Goal: Information Seeking & Learning: Learn about a topic

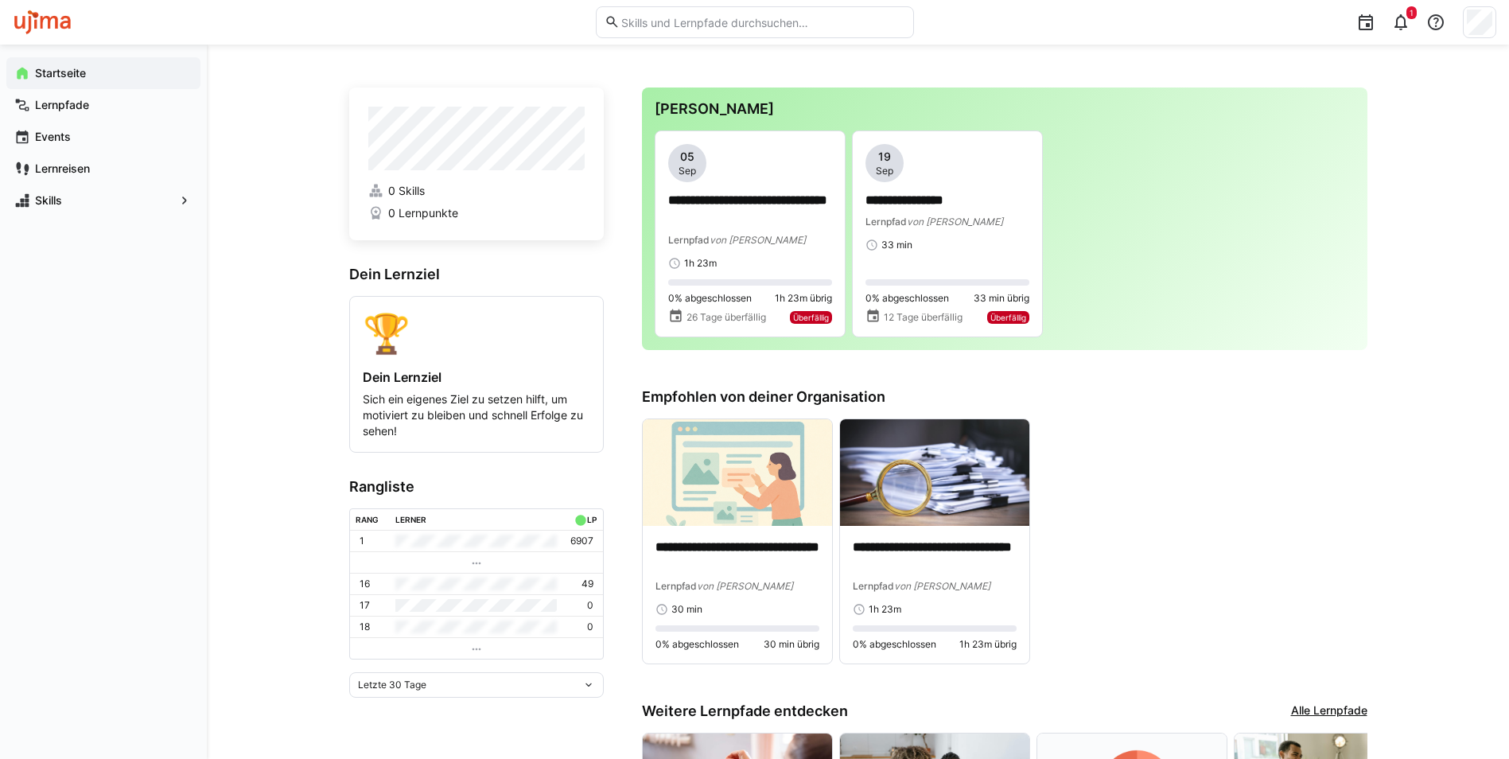
drag, startPoint x: 262, startPoint y: 177, endPoint x: 270, endPoint y: 177, distance: 8.8
click at [262, 177] on div "**********" at bounding box center [858, 542] width 1302 height 994
click at [243, 229] on div "**********" at bounding box center [858, 542] width 1302 height 994
click at [0, 0] on app-navigation-label "Lernreisen" at bounding box center [0, 0] width 0 height 0
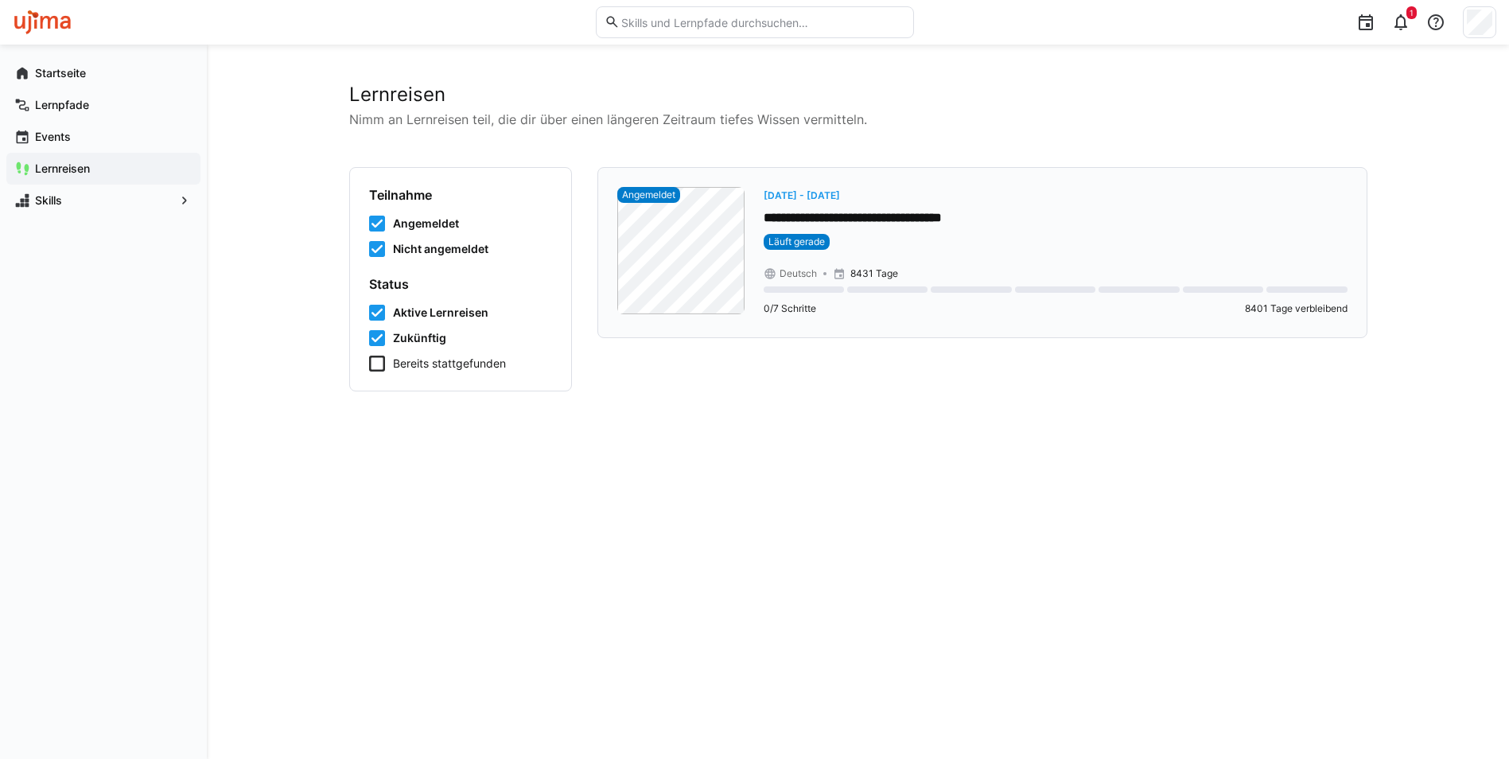
click at [773, 217] on p "**********" at bounding box center [1056, 218] width 584 height 18
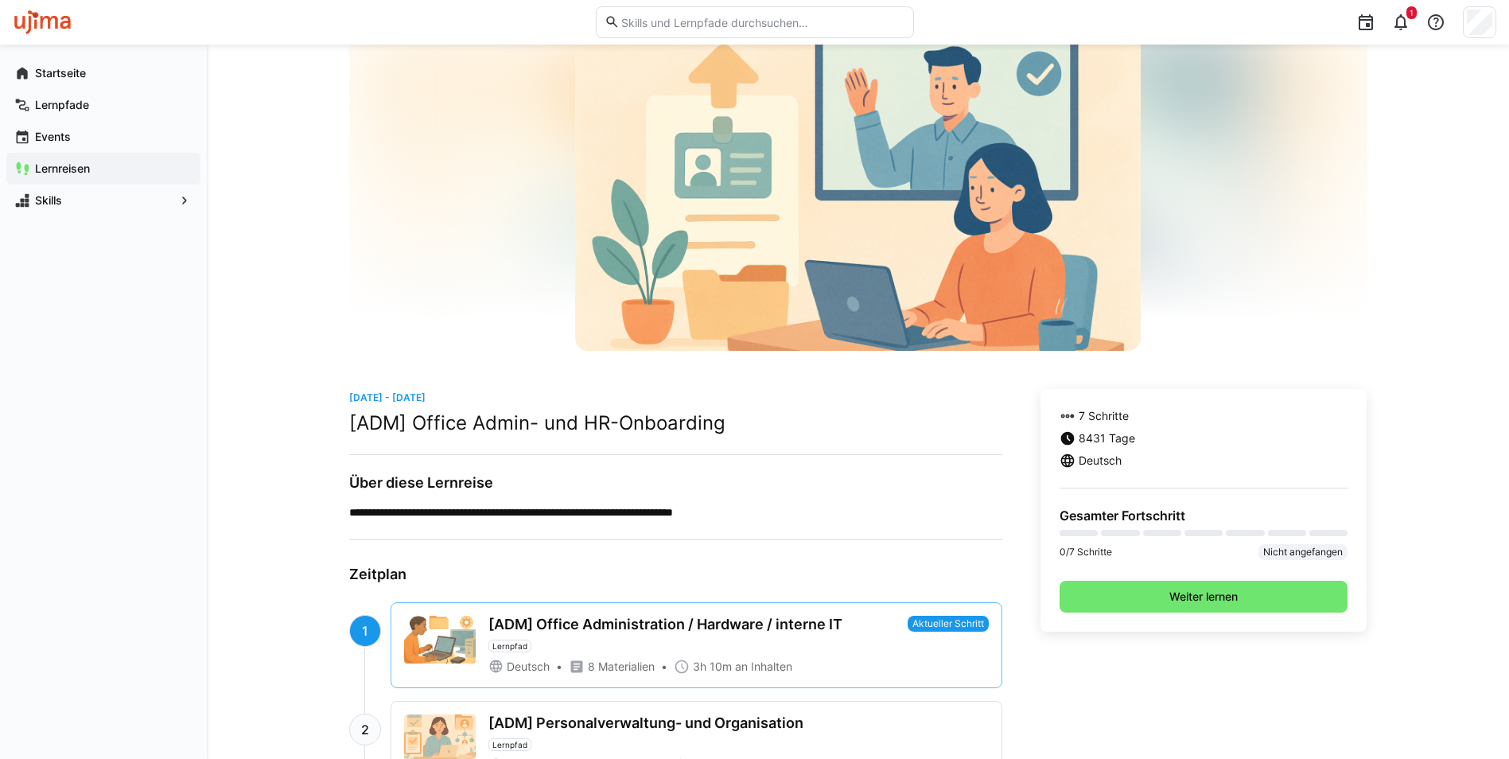
scroll to position [80, 0]
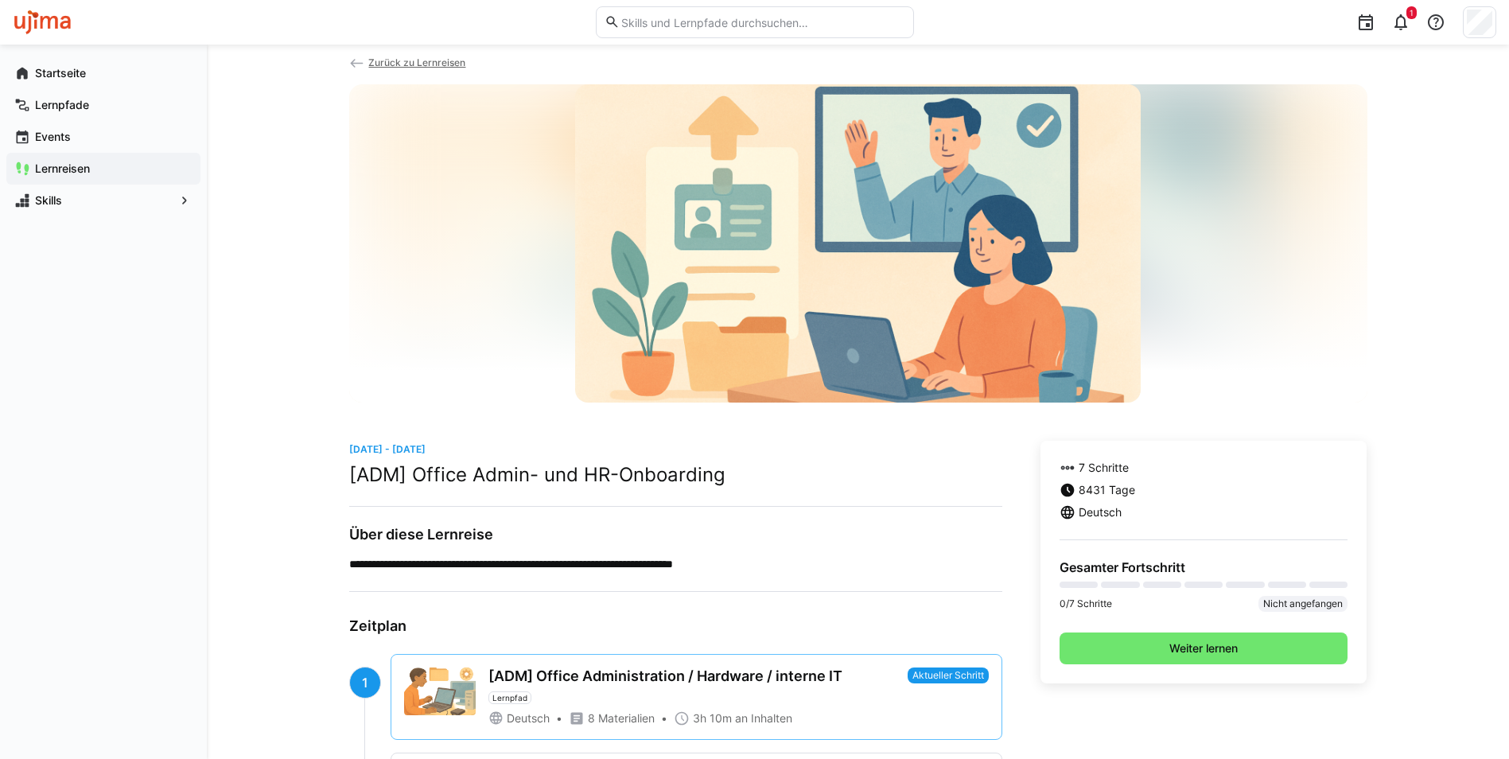
scroll to position [0, 0]
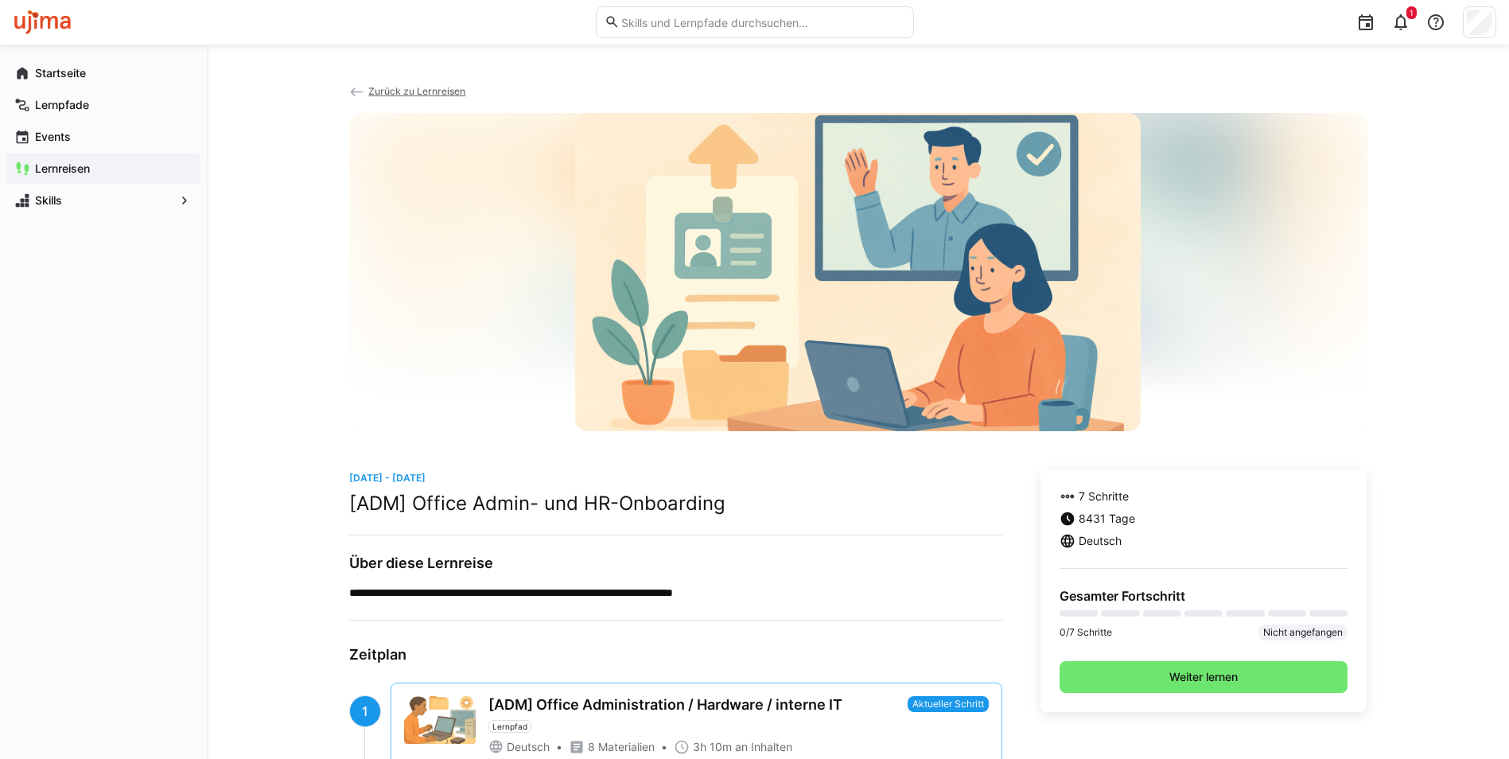
click at [0, 0] on app-navigation-label "Lernreisen" at bounding box center [0, 0] width 0 height 0
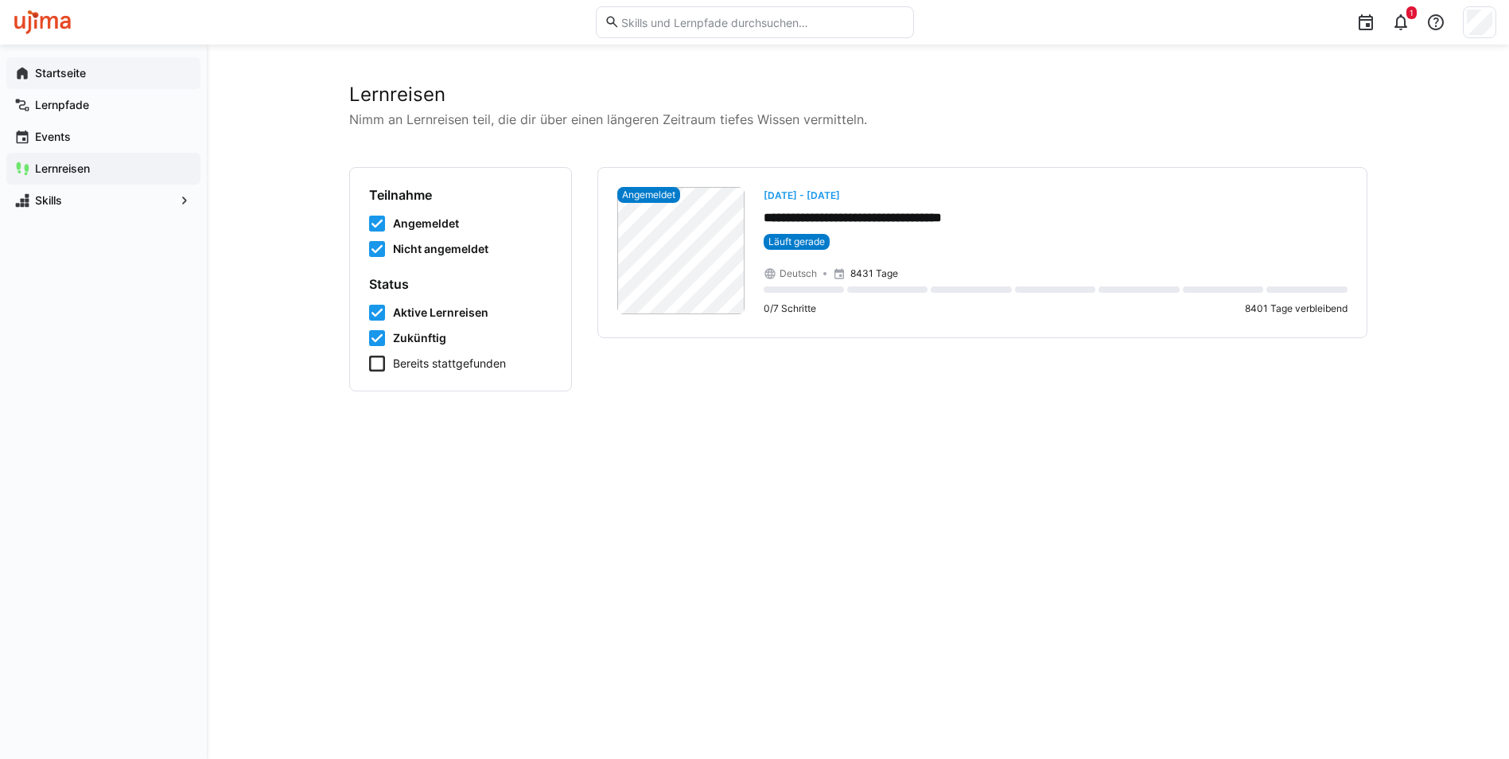
drag, startPoint x: 88, startPoint y: 78, endPoint x: 79, endPoint y: 78, distance: 9.5
click at [88, 78] on span "Startseite" at bounding box center [113, 73] width 160 height 16
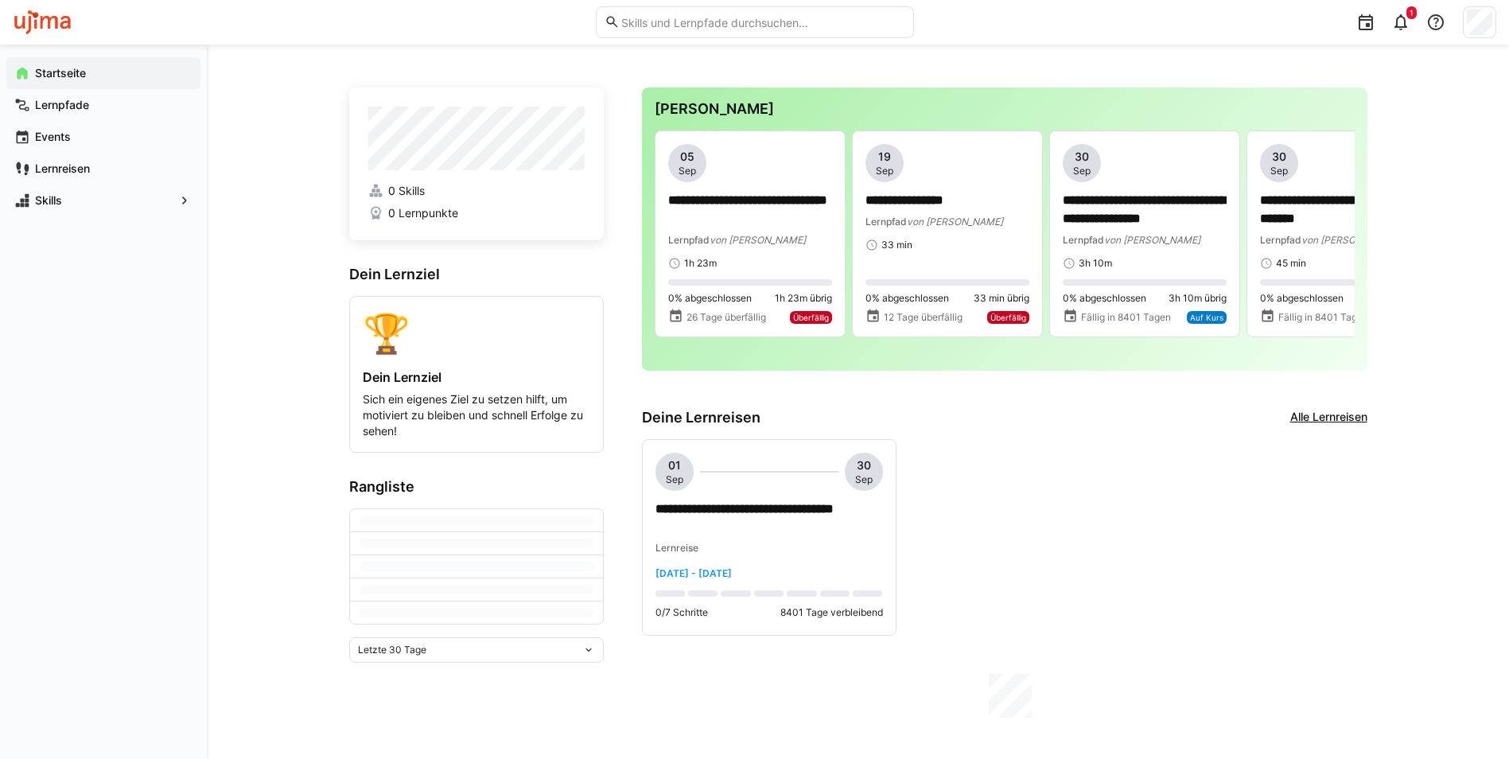
click at [226, 266] on div "**********" at bounding box center [858, 402] width 1302 height 714
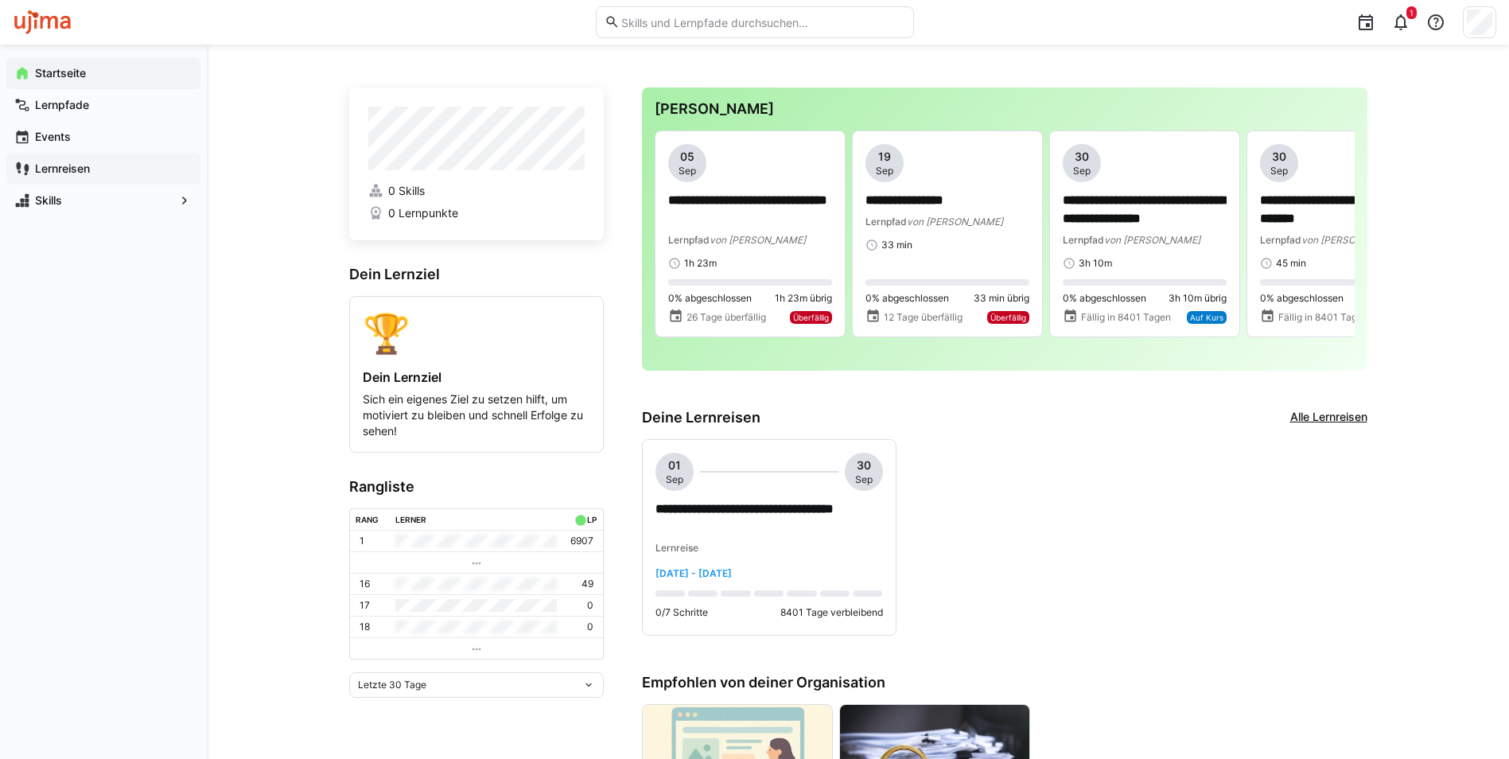
click at [61, 180] on div "Lernreisen" at bounding box center [103, 169] width 194 height 32
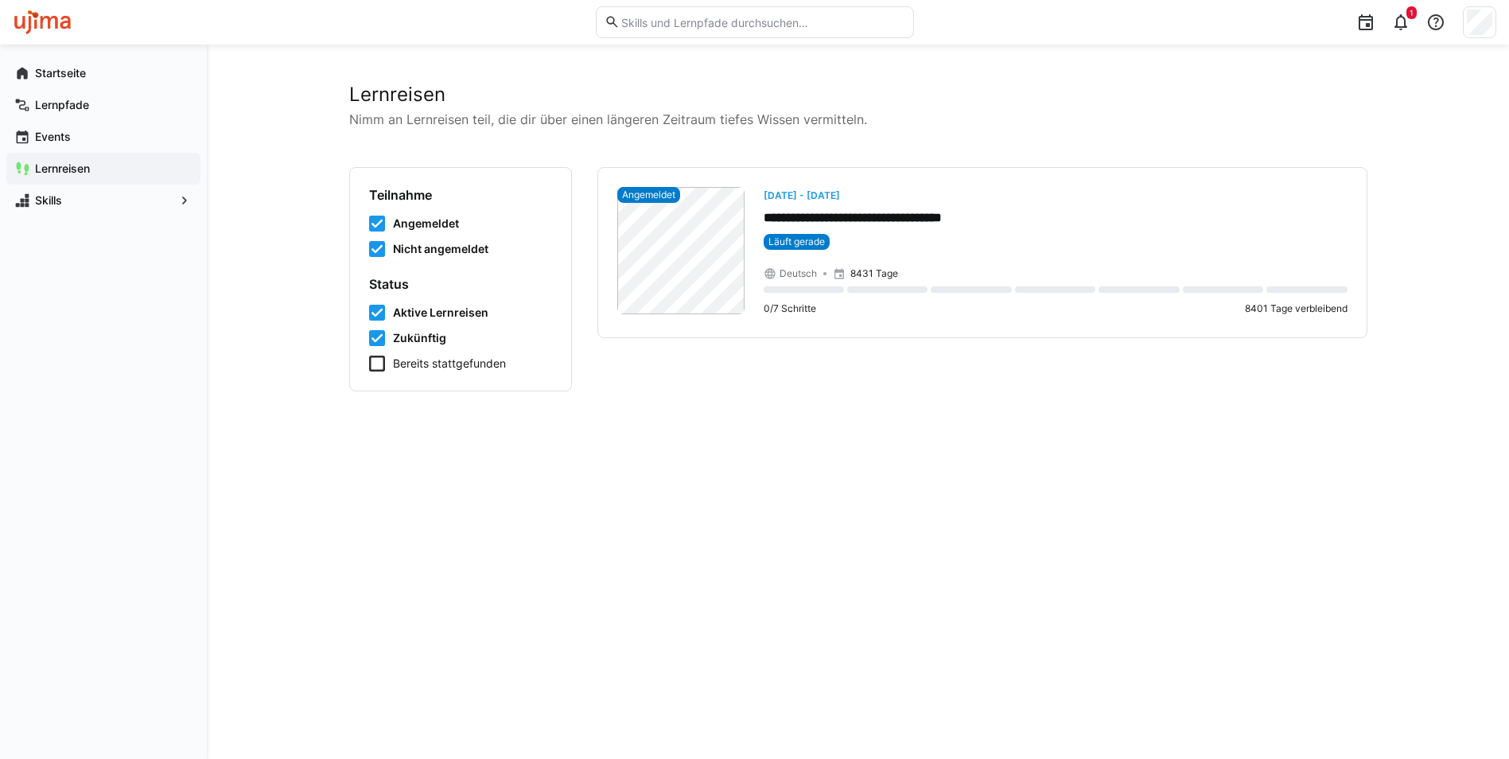
click at [1436, 178] on div "**********" at bounding box center [858, 402] width 1302 height 714
click at [869, 215] on p "**********" at bounding box center [1056, 218] width 584 height 18
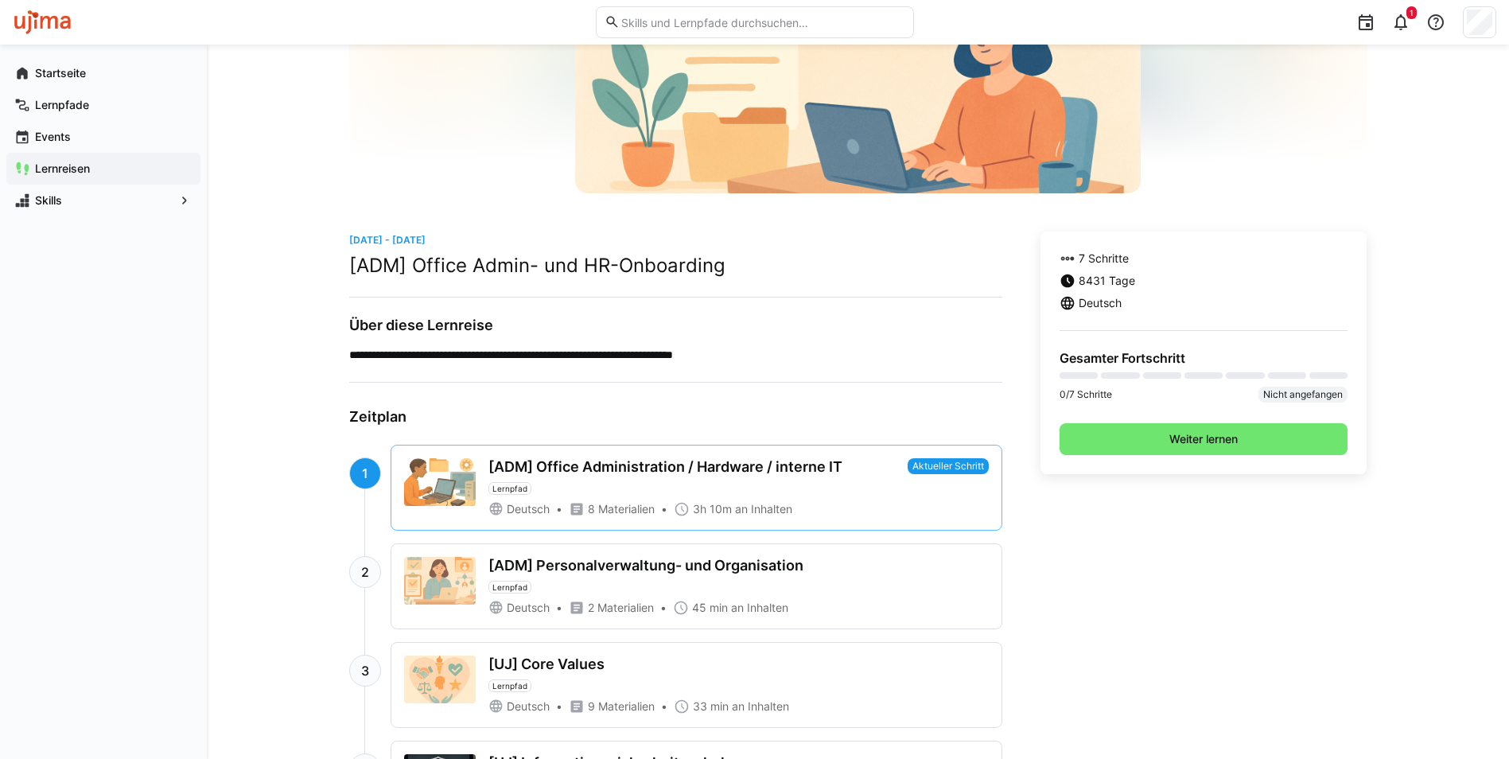
scroll to position [239, 0]
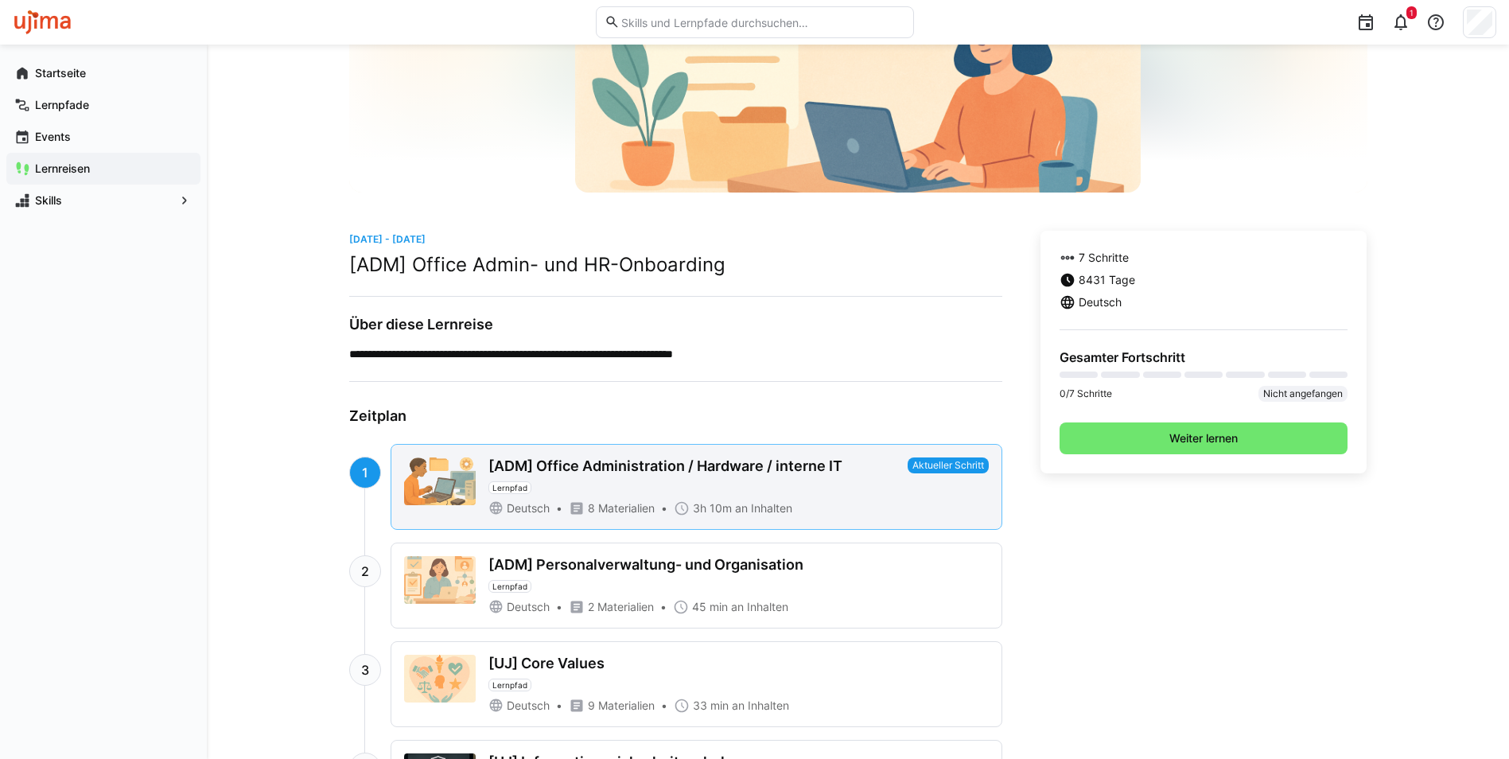
click at [735, 476] on div "[ADM] Office Administration / Hardware / interne IT Lernpfad" at bounding box center [694, 475] width 413 height 37
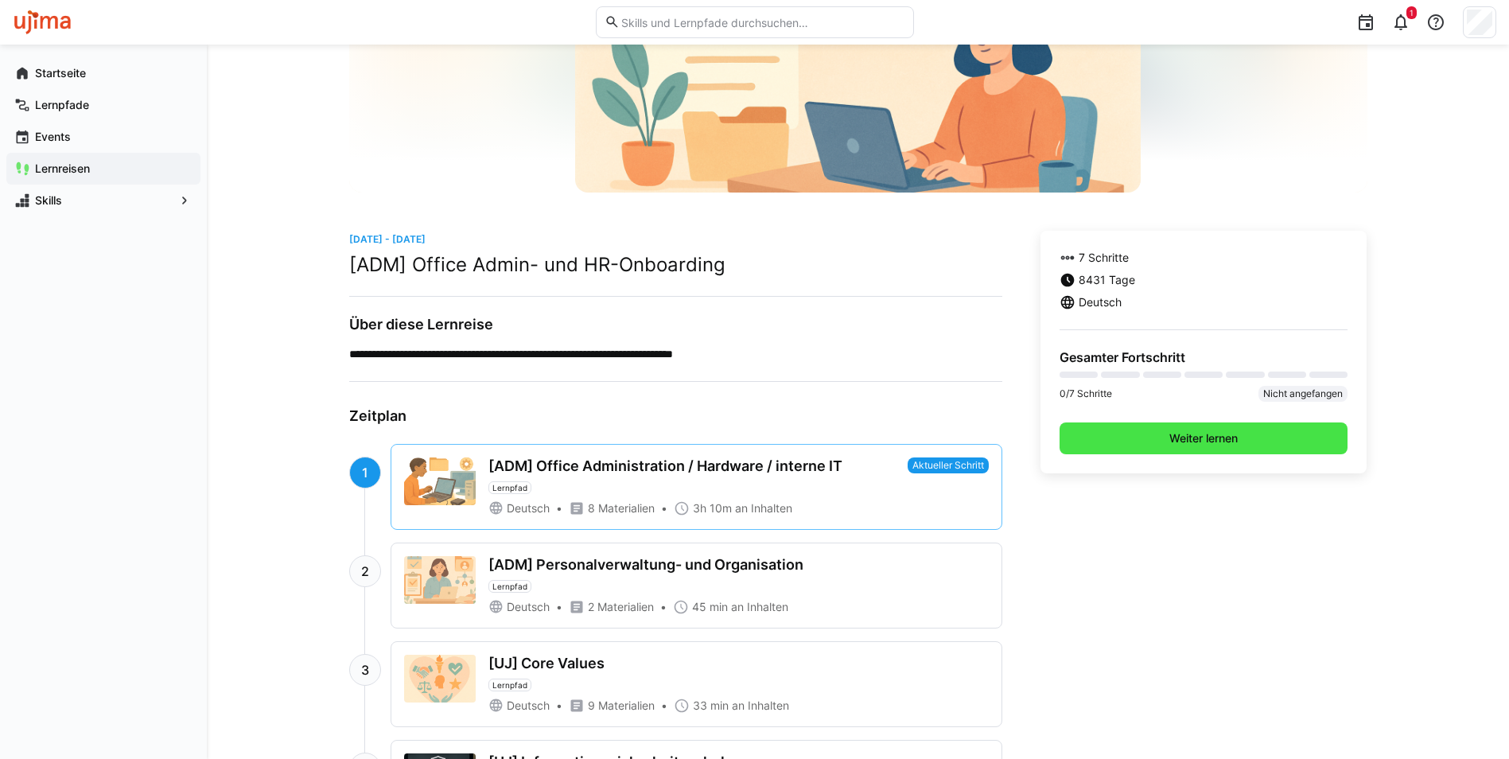
click at [1246, 444] on span "Weiter lernen" at bounding box center [1204, 438] width 289 height 32
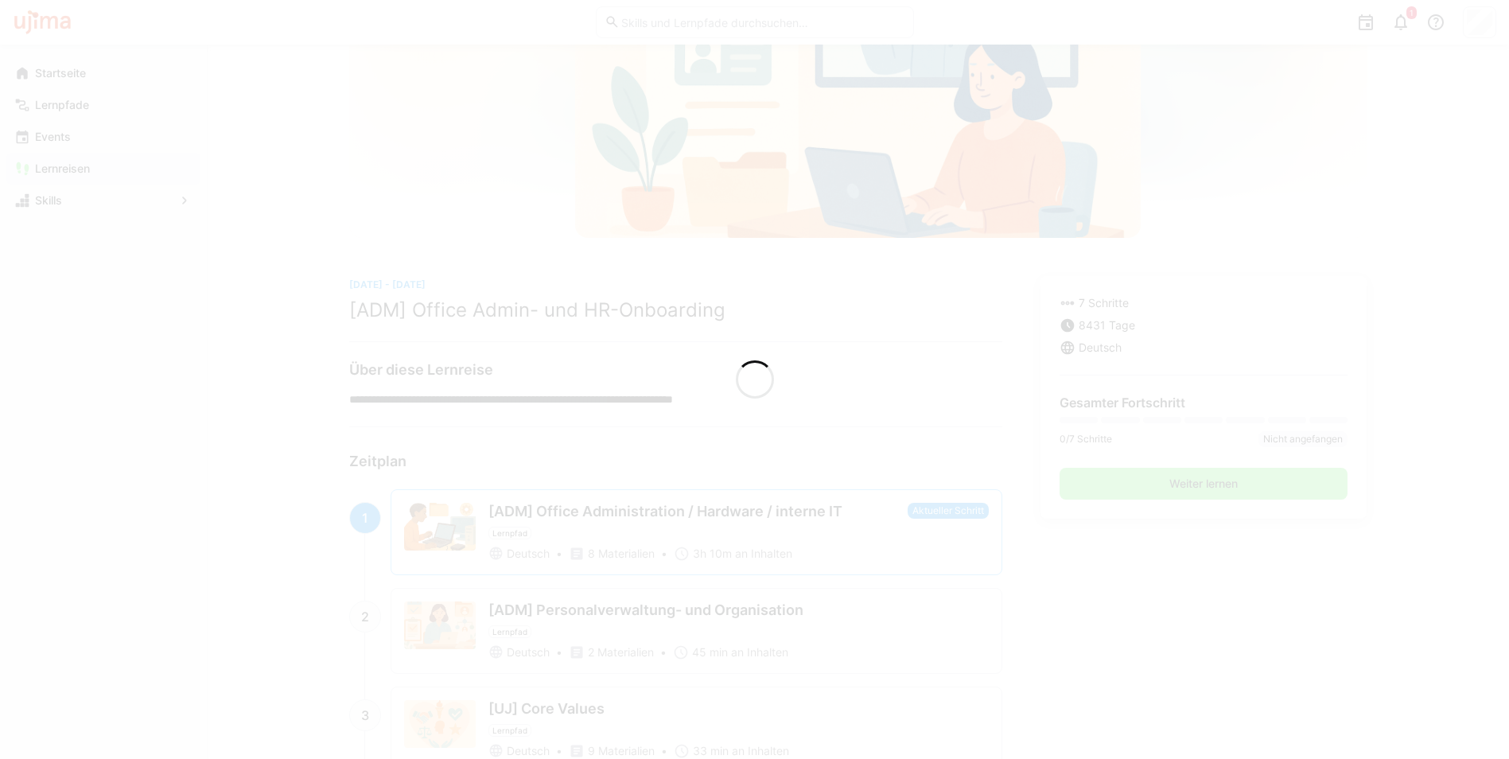
scroll to position [284, 0]
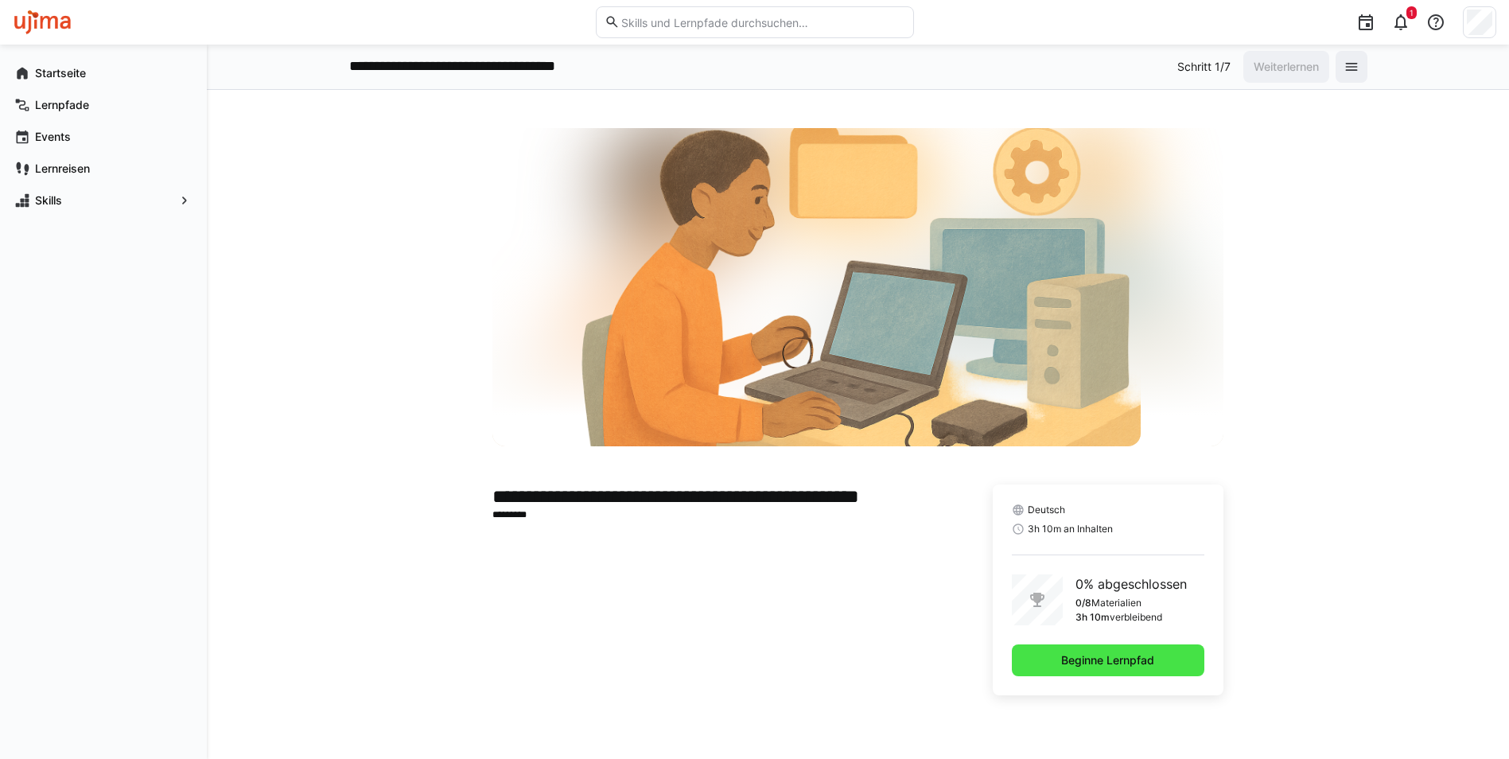
click at [1093, 655] on span "Beginne Lernpfad" at bounding box center [1108, 660] width 98 height 16
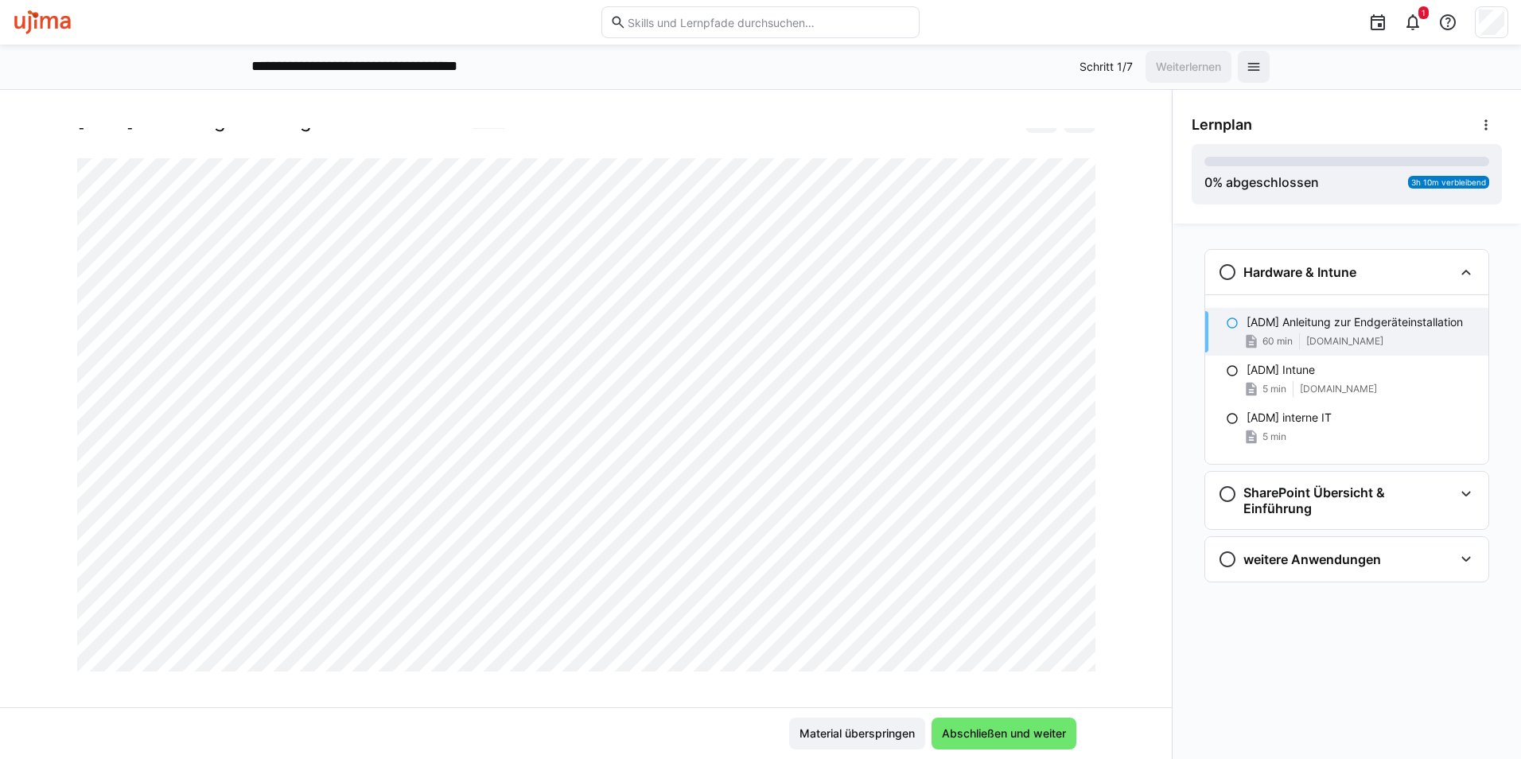
scroll to position [72, 0]
click at [977, 742] on span "Abschließen und weiter" at bounding box center [1003, 734] width 145 height 32
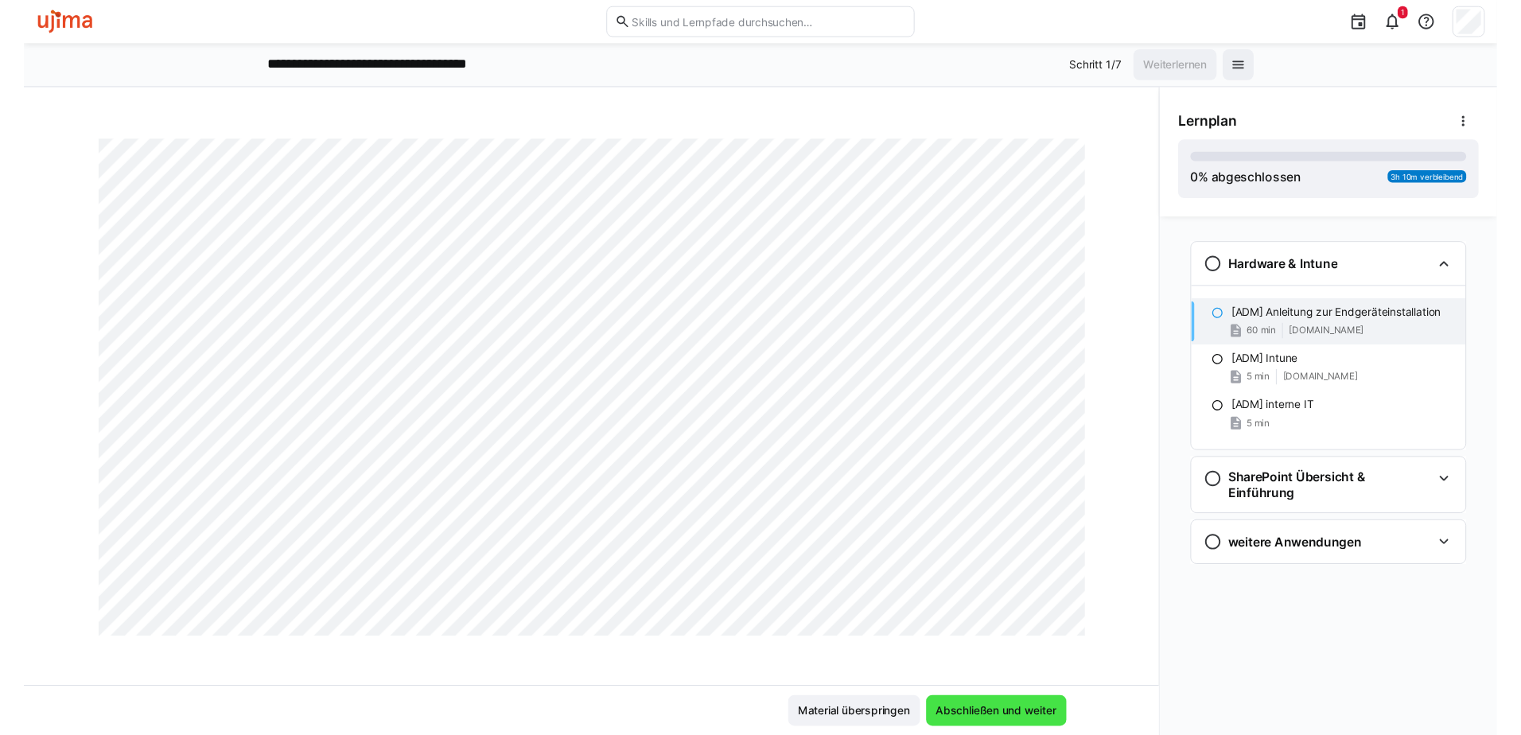
scroll to position [0, 0]
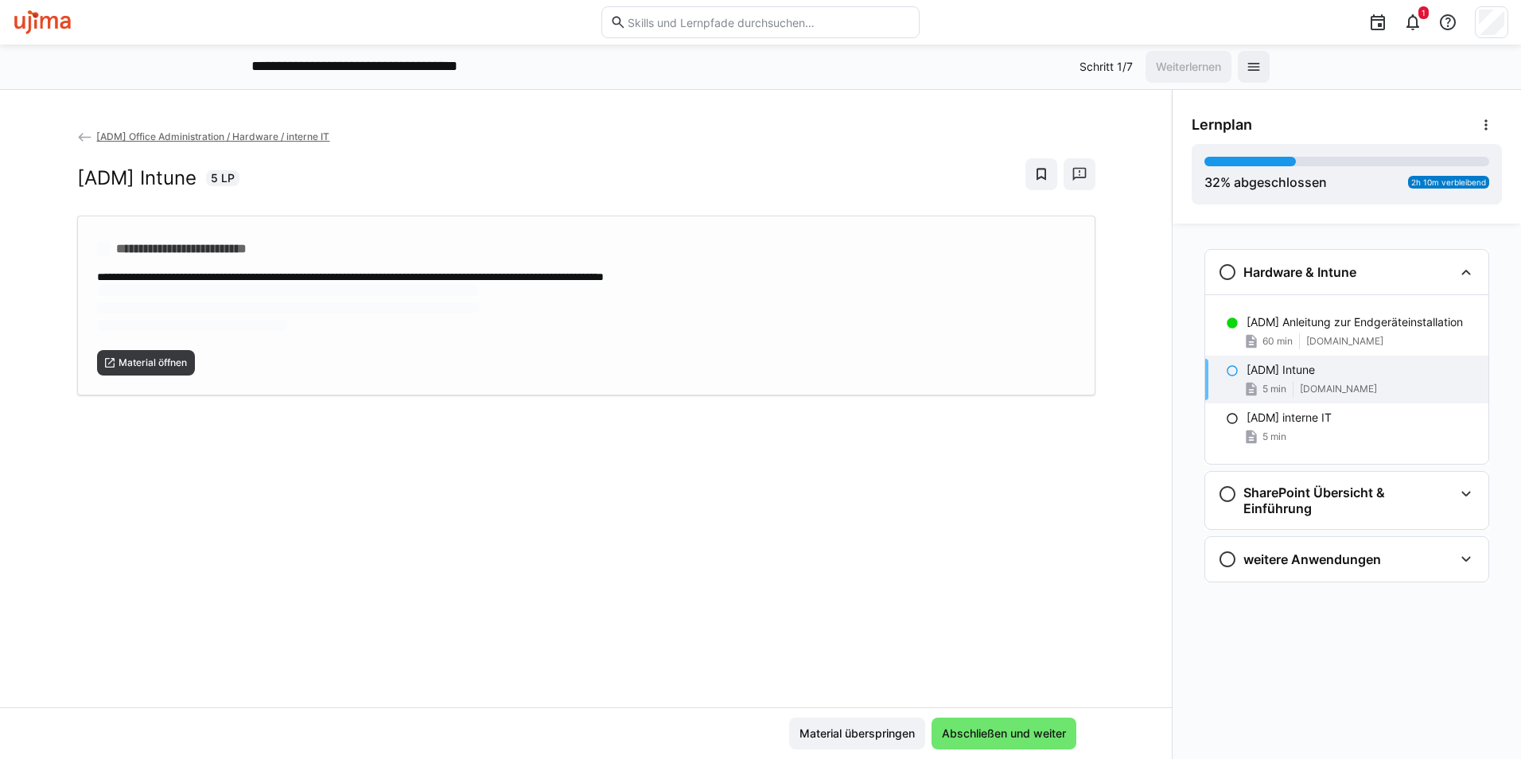
click at [104, 251] on div at bounding box center [103, 249] width 13 height 13
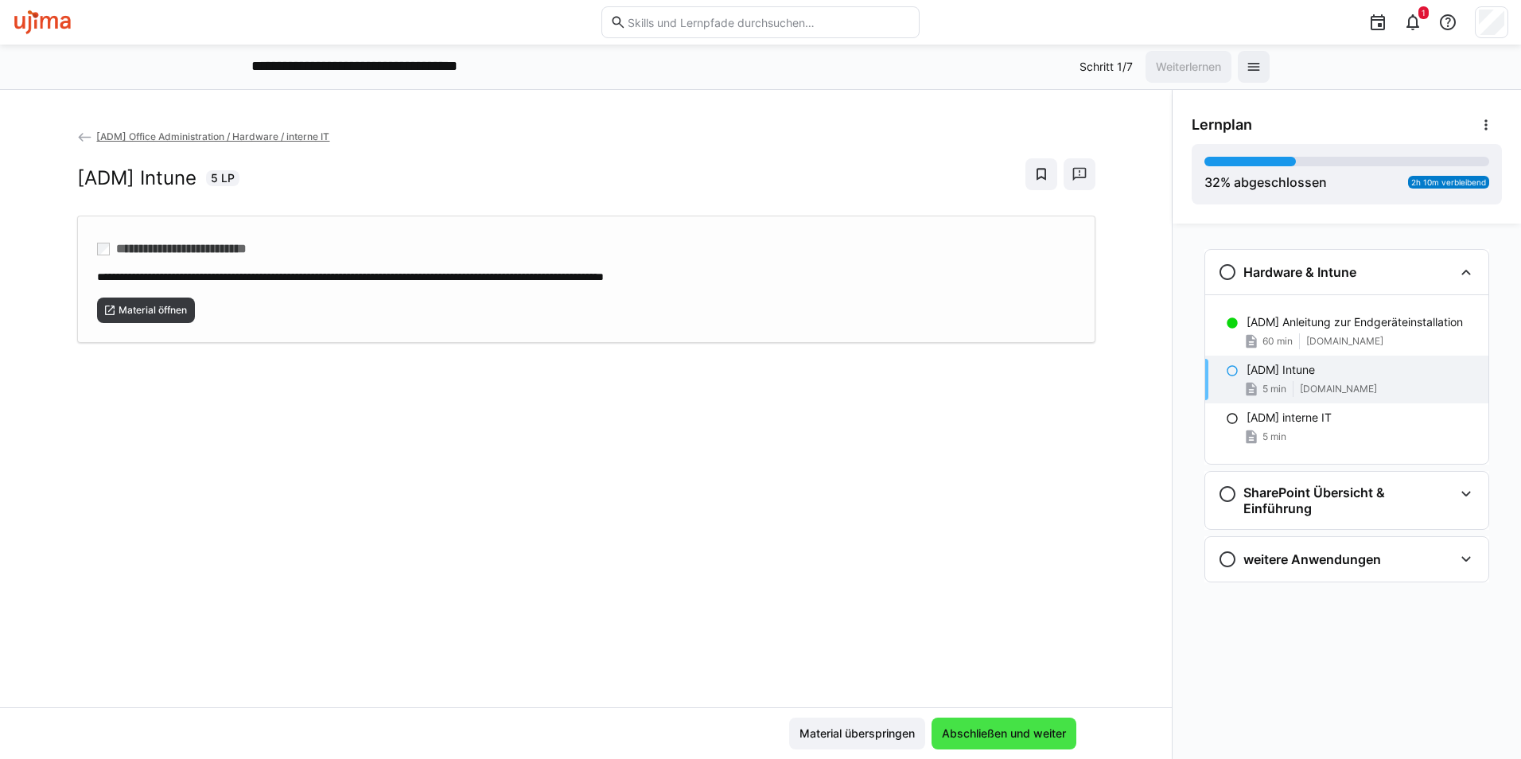
click at [1007, 730] on span "Abschließen und weiter" at bounding box center [1003, 733] width 129 height 16
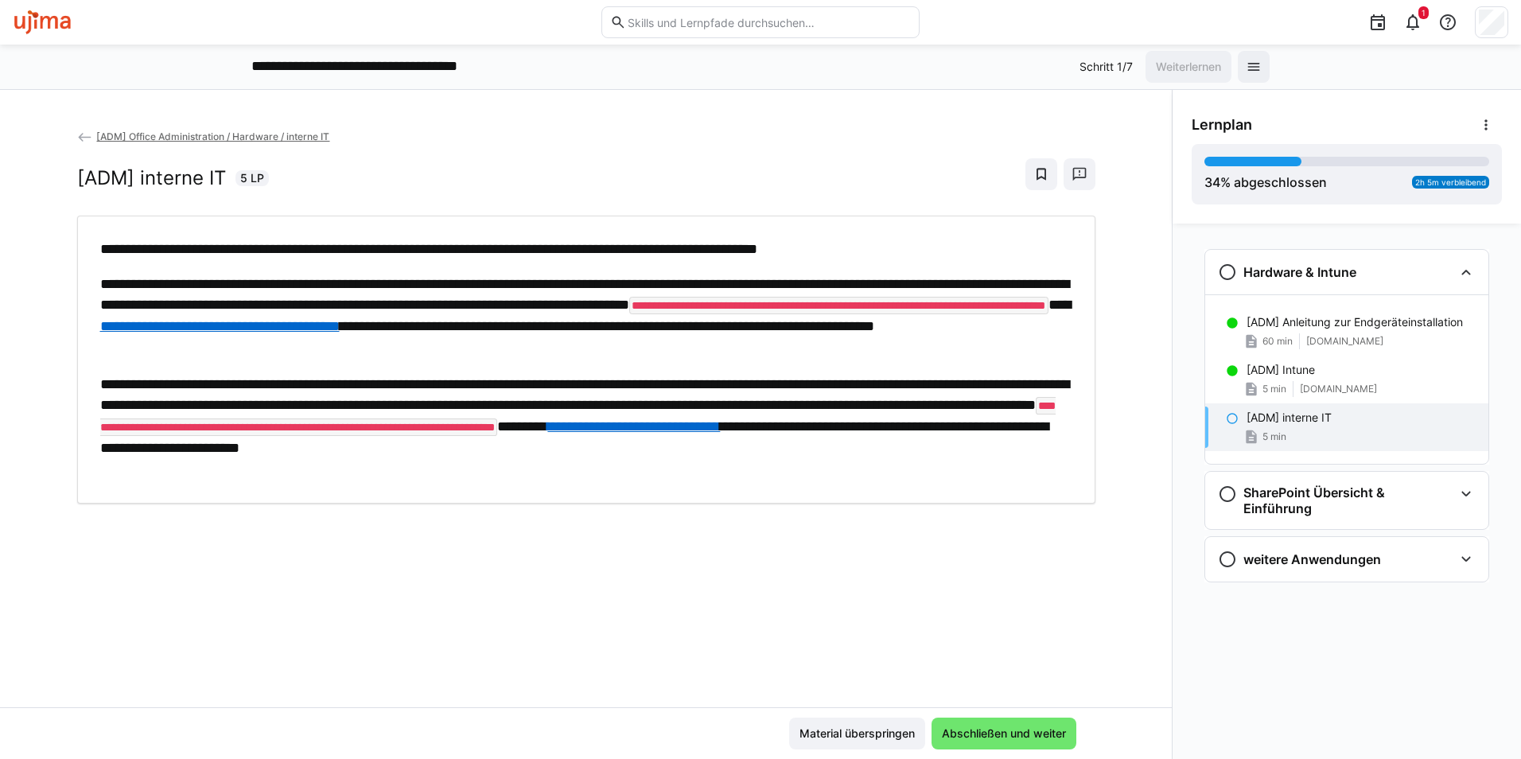
click at [191, 566] on div "**********" at bounding box center [586, 417] width 1172 height 579
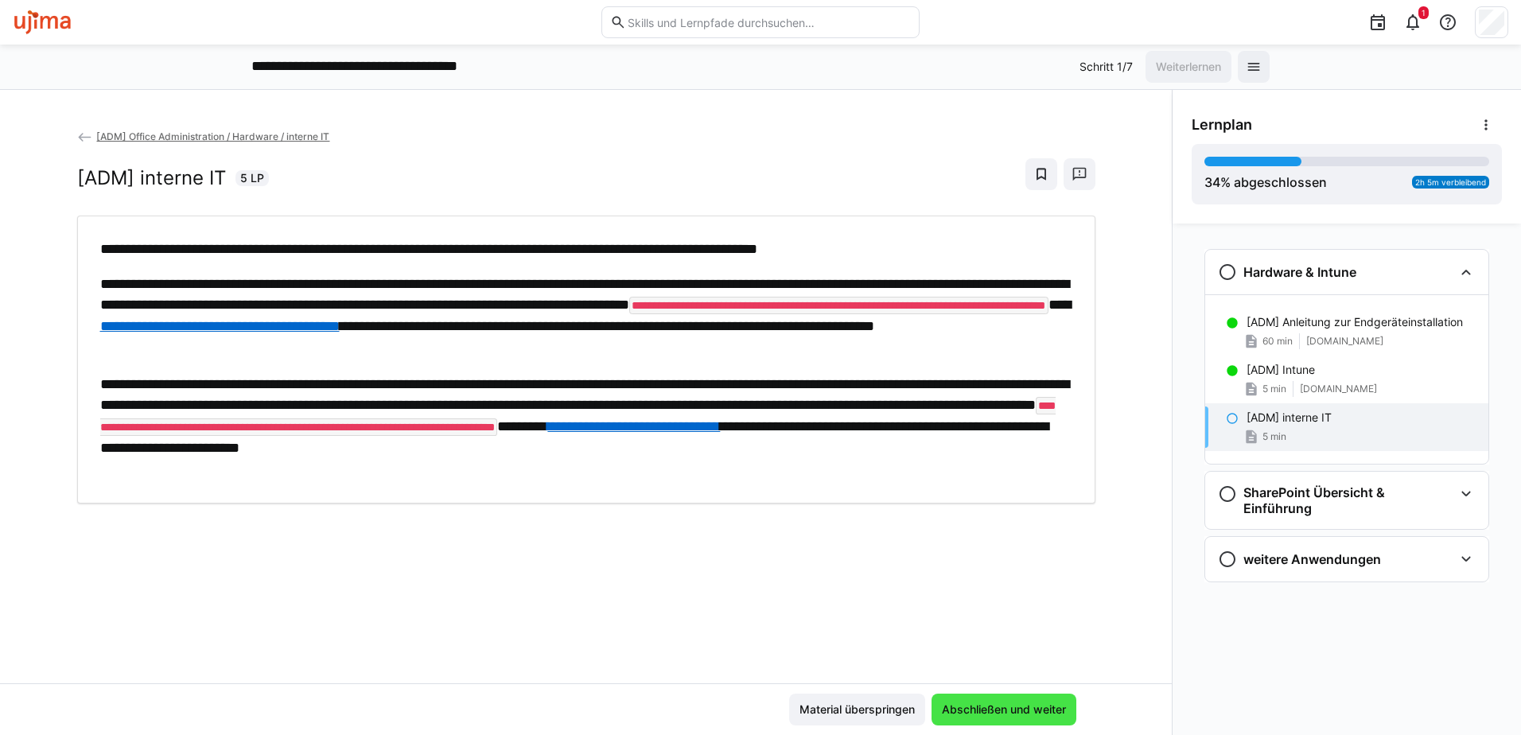
click at [992, 710] on span "Abschließen und weiter" at bounding box center [1003, 710] width 129 height 16
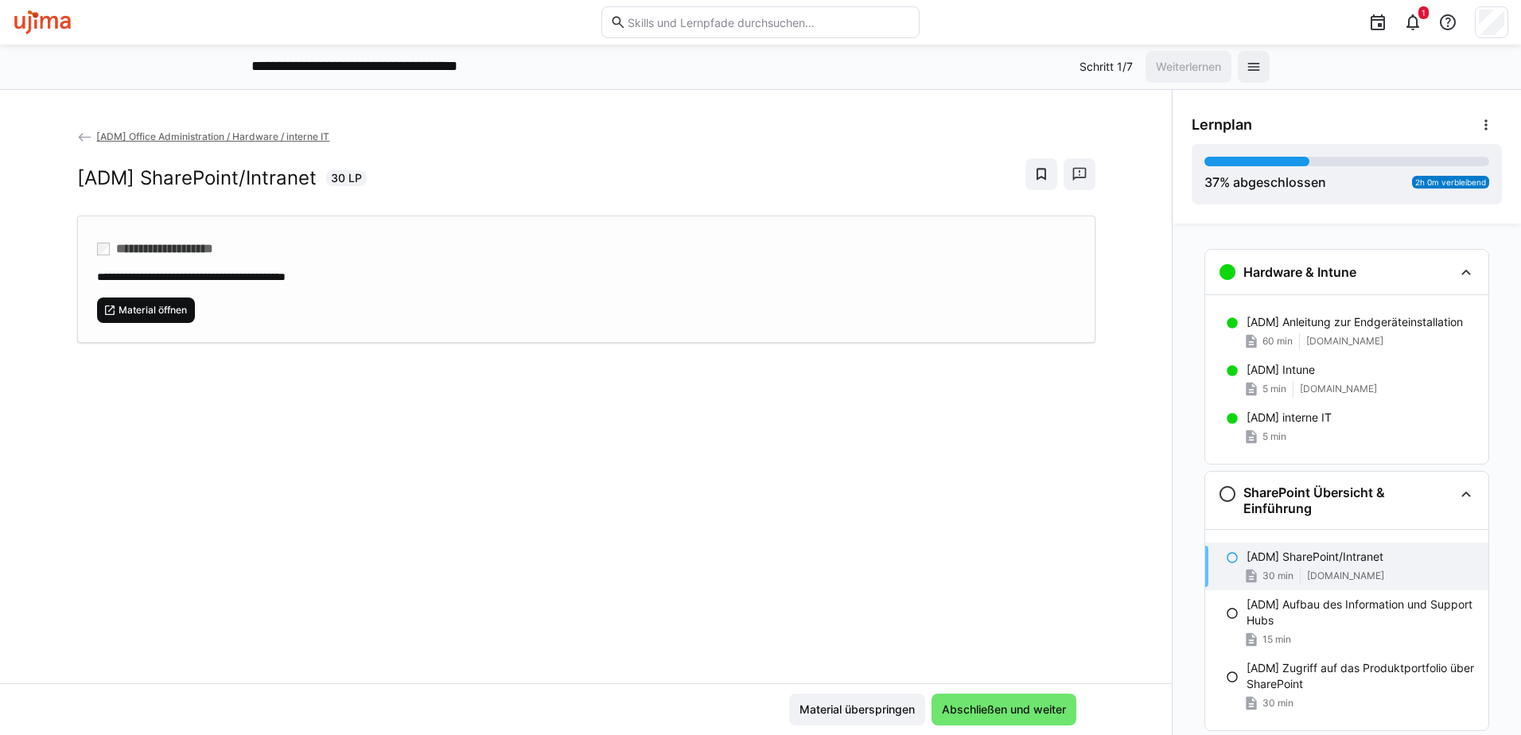
click at [150, 304] on span "Material öffnen" at bounding box center [153, 310] width 72 height 13
click at [1017, 703] on span "Abschließen und weiter" at bounding box center [1003, 710] width 129 height 16
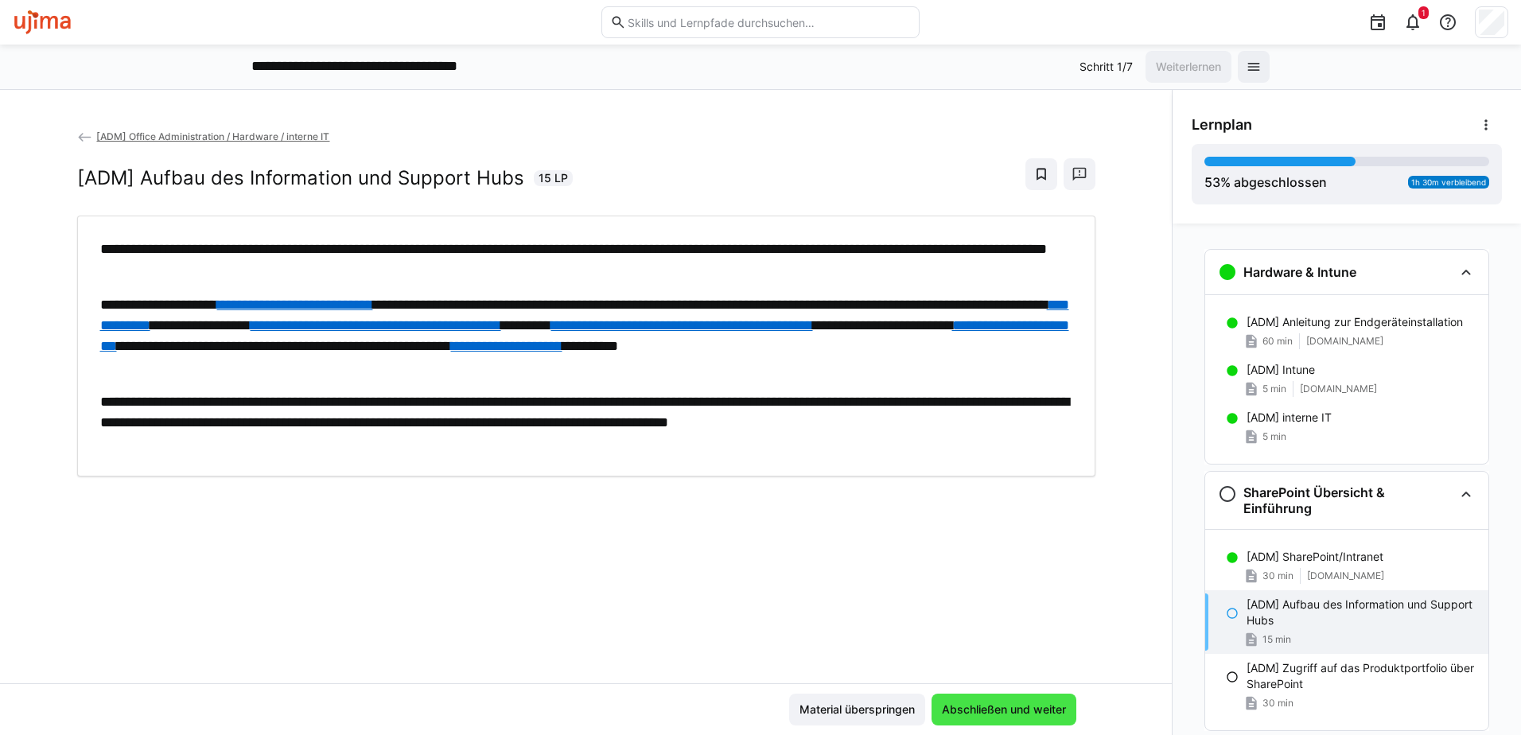
click at [1008, 706] on span "Abschließen und weiter" at bounding box center [1003, 710] width 129 height 16
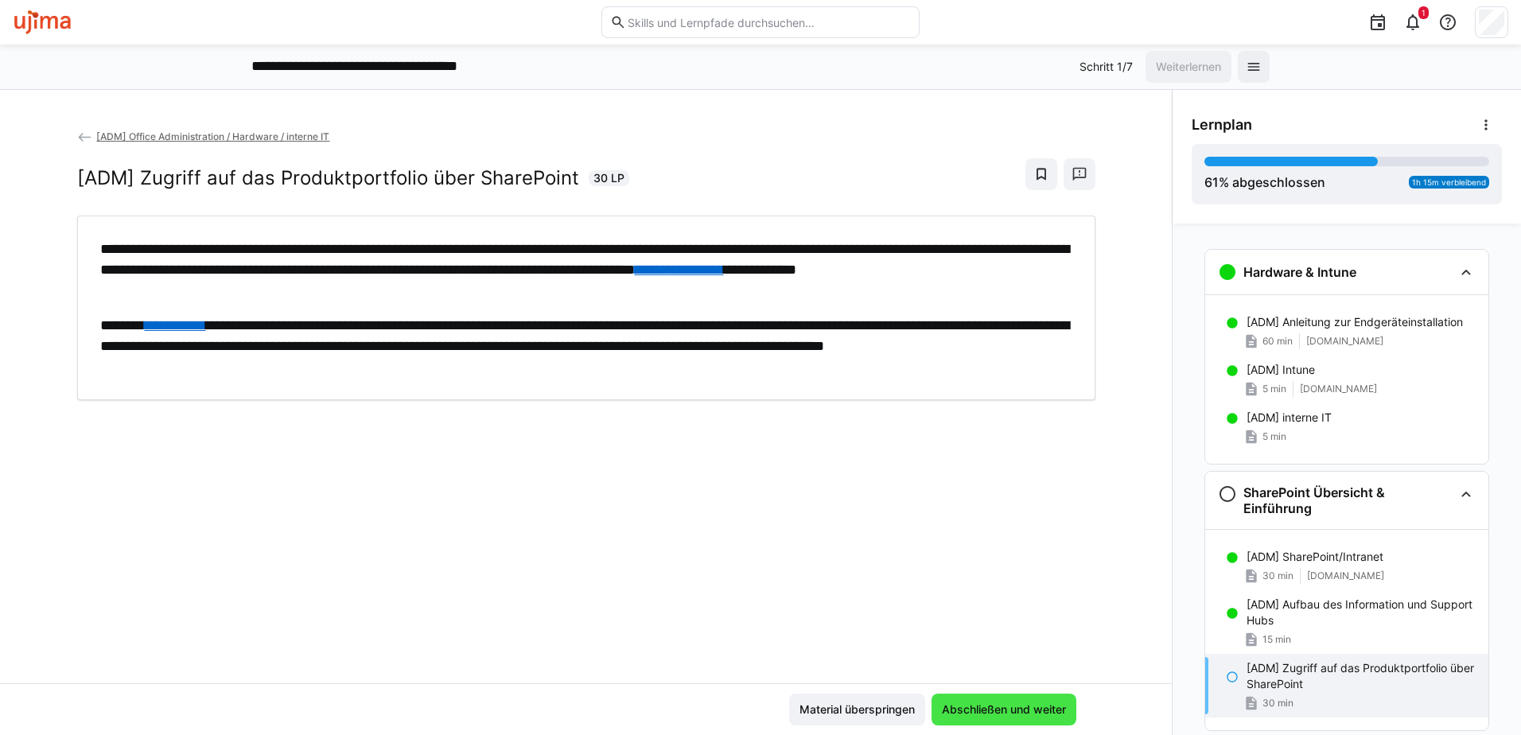
click at [1034, 714] on span "Abschließen und weiter" at bounding box center [1003, 710] width 129 height 16
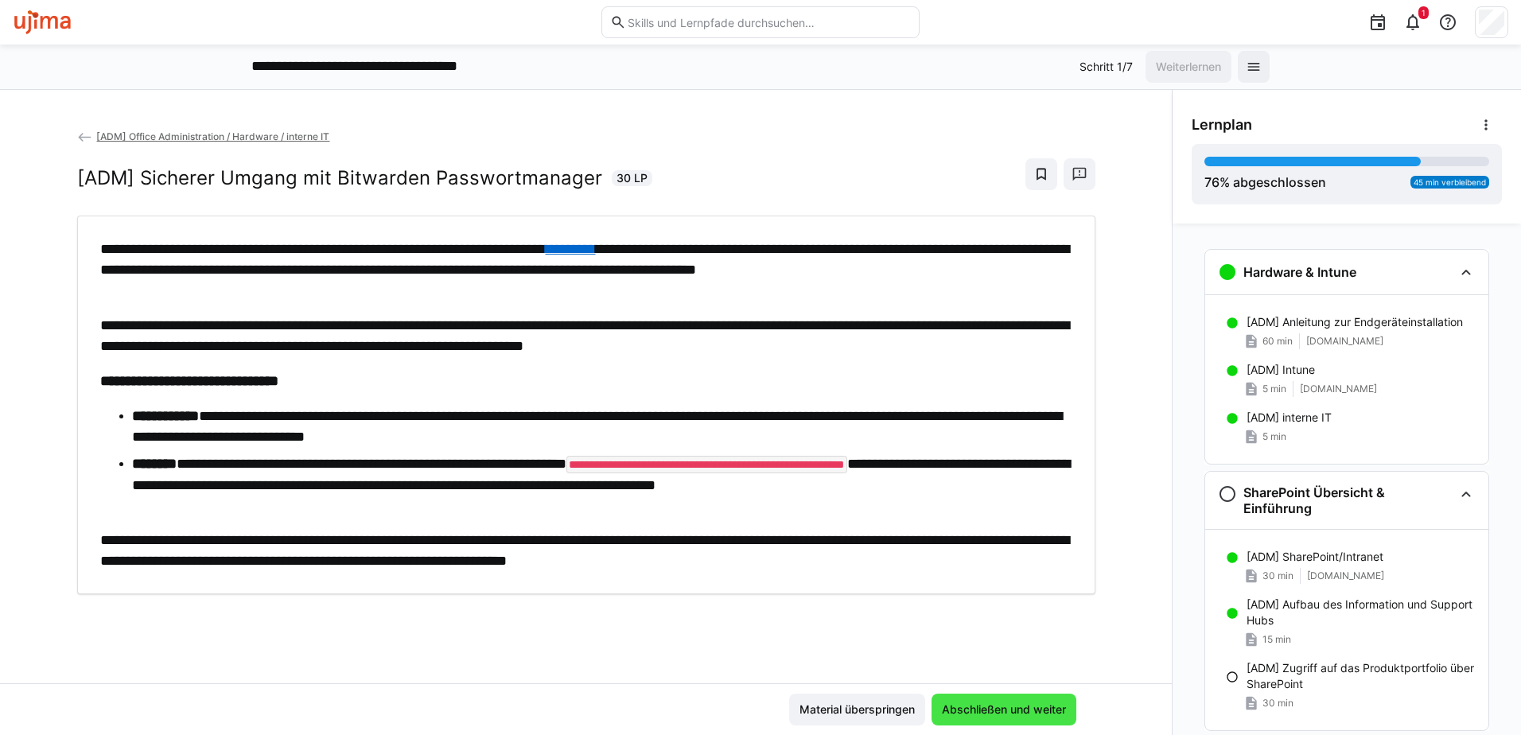
scroll to position [98, 0]
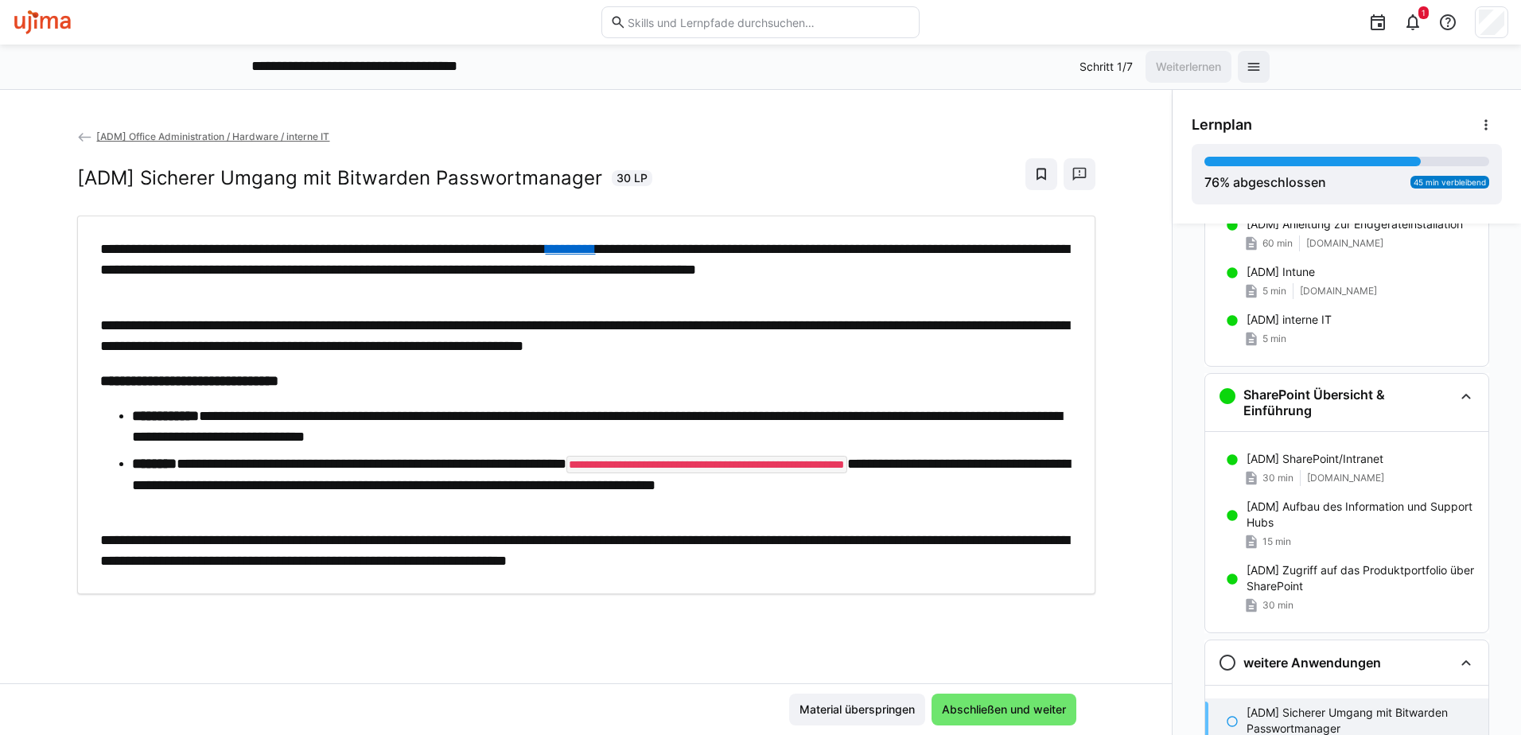
click at [596, 247] on link "*********" at bounding box center [571, 249] width 50 height 14
click at [883, 85] on div "**********" at bounding box center [760, 67] width 1521 height 45
click at [989, 707] on span "Abschließen und weiter" at bounding box center [1003, 710] width 129 height 16
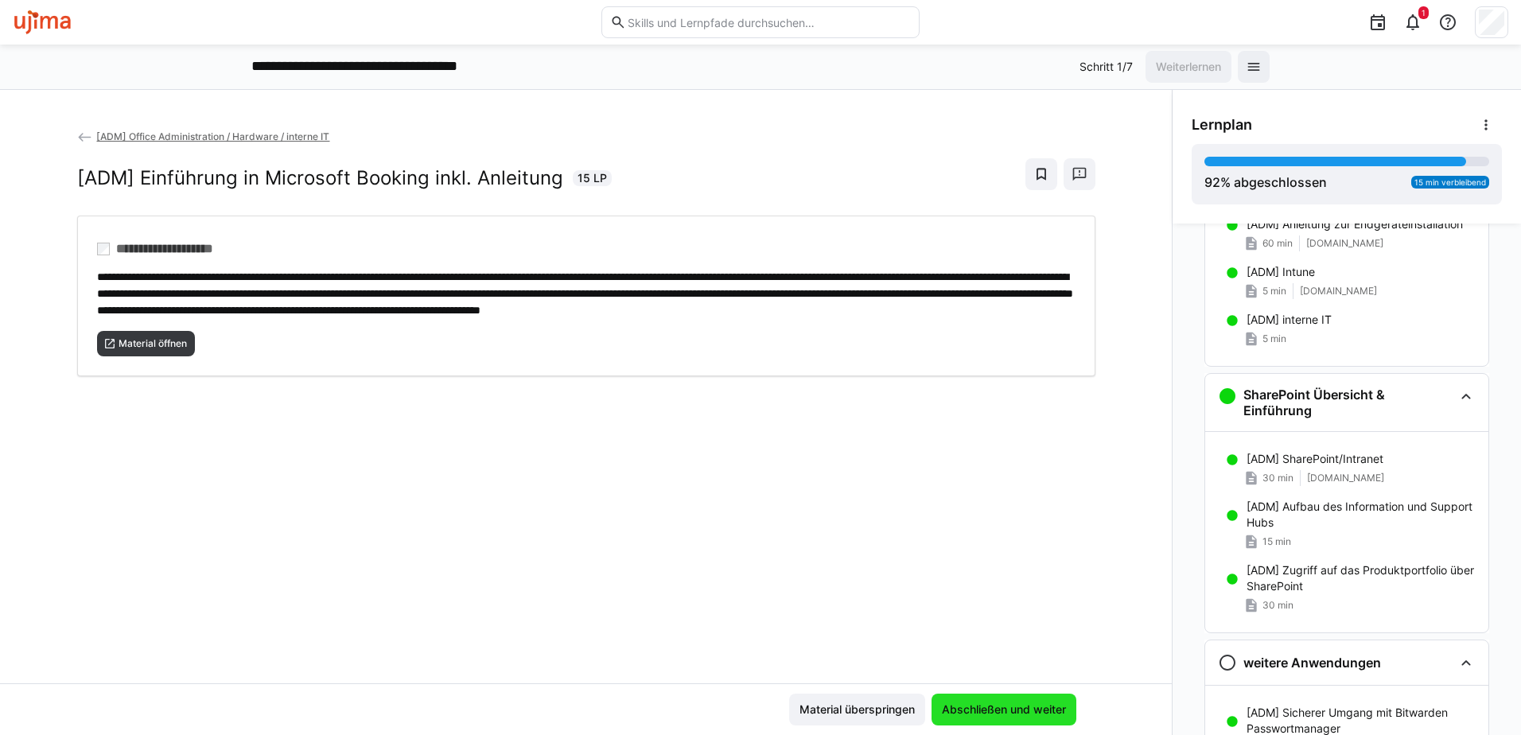
click at [1011, 700] on span "Abschließen und weiter" at bounding box center [1003, 710] width 145 height 32
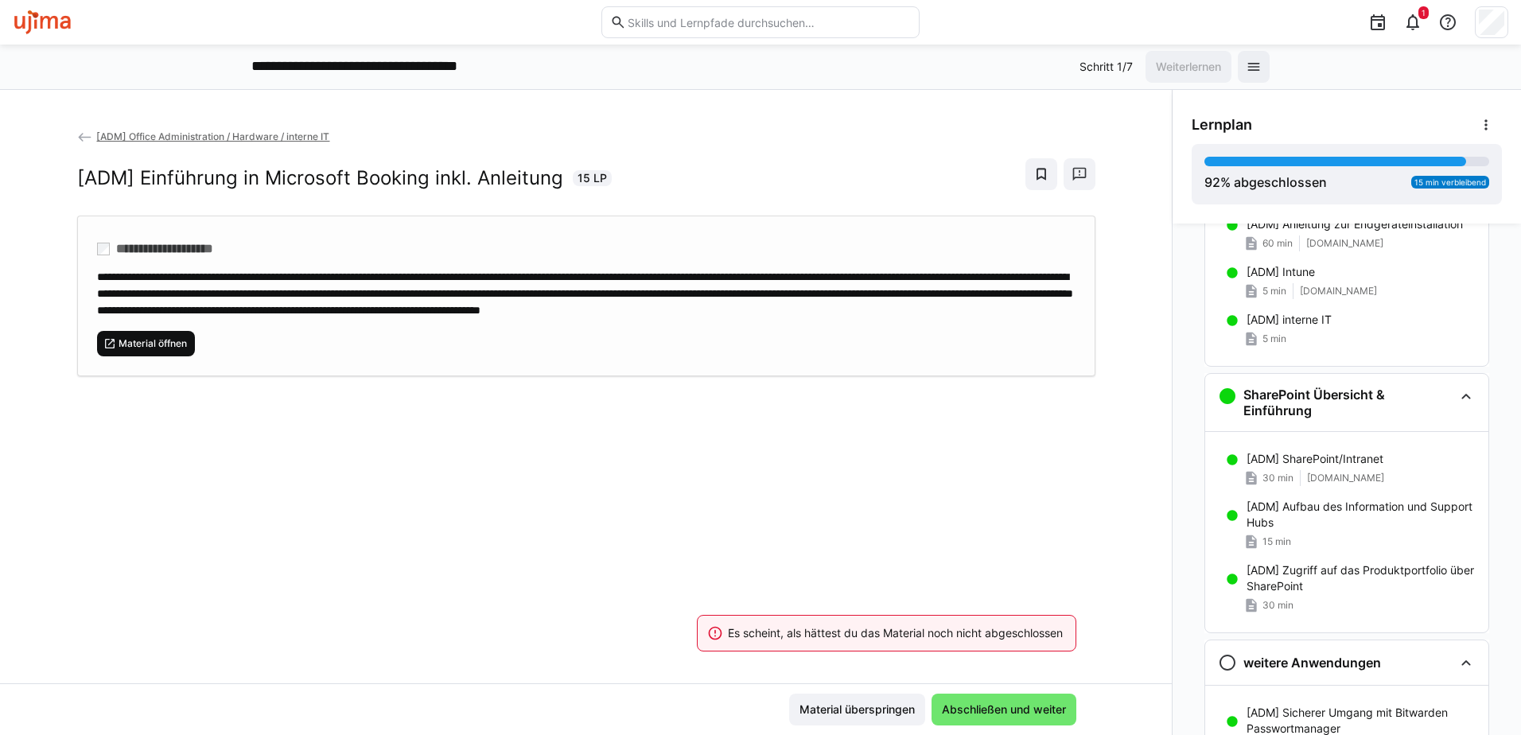
click at [157, 350] on span "Material öffnen" at bounding box center [153, 343] width 72 height 13
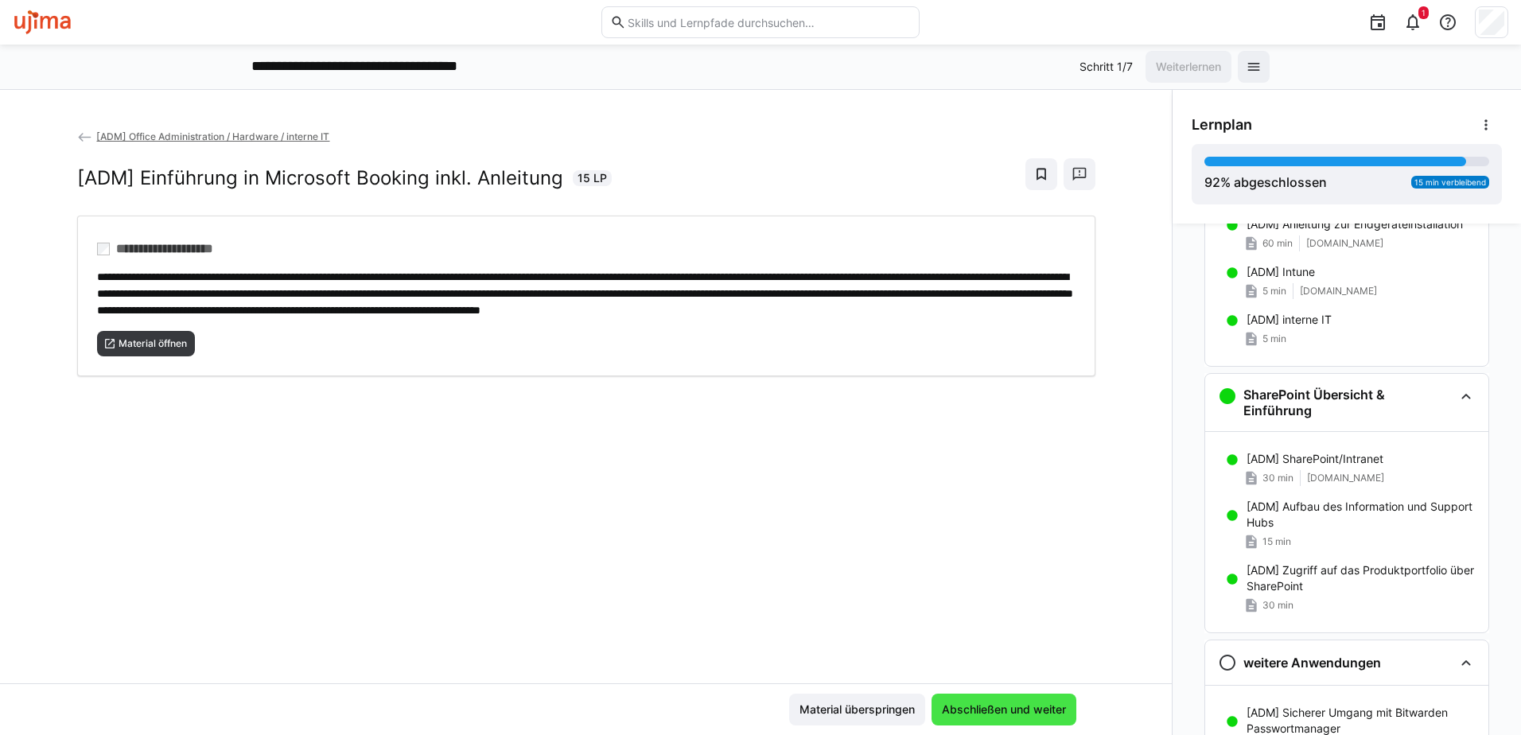
click at [987, 714] on span "Abschließen und weiter" at bounding box center [1003, 710] width 129 height 16
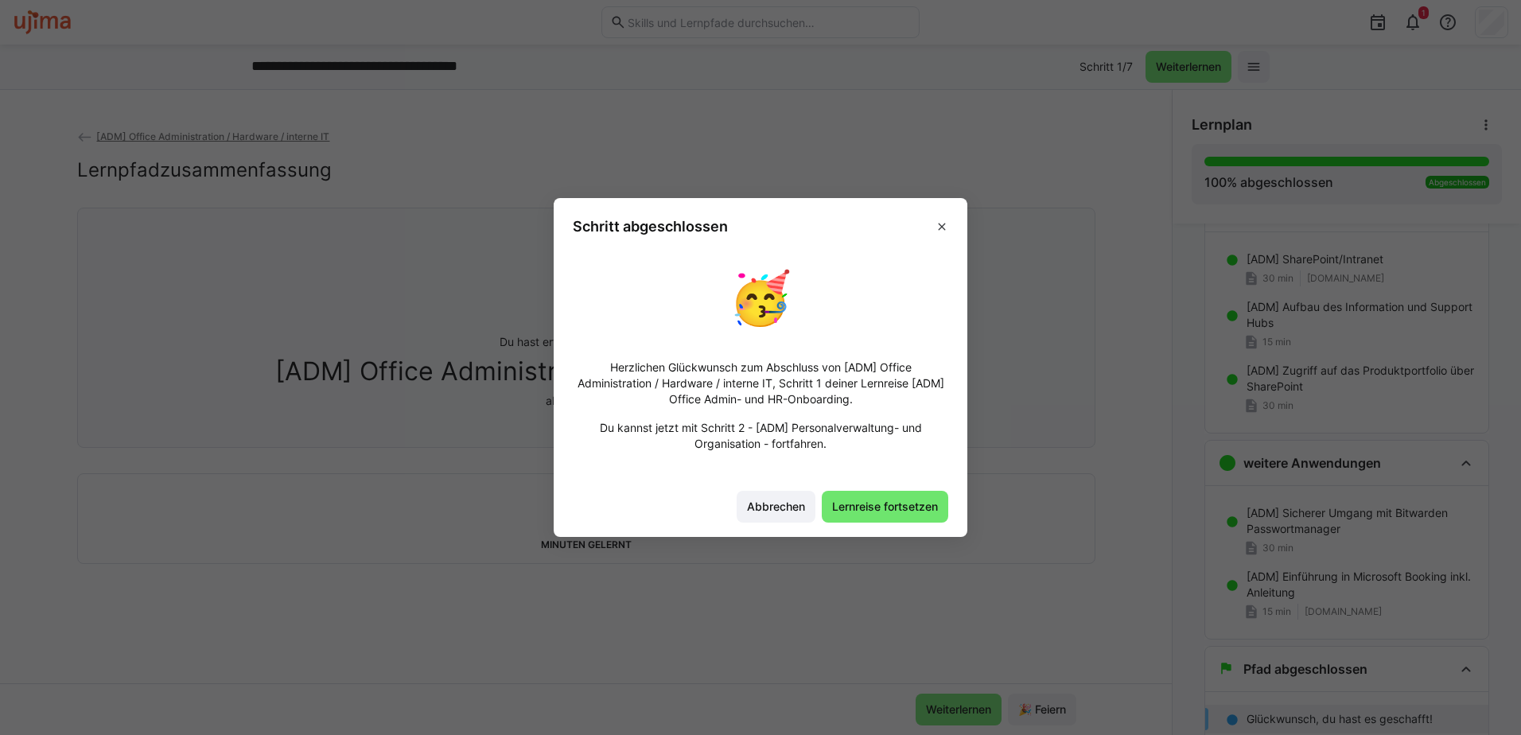
scroll to position [305, 0]
click at [882, 505] on span "Lernreise fortsetzen" at bounding box center [885, 507] width 111 height 16
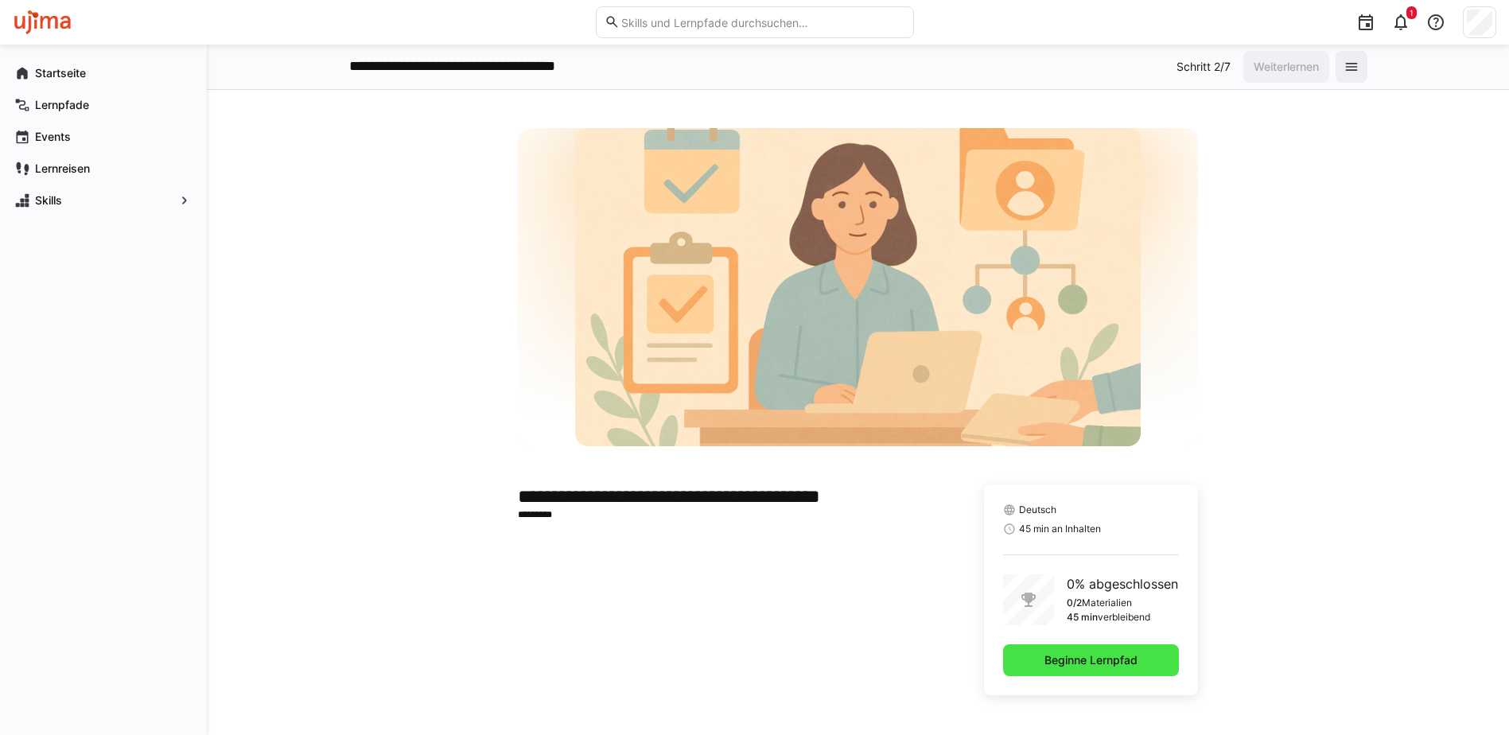
click at [1080, 663] on span "Beginne Lernpfad" at bounding box center [1091, 660] width 98 height 16
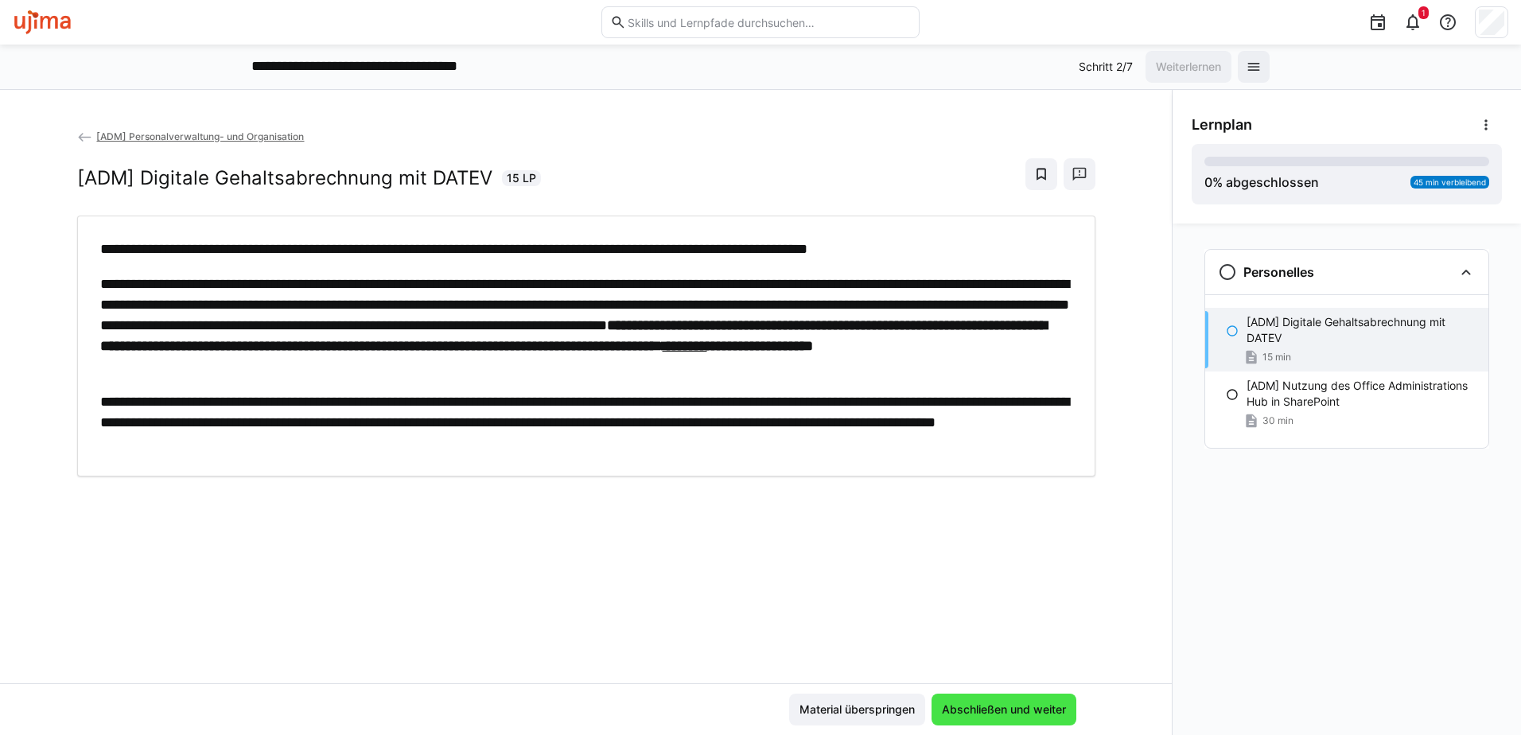
click at [994, 714] on span "Abschließen und weiter" at bounding box center [1003, 710] width 129 height 16
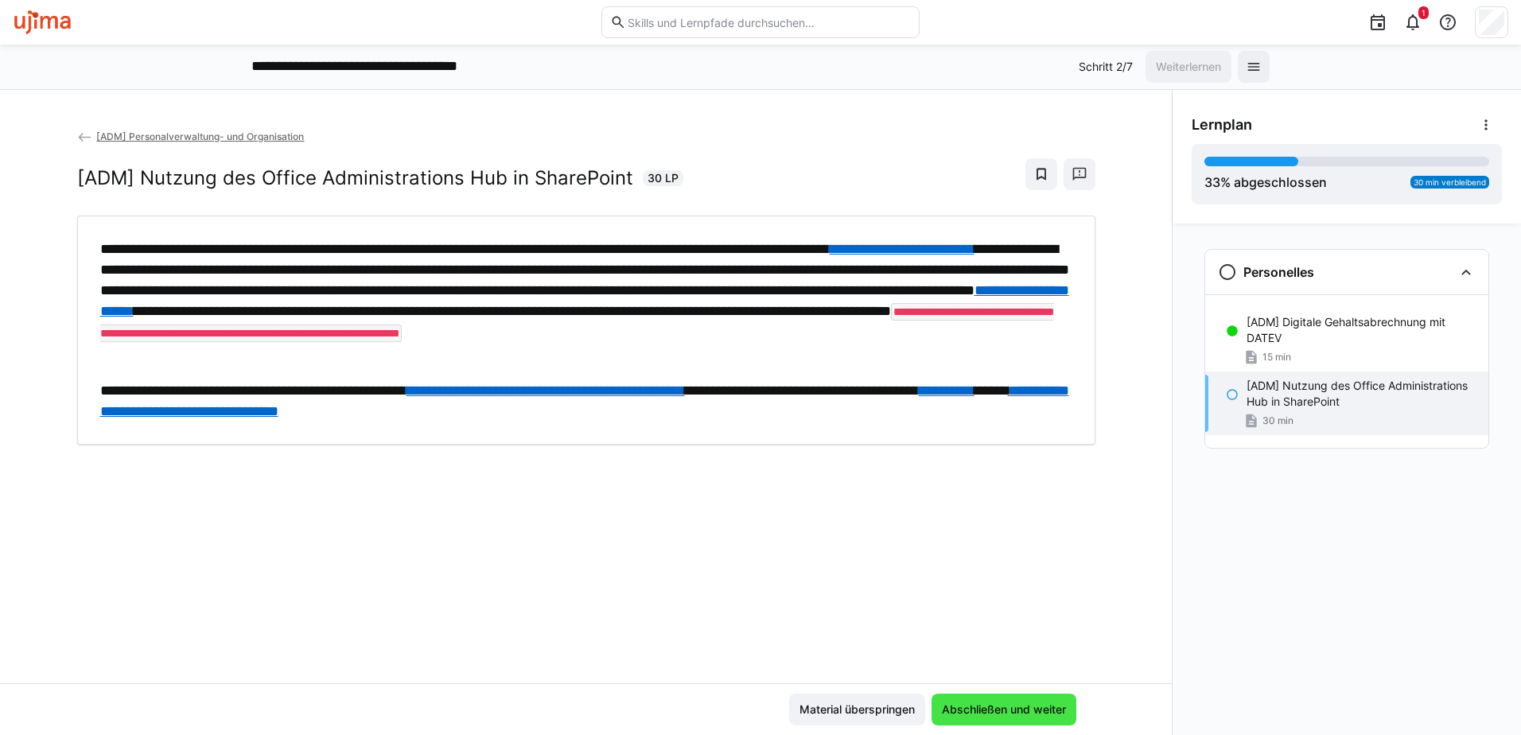
click at [1001, 702] on span "Abschließen und weiter" at bounding box center [1003, 710] width 129 height 16
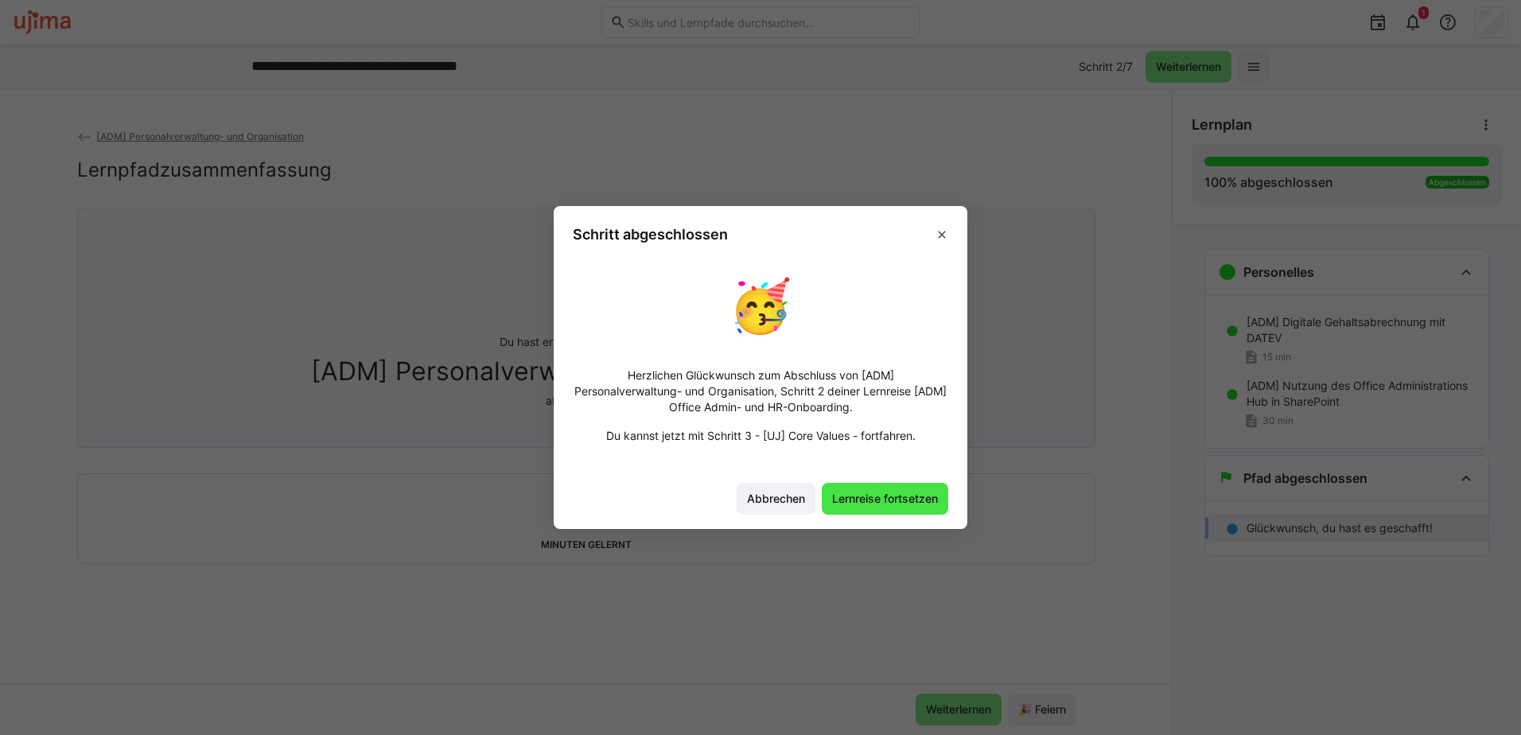
click at [890, 494] on span "Lernreise fortsetzen" at bounding box center [885, 499] width 111 height 16
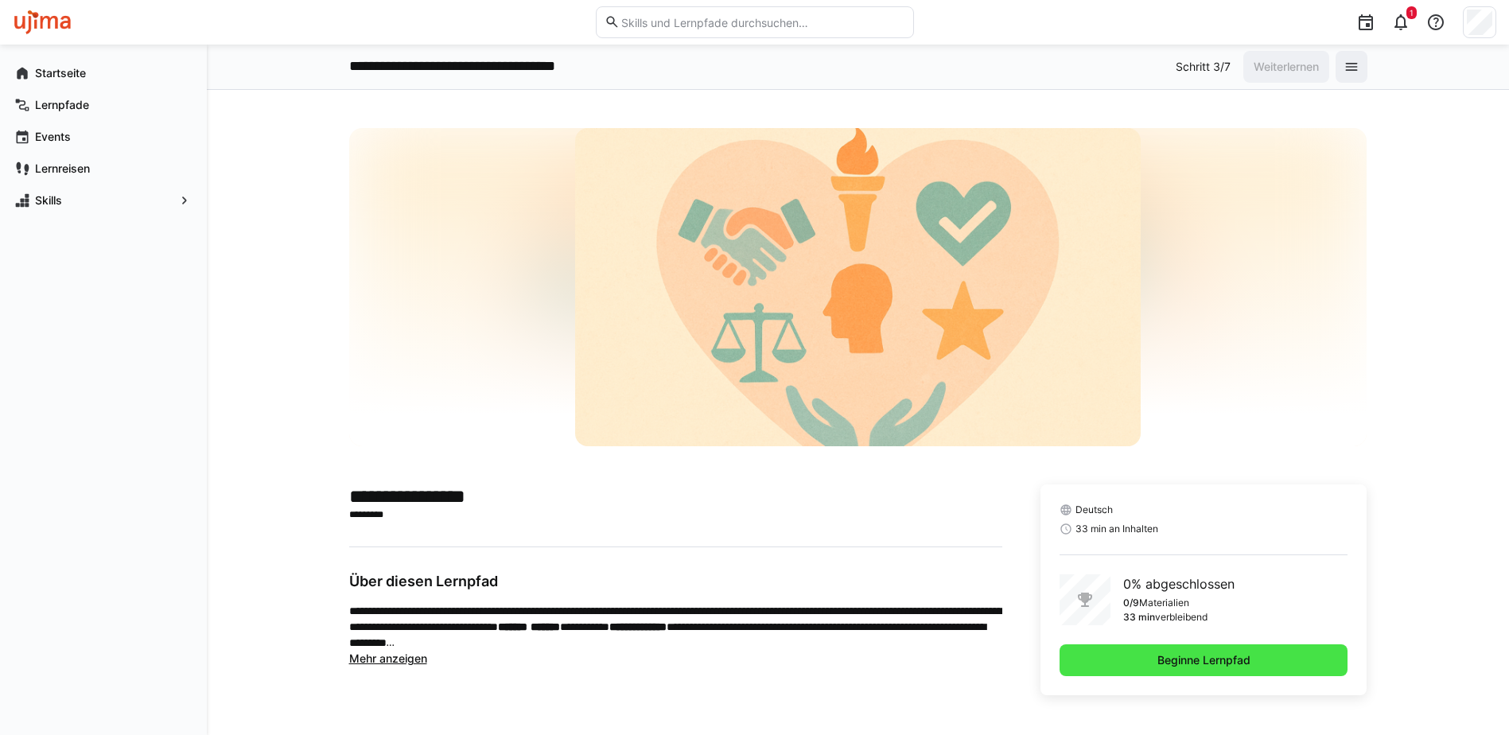
click at [1211, 664] on span "Beginne Lernpfad" at bounding box center [1204, 660] width 98 height 16
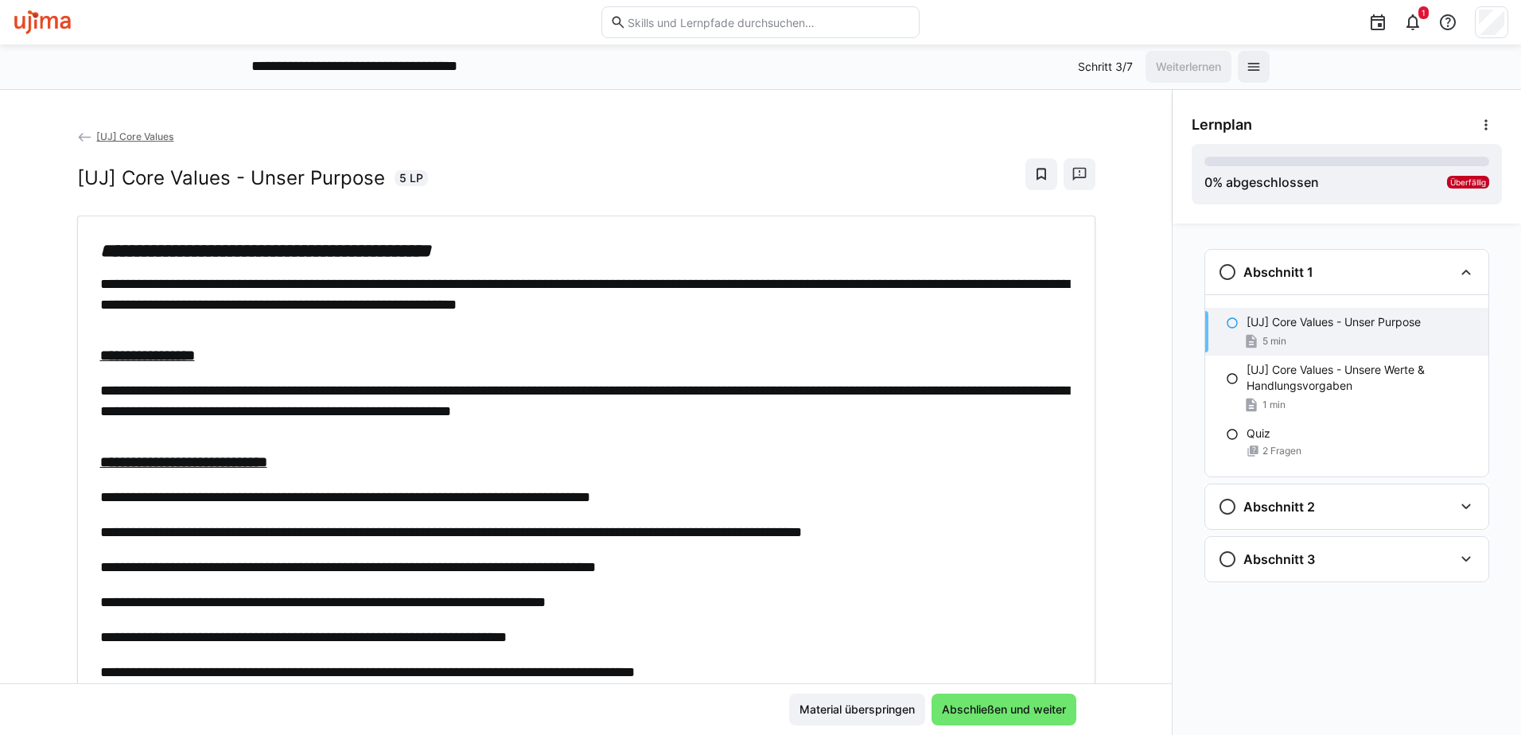
drag, startPoint x: 287, startPoint y: 104, endPoint x: 312, endPoint y: 106, distance: 24.7
click at [287, 104] on div "**********" at bounding box center [586, 412] width 1172 height 645
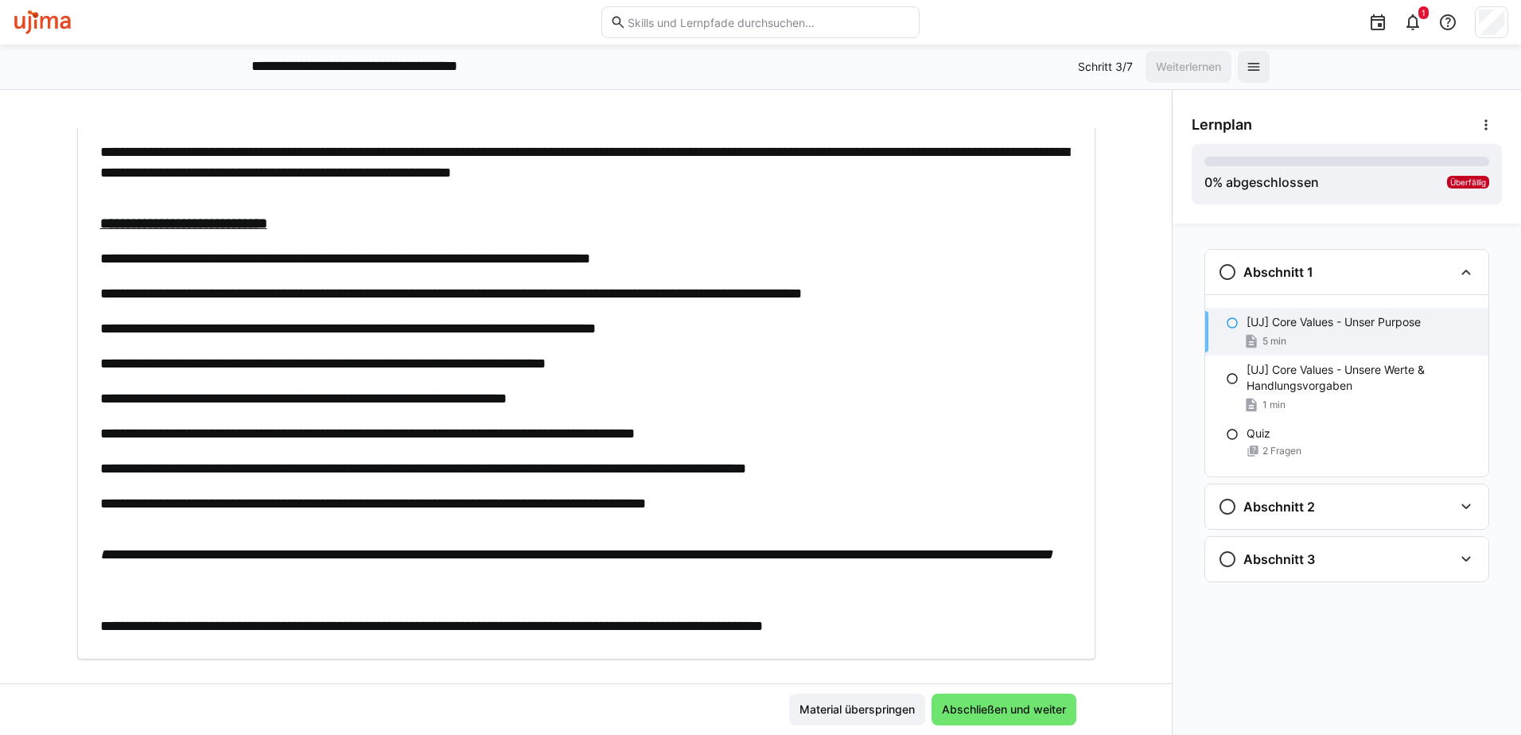
scroll to position [266, 0]
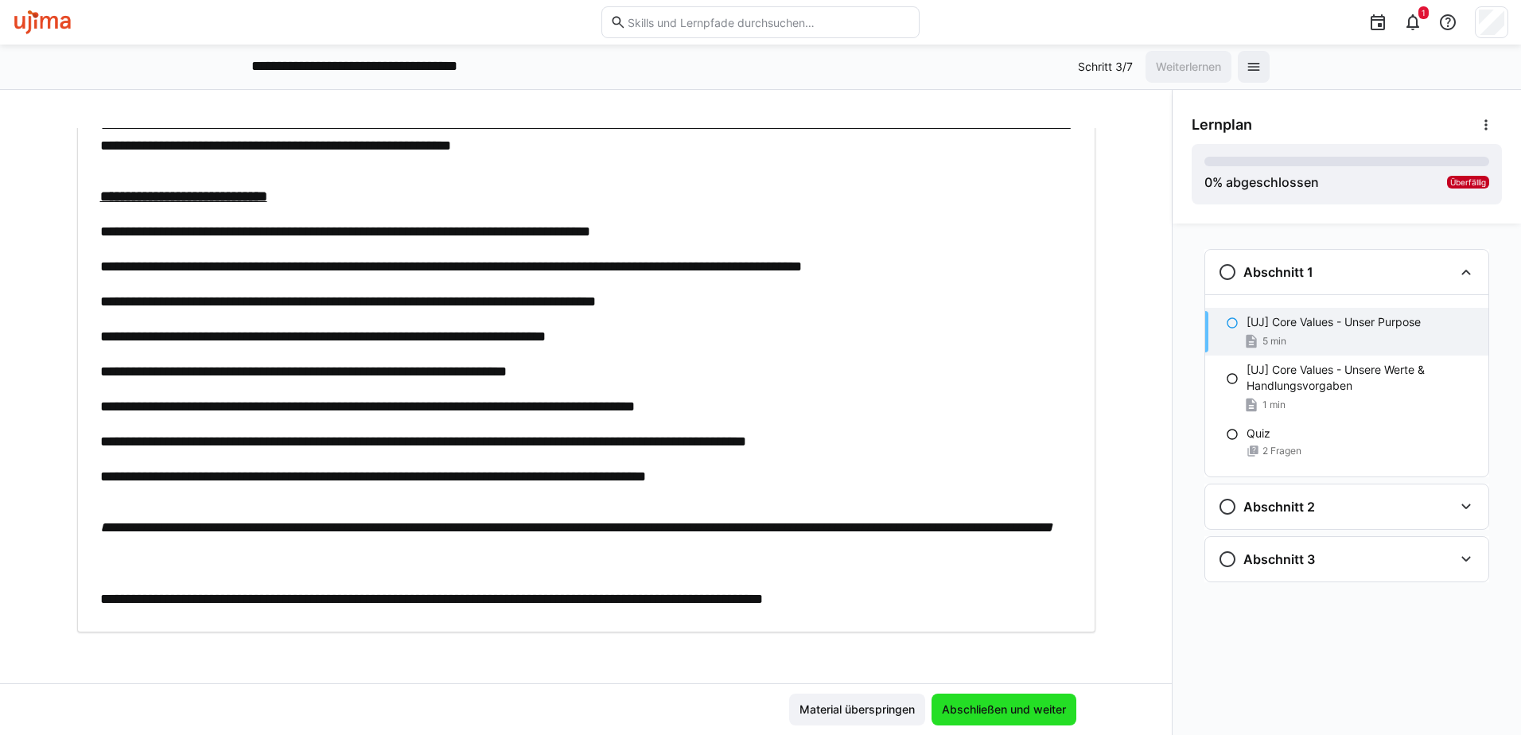
click at [998, 715] on span "Abschließen und weiter" at bounding box center [1003, 710] width 129 height 16
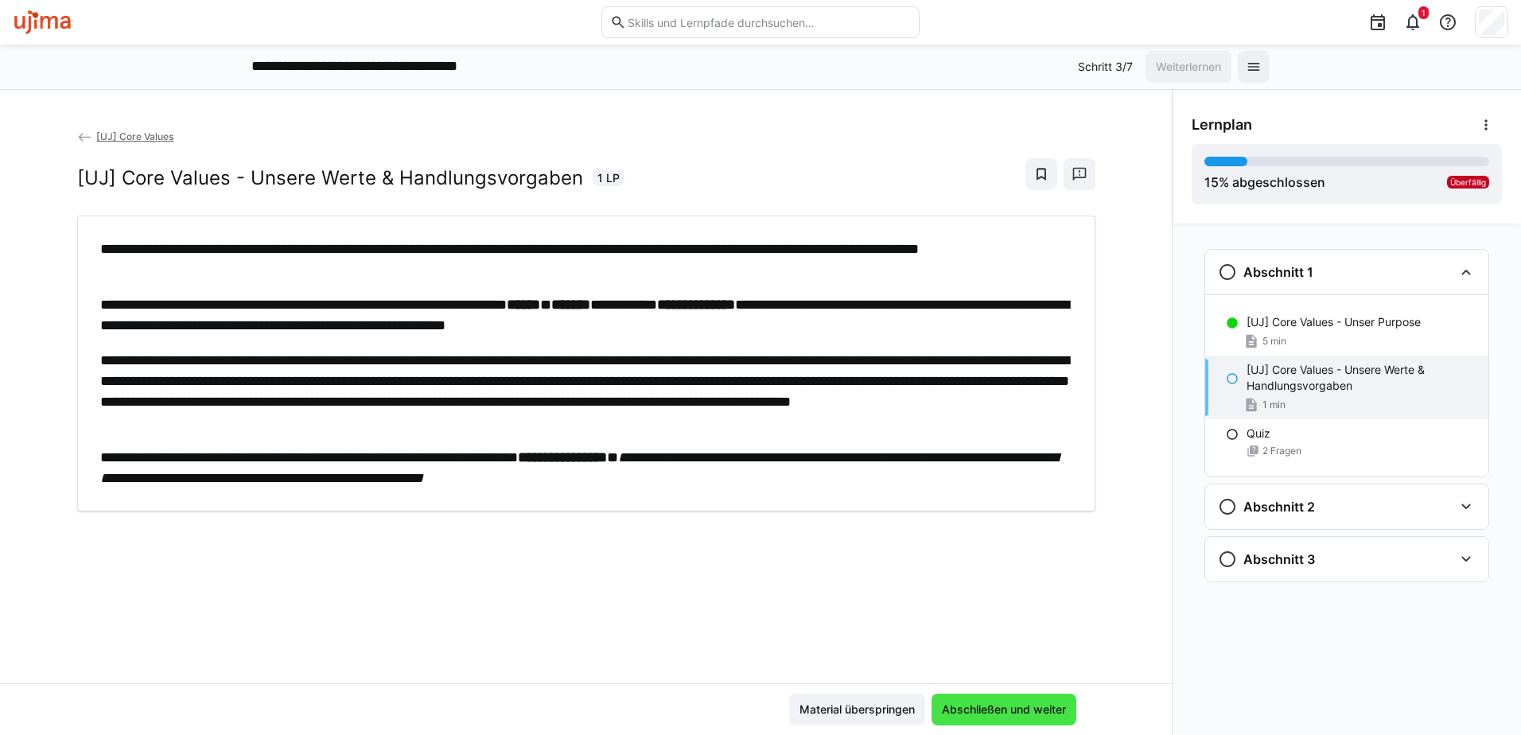
click at [968, 716] on span "Abschließen und weiter" at bounding box center [1003, 710] width 129 height 16
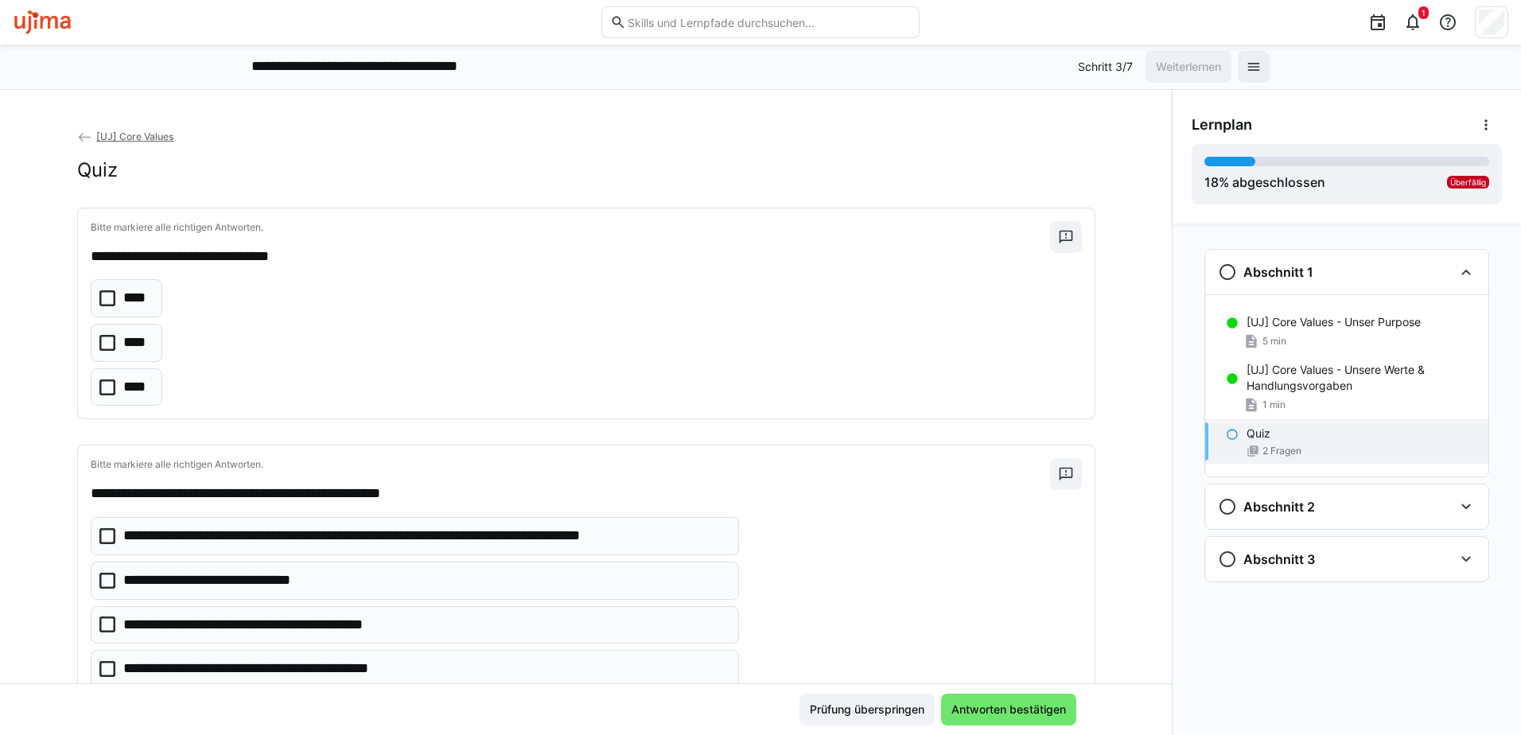
click at [108, 341] on icon at bounding box center [107, 343] width 16 height 16
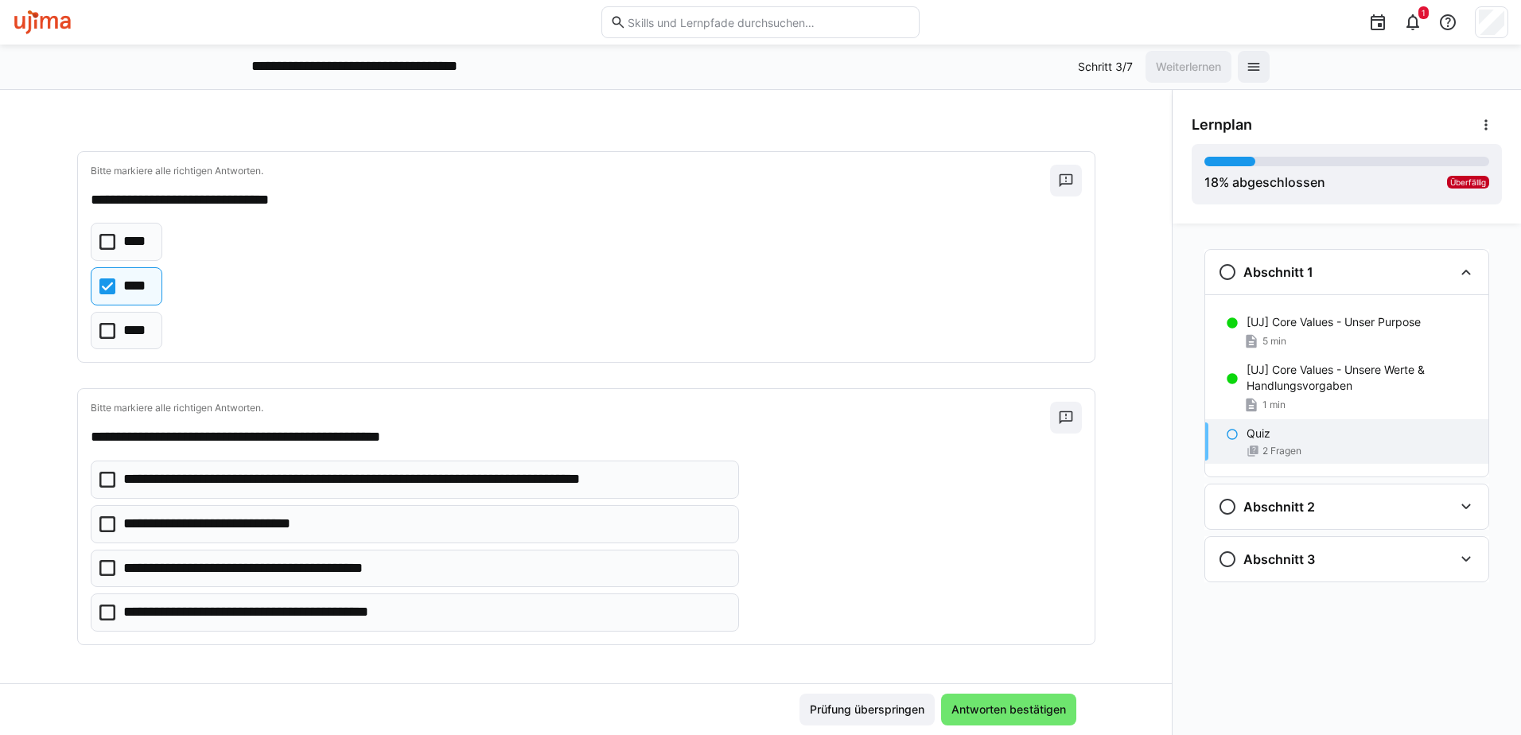
click at [99, 481] on icon at bounding box center [107, 480] width 16 height 16
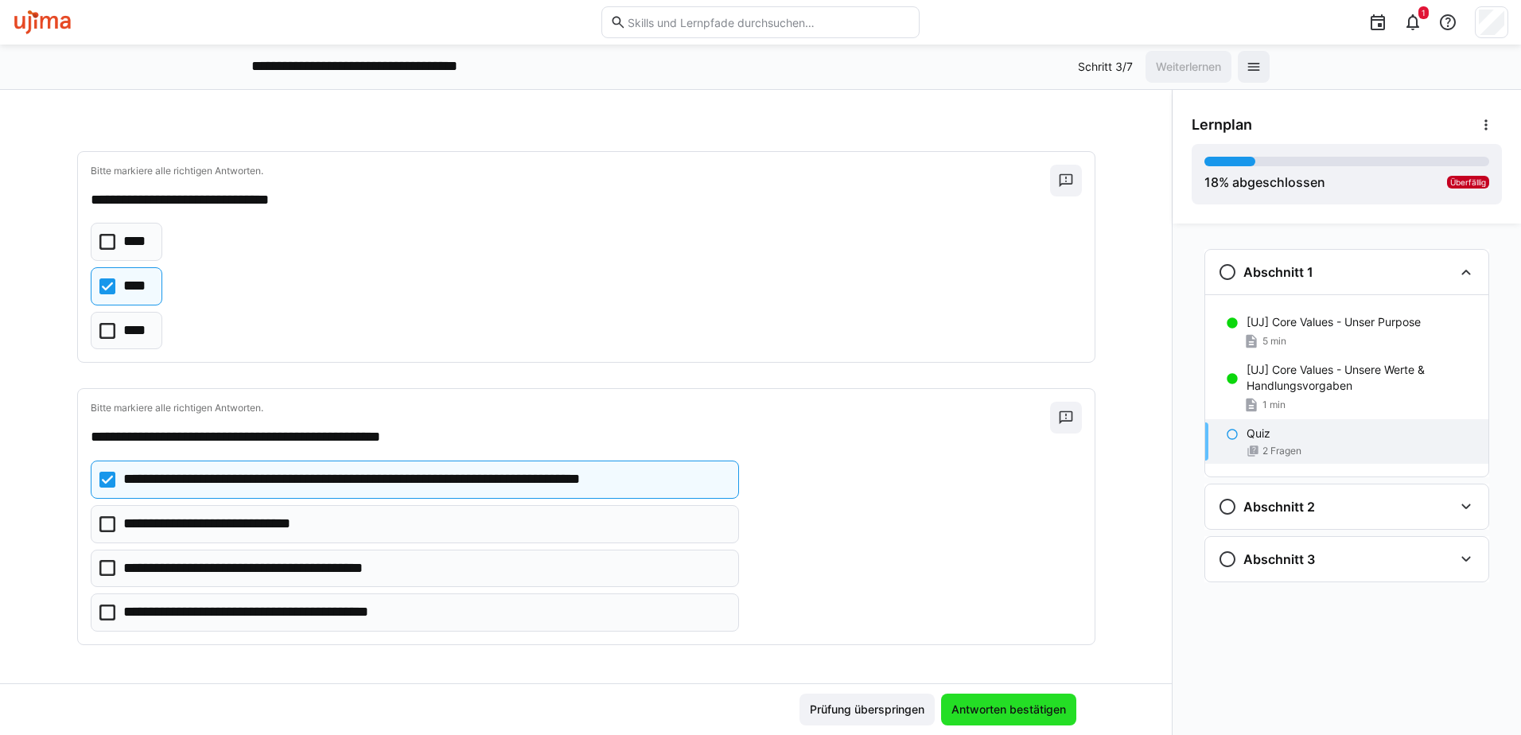
click at [1019, 715] on span "Antworten bestätigen" at bounding box center [1008, 710] width 119 height 16
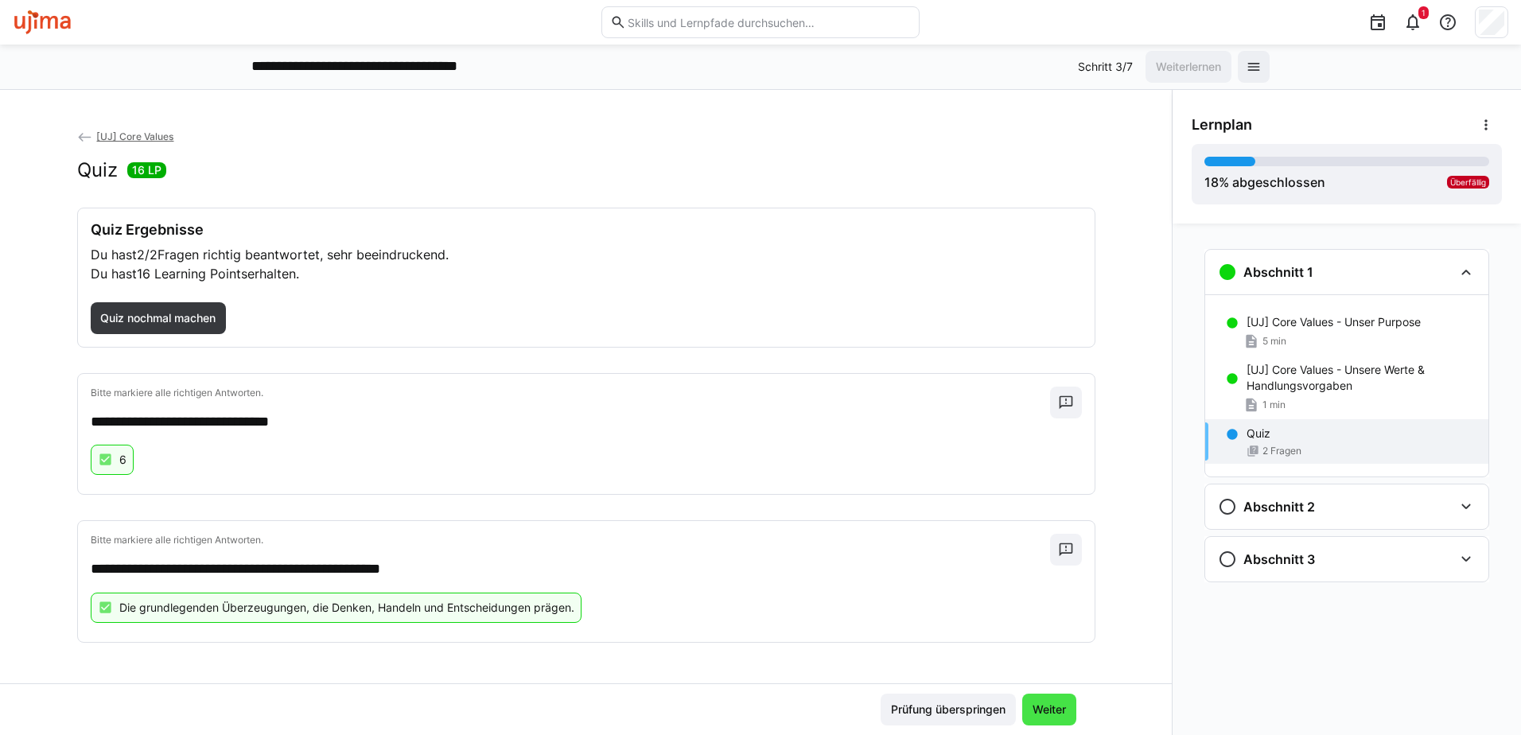
click at [1041, 707] on span "Weiter" at bounding box center [1049, 710] width 38 height 16
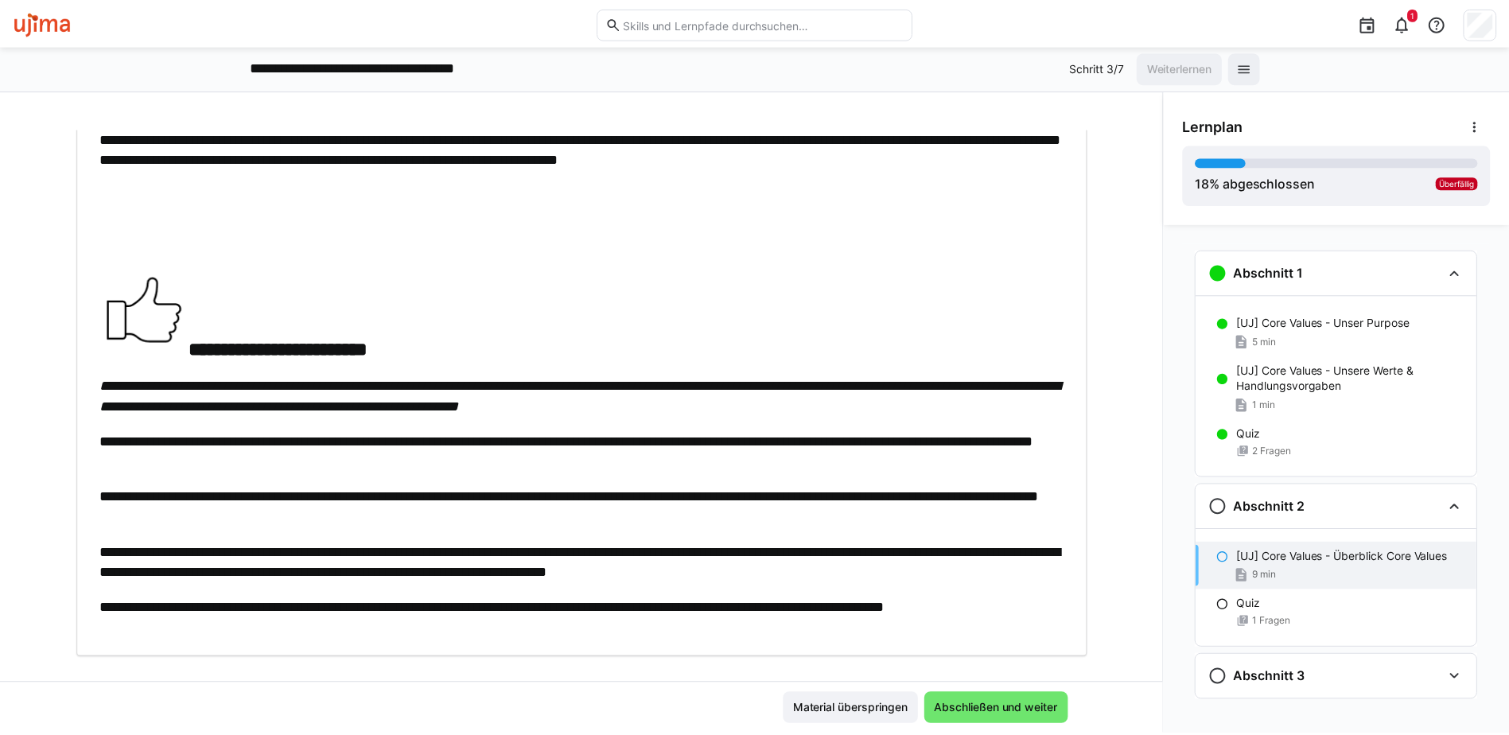
scroll to position [1616, 0]
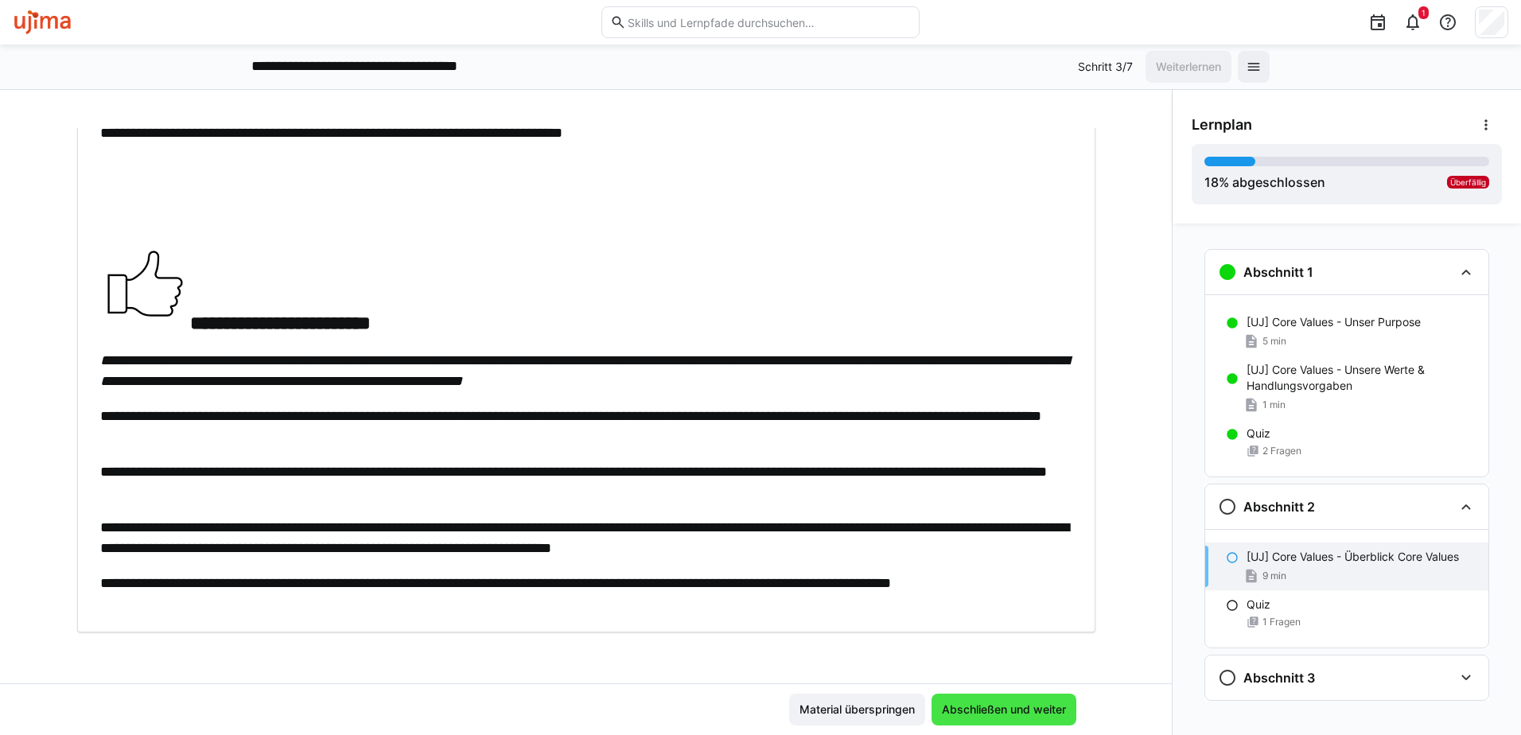
click at [1010, 715] on span "Abschließen und weiter" at bounding box center [1003, 710] width 129 height 16
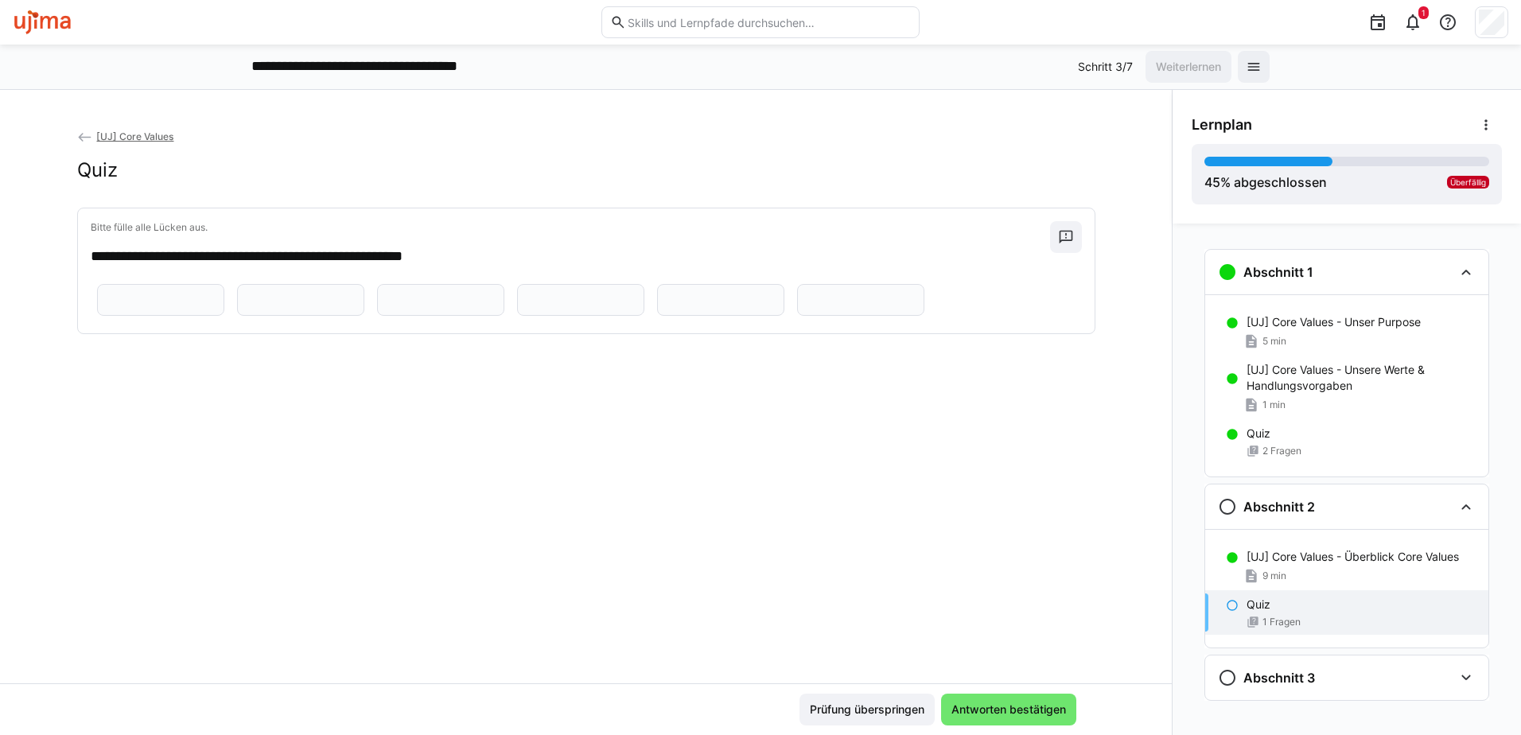
click at [107, 137] on span "[UJ] Core Values" at bounding box center [134, 136] width 77 height 12
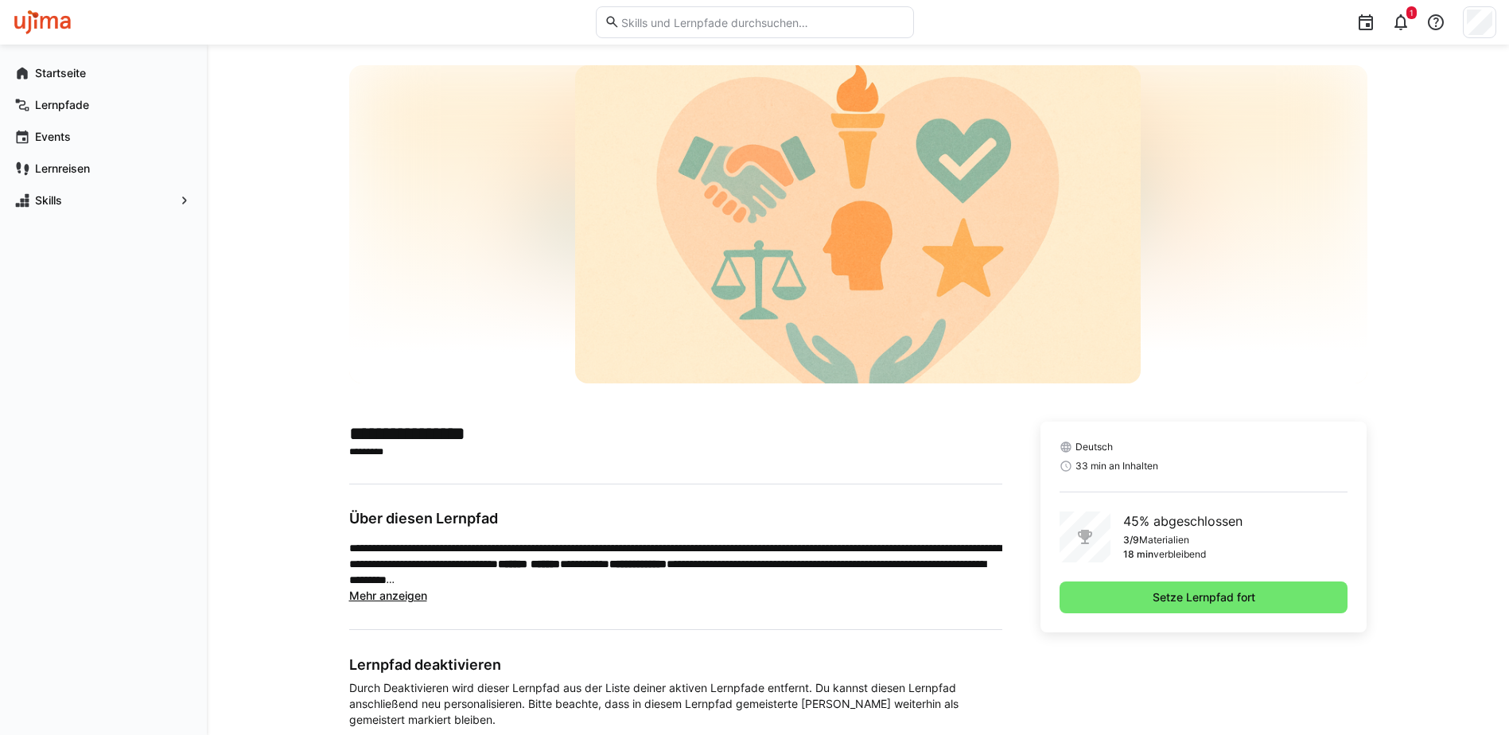
scroll to position [158, 0]
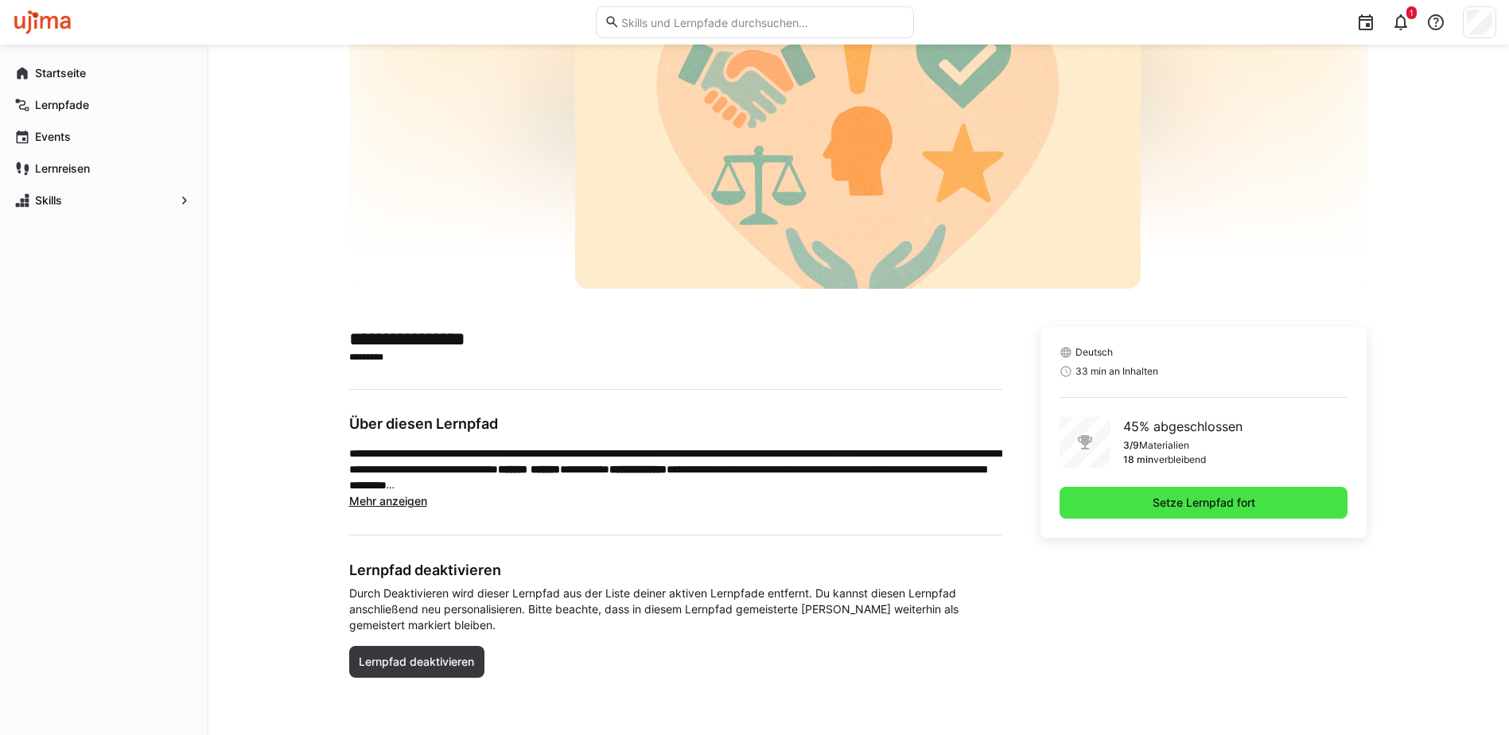
click at [1229, 506] on span "Setze Lernpfad fort" at bounding box center [1203, 503] width 107 height 16
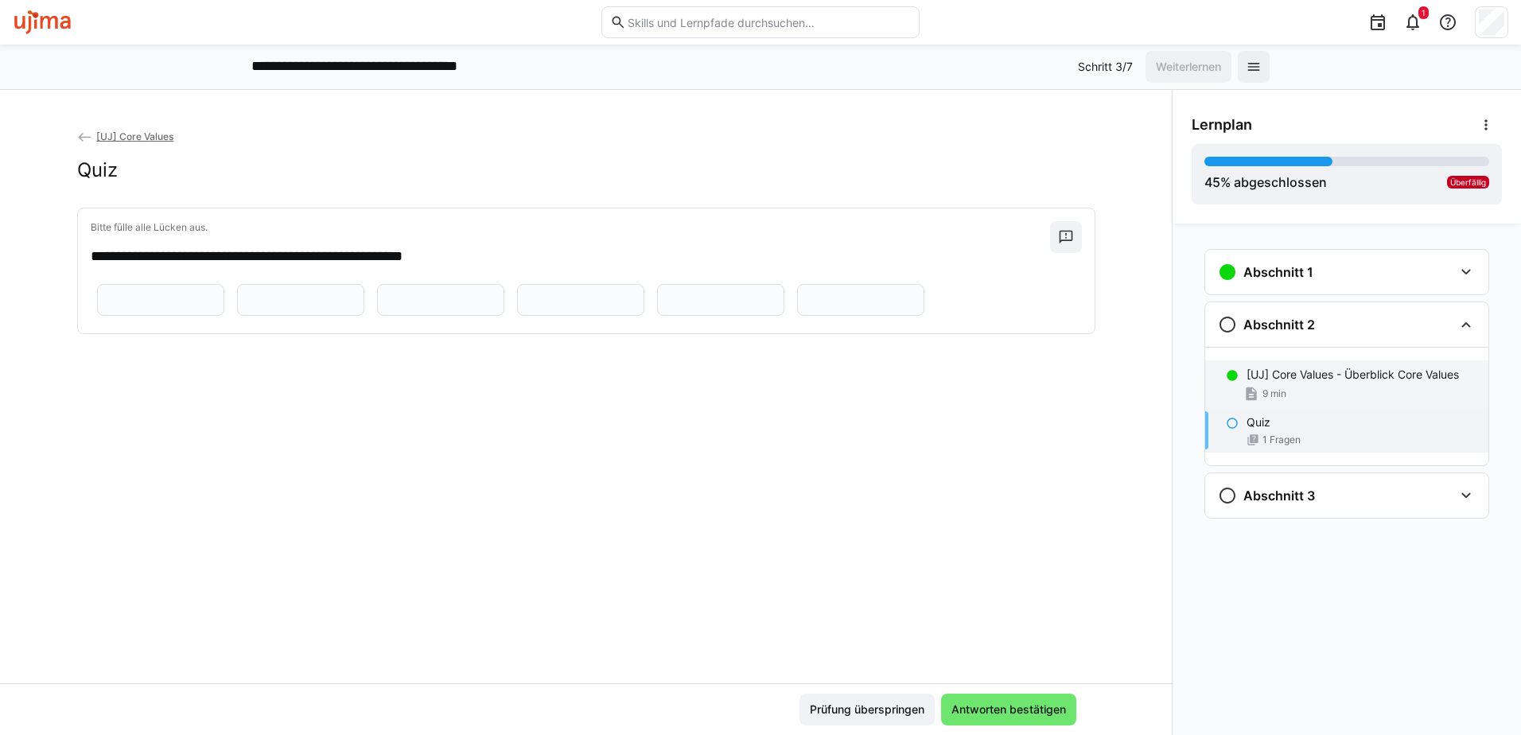
click at [1351, 376] on p "[UJ] Core Values - Überblick Core Values" at bounding box center [1352, 375] width 212 height 16
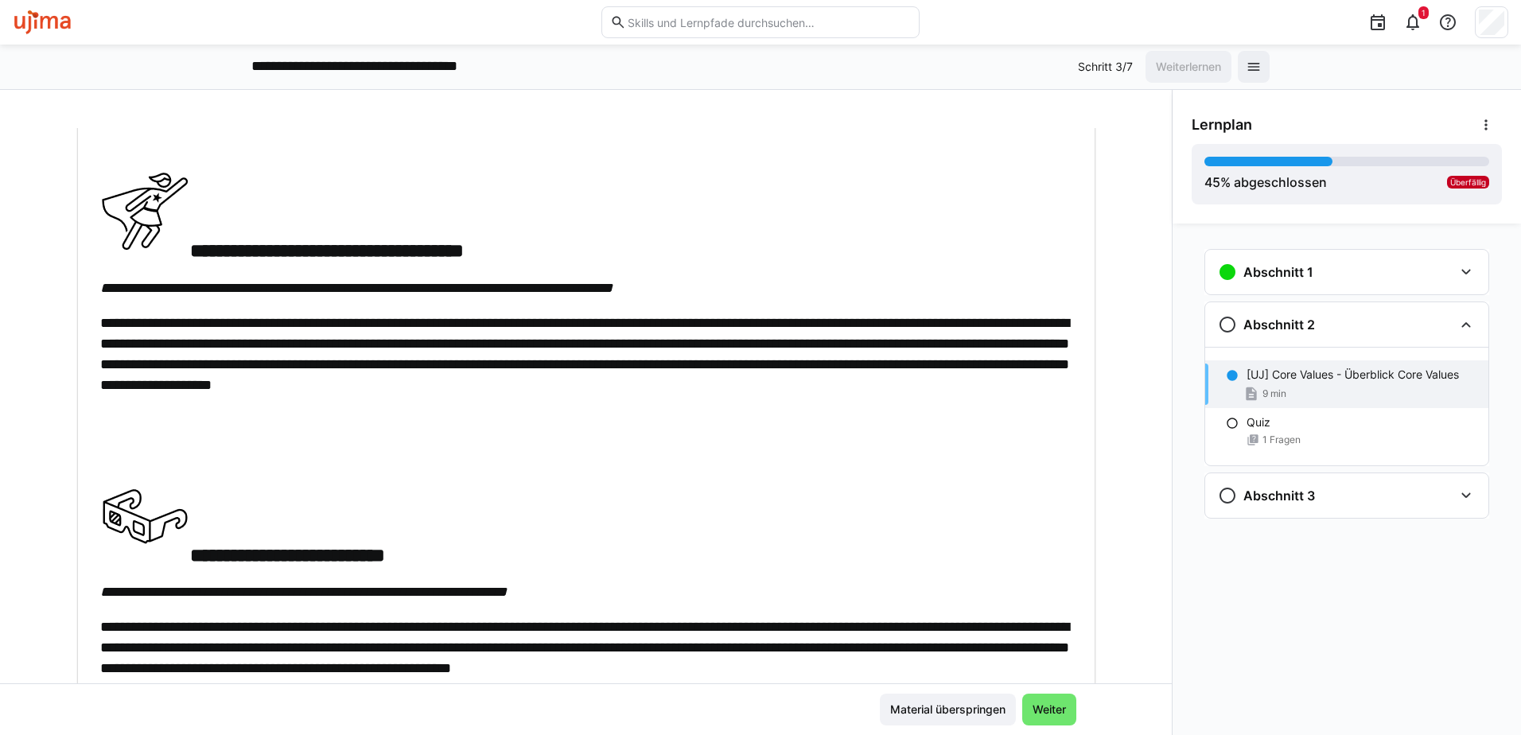
scroll to position [239, 0]
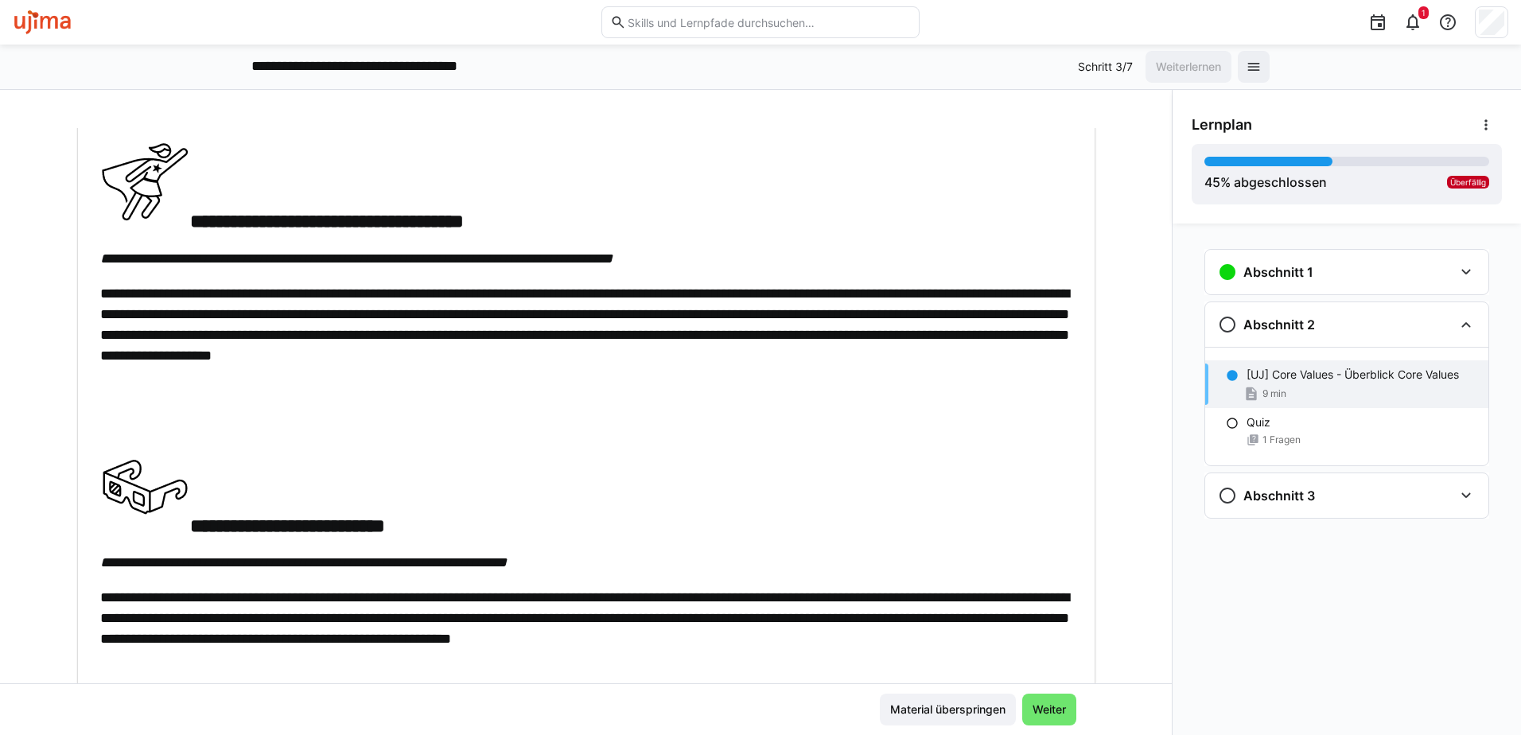
drag, startPoint x: 258, startPoint y: 260, endPoint x: 271, endPoint y: 294, distance: 36.8
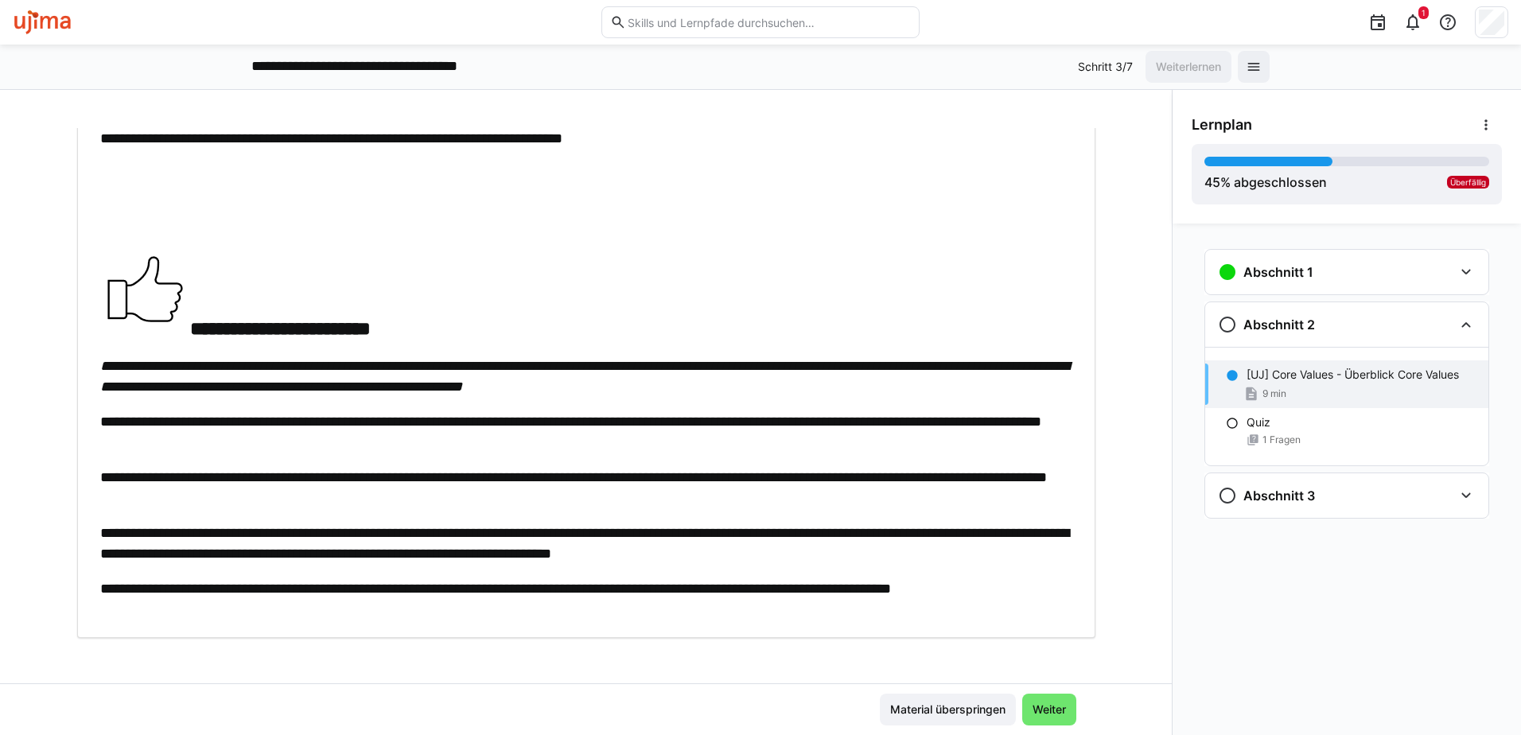
scroll to position [1616, 0]
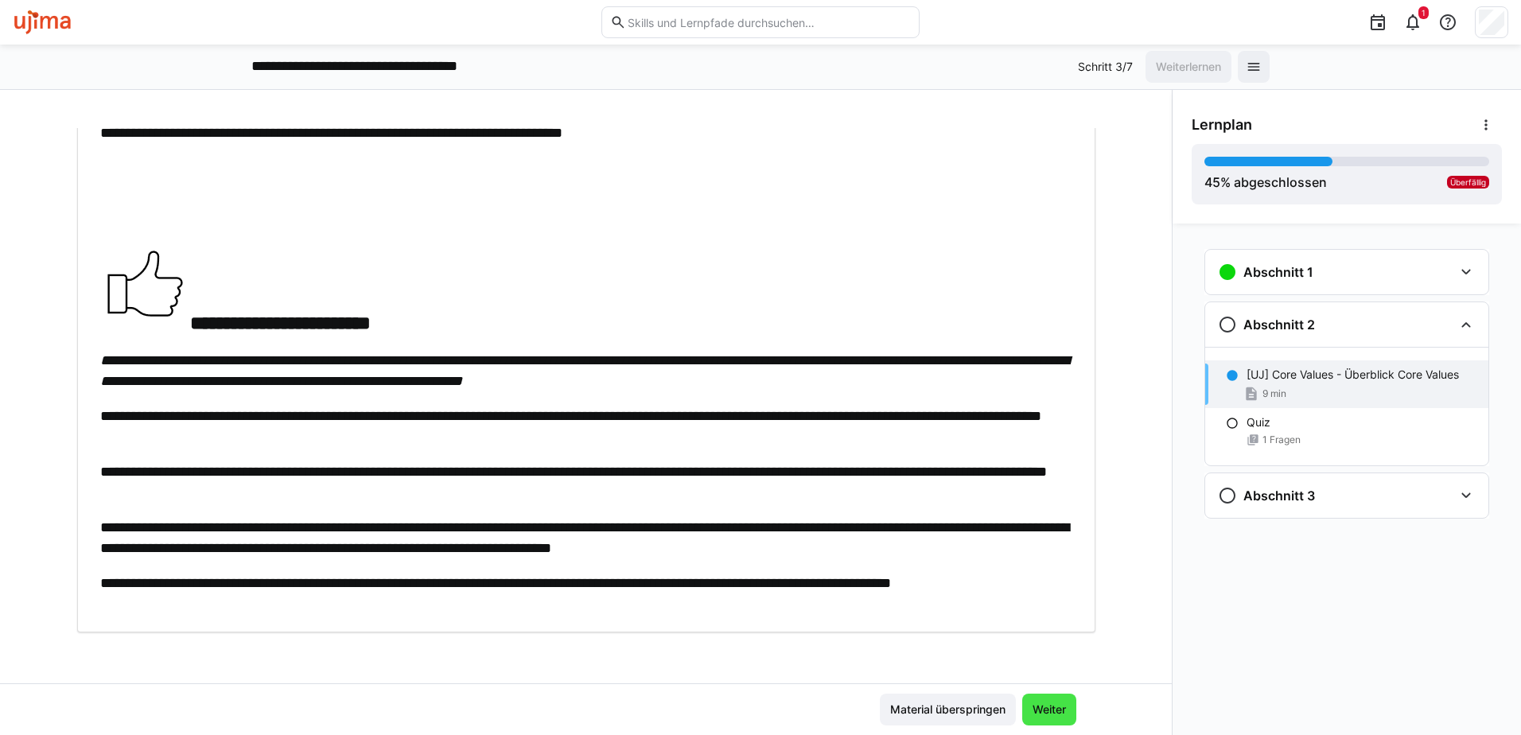
click at [1054, 719] on span "Weiter" at bounding box center [1049, 710] width 54 height 32
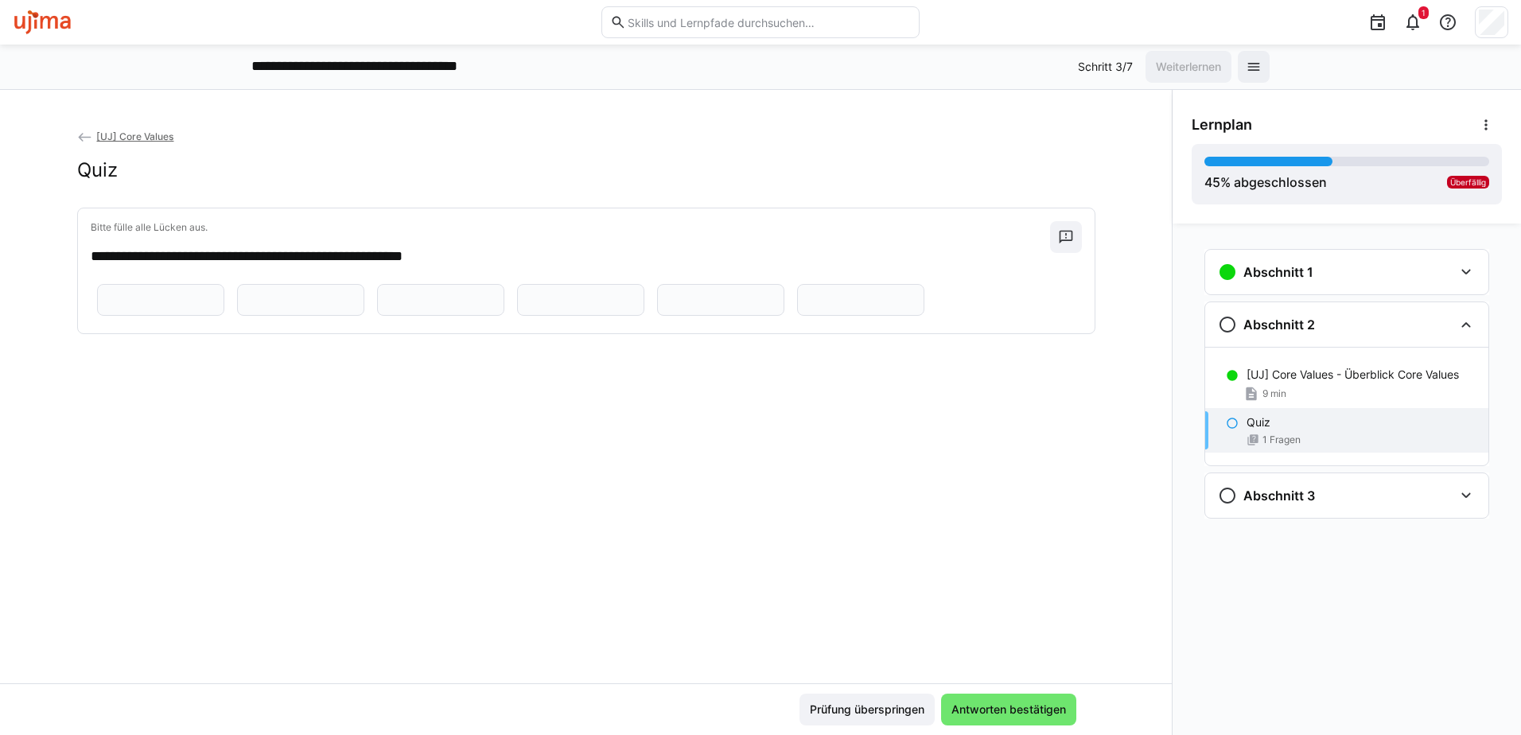
click at [187, 316] on eds-input at bounding box center [160, 300] width 127 height 32
click at [181, 307] on input "text" at bounding box center [161, 300] width 110 height 14
click at [1311, 378] on p "[UJ] Core Values - Überblick Core Values" at bounding box center [1352, 375] width 212 height 16
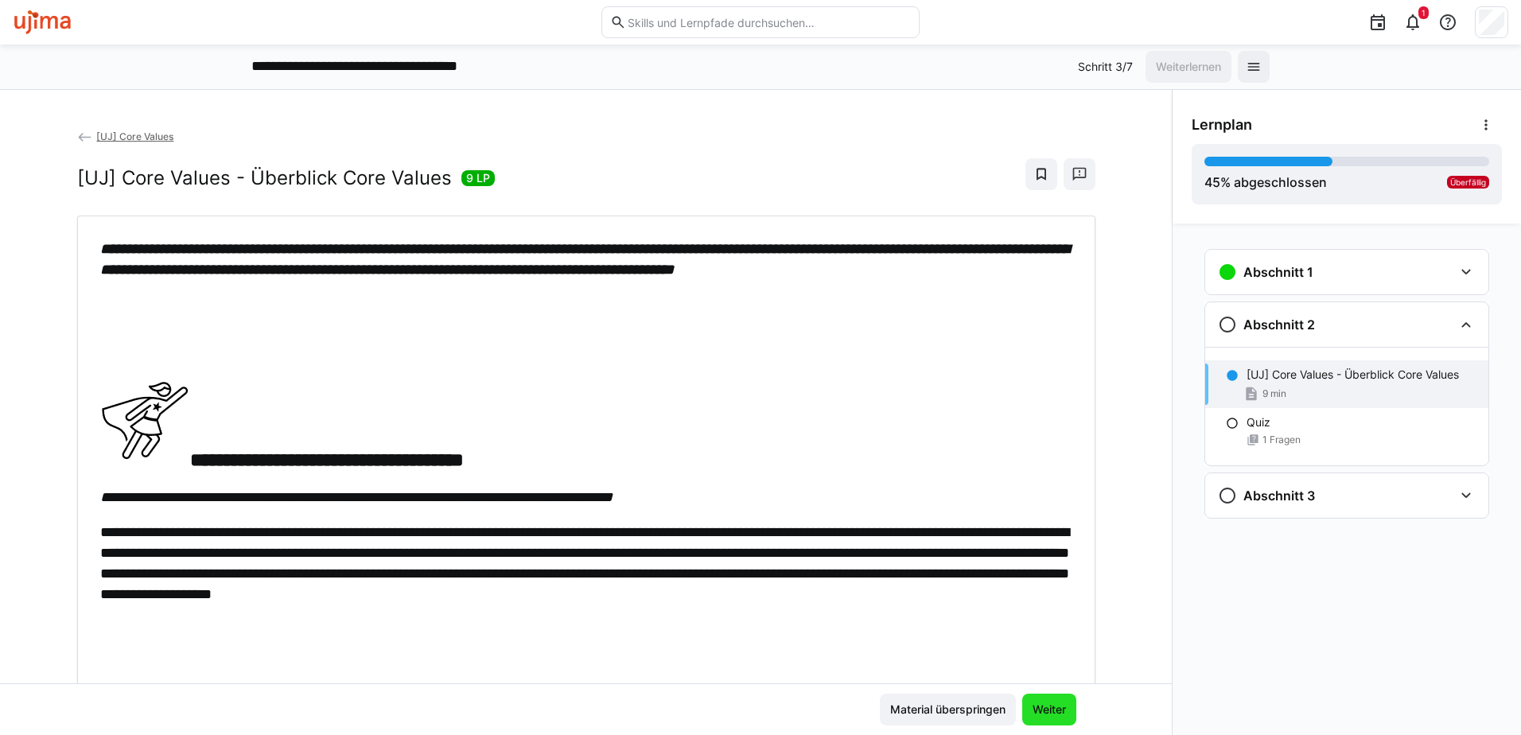
click at [1046, 706] on span "Weiter" at bounding box center [1049, 710] width 38 height 16
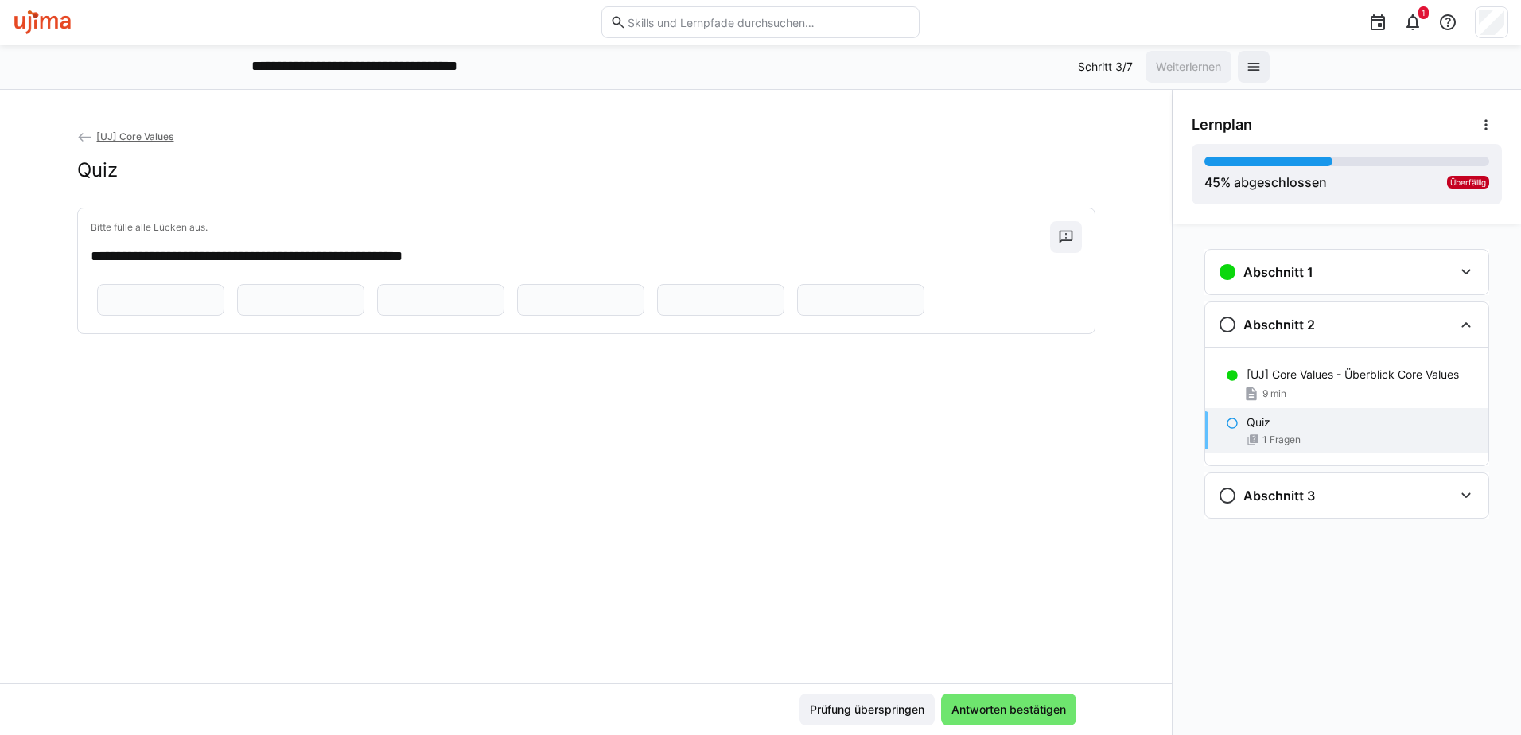
click at [180, 316] on eds-input at bounding box center [160, 300] width 127 height 32
type input "***"
click at [310, 307] on input "text" at bounding box center [301, 300] width 110 height 14
type input "******"
type input "****"
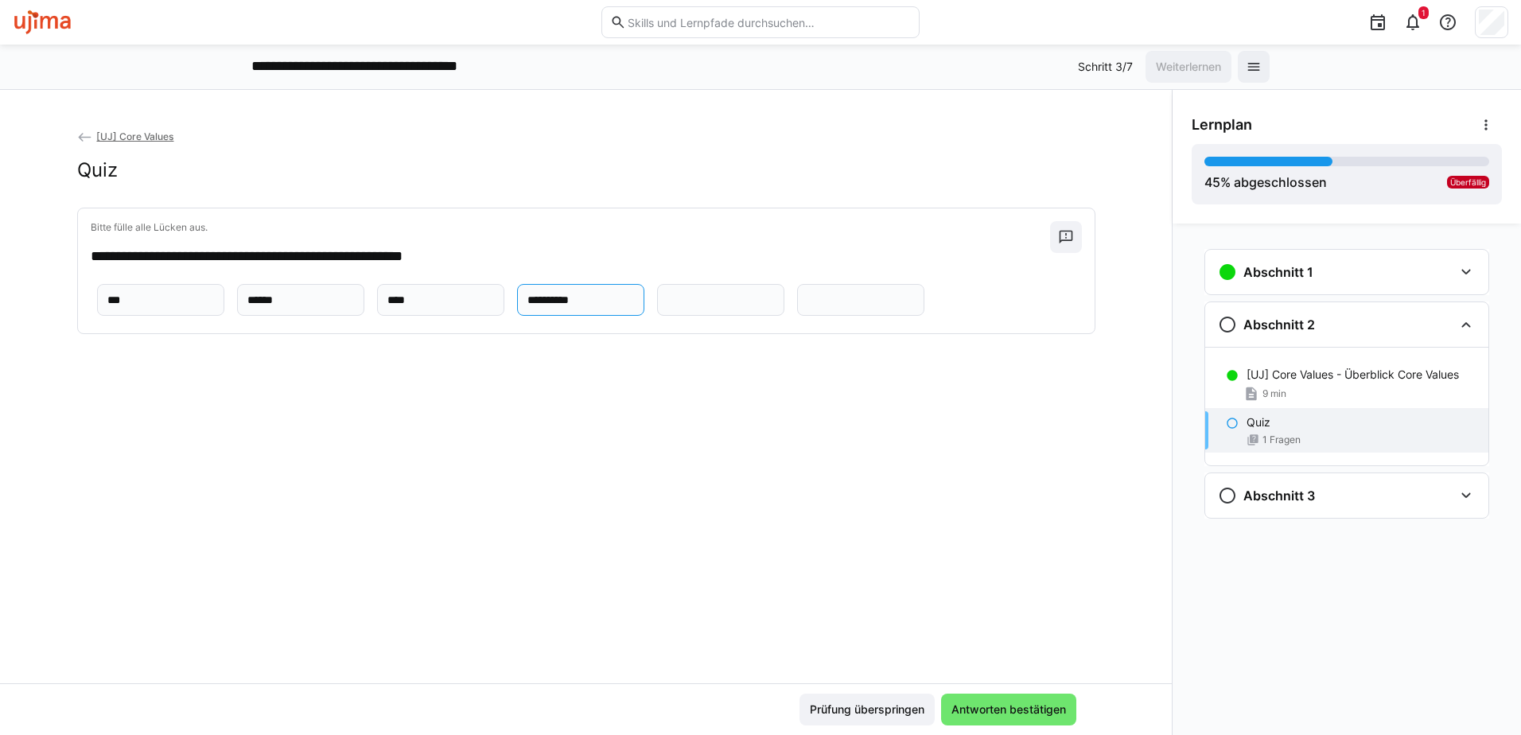
type input "**********"
type input "*******"
click at [1013, 708] on span "Antworten bestätigen" at bounding box center [1008, 710] width 119 height 16
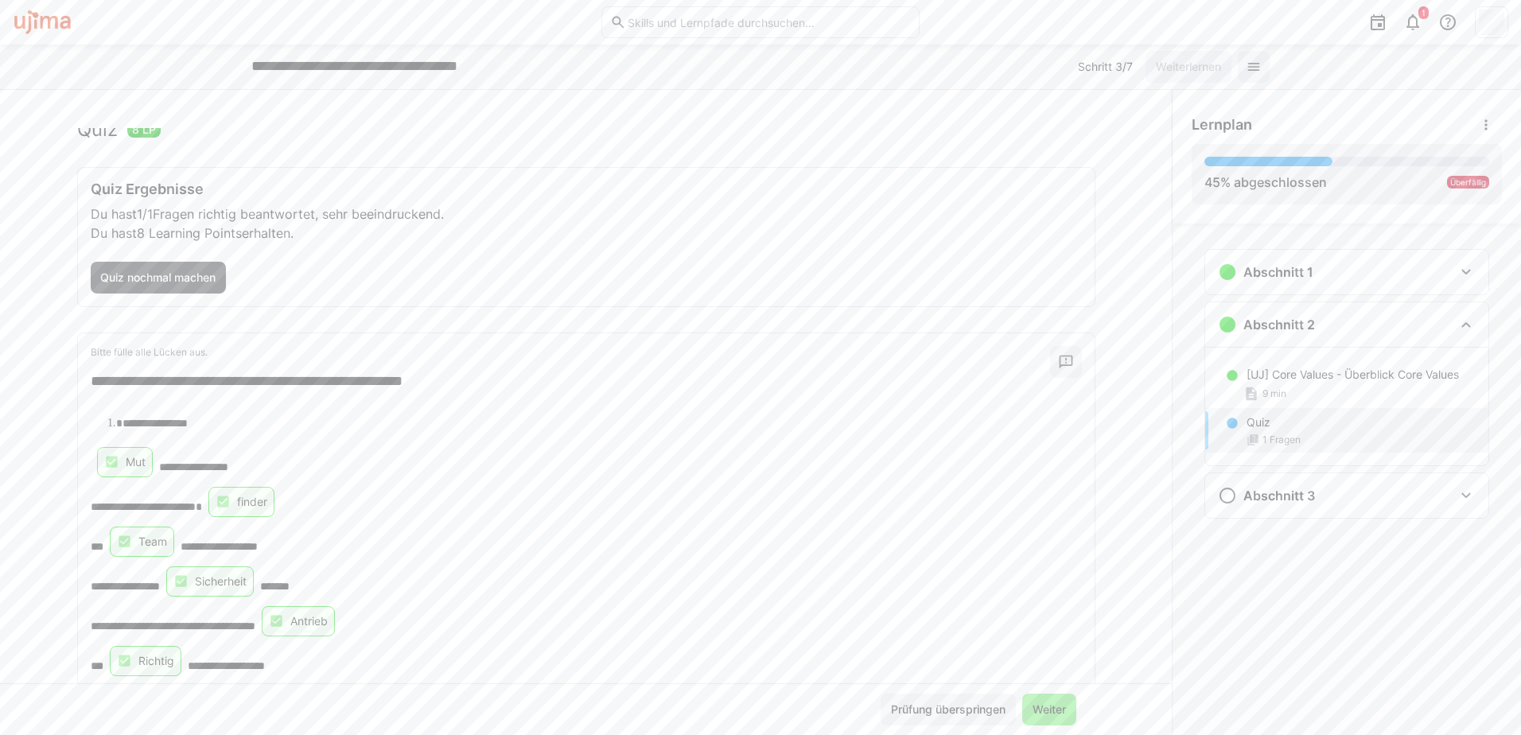
scroll to position [106, 0]
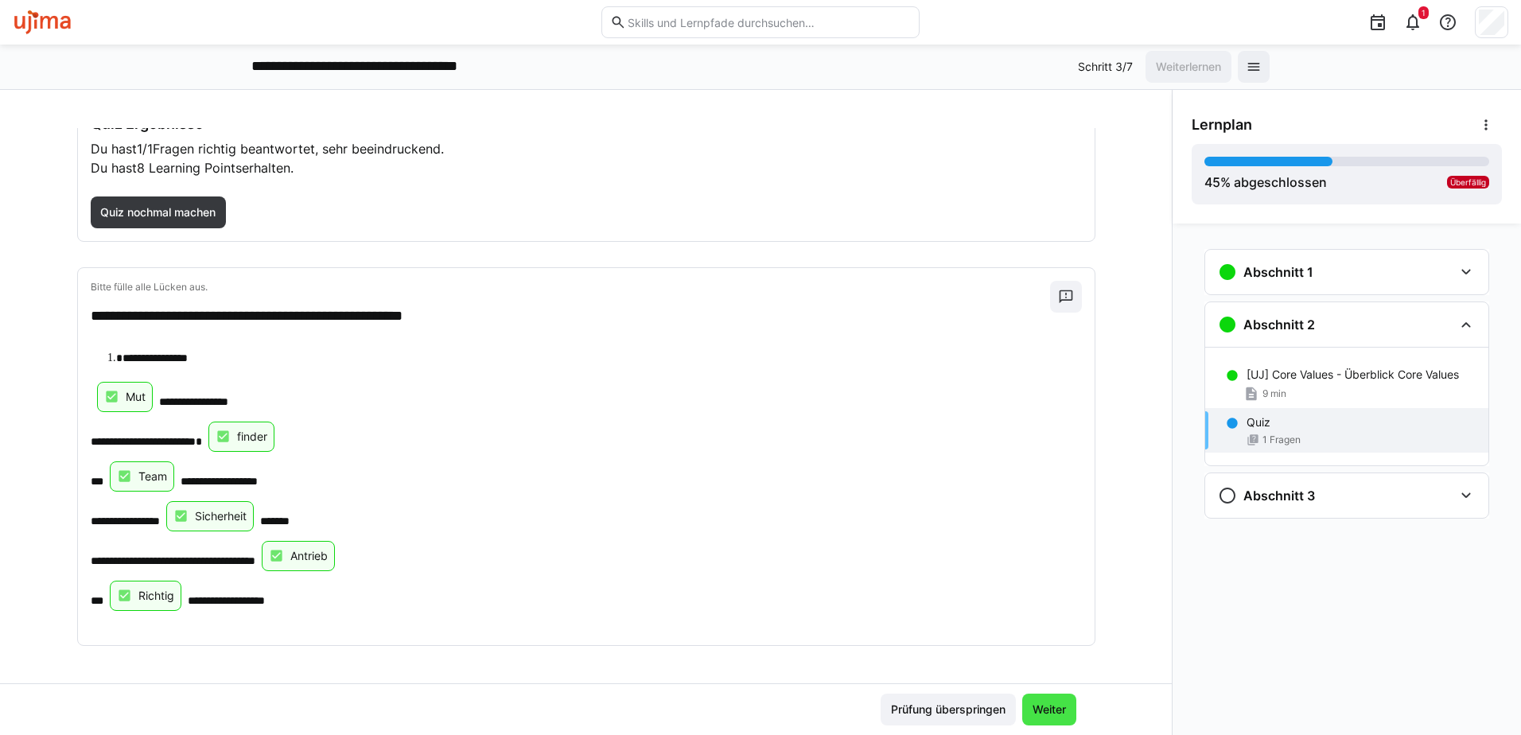
click at [1035, 705] on span "Weiter" at bounding box center [1049, 710] width 38 height 16
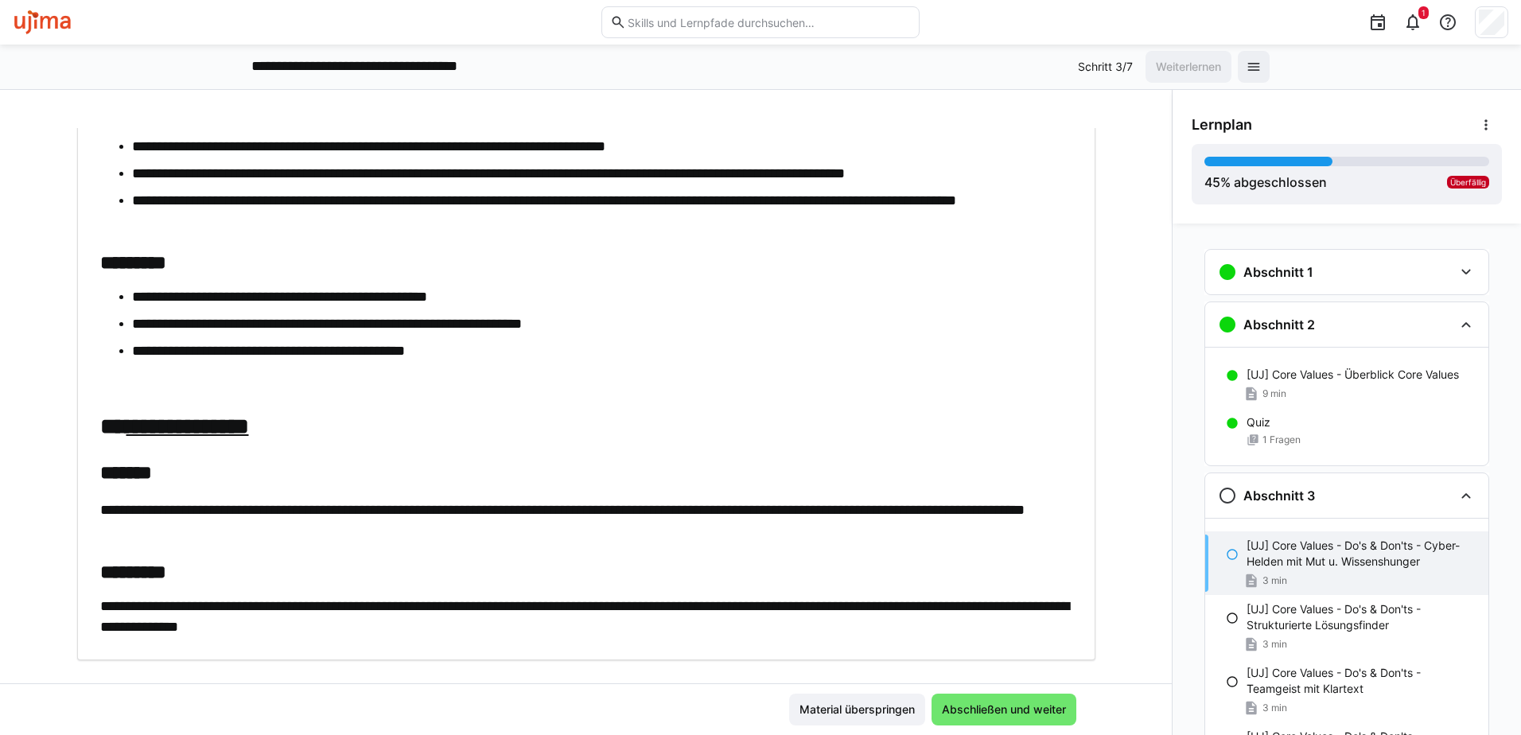
scroll to position [695, 0]
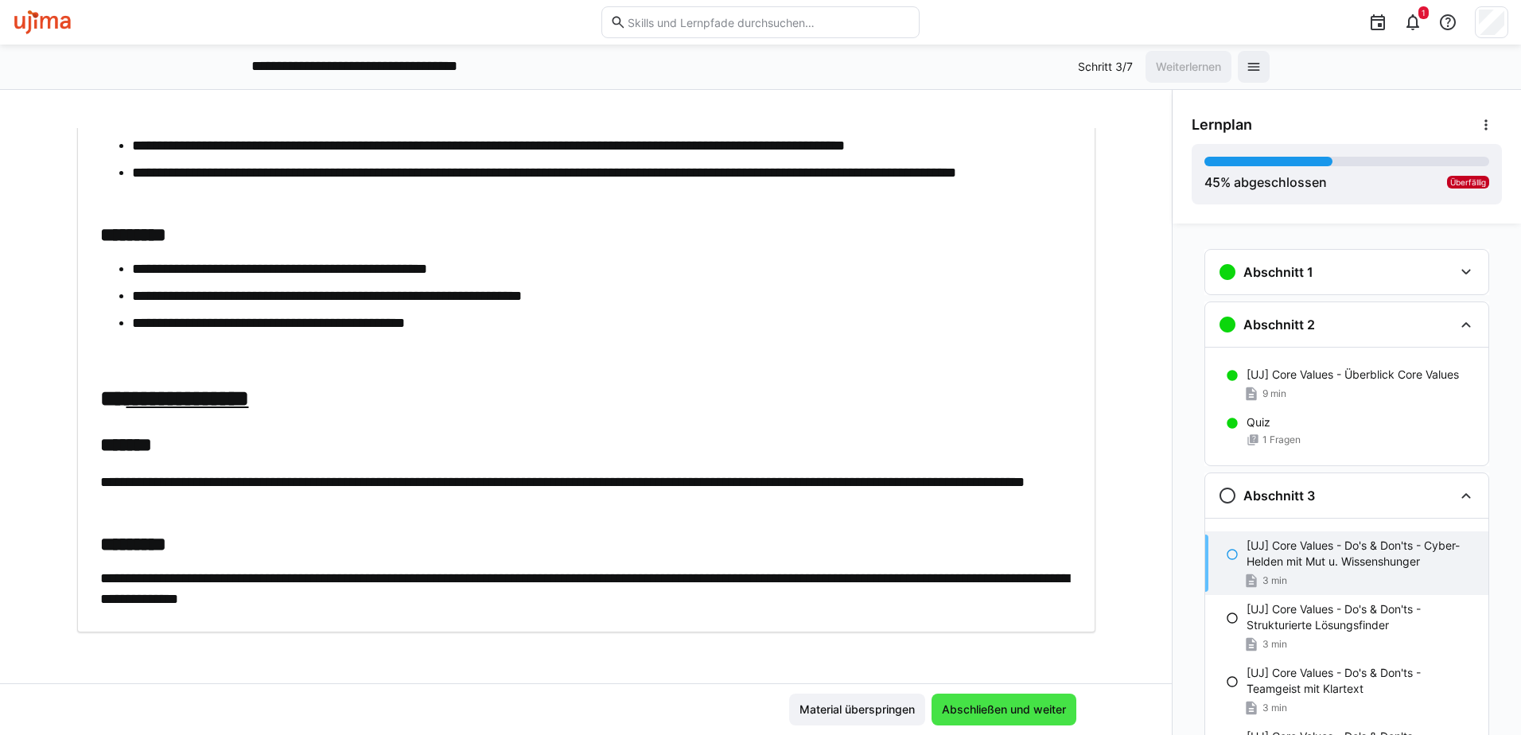
click at [990, 706] on span "Abschließen und weiter" at bounding box center [1003, 710] width 129 height 16
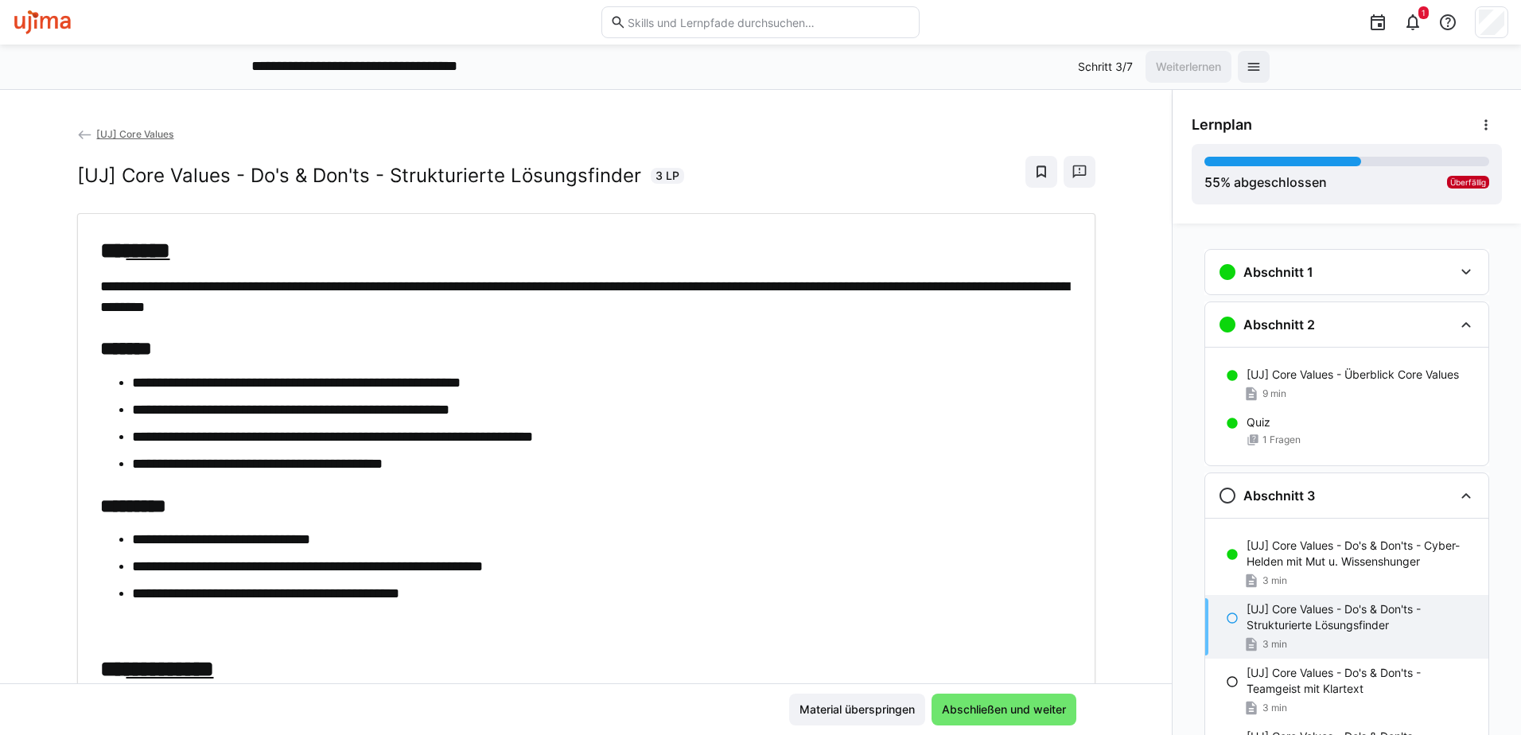
scroll to position [0, 0]
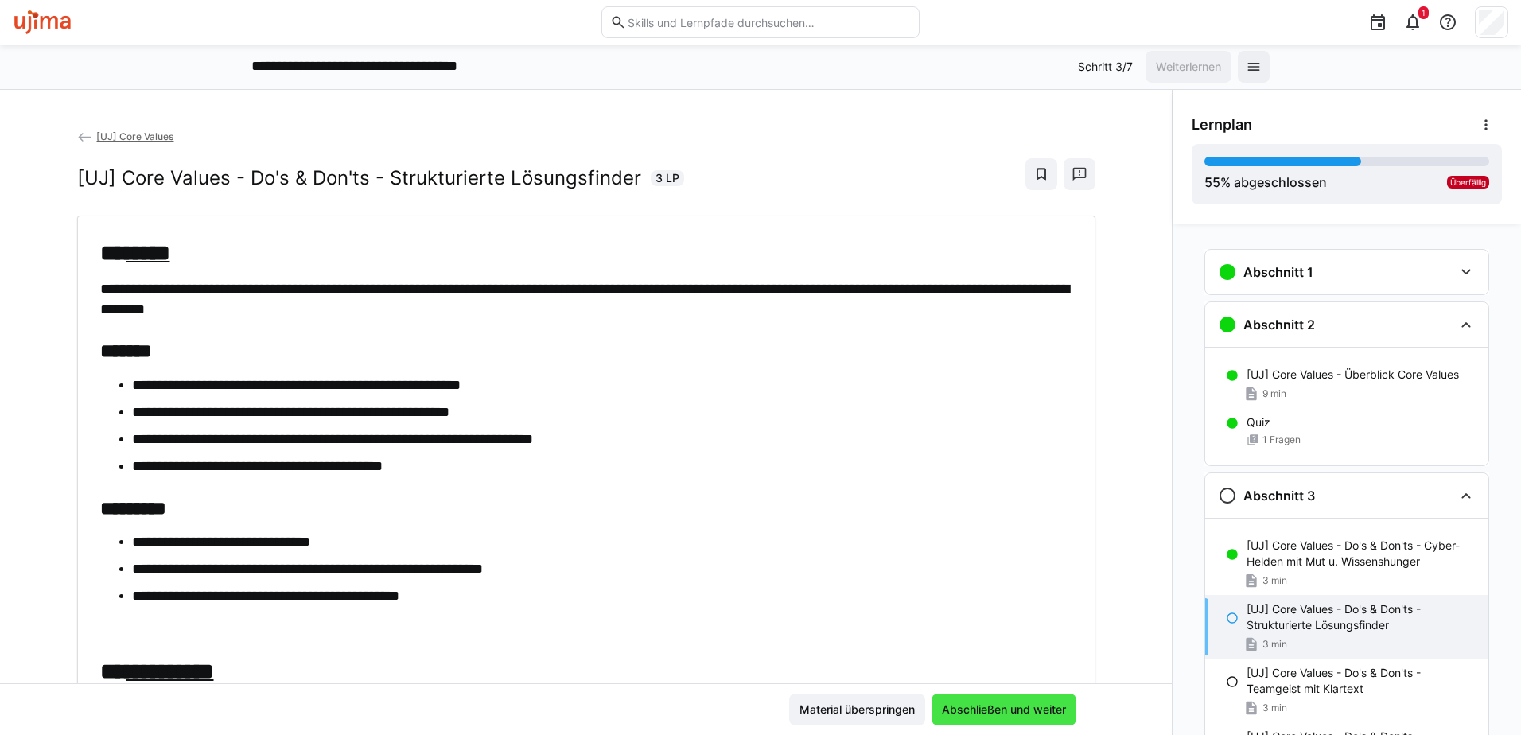
click at [1001, 715] on span "Abschließen und weiter" at bounding box center [1003, 710] width 129 height 16
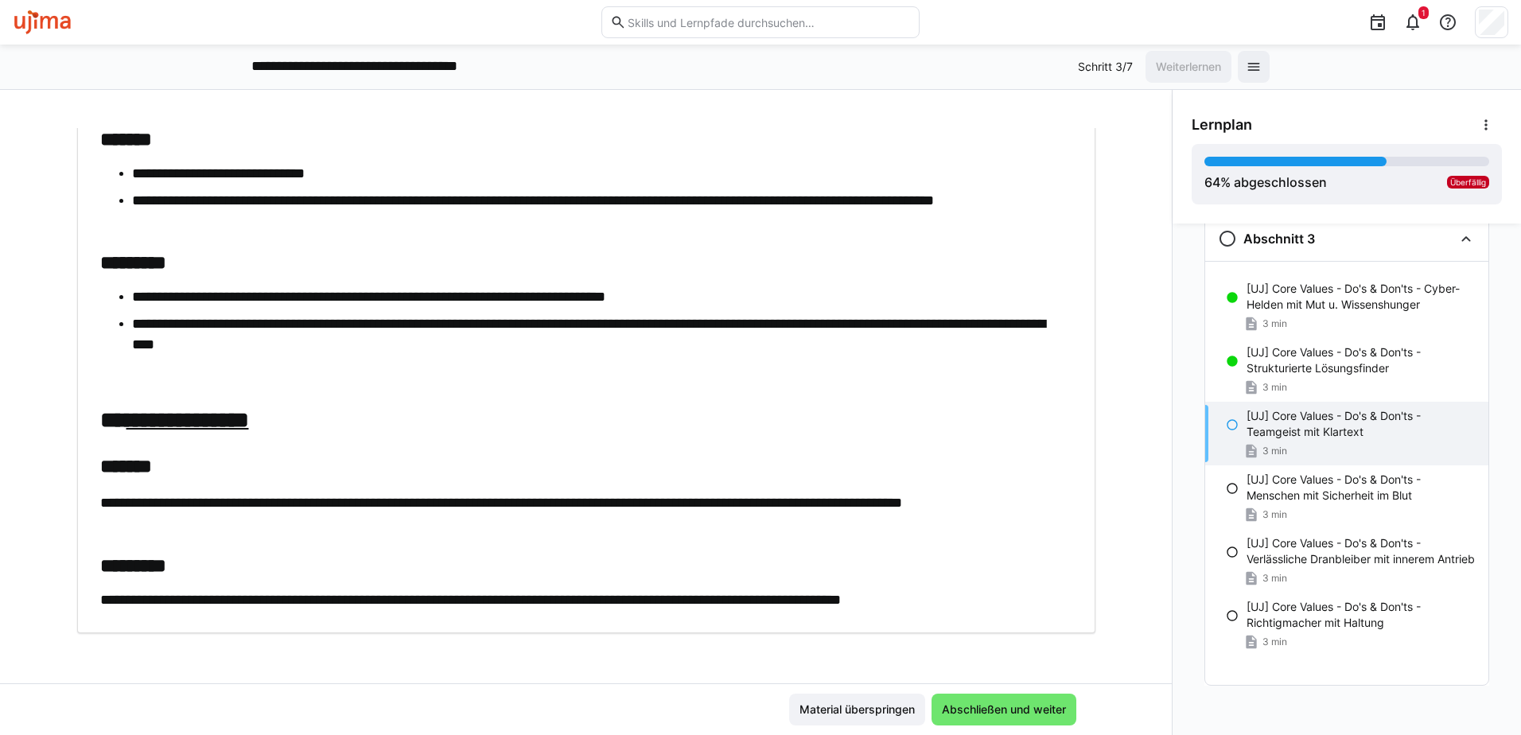
scroll to position [641, 0]
click at [980, 705] on span "Abschließen und weiter" at bounding box center [1003, 710] width 129 height 16
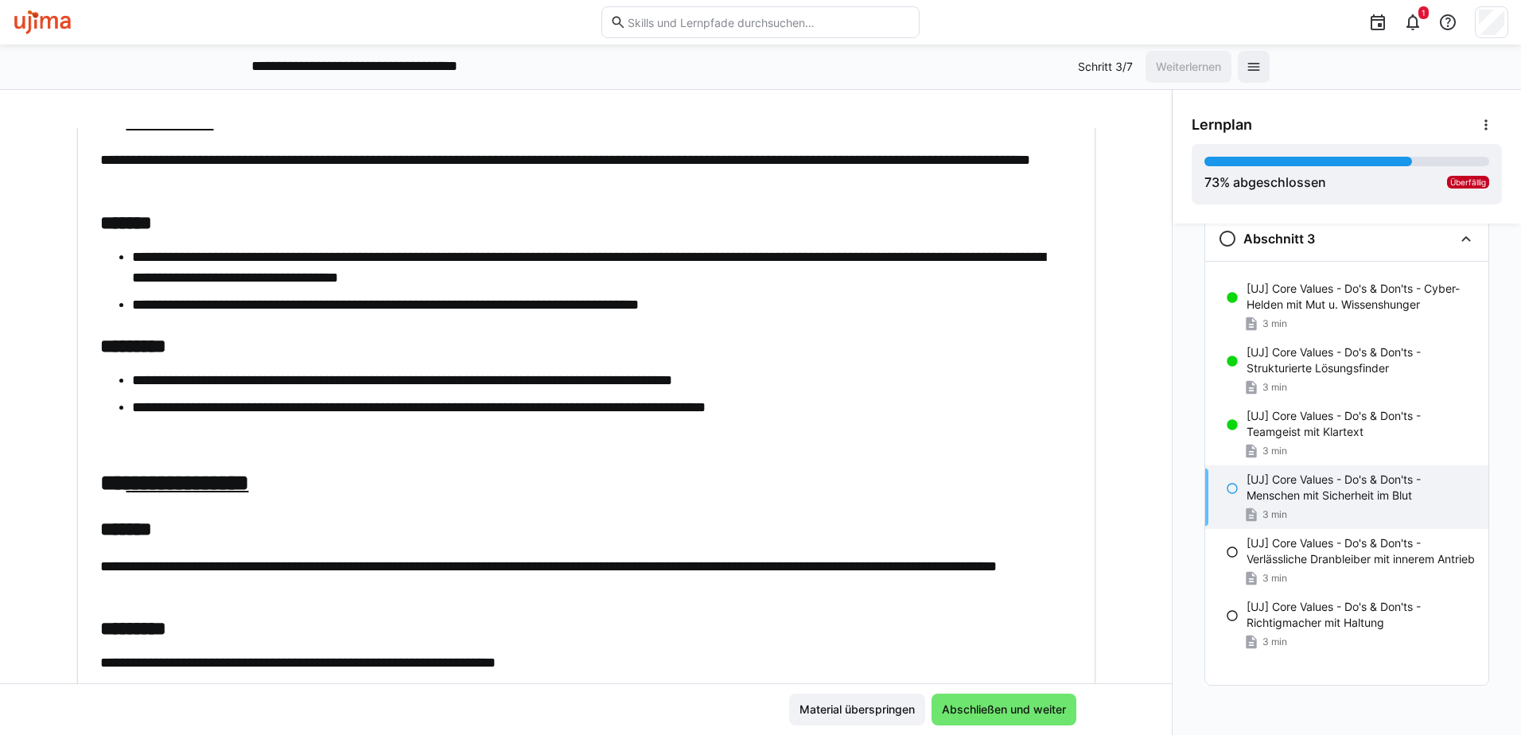
scroll to position [620, 0]
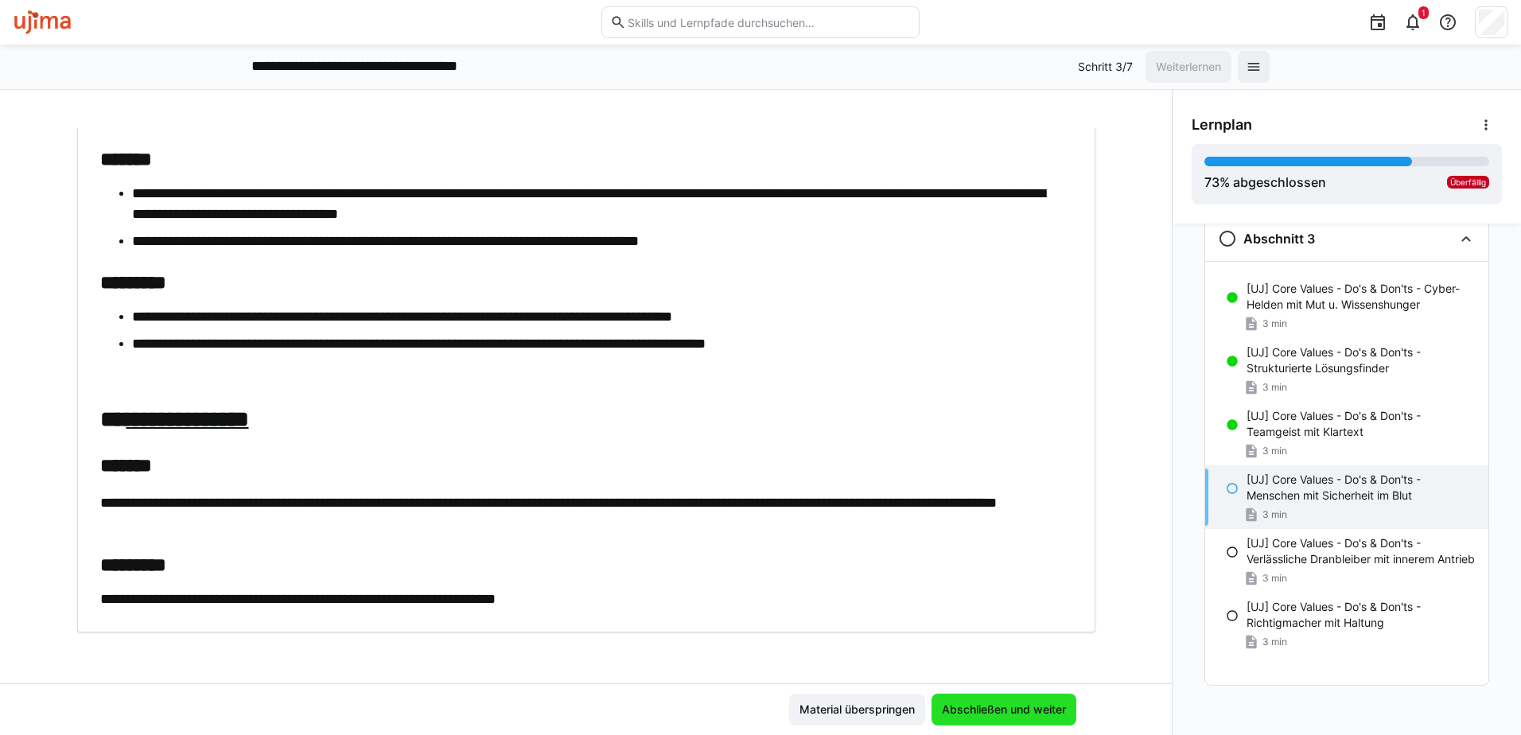
click at [996, 697] on span "Abschließen und weiter" at bounding box center [1003, 710] width 145 height 32
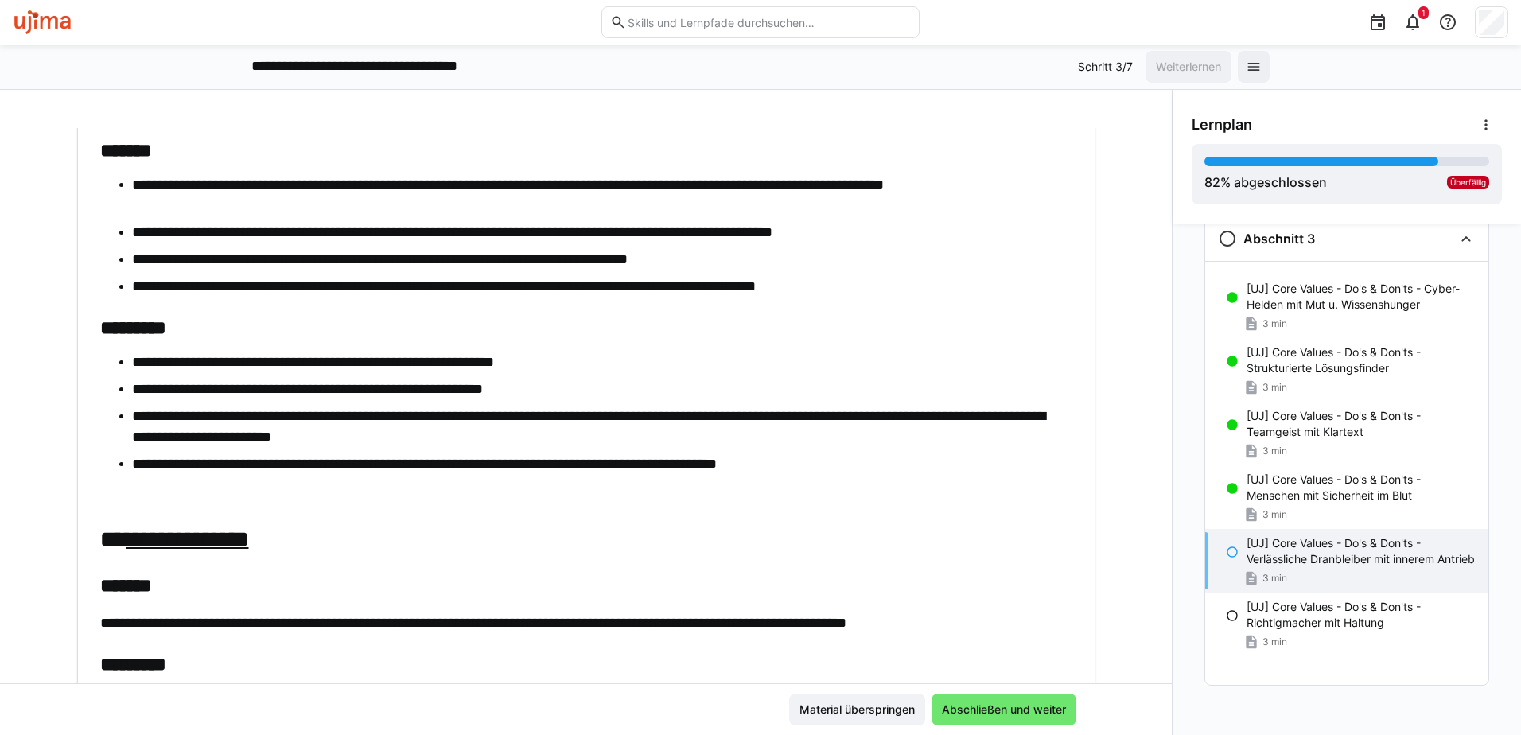
scroll to position [636, 0]
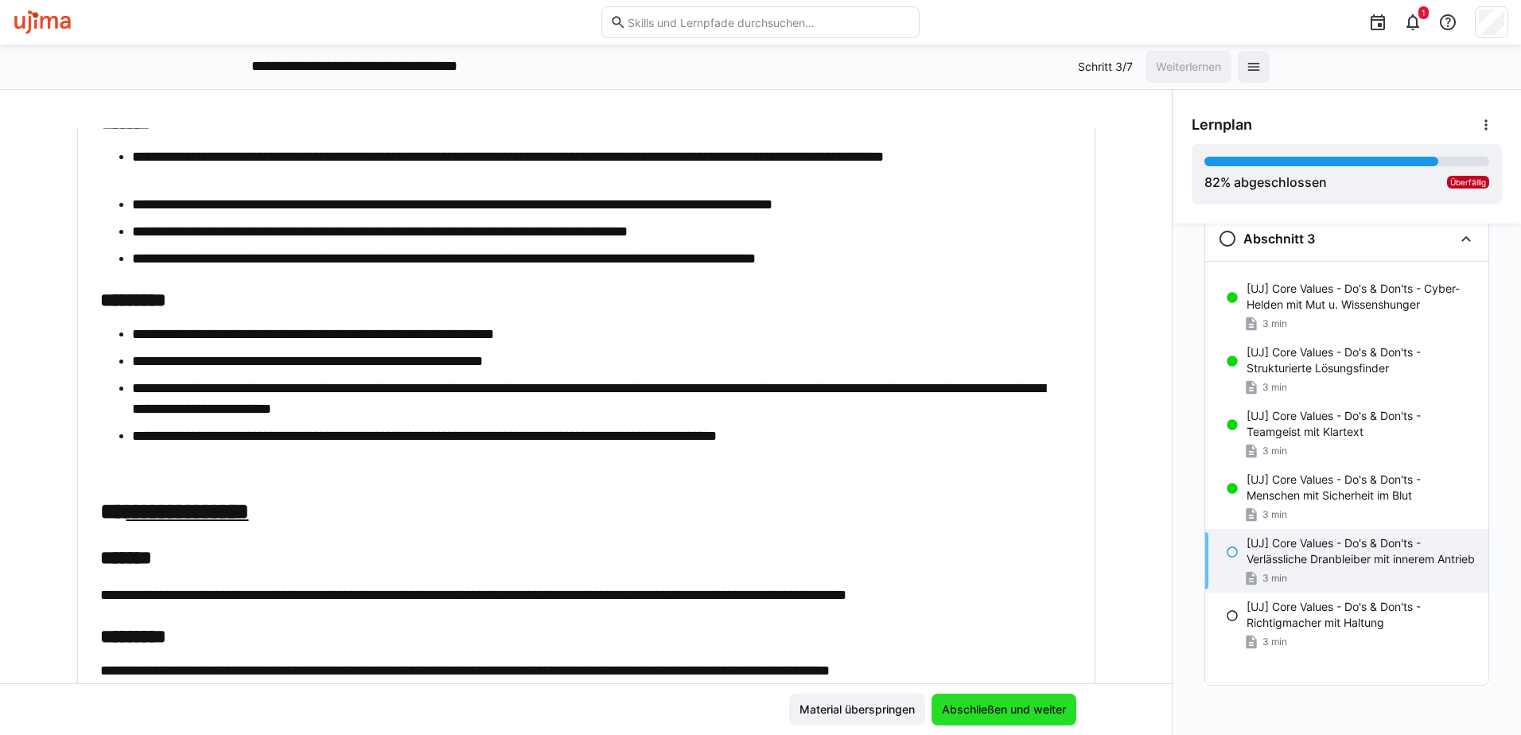
click at [985, 710] on span "Abschließen und weiter" at bounding box center [1003, 710] width 129 height 16
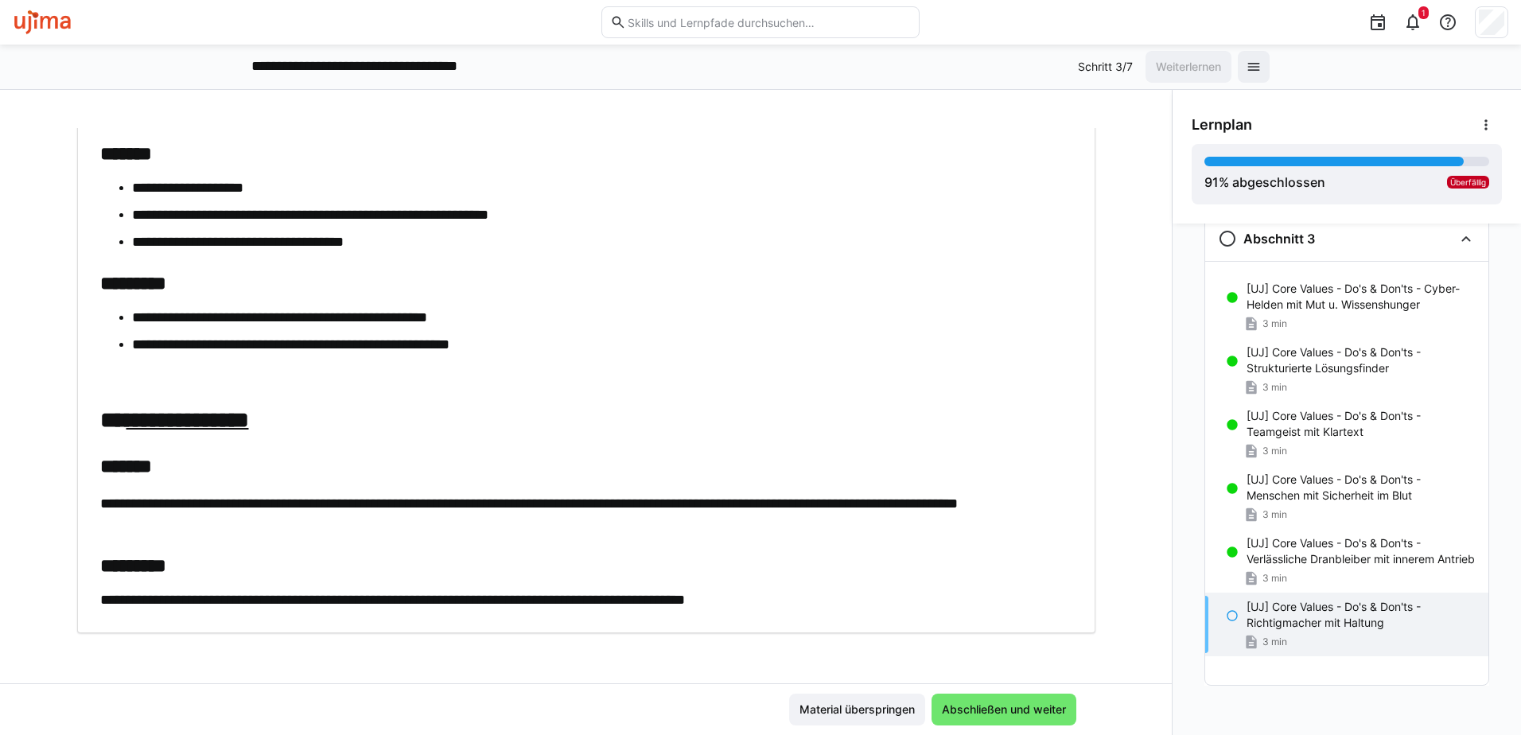
scroll to position [648, 0]
click at [1016, 707] on span "Abschließen und weiter" at bounding box center [1003, 710] width 129 height 16
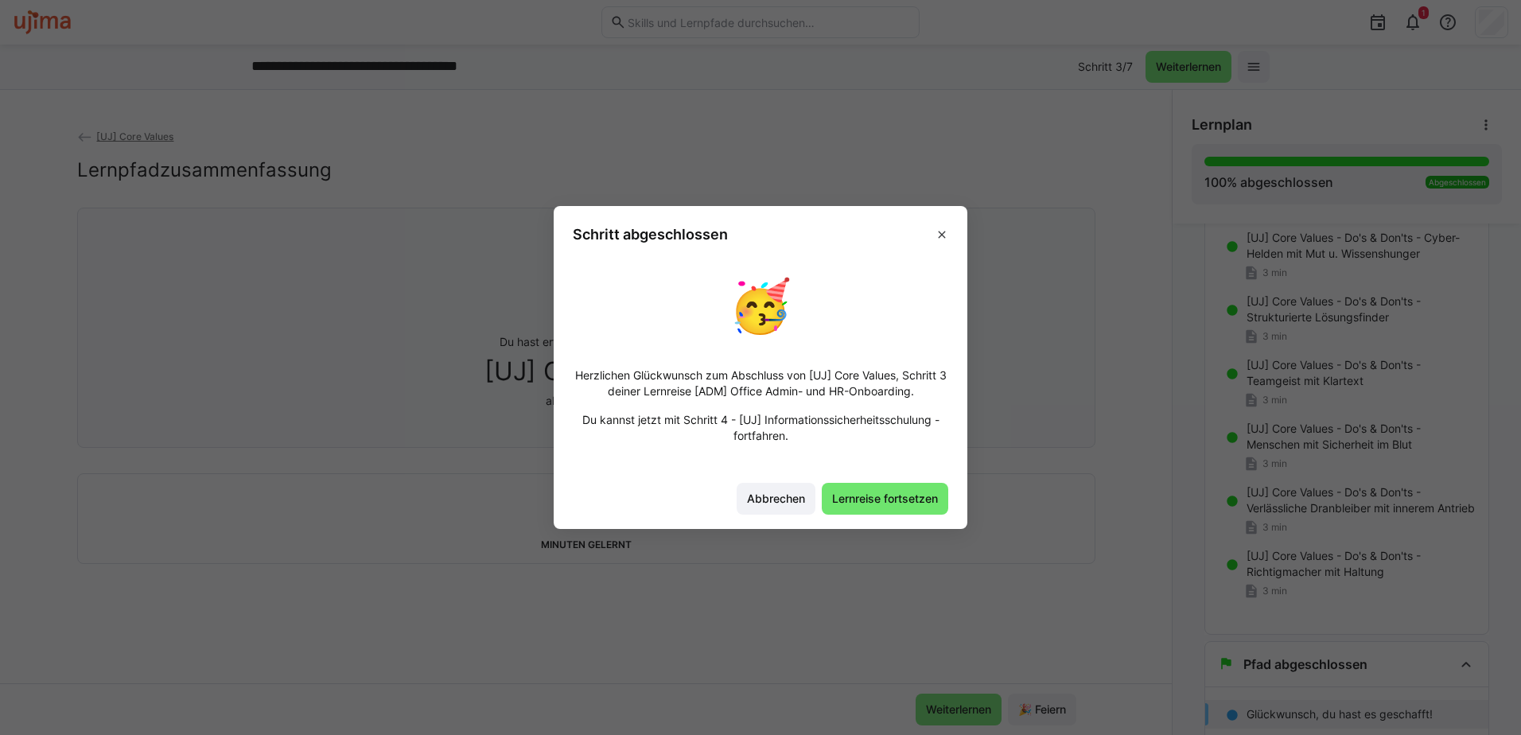
scroll to position [310, 0]
click at [877, 490] on span "Lernreise fortsetzen" at bounding box center [885, 499] width 126 height 32
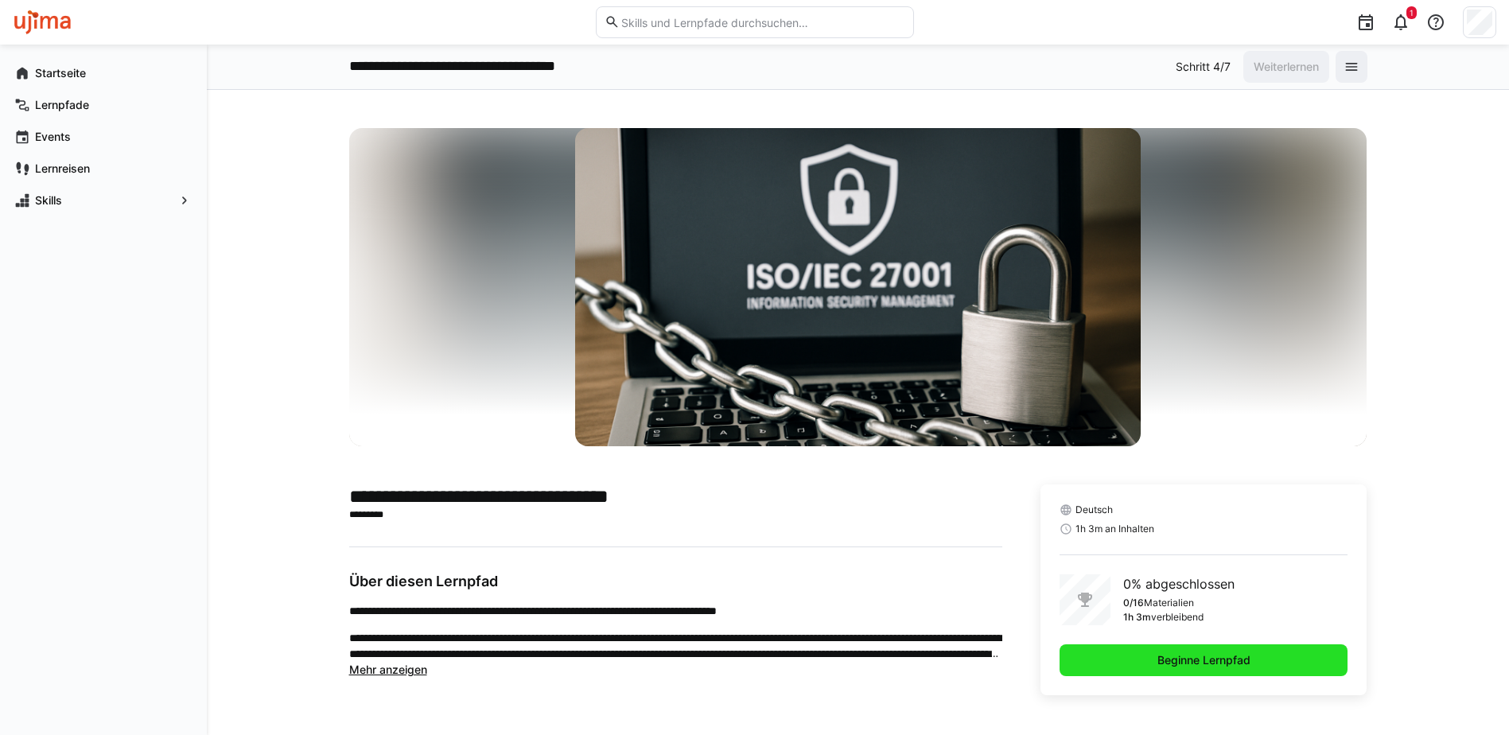
click at [1272, 657] on span "Beginne Lernpfad" at bounding box center [1204, 660] width 289 height 32
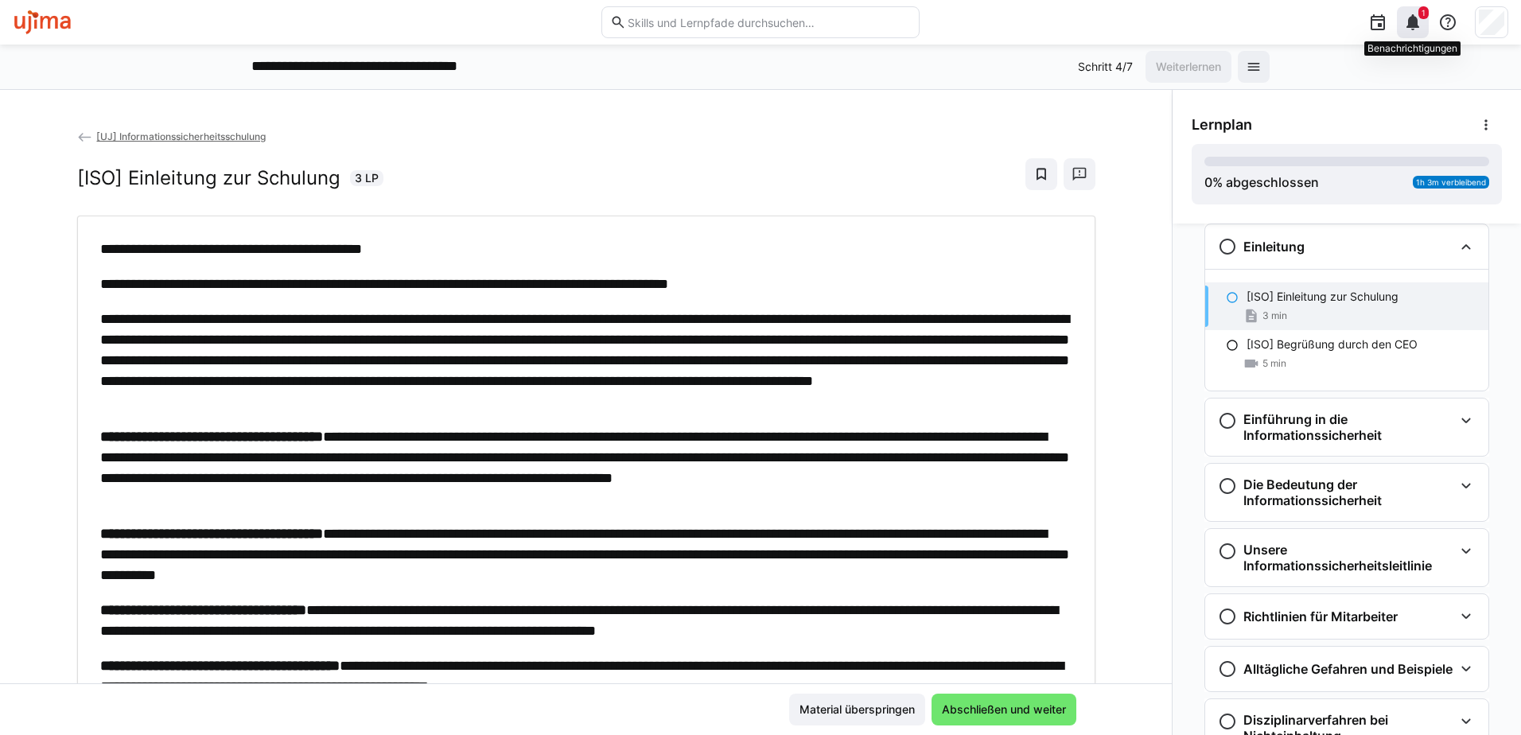
click at [1411, 27] on eds-icon at bounding box center [1412, 22] width 19 height 19
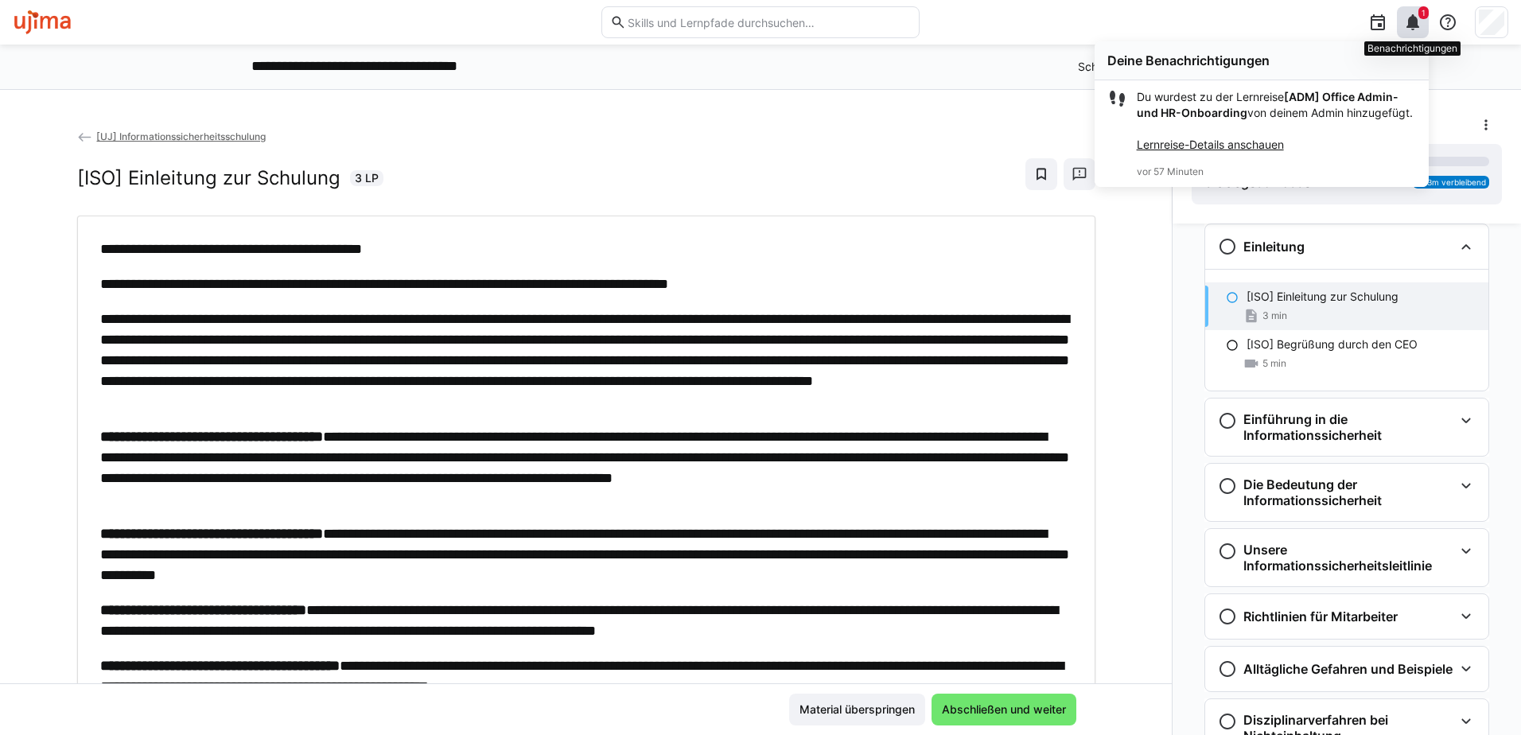
click at [1414, 24] on eds-icon at bounding box center [1412, 22] width 19 height 19
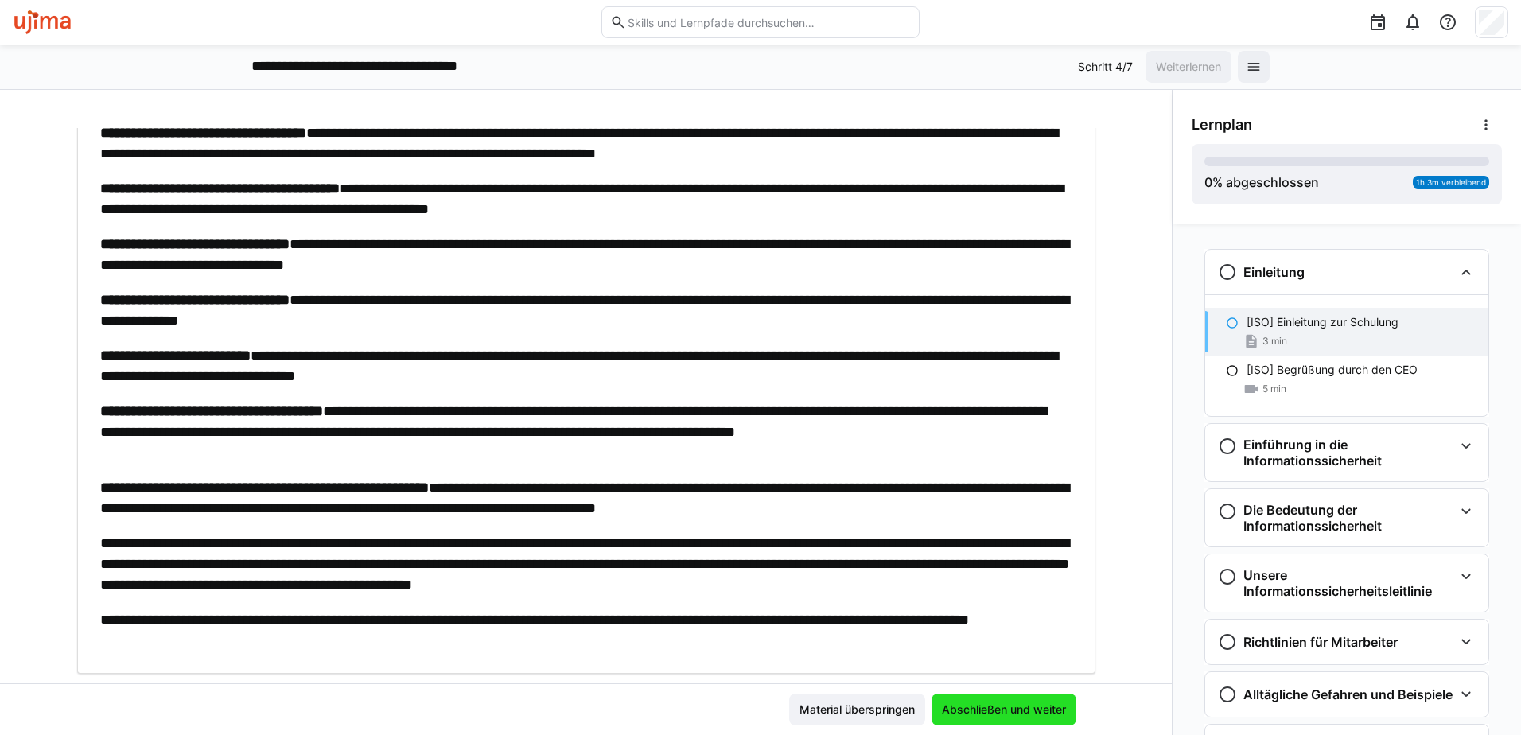
click at [977, 701] on span "Abschließen und weiter" at bounding box center [1003, 710] width 145 height 32
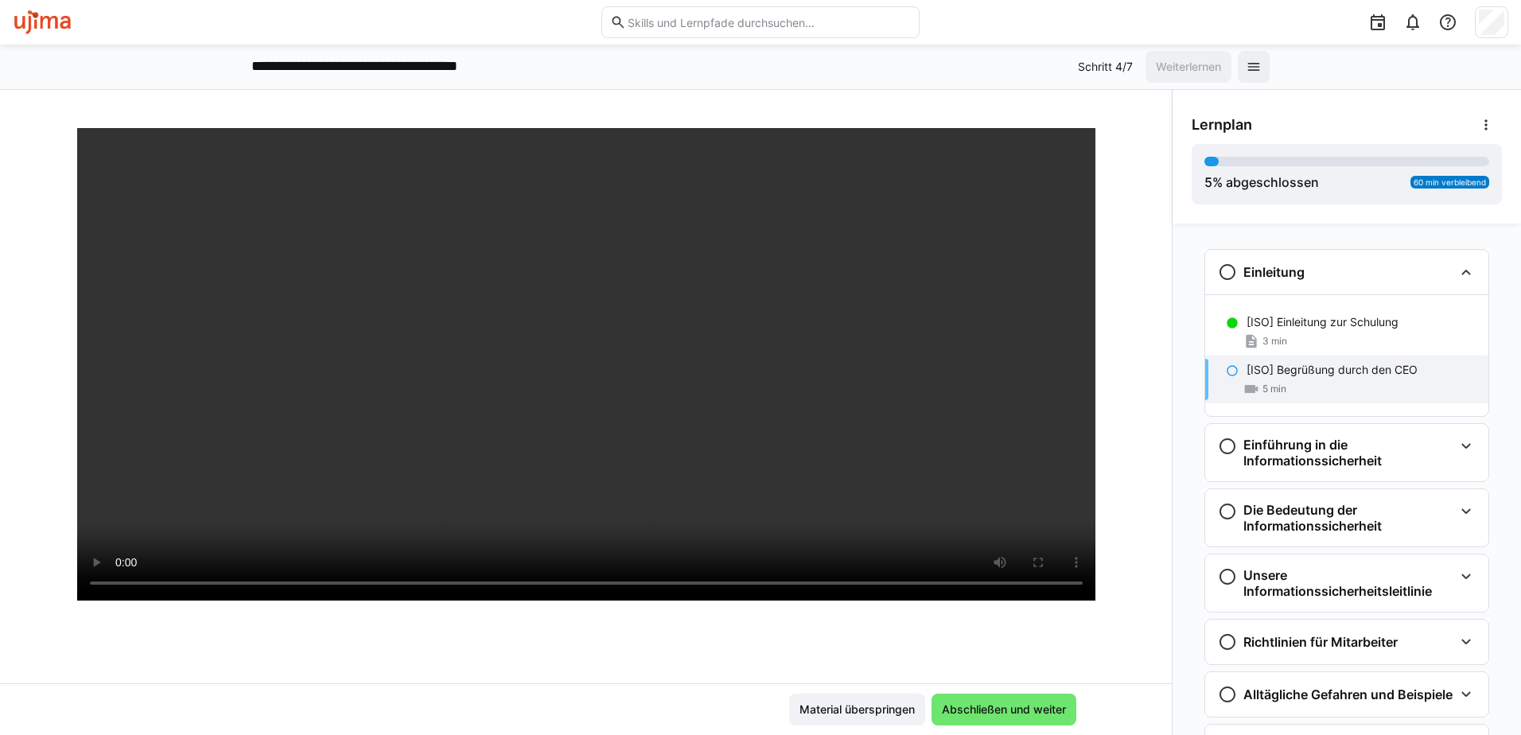
scroll to position [159, 0]
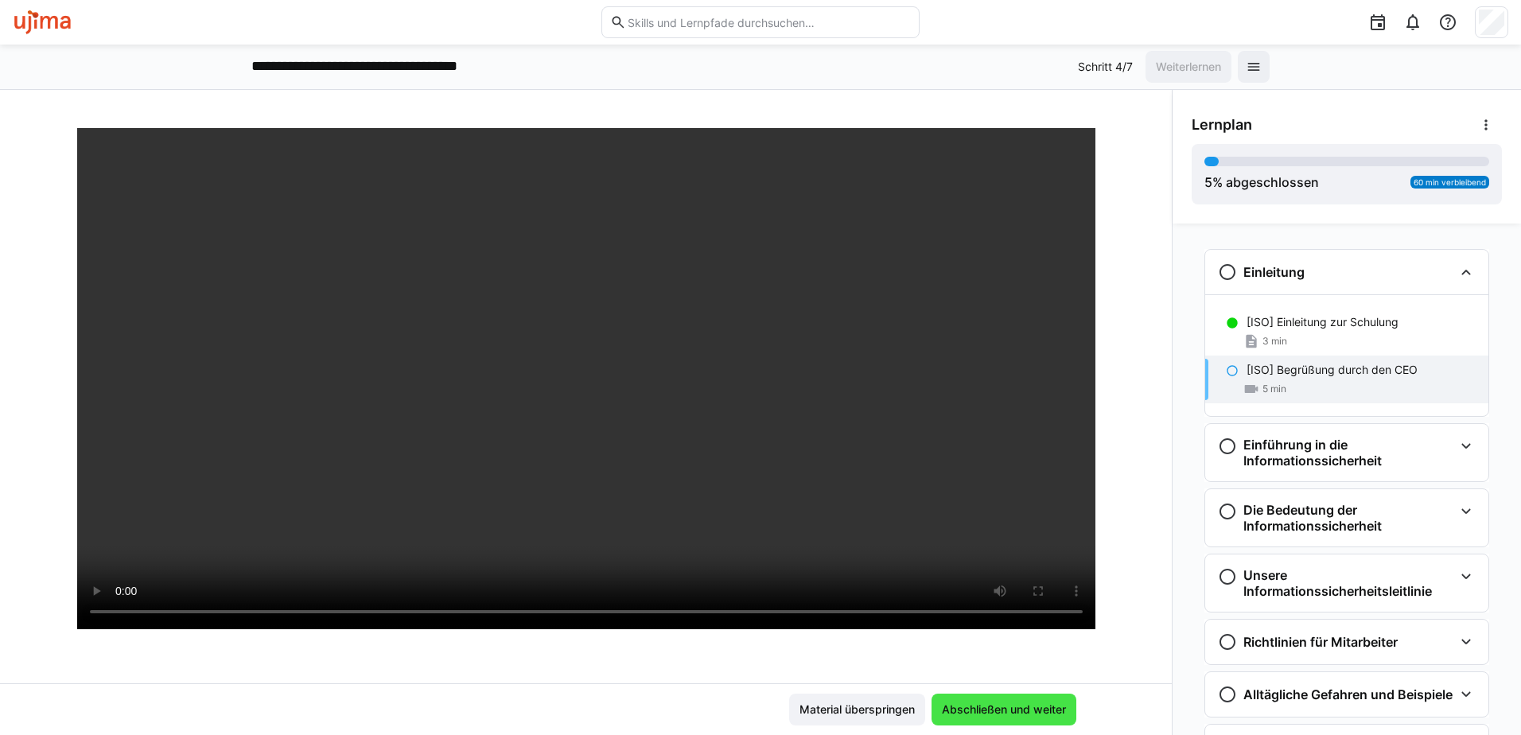
click at [1006, 715] on span "Abschließen und weiter" at bounding box center [1003, 710] width 129 height 16
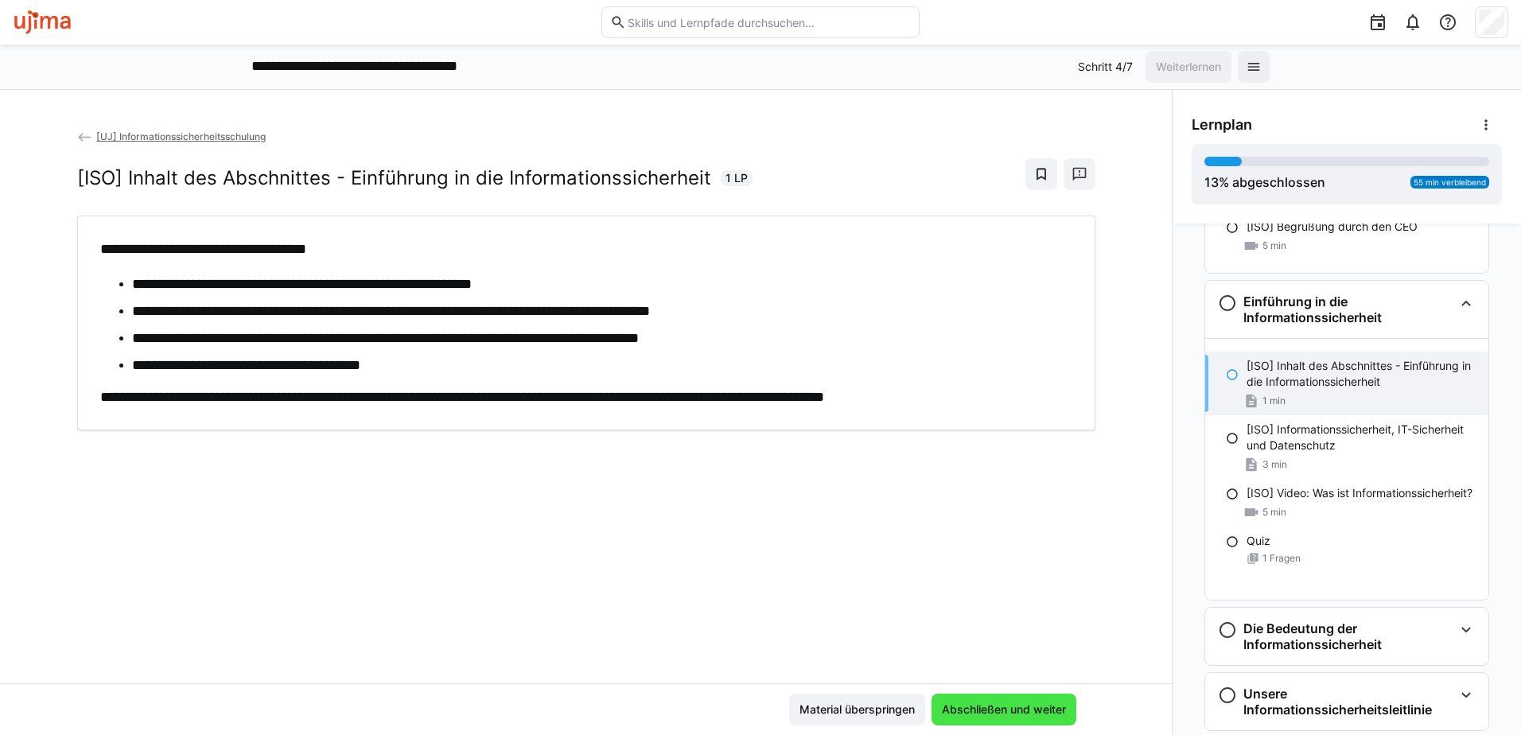
scroll to position [200, 0]
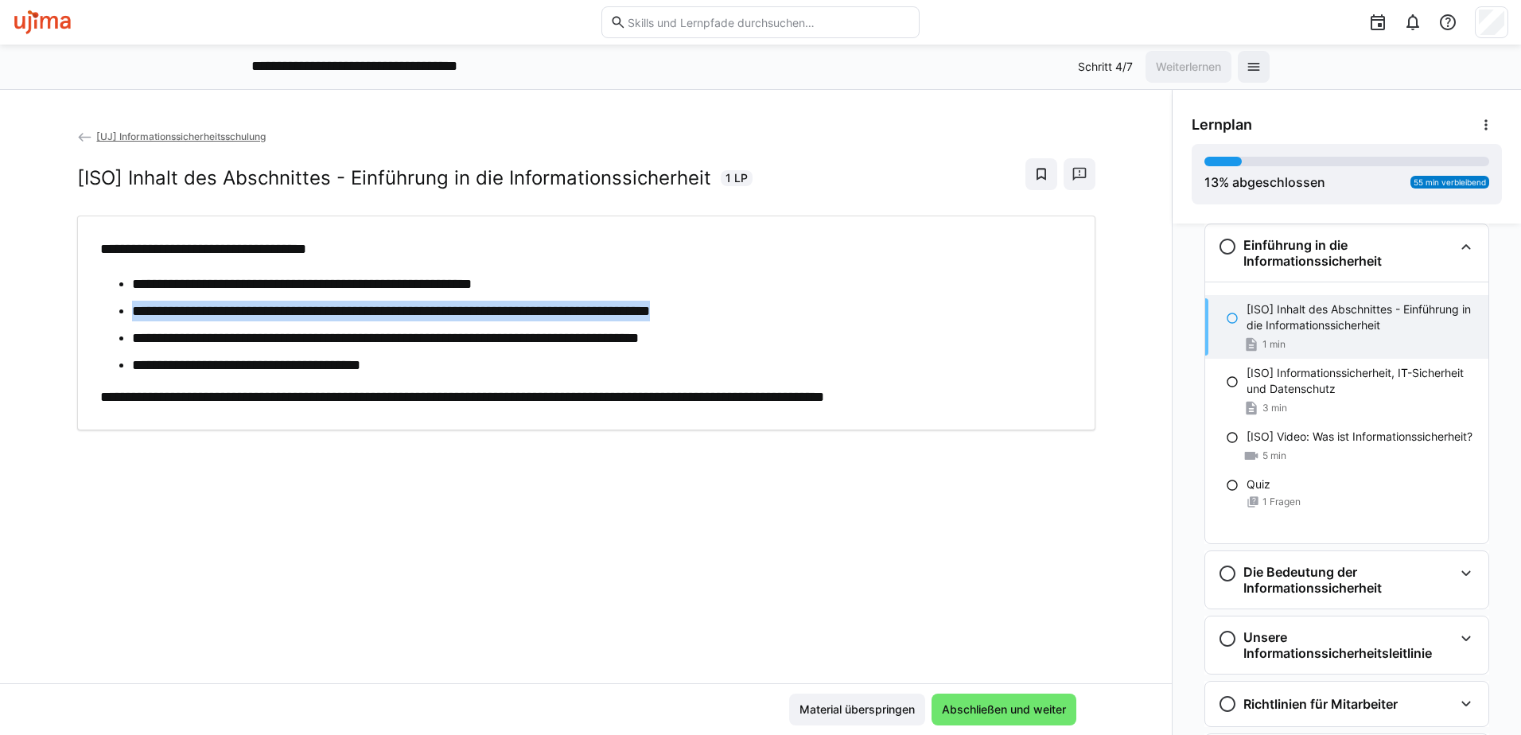
drag, startPoint x: 128, startPoint y: 313, endPoint x: 792, endPoint y: 312, distance: 664.2
click at [792, 312] on li "**********" at bounding box center [602, 311] width 940 height 21
drag, startPoint x: 792, startPoint y: 312, endPoint x: 820, endPoint y: 305, distance: 28.7
click at [820, 305] on li "**********" at bounding box center [602, 311] width 940 height 21
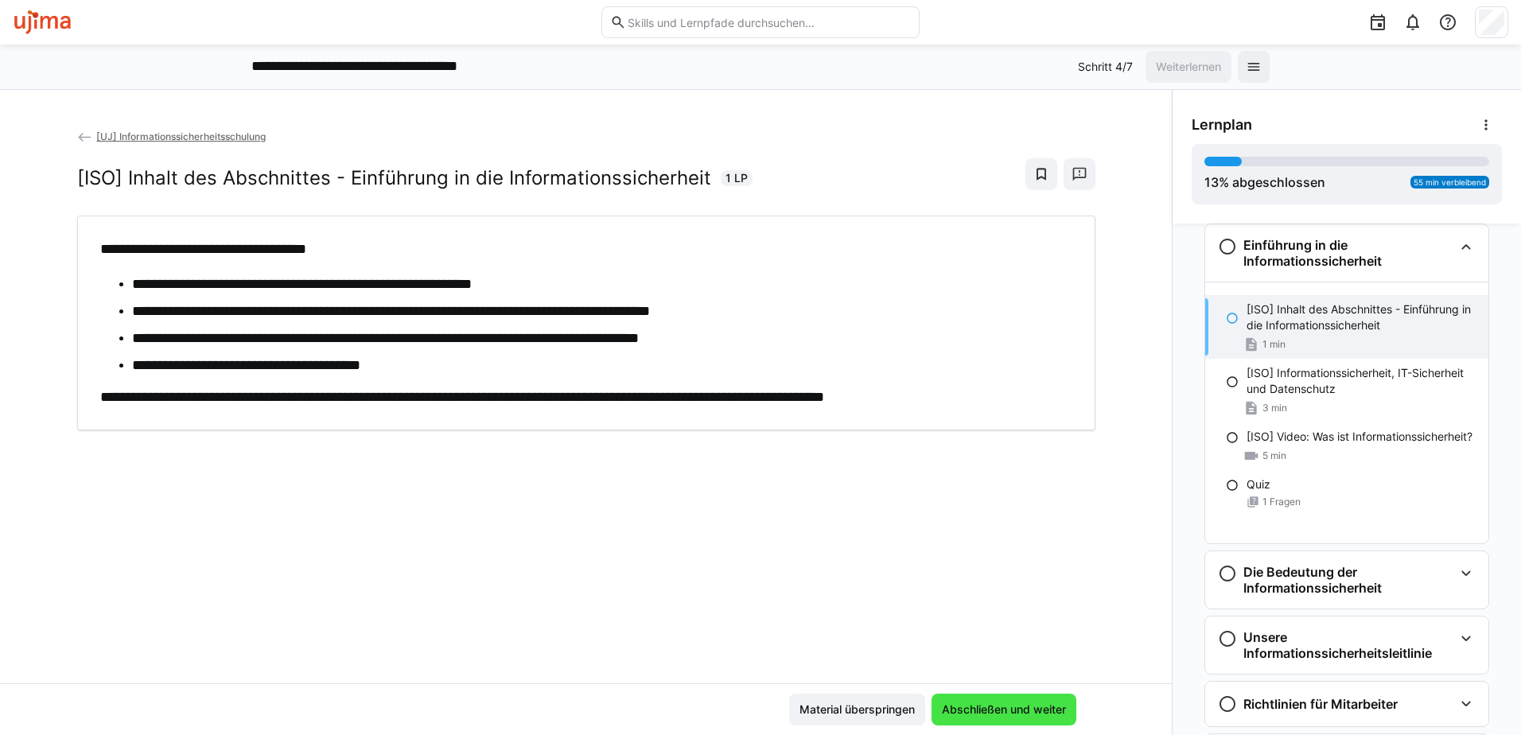
click at [982, 702] on span "Abschließen und weiter" at bounding box center [1003, 710] width 129 height 16
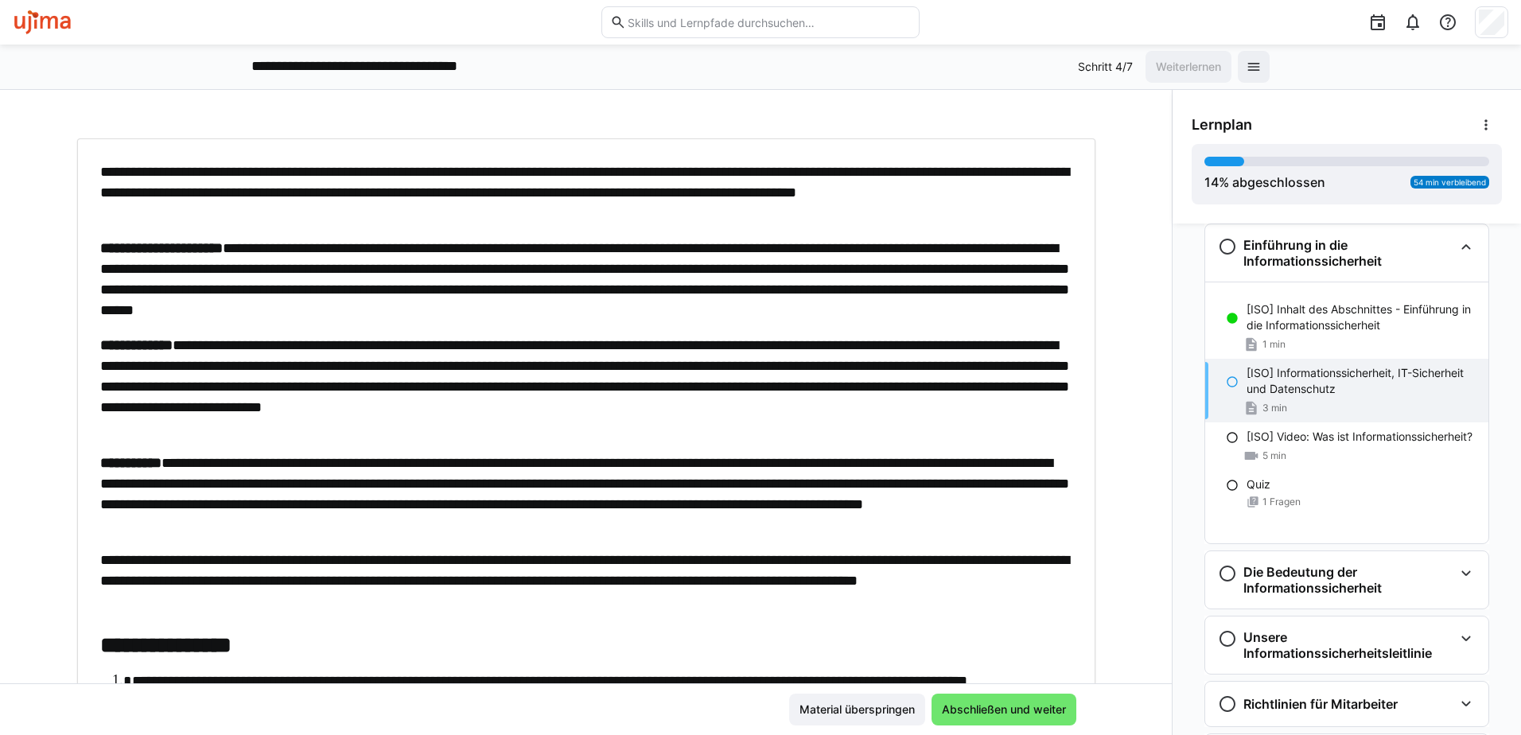
scroll to position [95, 0]
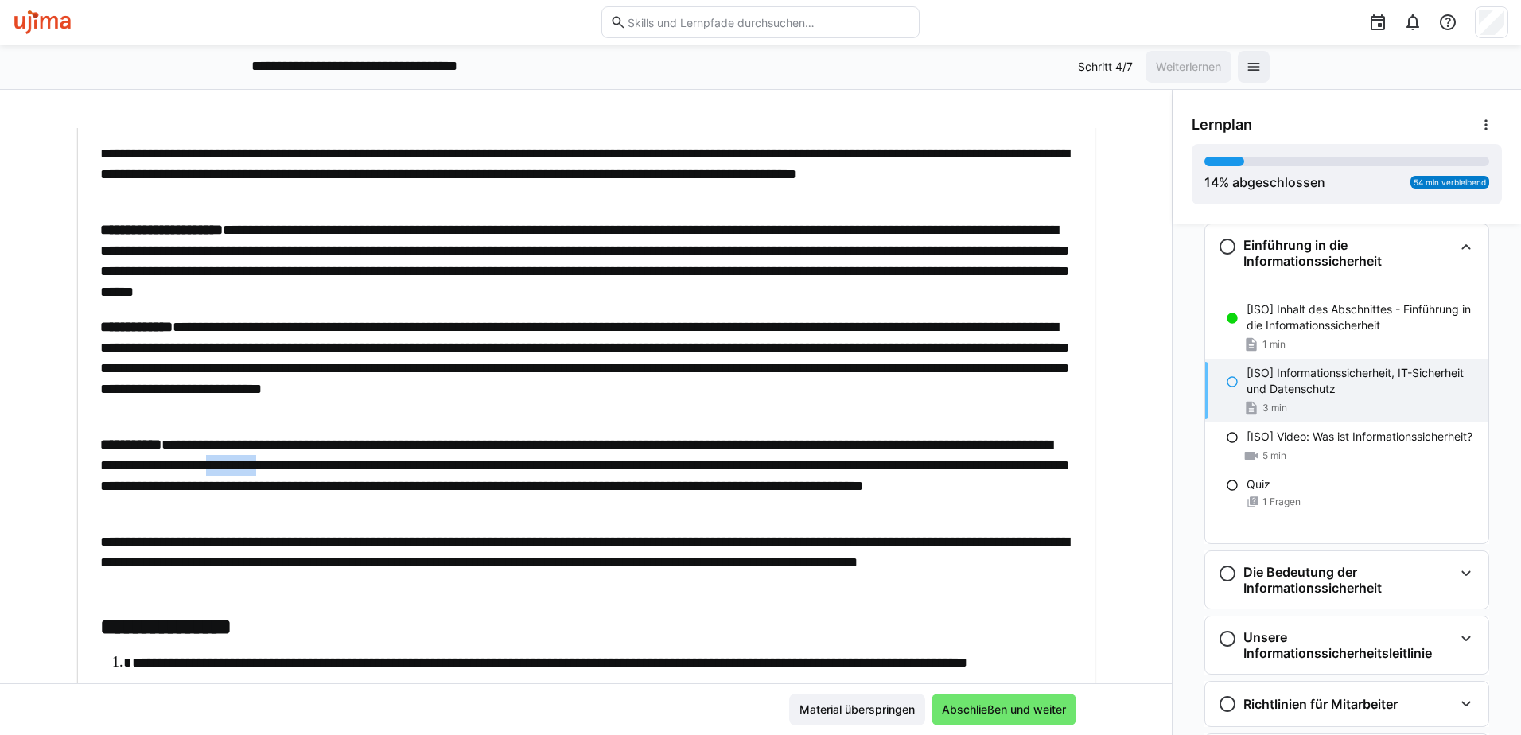
drag, startPoint x: 589, startPoint y: 461, endPoint x: 656, endPoint y: 461, distance: 66.8
click at [656, 461] on p "**********" at bounding box center [586, 475] width 972 height 83
drag, startPoint x: 656, startPoint y: 461, endPoint x: 781, endPoint y: 469, distance: 125.2
click at [781, 469] on p "**********" at bounding box center [586, 475] width 972 height 83
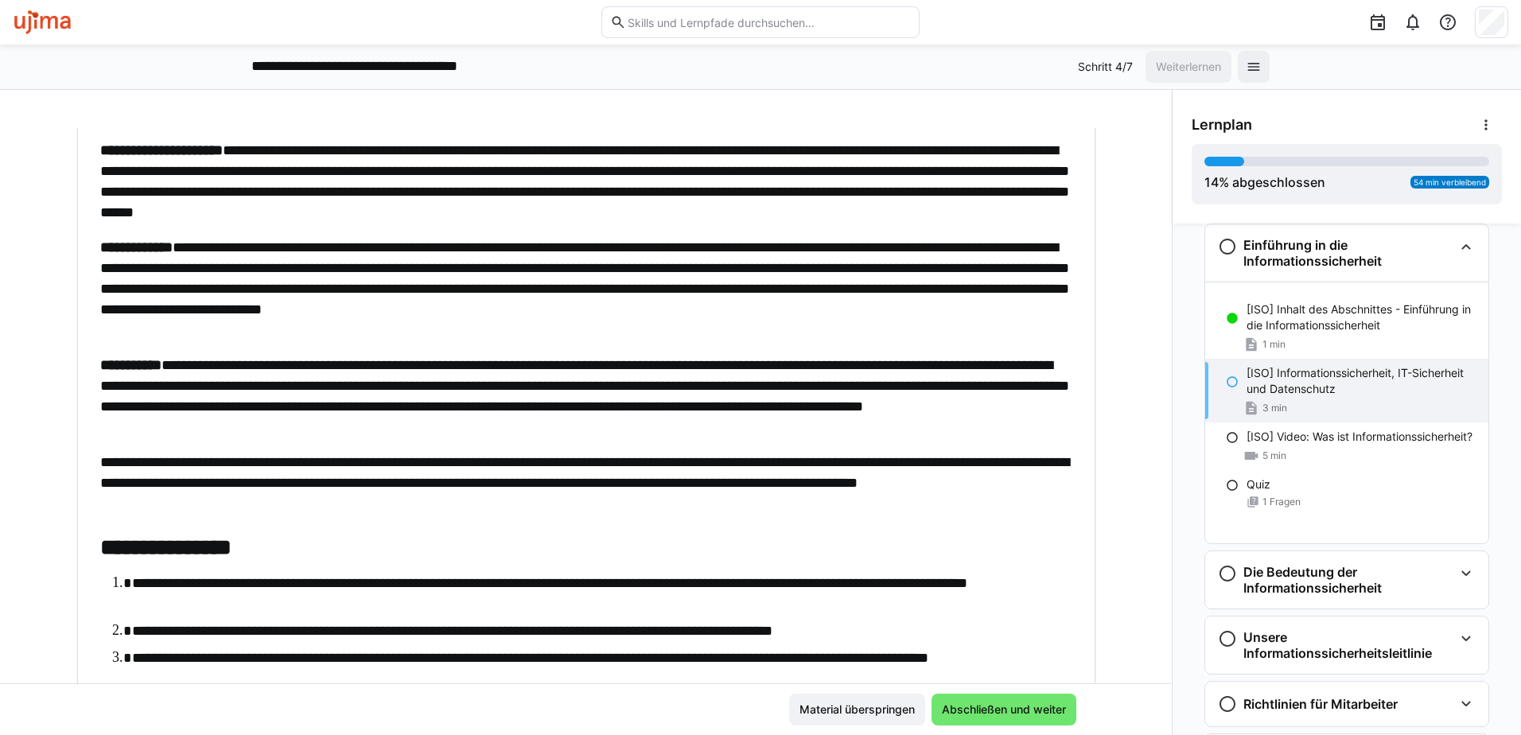
scroll to position [255, 0]
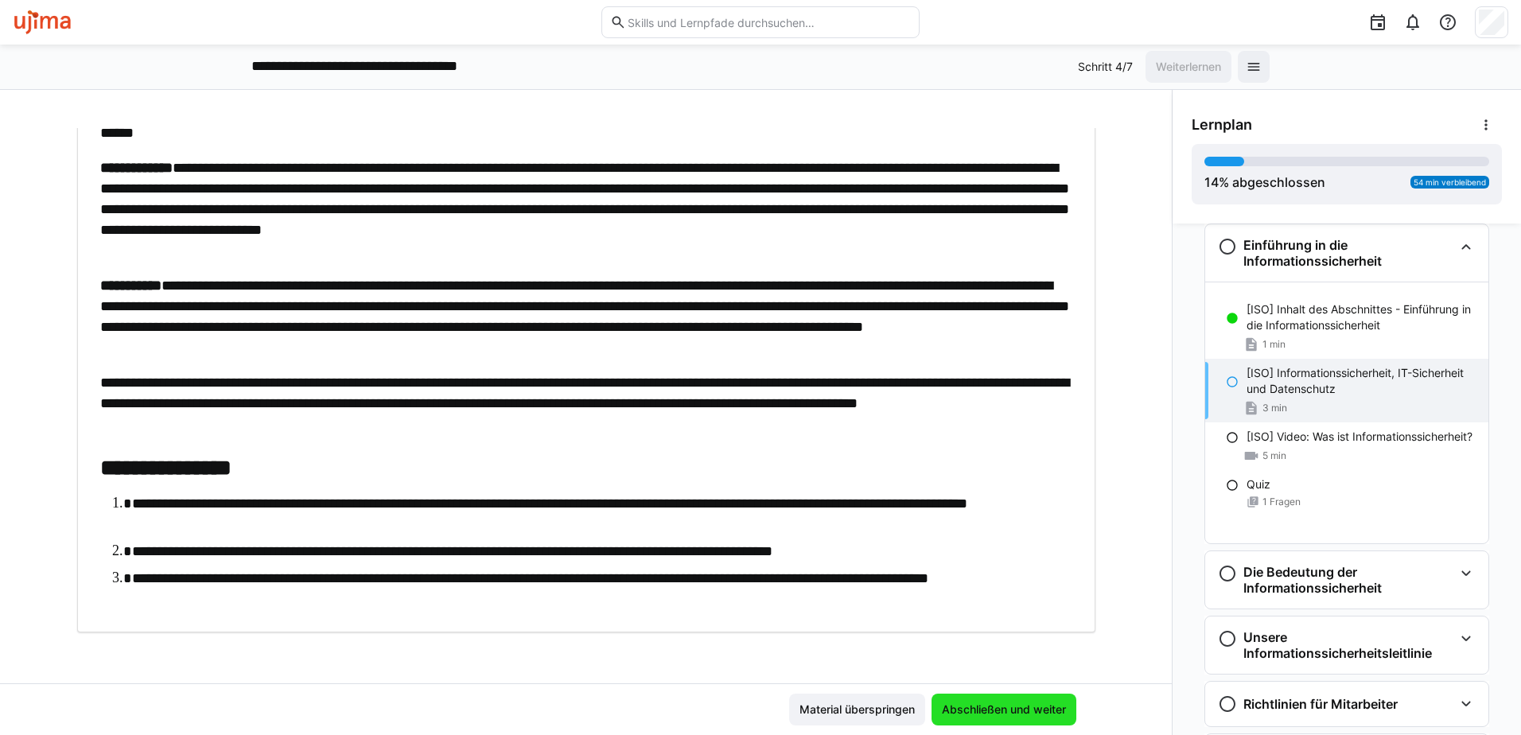
click at [1036, 707] on span "Abschließen und weiter" at bounding box center [1003, 710] width 129 height 16
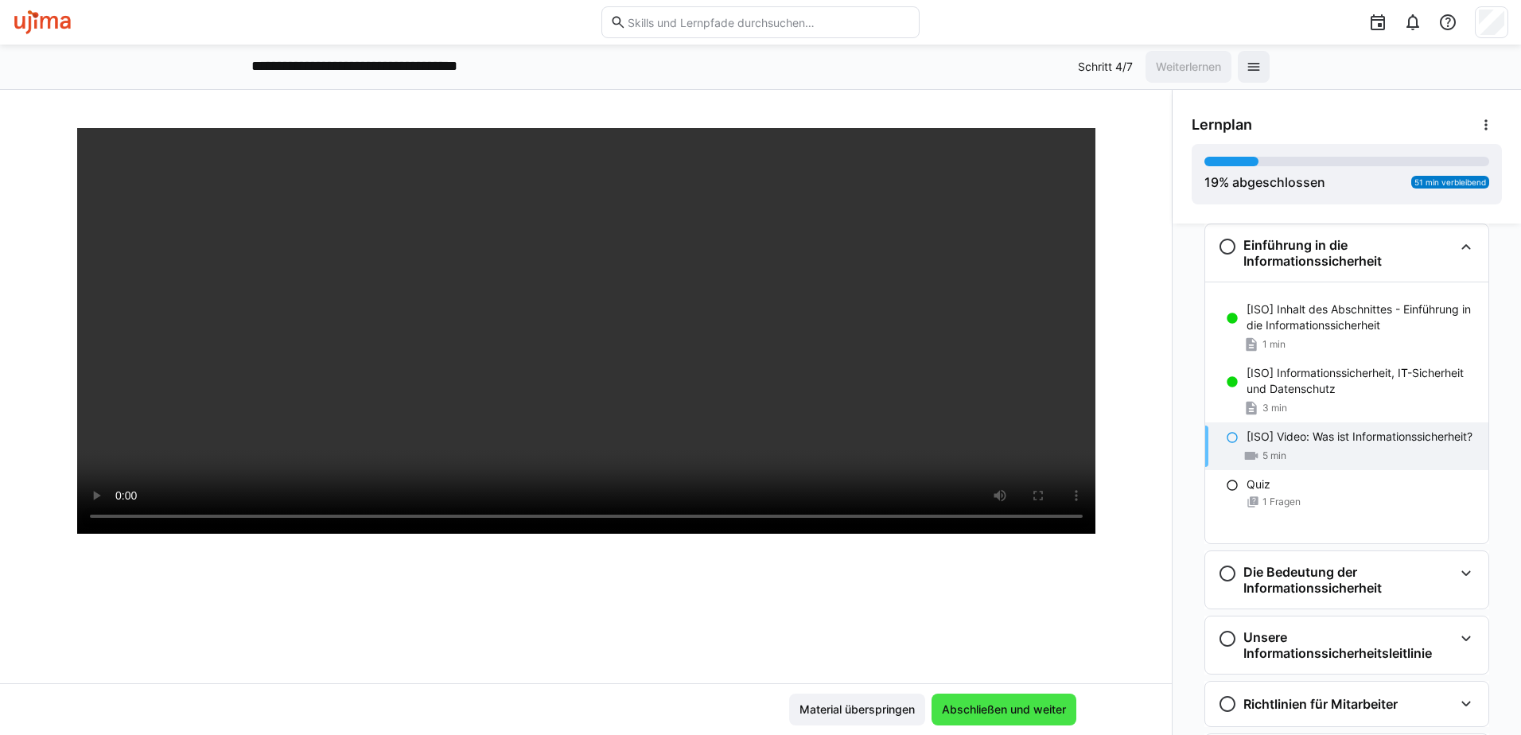
click at [999, 710] on span "Abschließen und weiter" at bounding box center [1003, 710] width 129 height 16
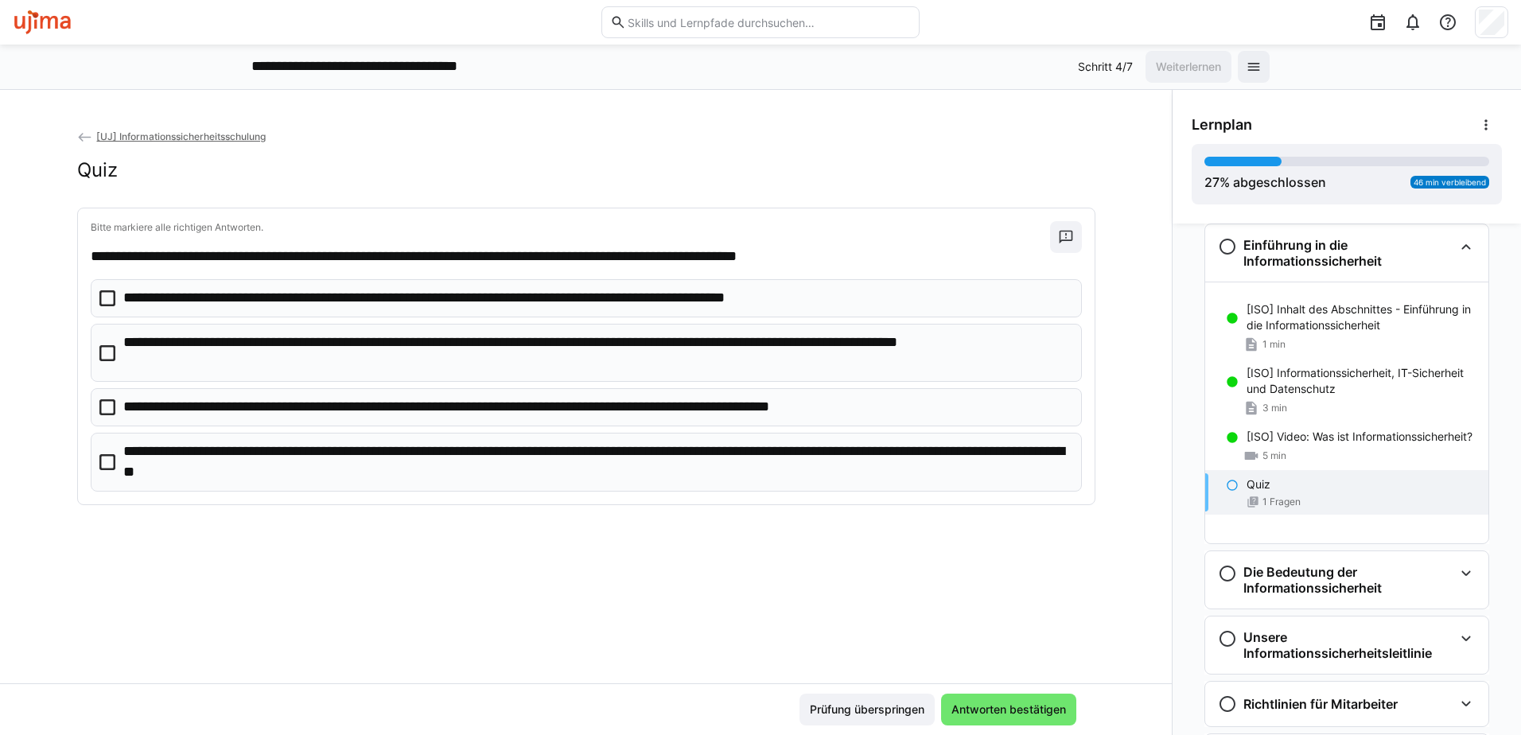
click at [101, 351] on icon at bounding box center [107, 353] width 16 height 16
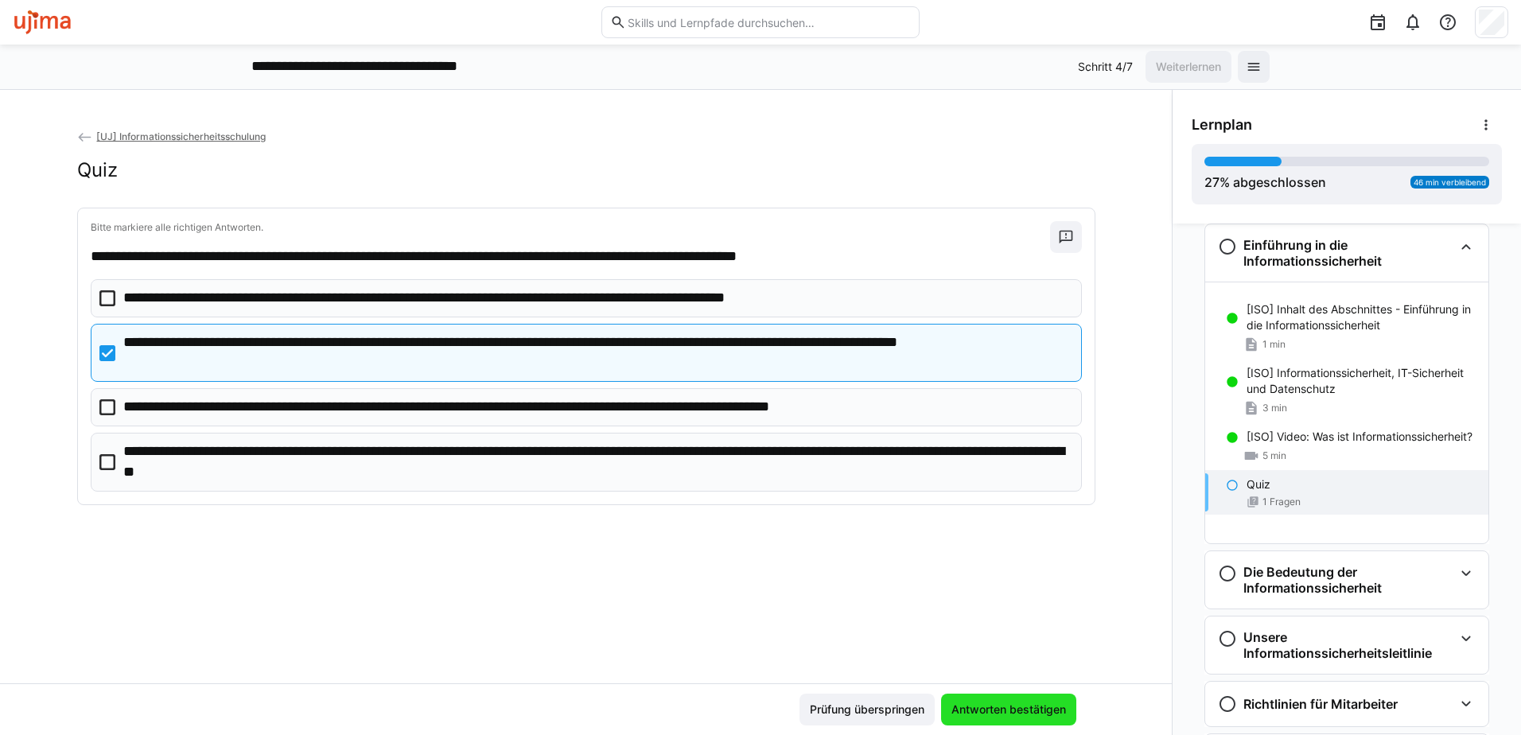
click at [1003, 707] on span "Antworten bestätigen" at bounding box center [1008, 710] width 119 height 16
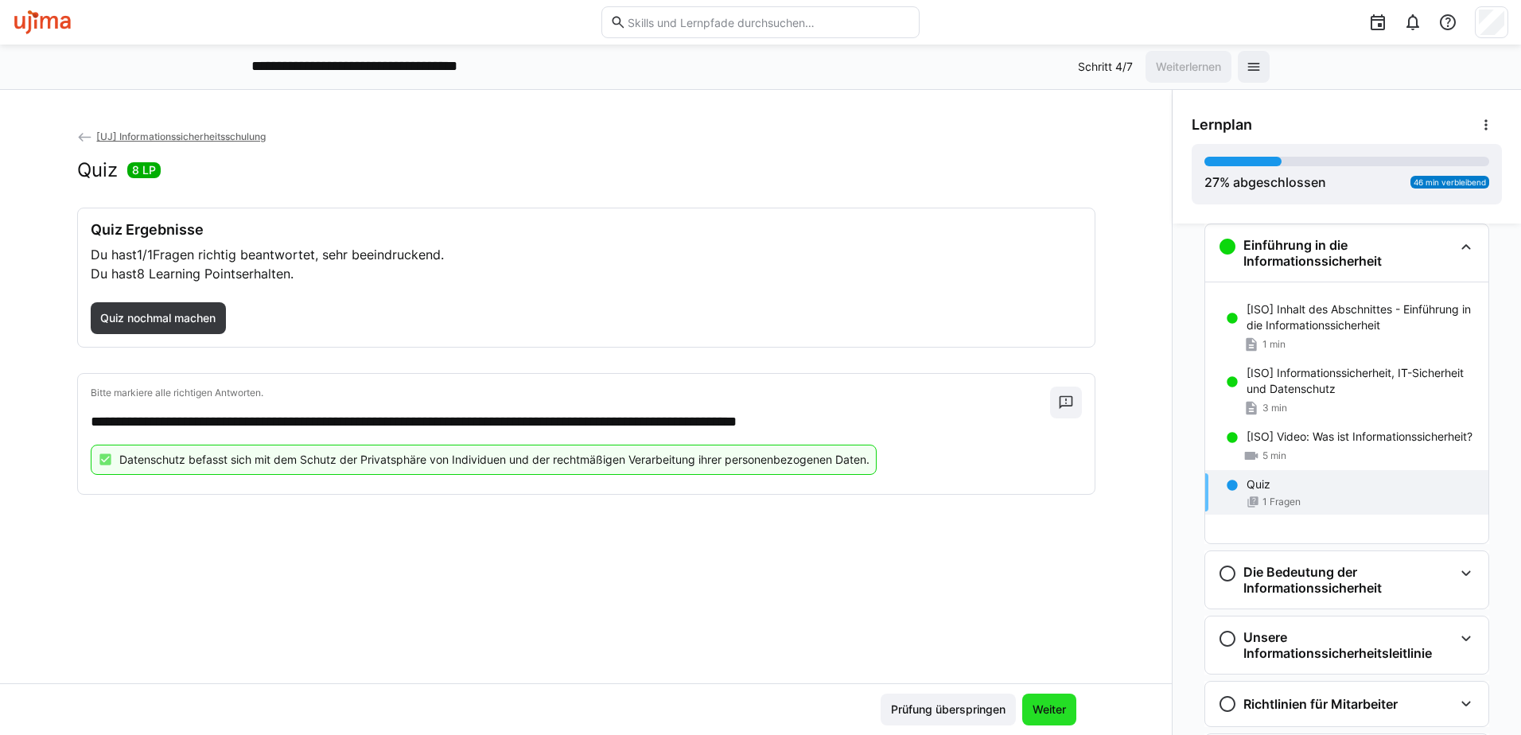
click at [1054, 702] on span "Weiter" at bounding box center [1049, 710] width 38 height 16
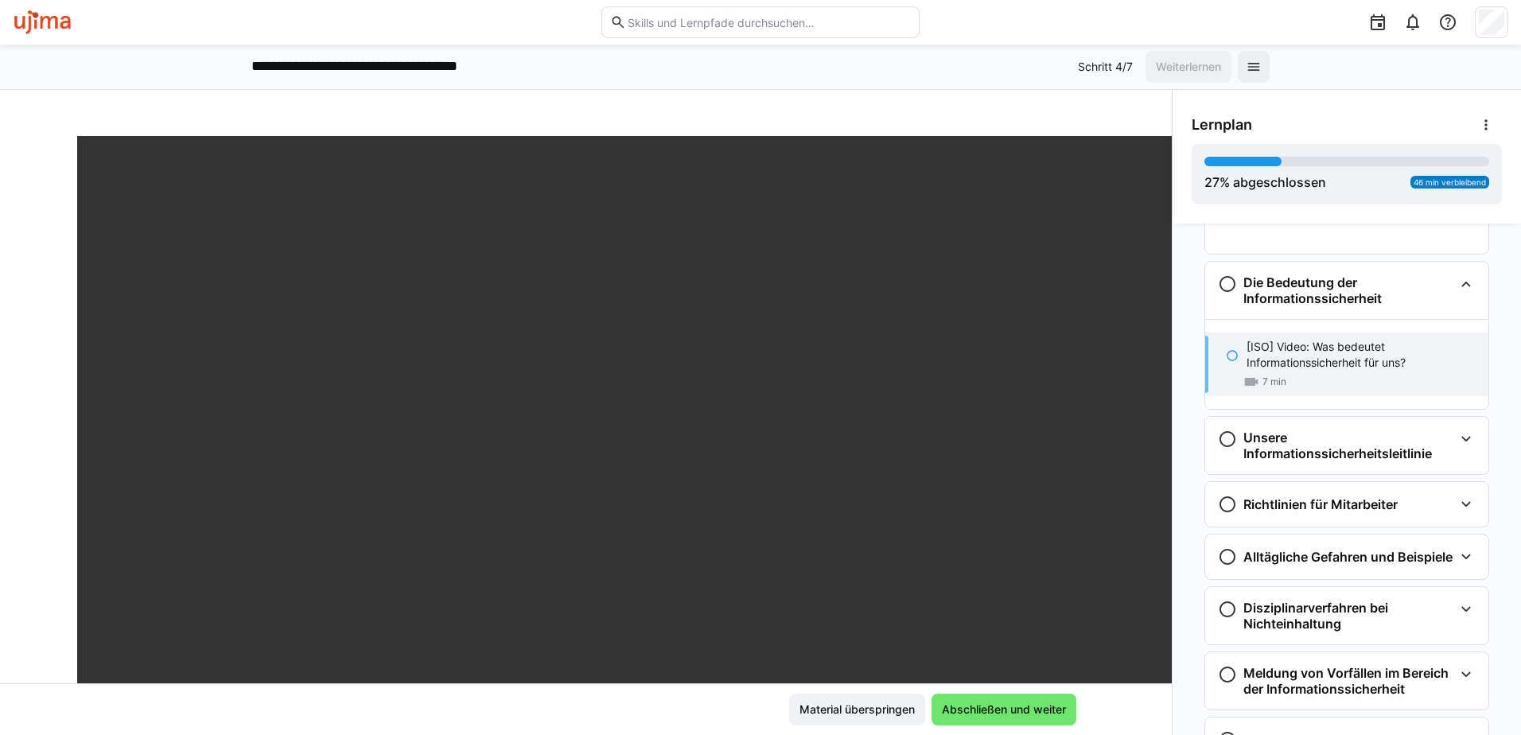
scroll to position [455, 0]
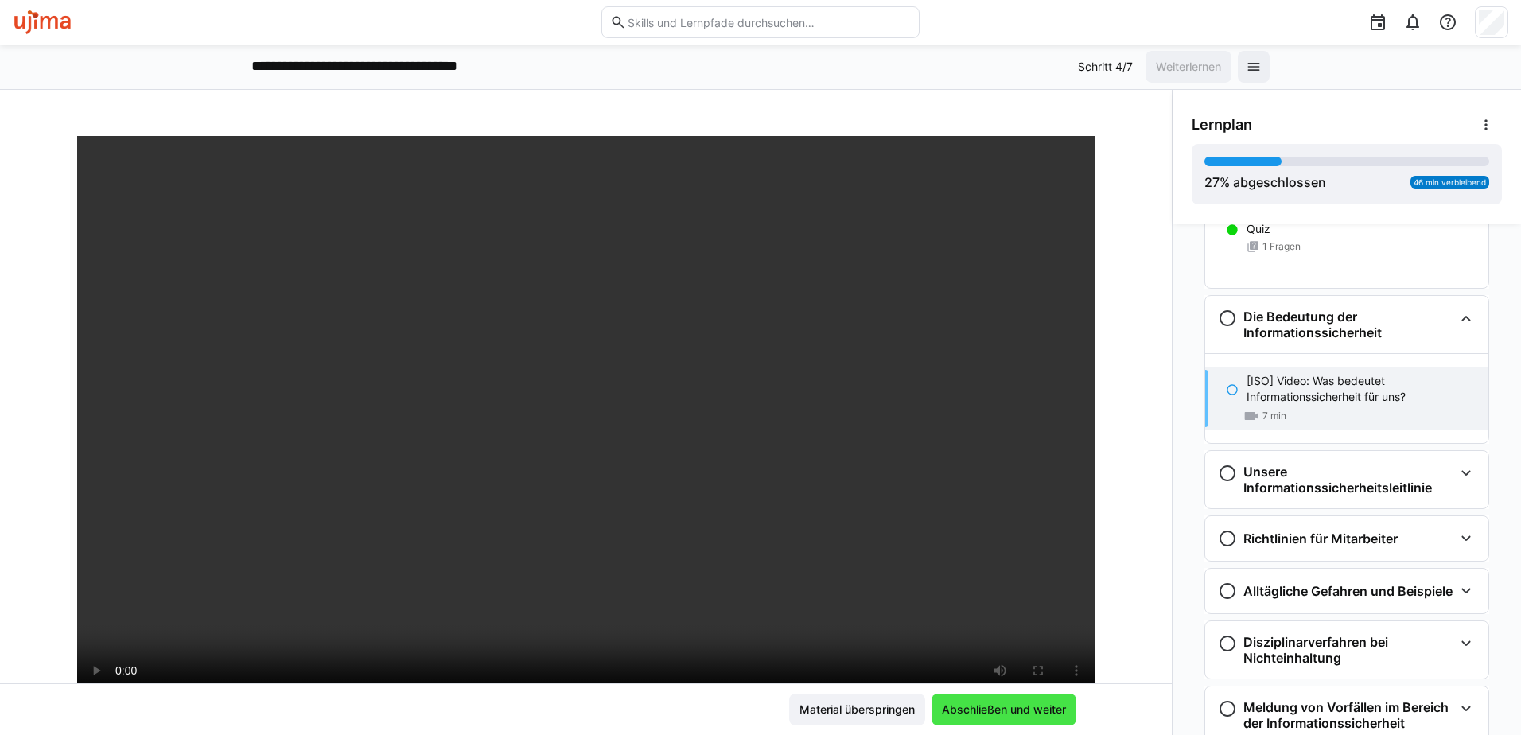
click at [1040, 707] on span "Abschließen und weiter" at bounding box center [1003, 710] width 129 height 16
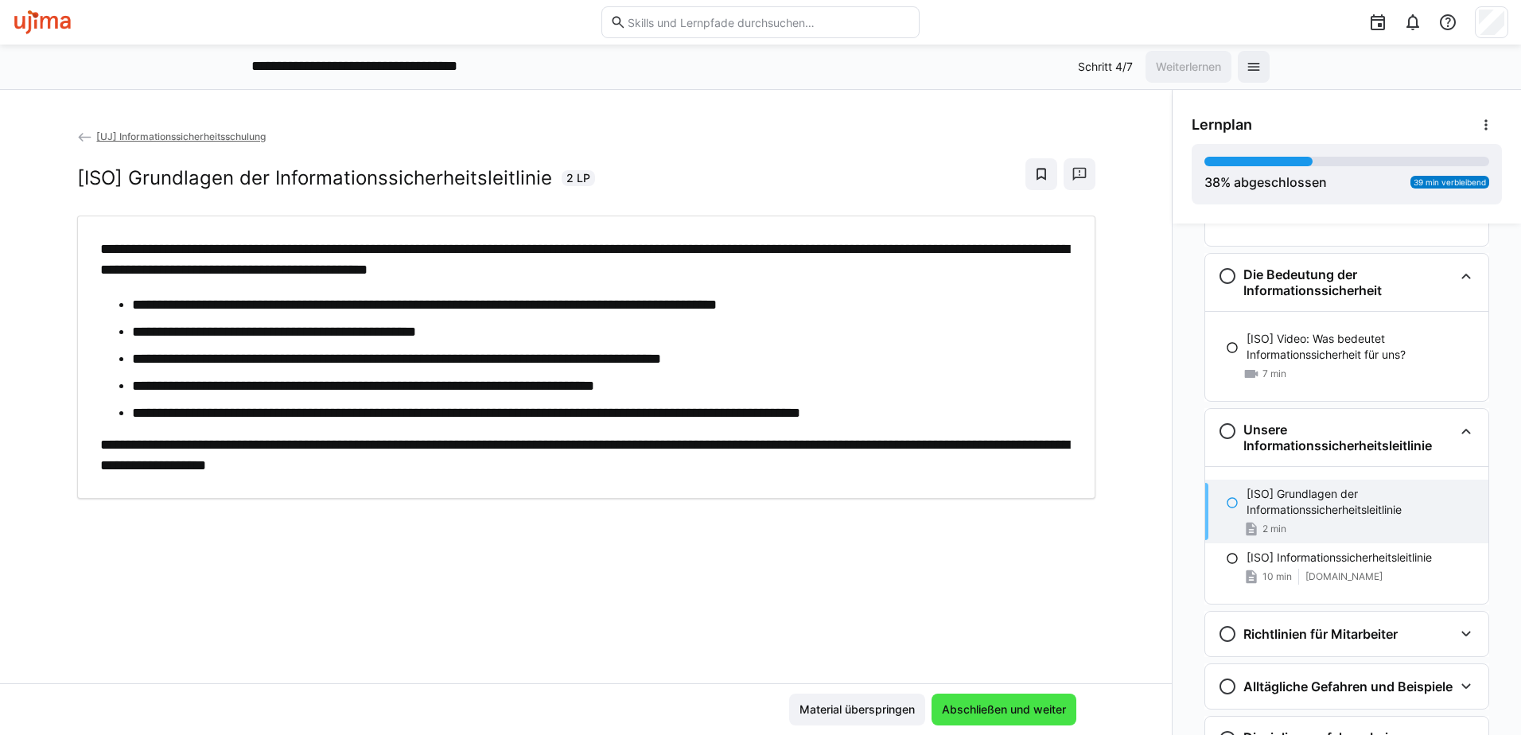
scroll to position [579, 0]
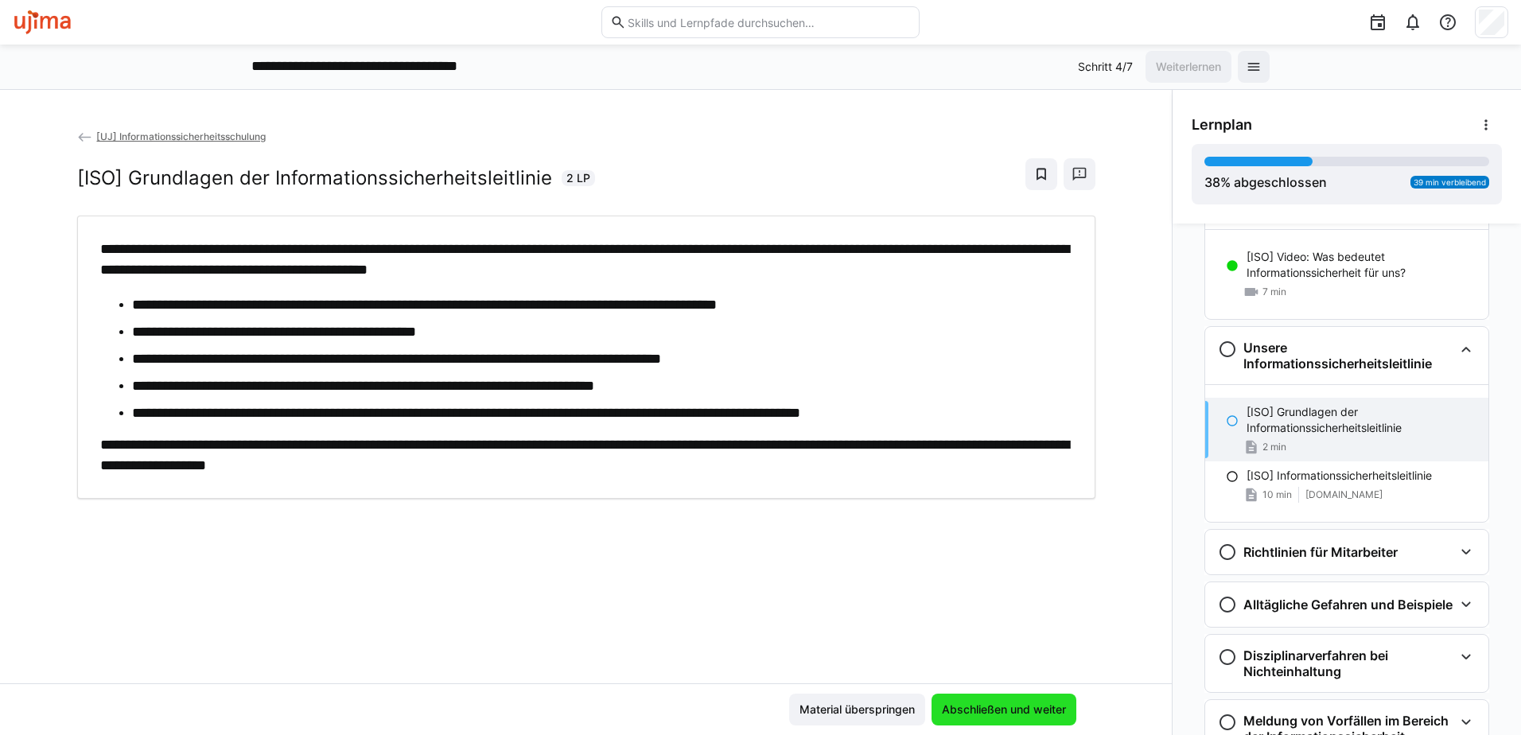
click at [1005, 714] on span "Abschließen und weiter" at bounding box center [1003, 710] width 129 height 16
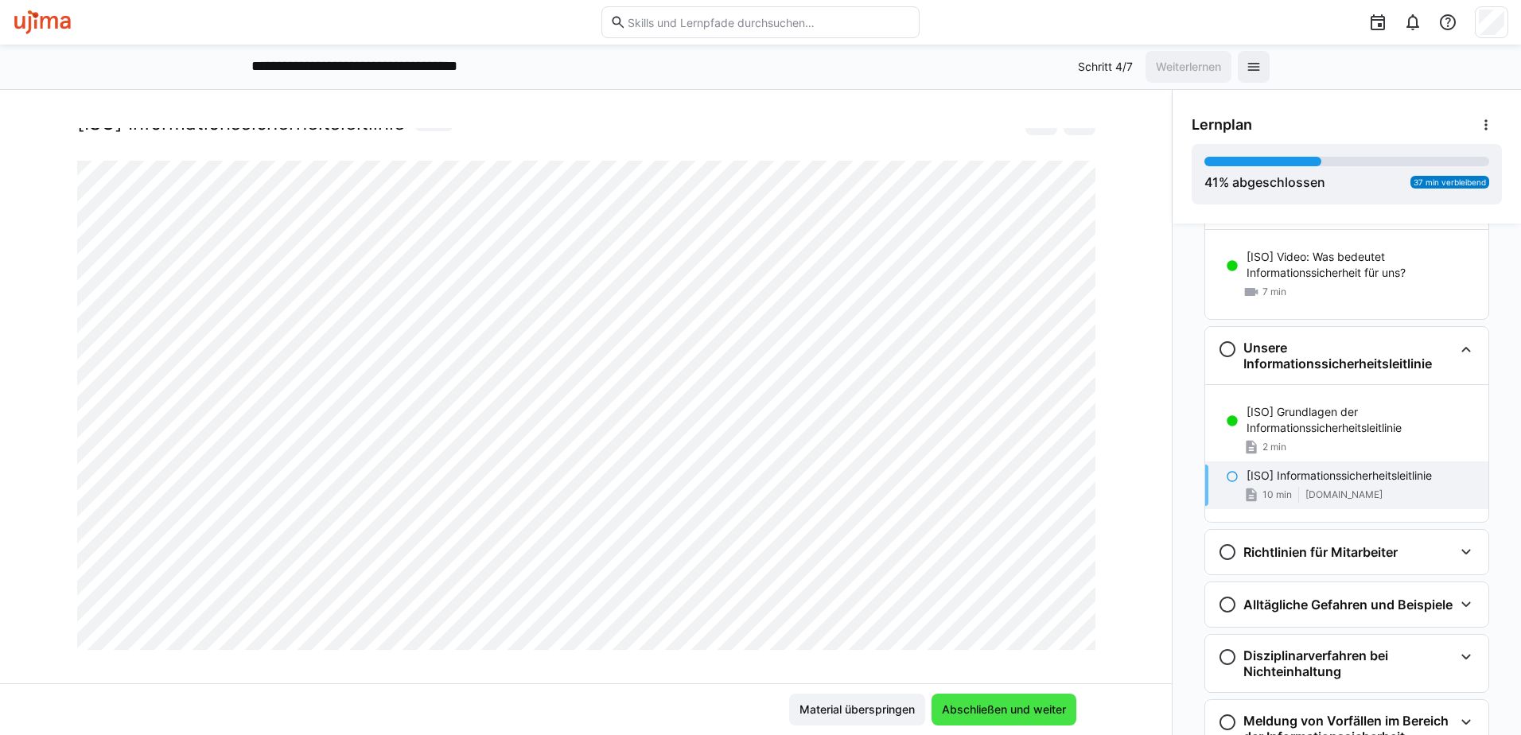
scroll to position [72, 0]
click at [964, 706] on span "Abschließen und weiter" at bounding box center [1003, 710] width 129 height 16
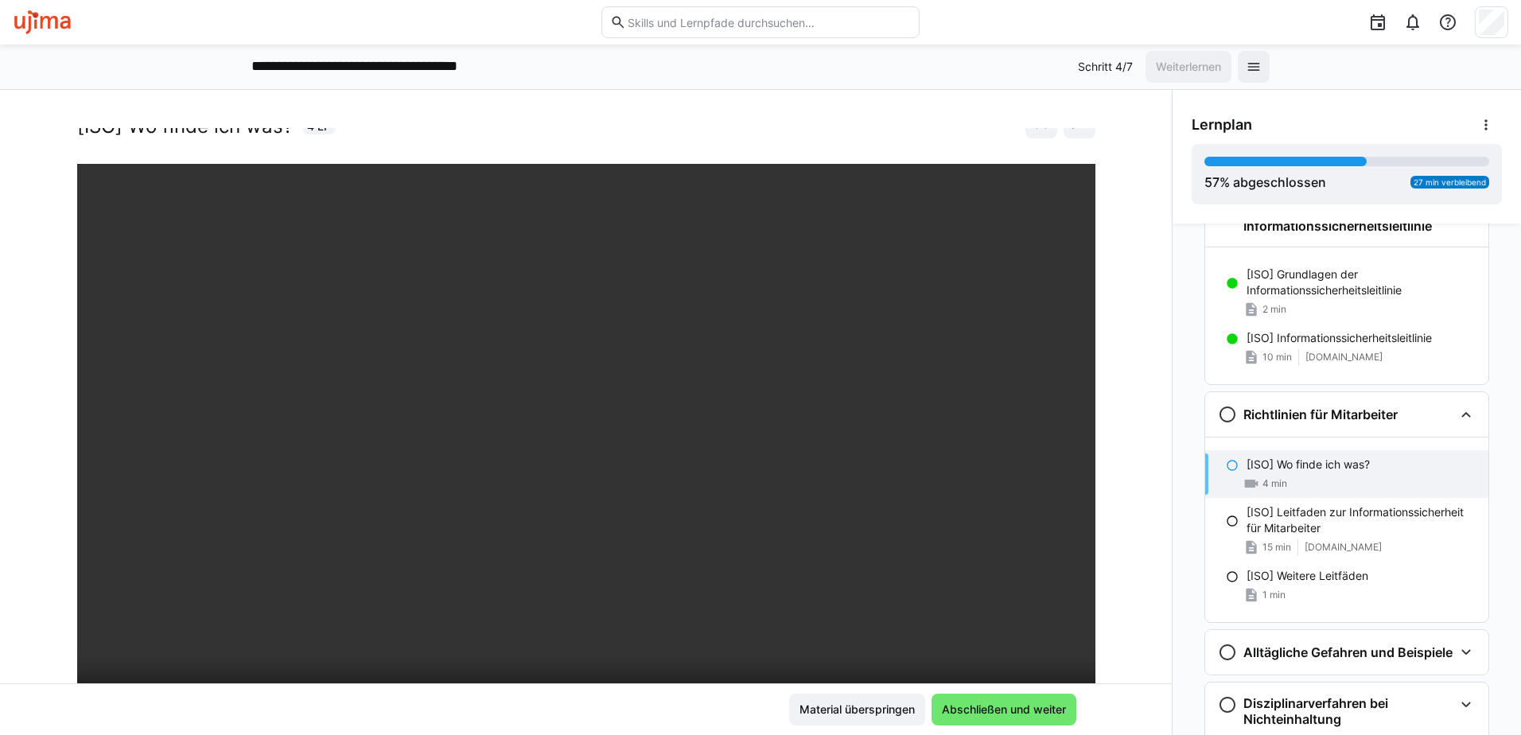
scroll to position [80, 0]
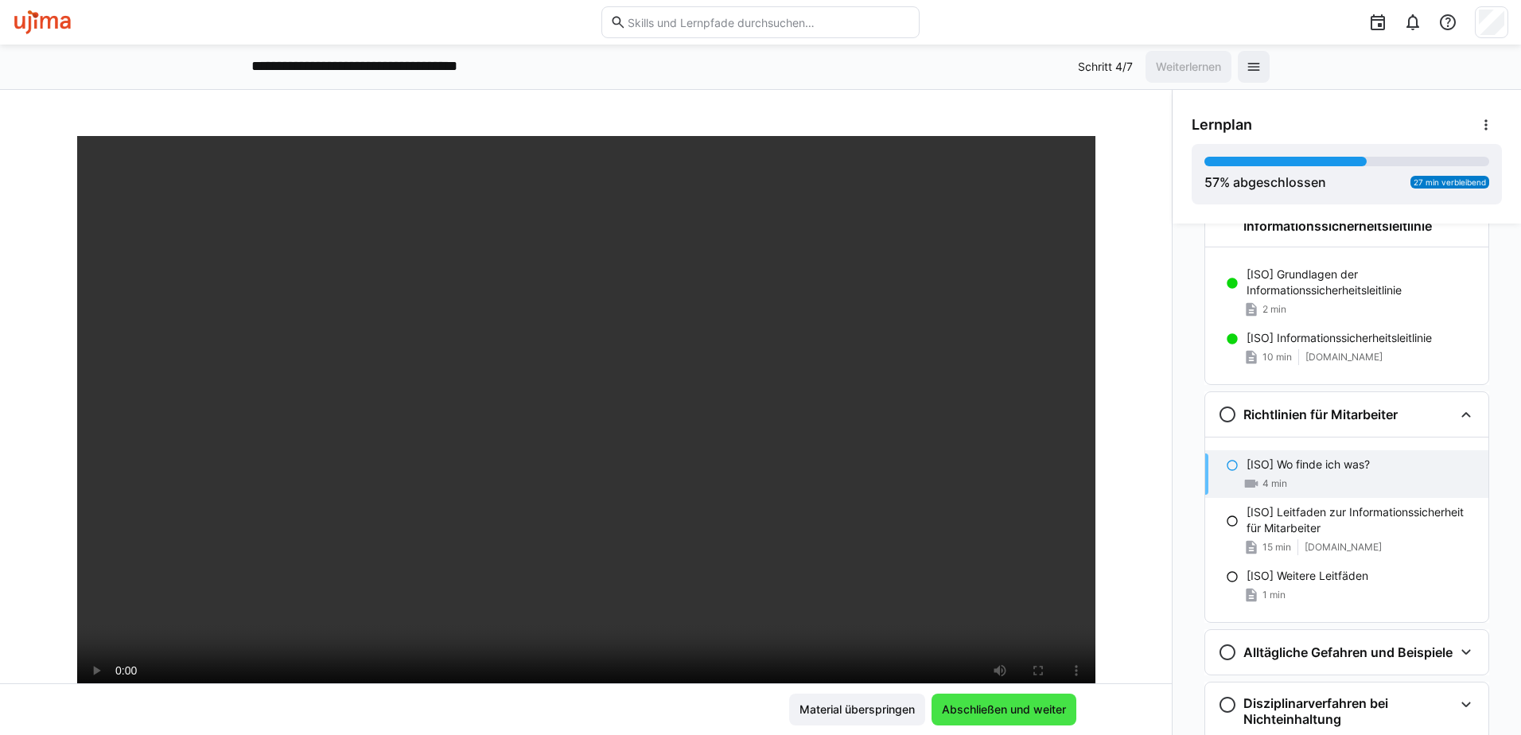
click at [989, 707] on span "Abschließen und weiter" at bounding box center [1003, 710] width 129 height 16
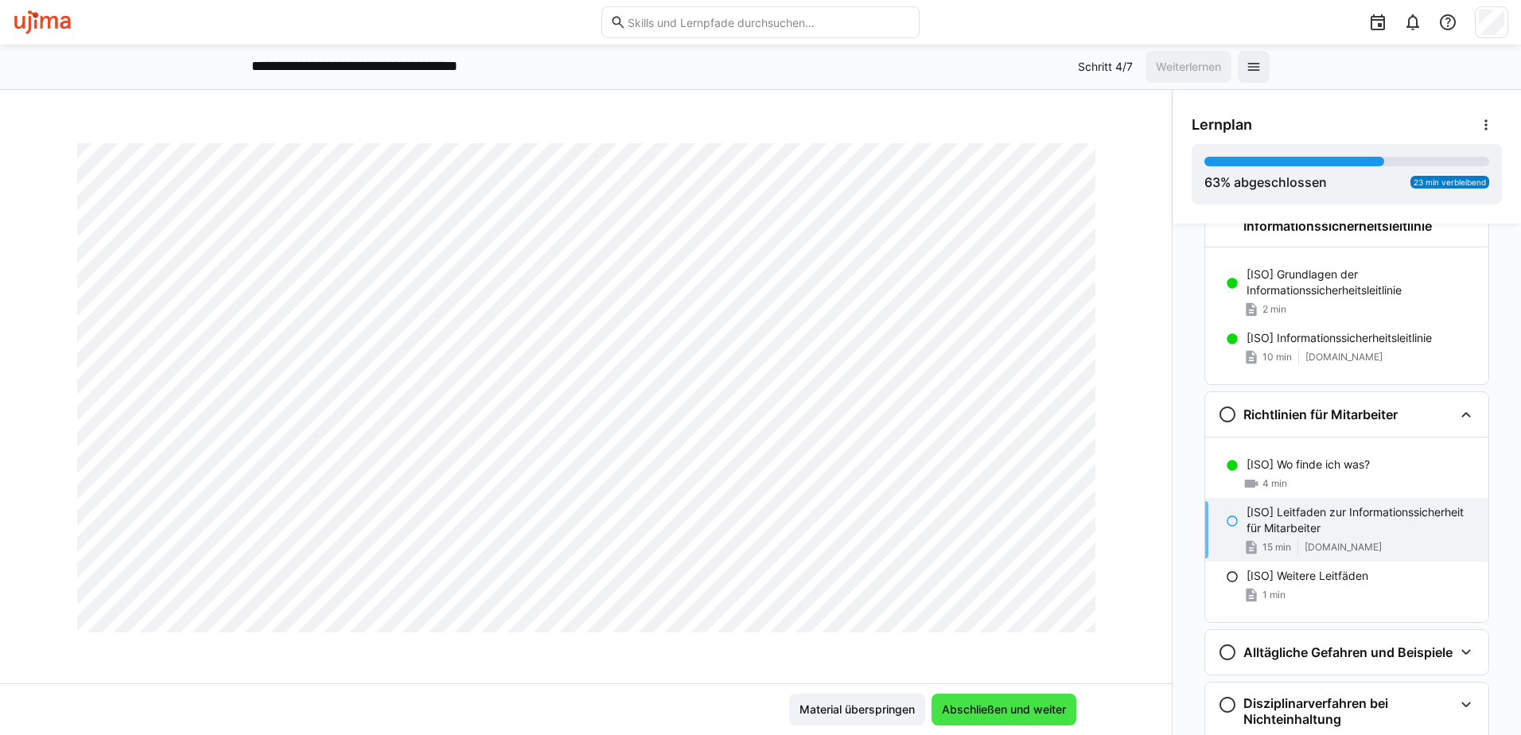
click at [993, 711] on span "Abschließen und weiter" at bounding box center [1003, 710] width 129 height 16
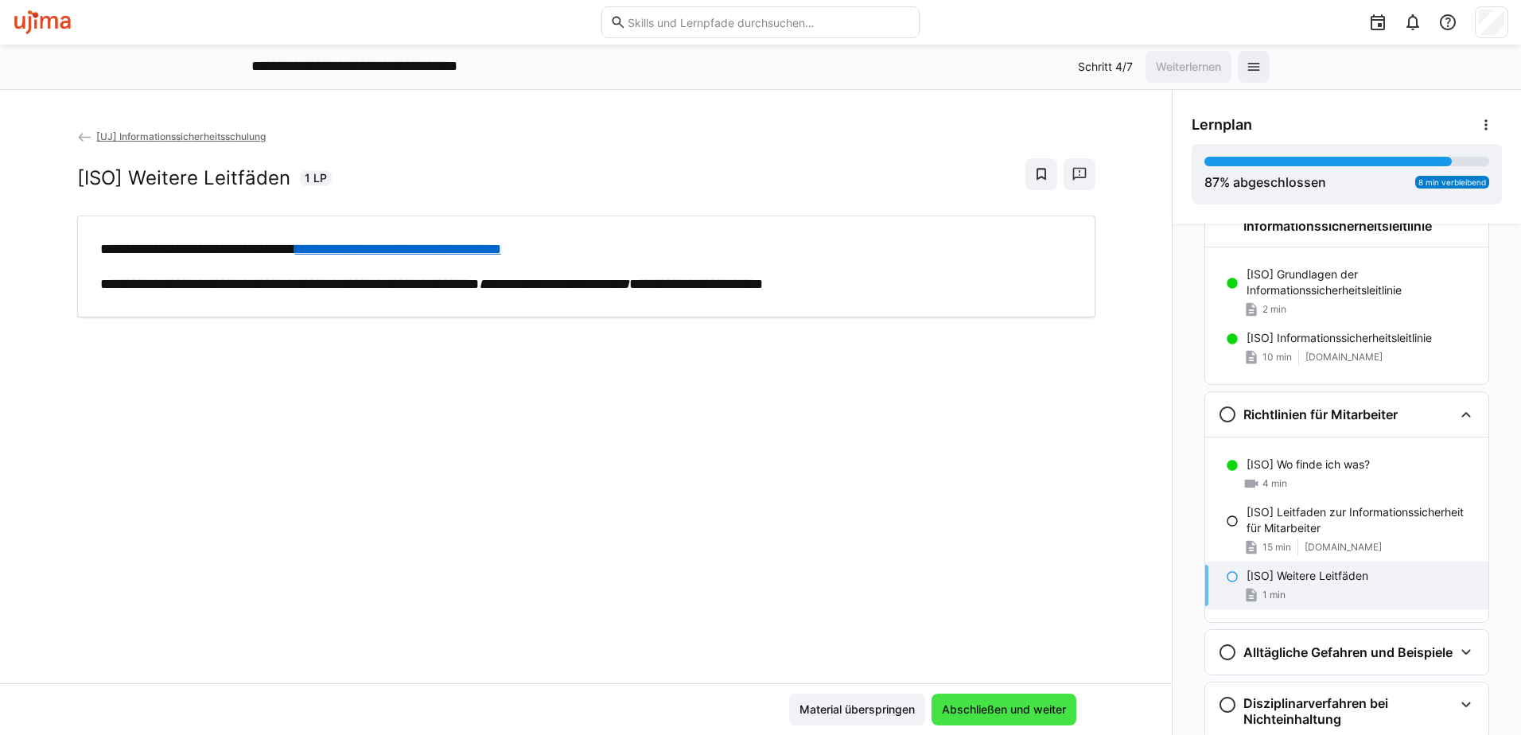
scroll to position [0, 0]
click at [970, 716] on span "Abschließen und weiter" at bounding box center [1003, 710] width 129 height 16
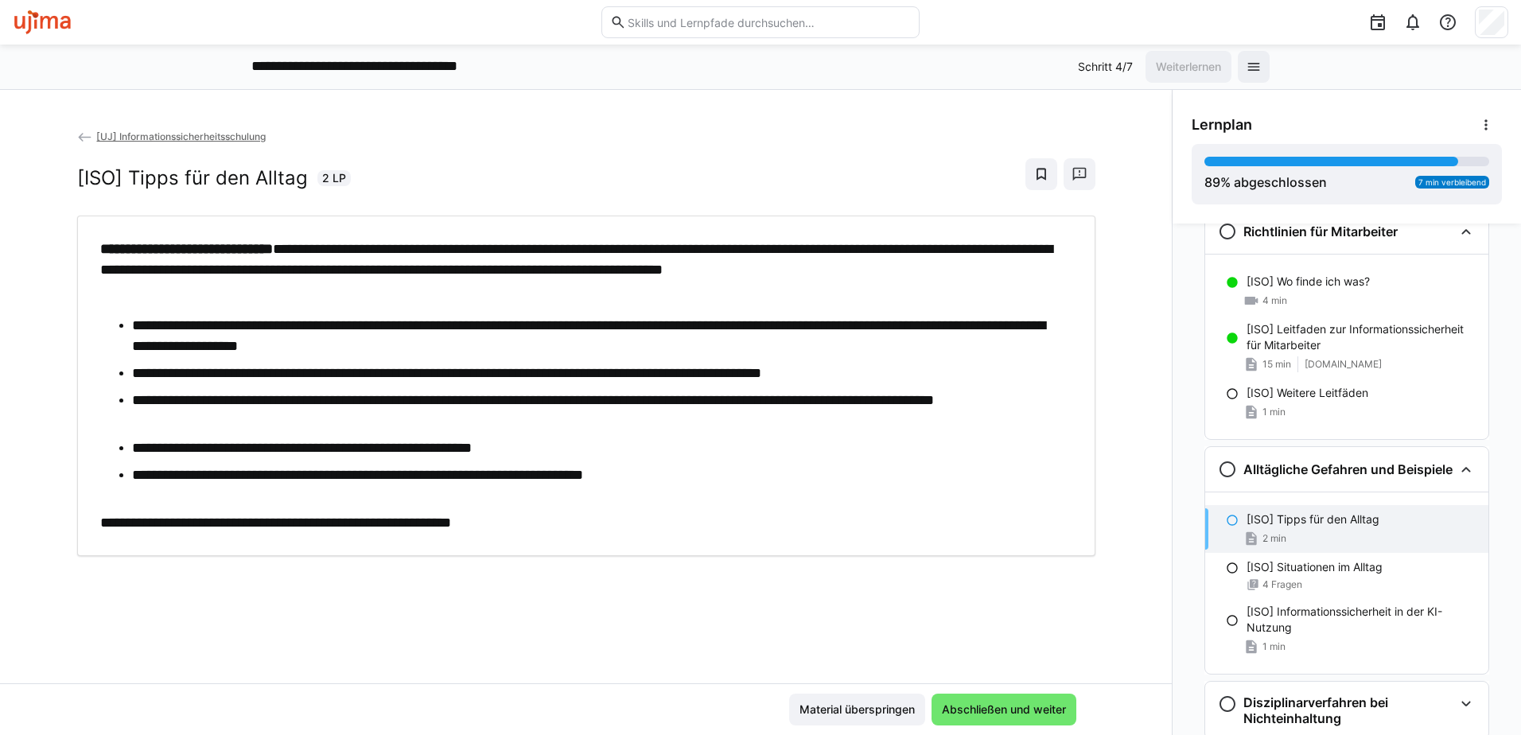
scroll to position [902, 0]
click at [1005, 720] on span "Abschließen und weiter" at bounding box center [1003, 710] width 145 height 32
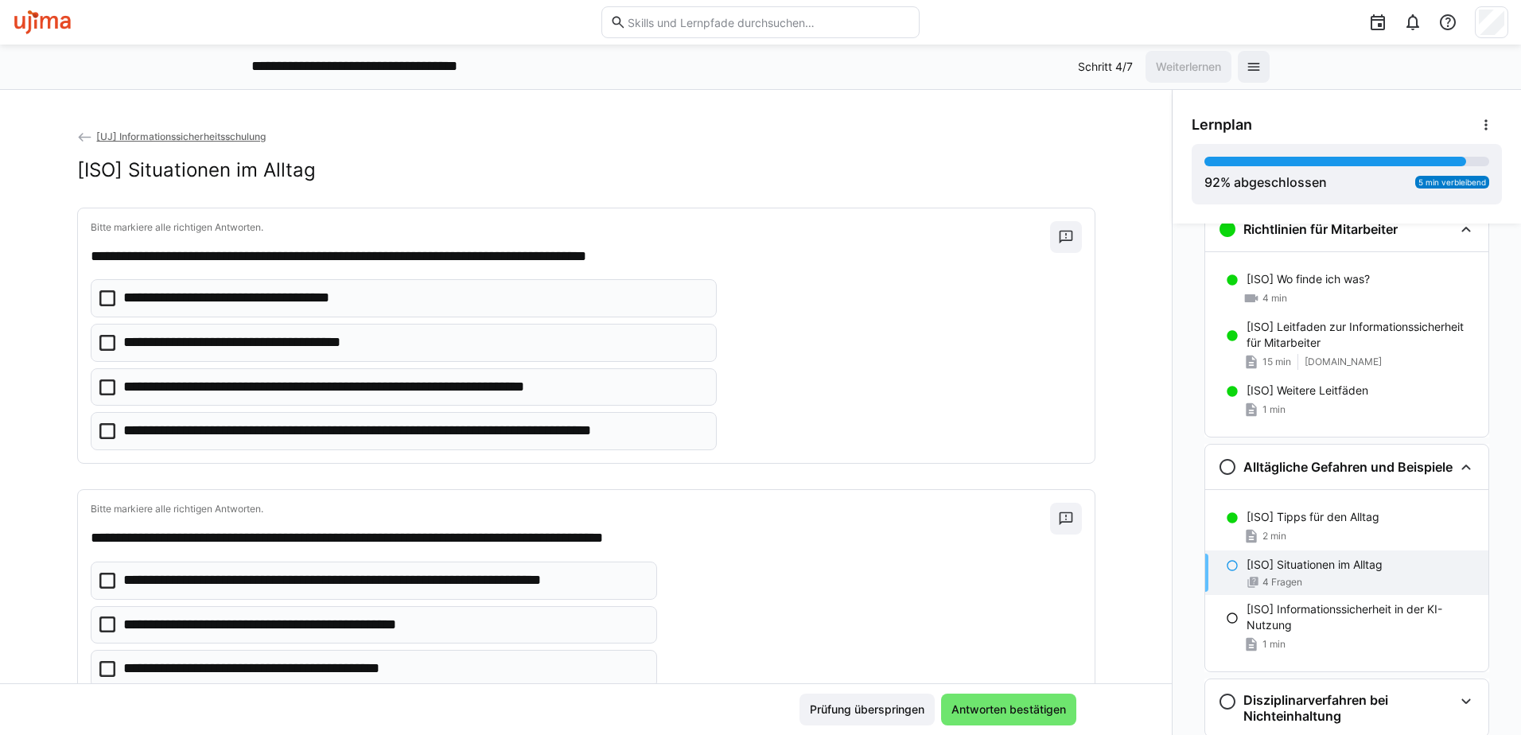
click at [104, 386] on icon at bounding box center [107, 387] width 16 height 16
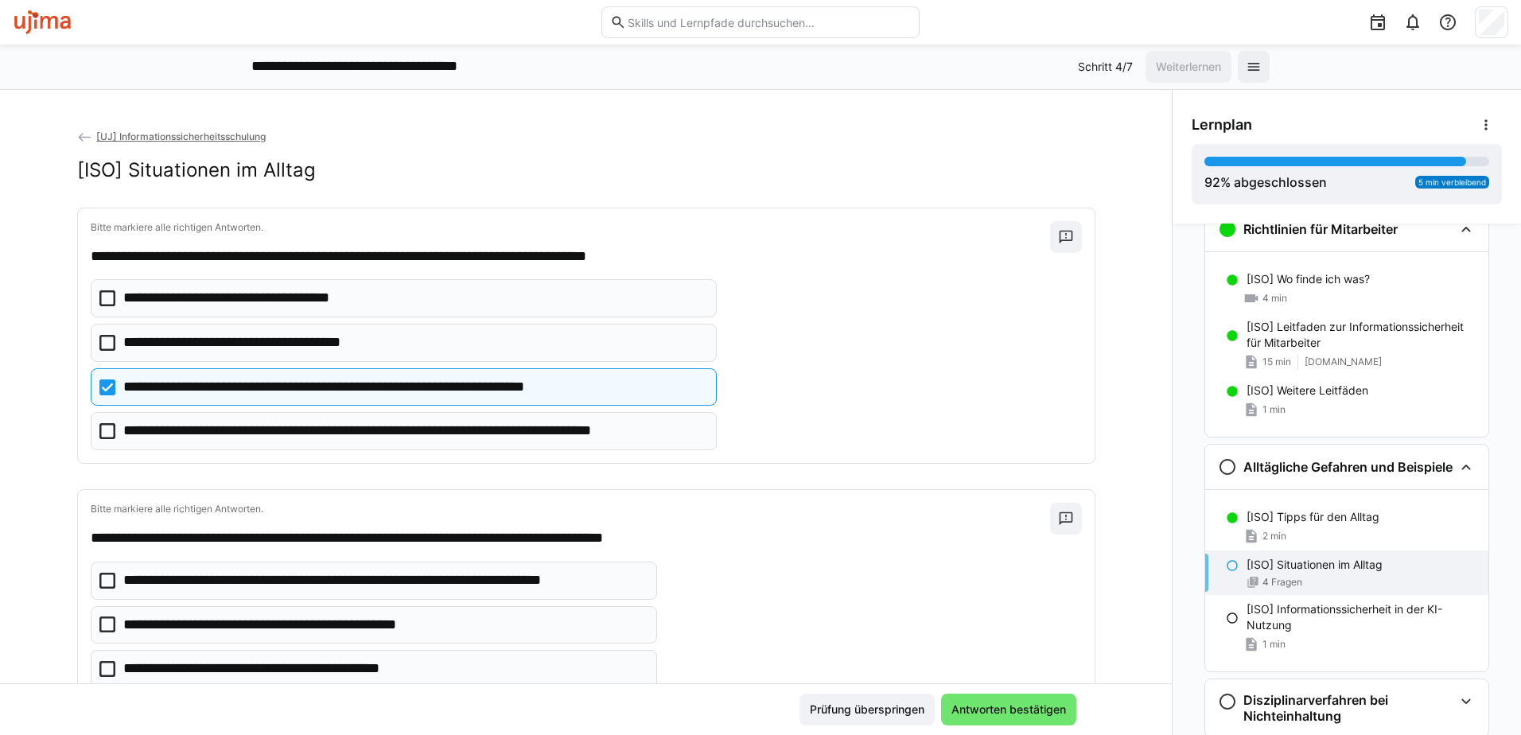
click at [99, 430] on icon at bounding box center [107, 431] width 16 height 16
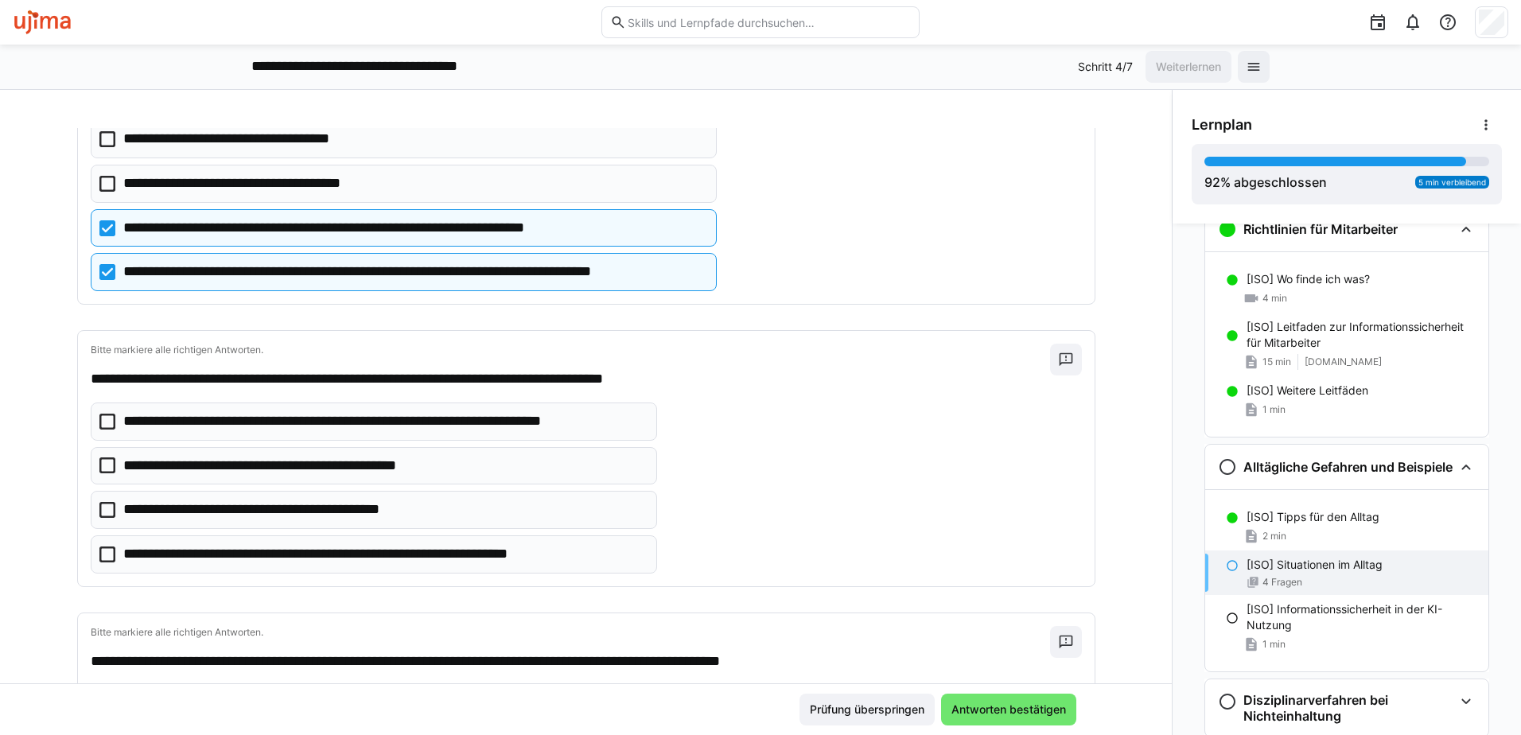
scroll to position [239, 0]
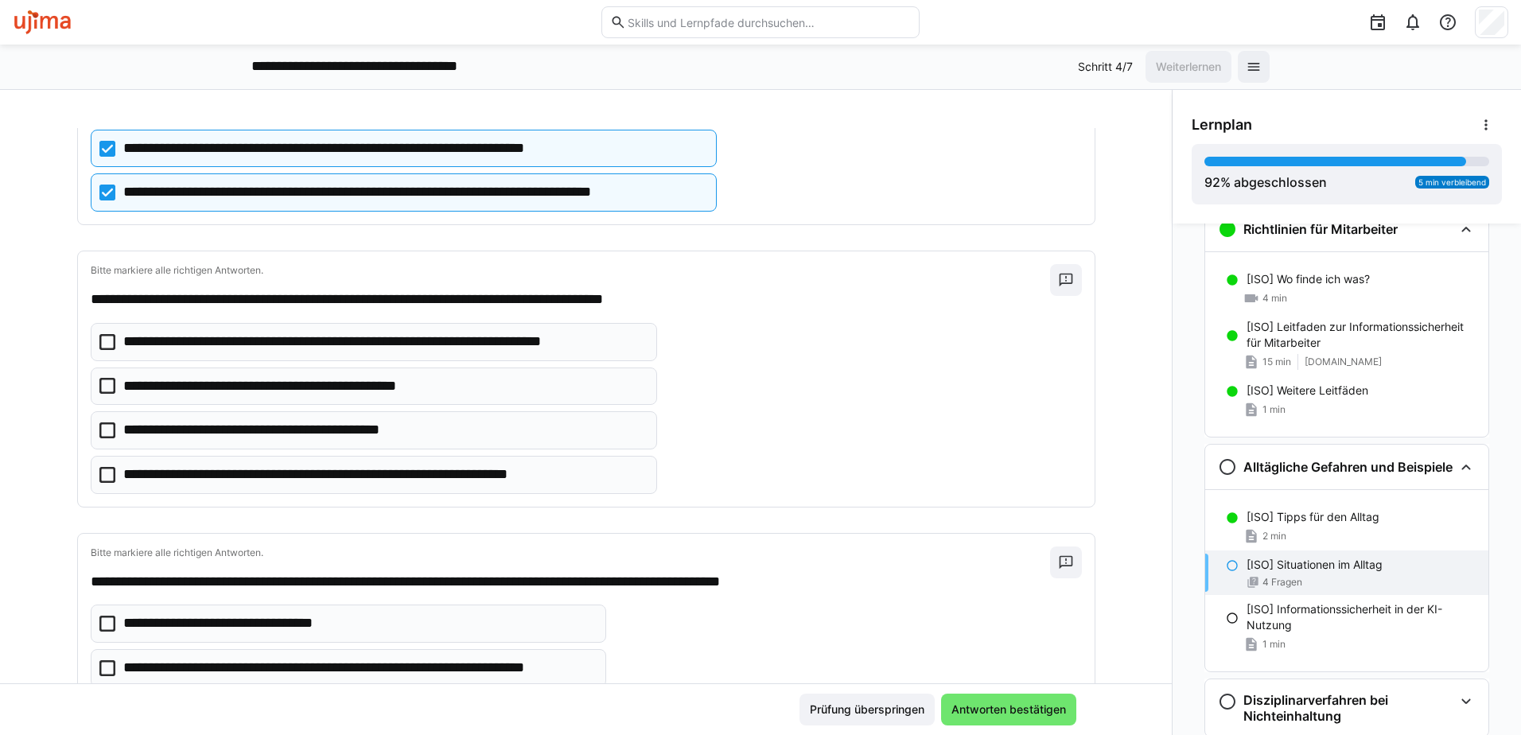
click at [102, 341] on icon at bounding box center [107, 342] width 16 height 16
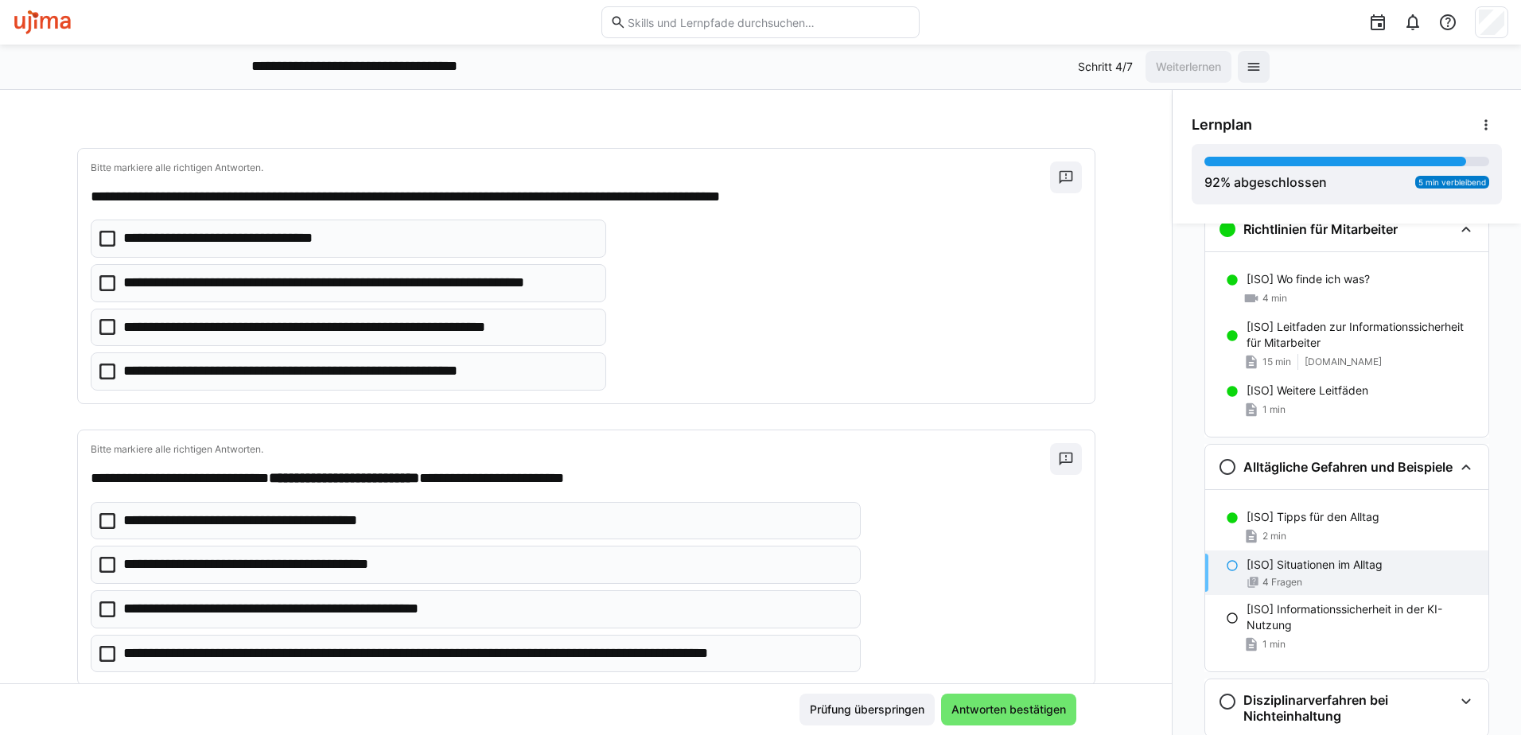
scroll to position [636, 0]
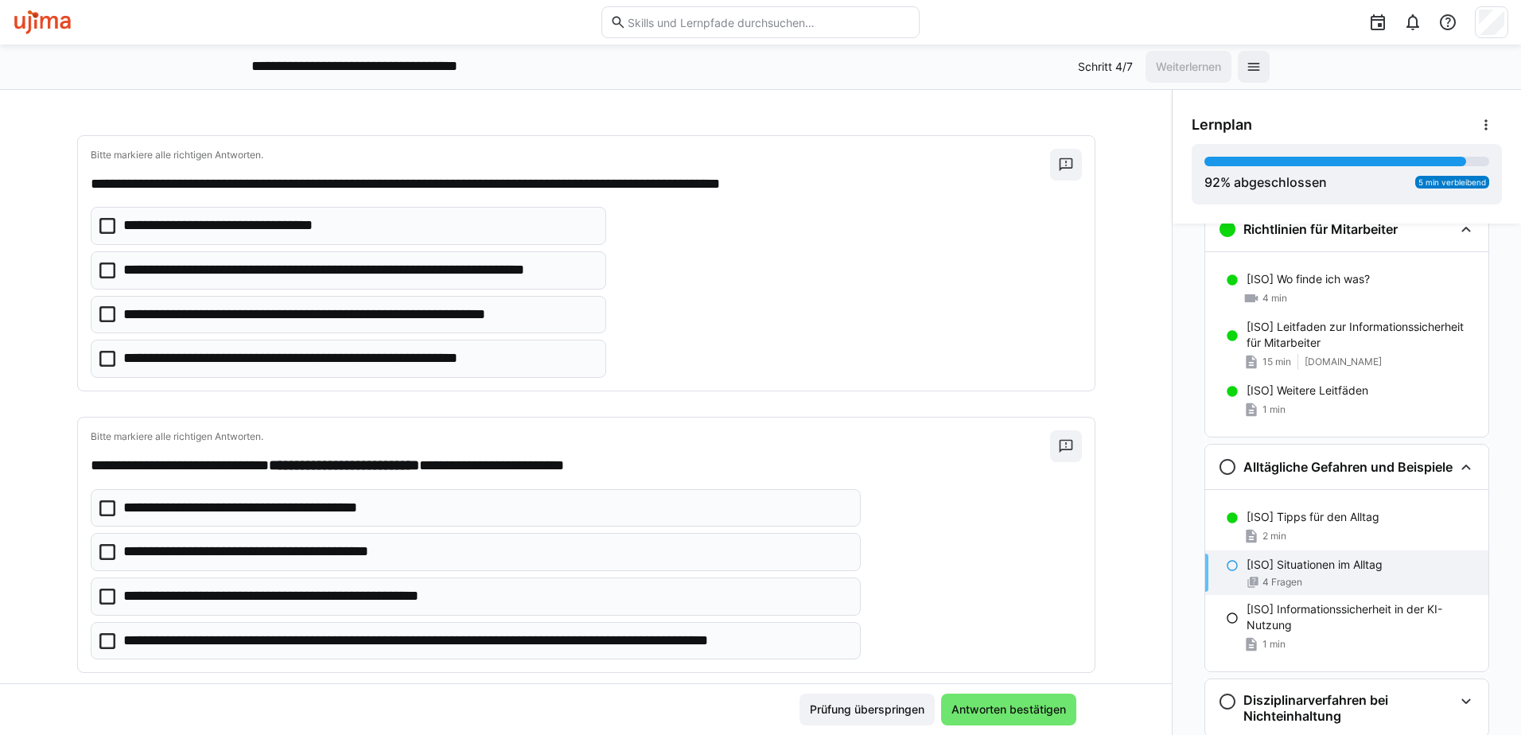
click at [99, 360] on icon at bounding box center [107, 359] width 16 height 16
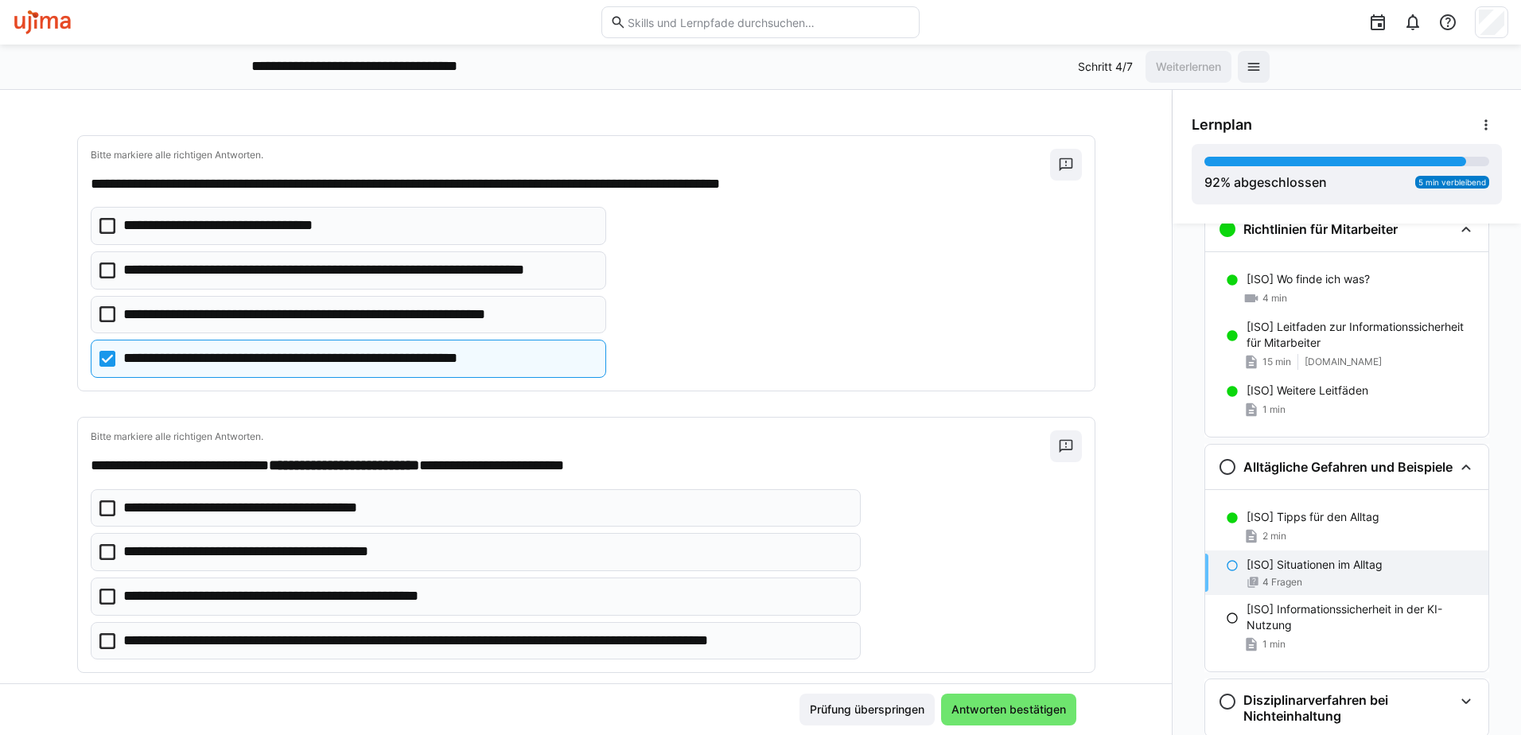
scroll to position [665, 0]
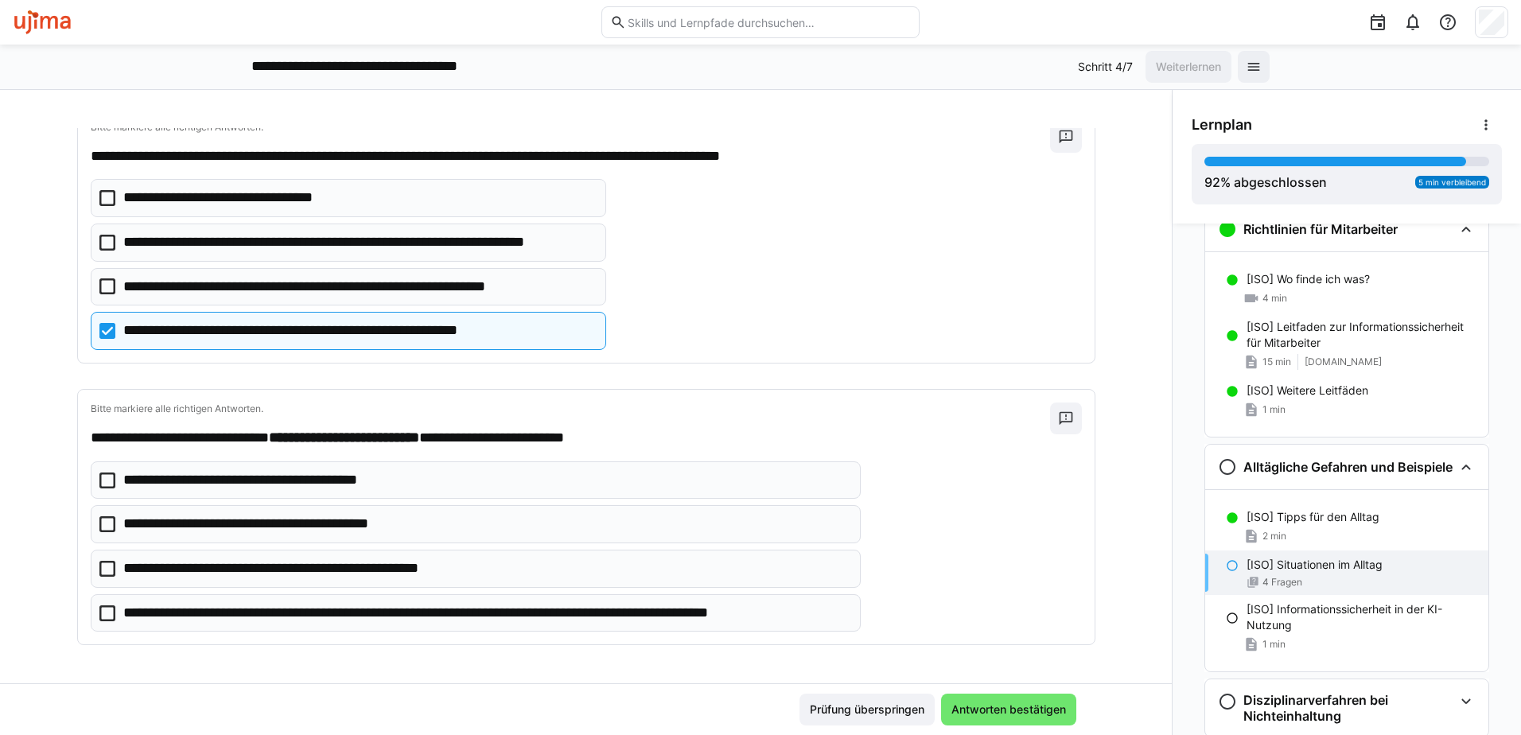
click at [102, 526] on icon at bounding box center [107, 524] width 16 height 16
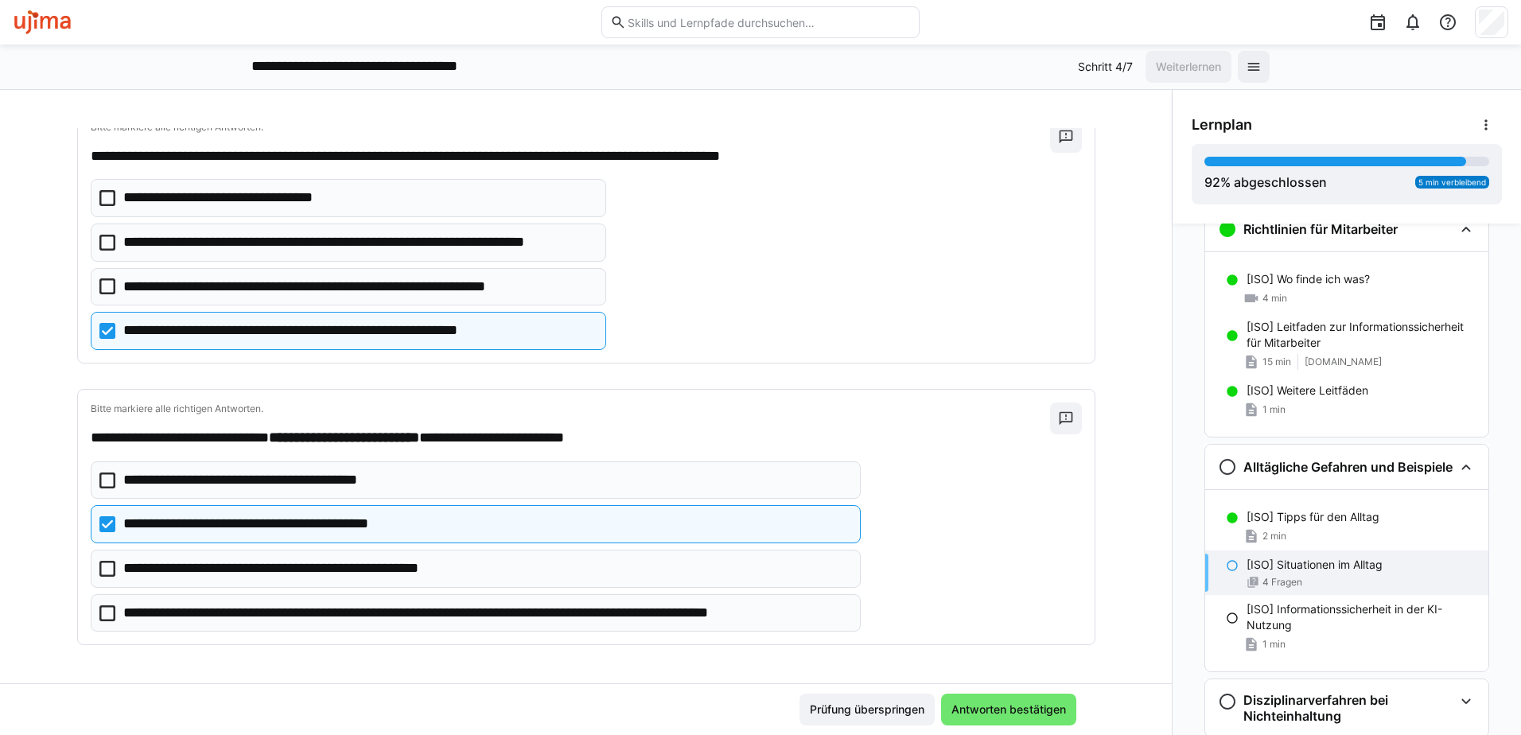
click at [99, 608] on icon at bounding box center [107, 613] width 16 height 16
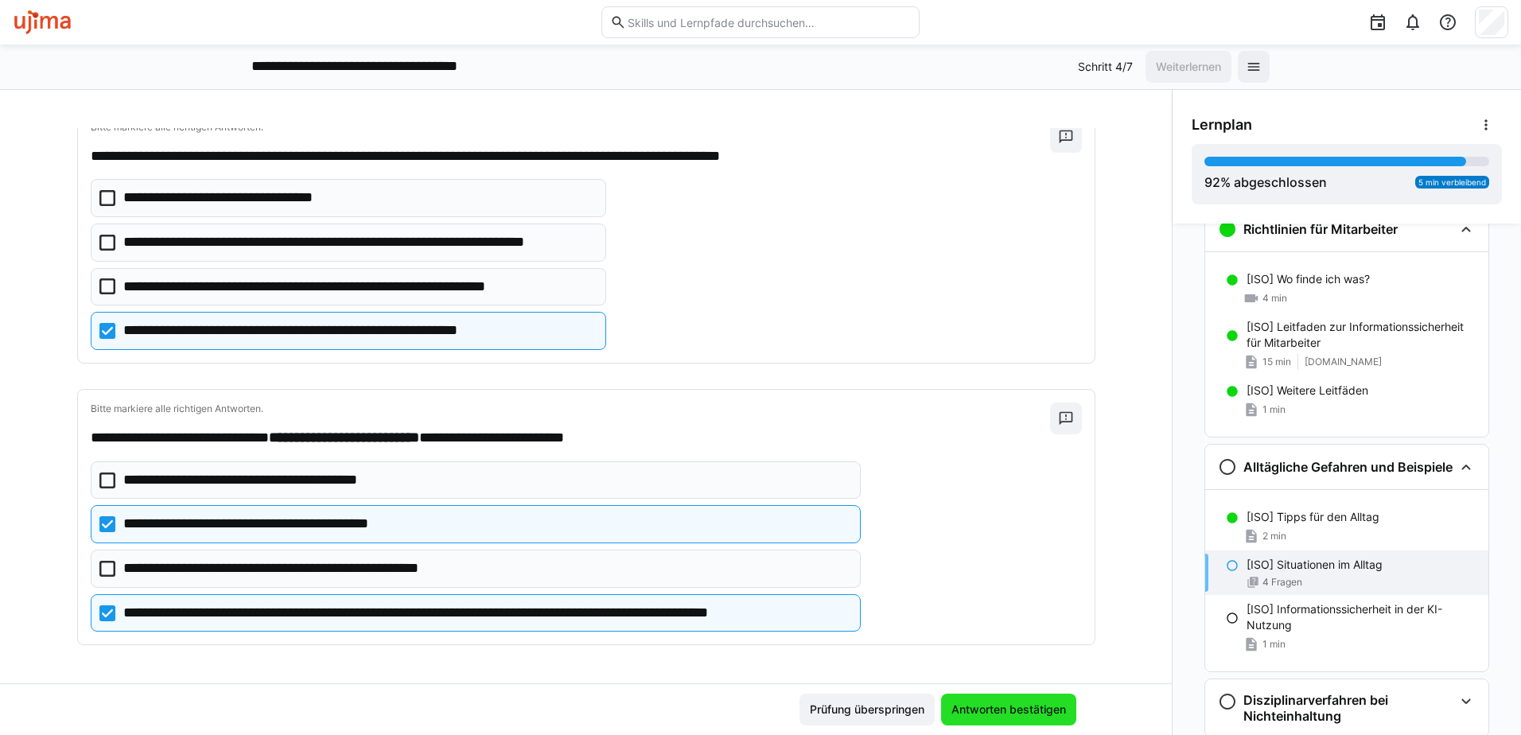
click at [1048, 713] on span "Antworten bestätigen" at bounding box center [1008, 710] width 119 height 16
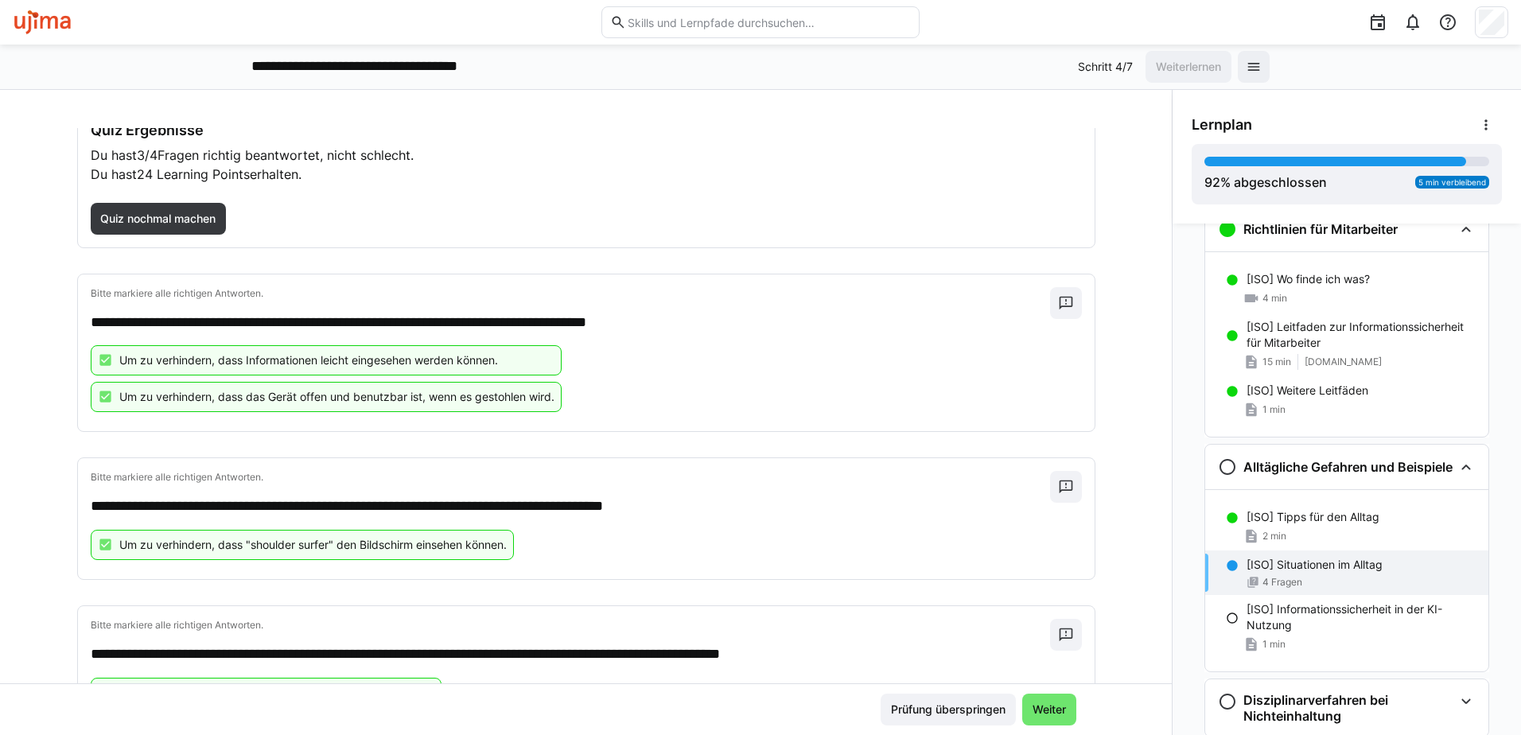
scroll to position [0, 0]
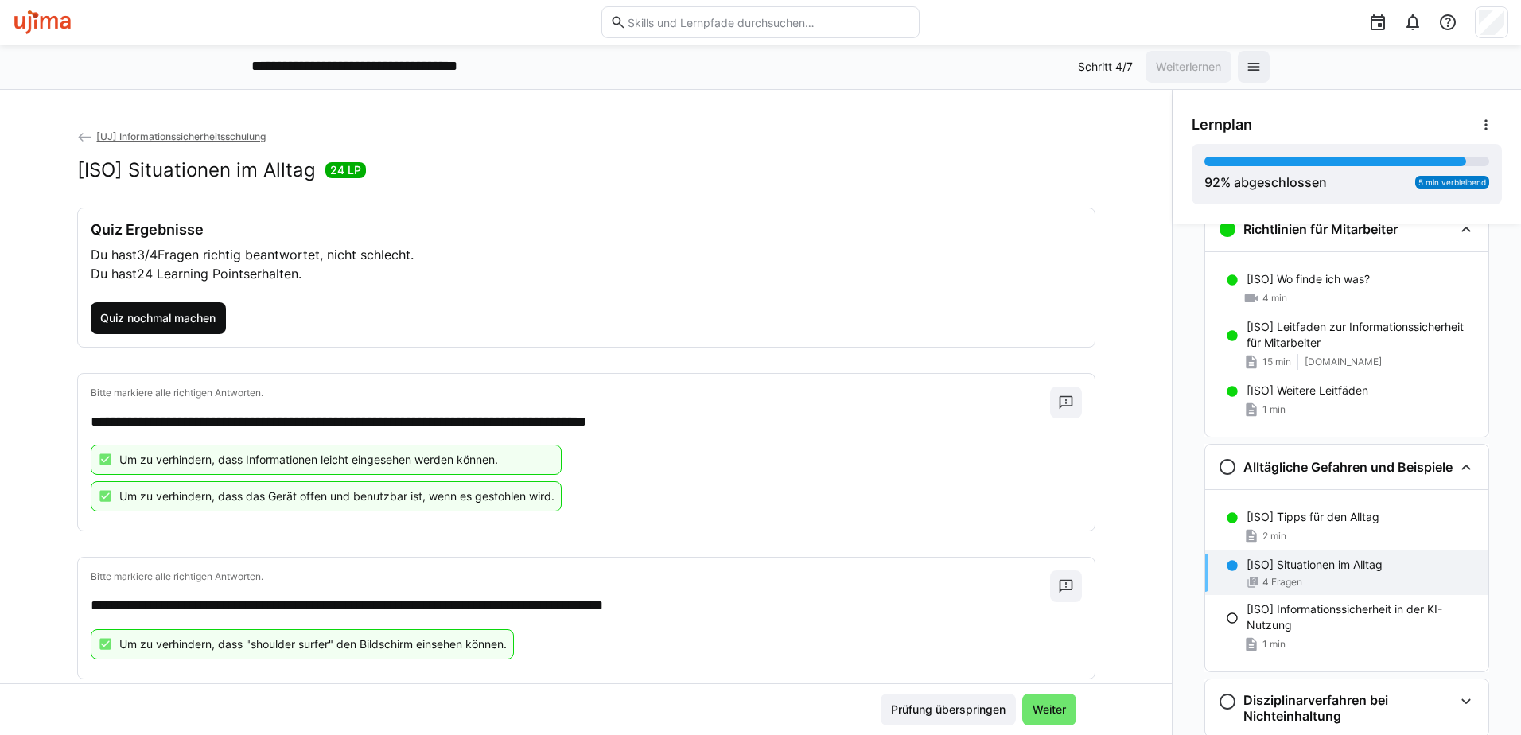
click at [148, 321] on span "Quiz nochmal machen" at bounding box center [158, 318] width 120 height 16
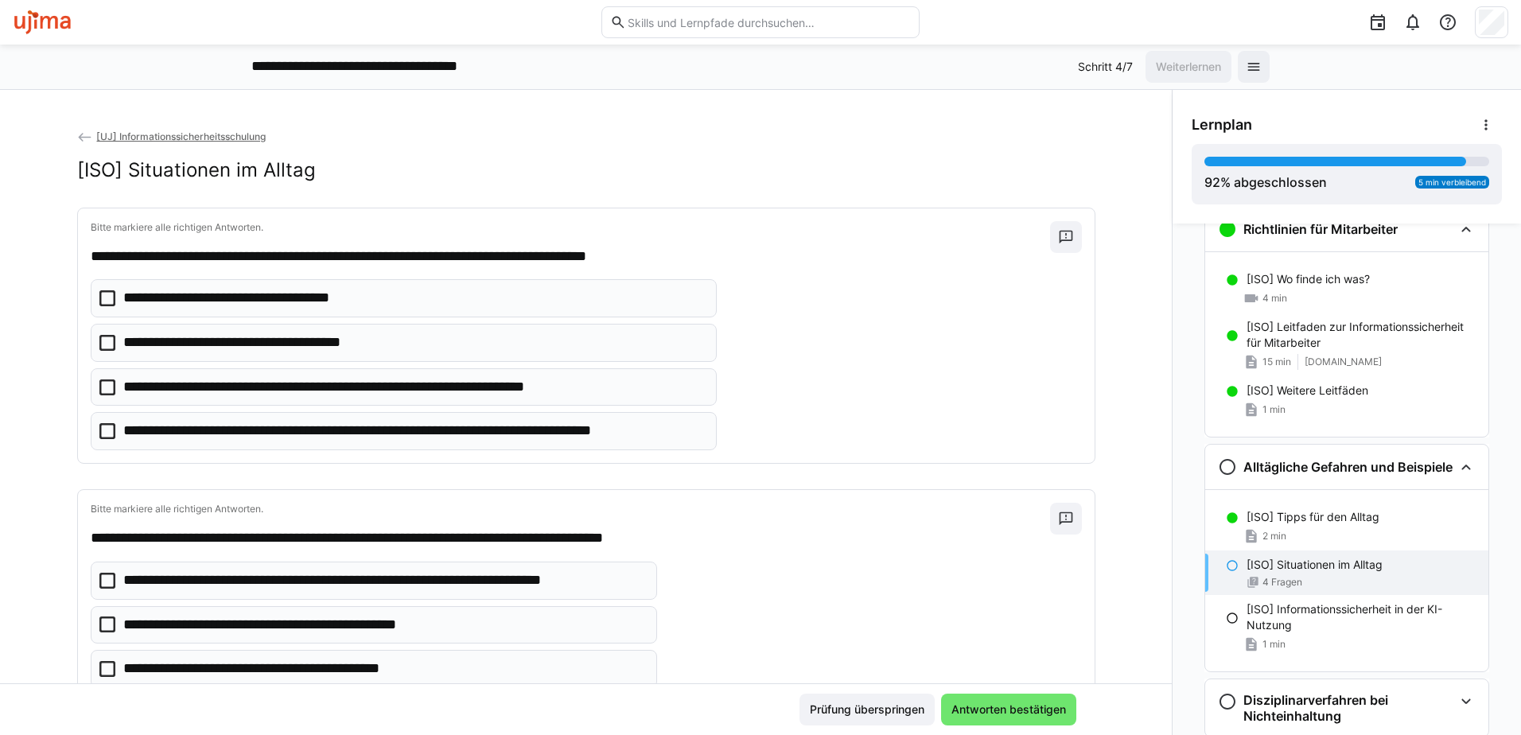
click at [138, 394] on p "**********" at bounding box center [378, 387] width 511 height 21
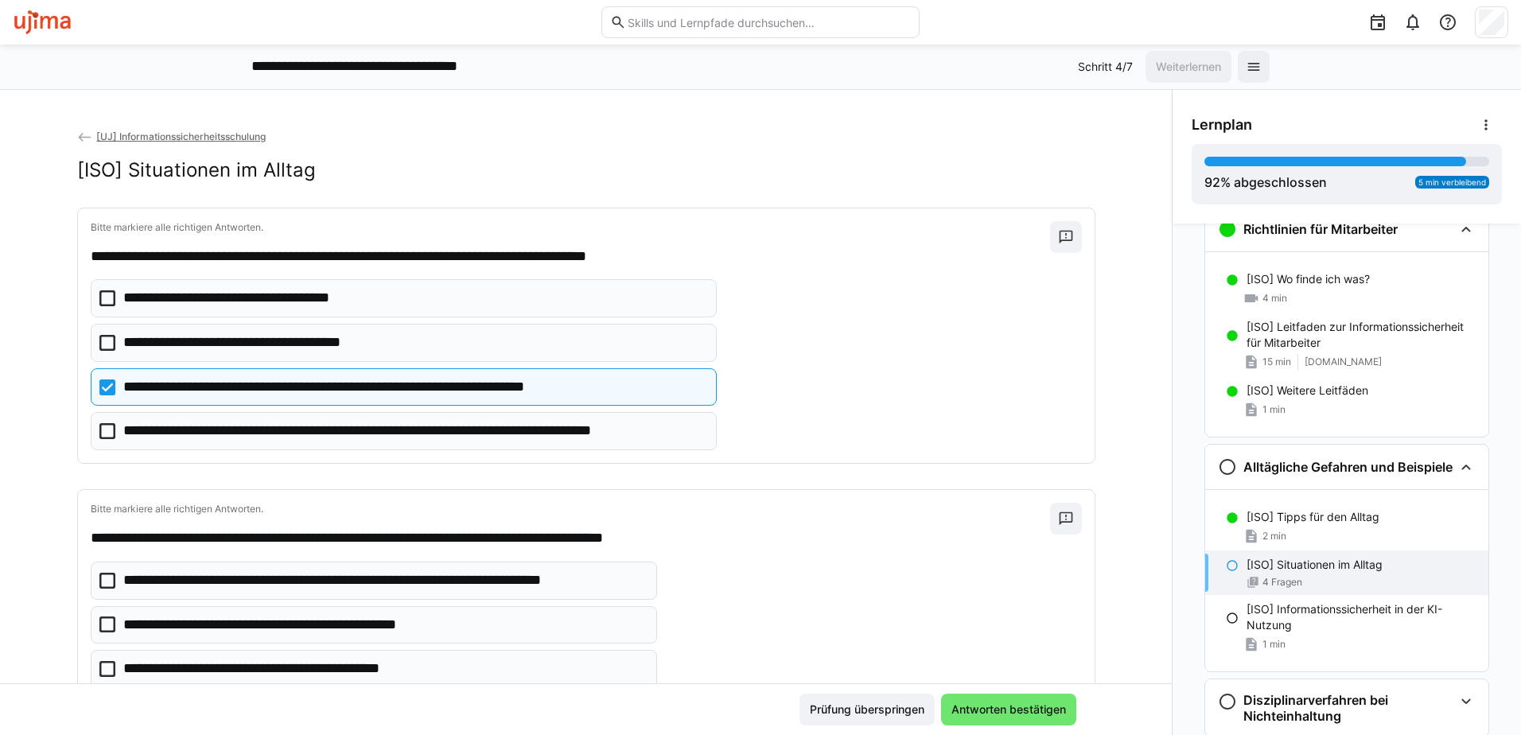
click at [140, 449] on eds-checkbox "**********" at bounding box center [404, 431] width 626 height 38
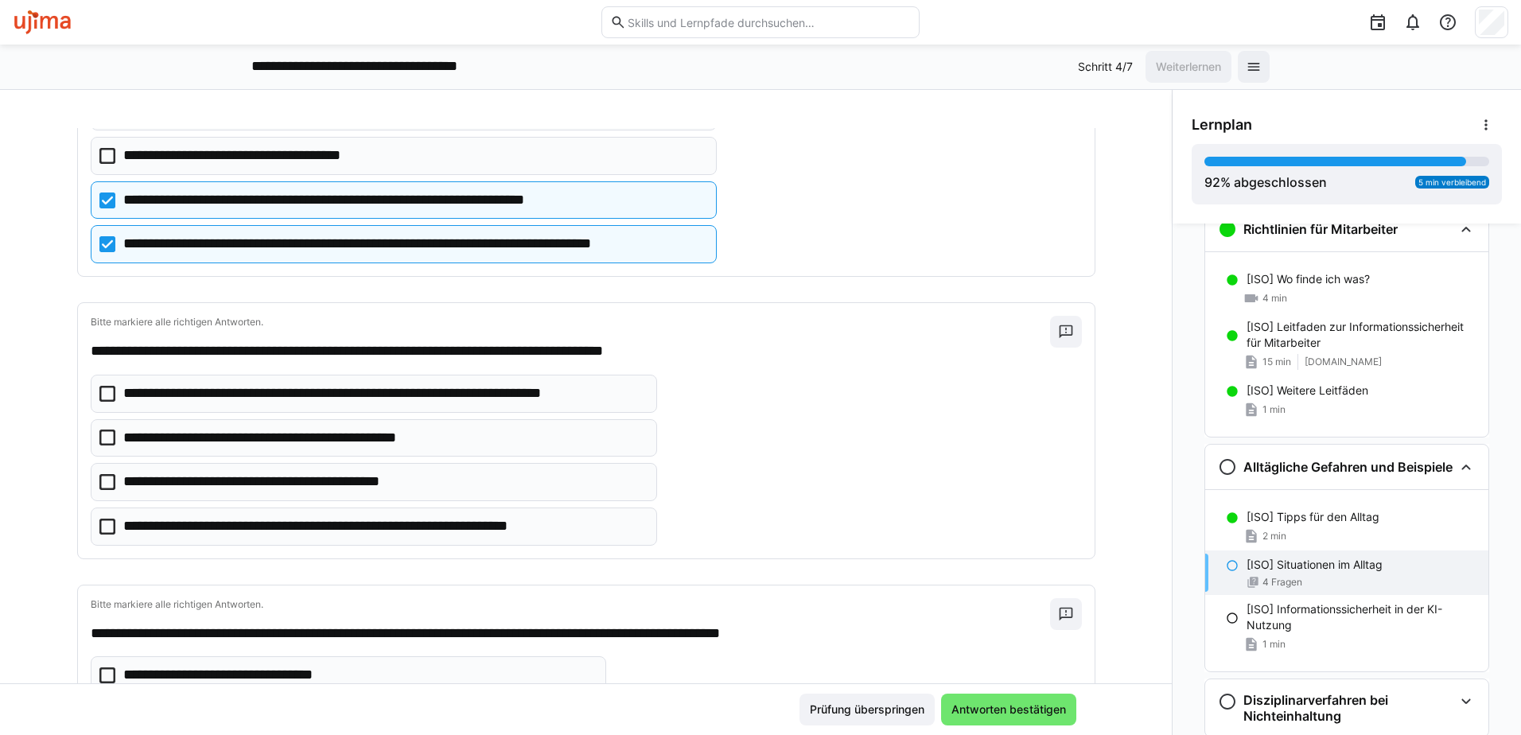
scroll to position [239, 0]
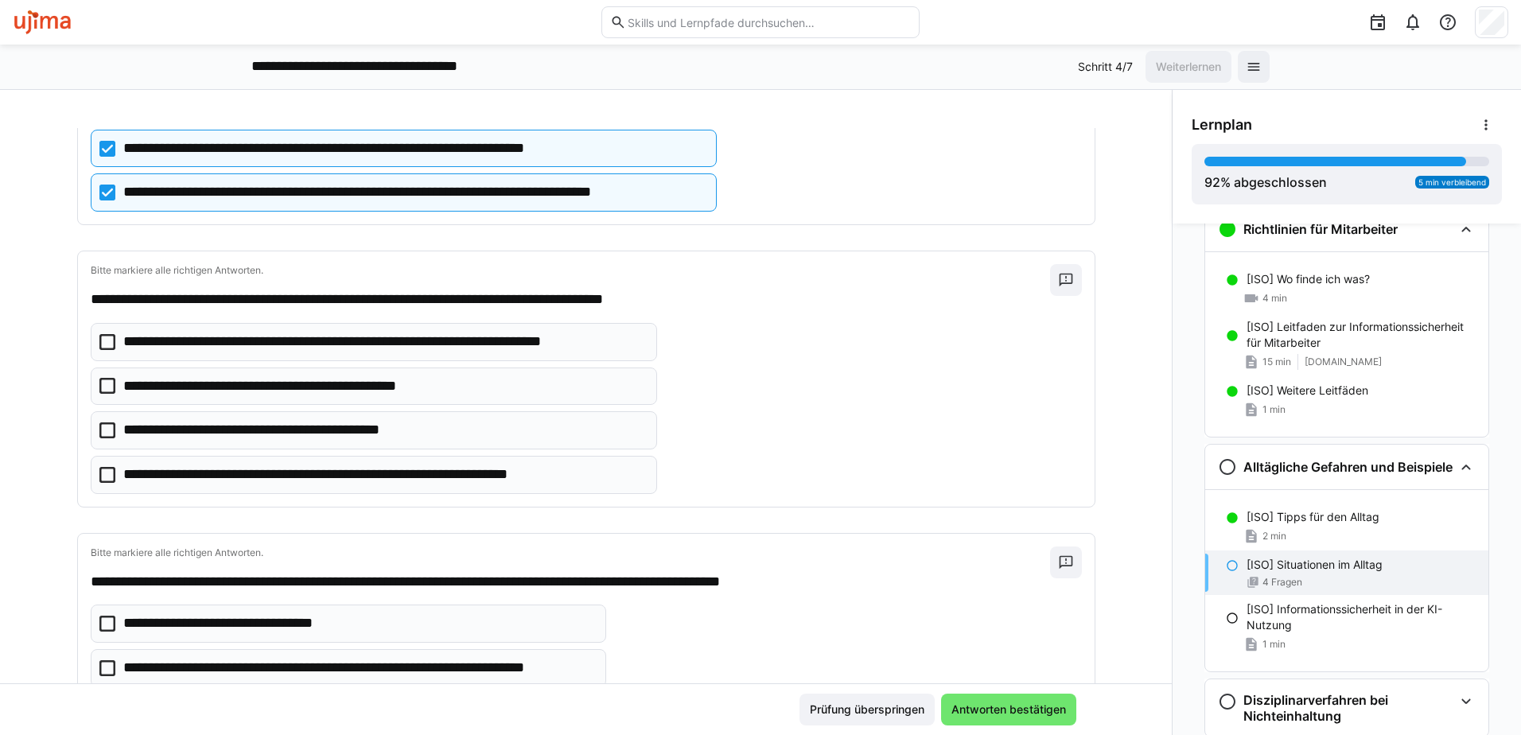
click at [241, 345] on p "**********" at bounding box center [384, 342] width 522 height 21
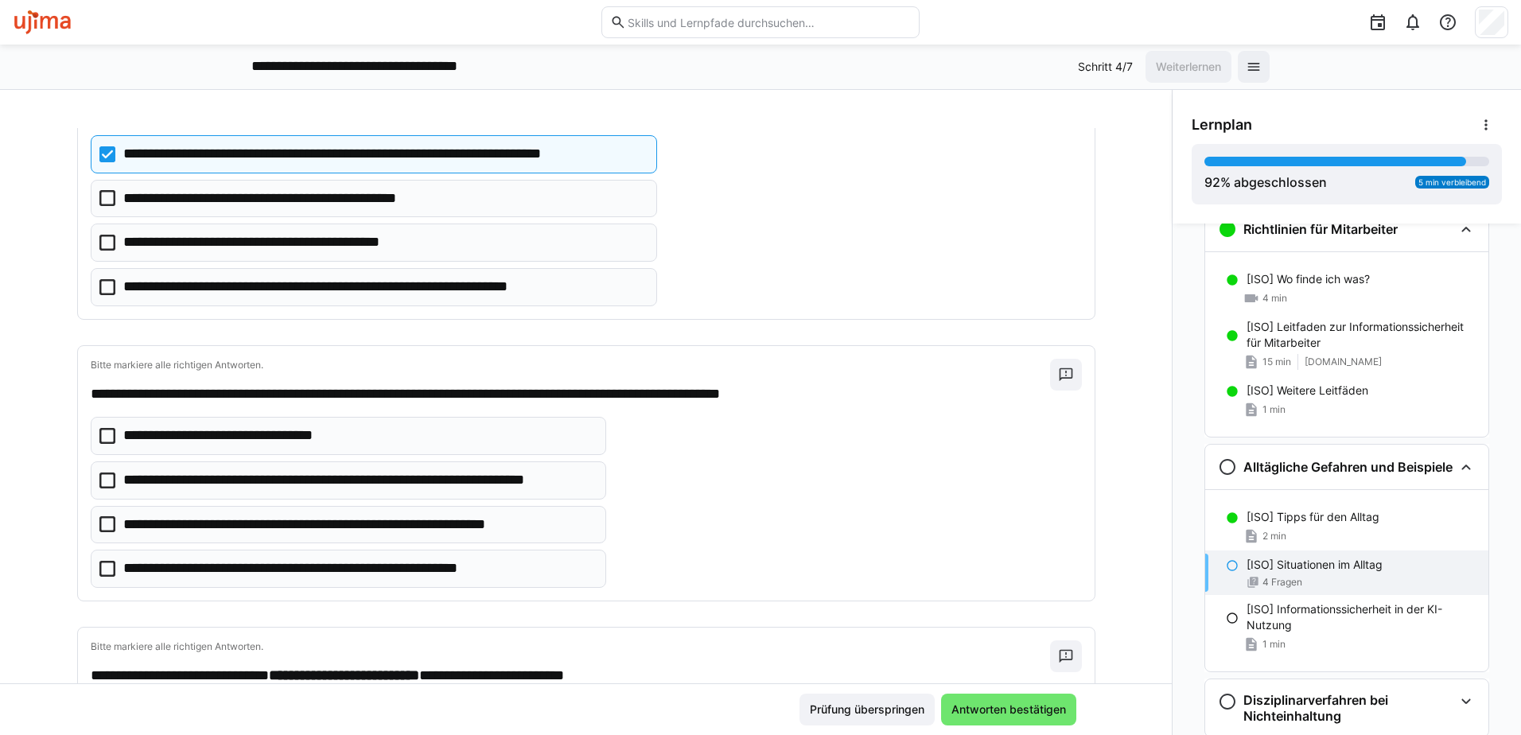
scroll to position [477, 0]
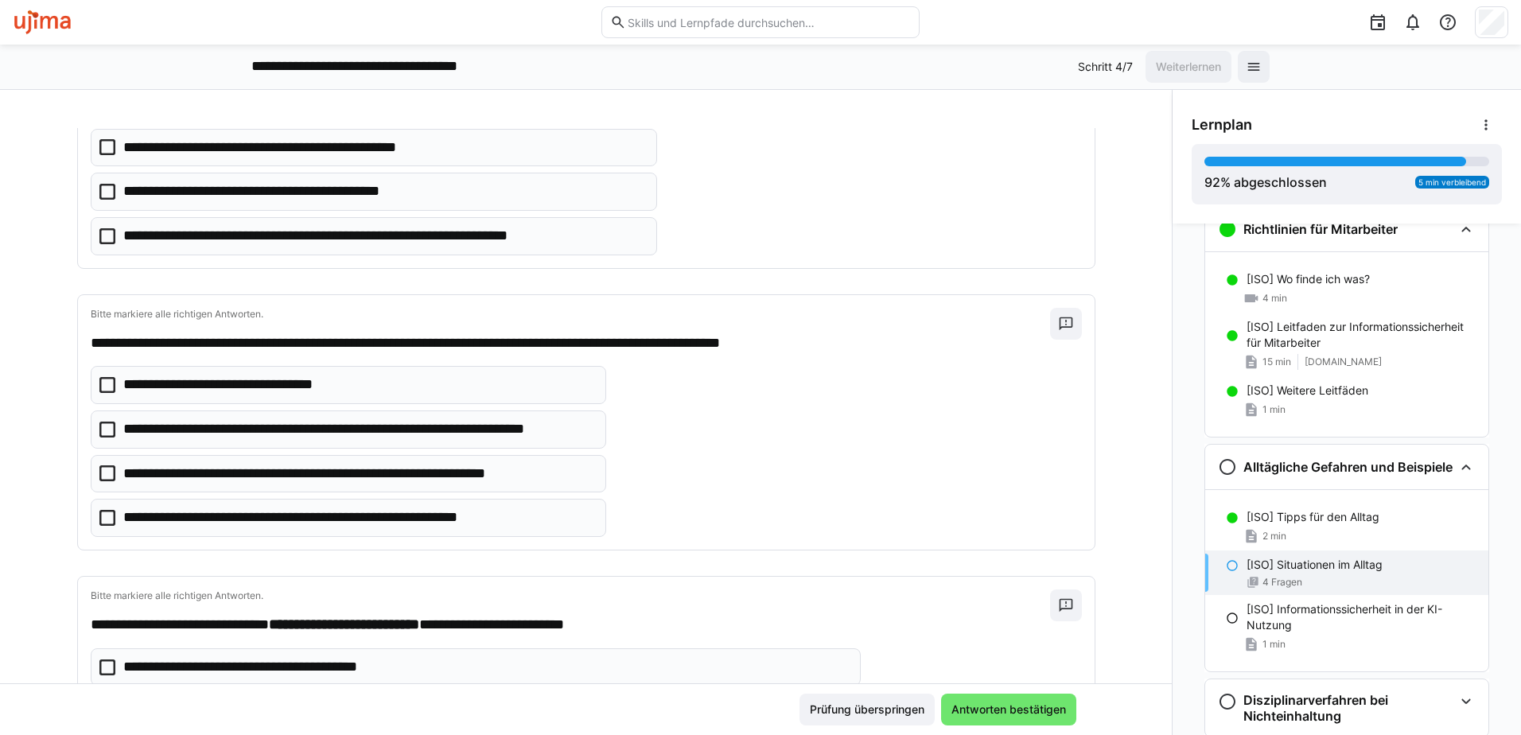
click at [196, 519] on p "**********" at bounding box center [337, 518] width 428 height 21
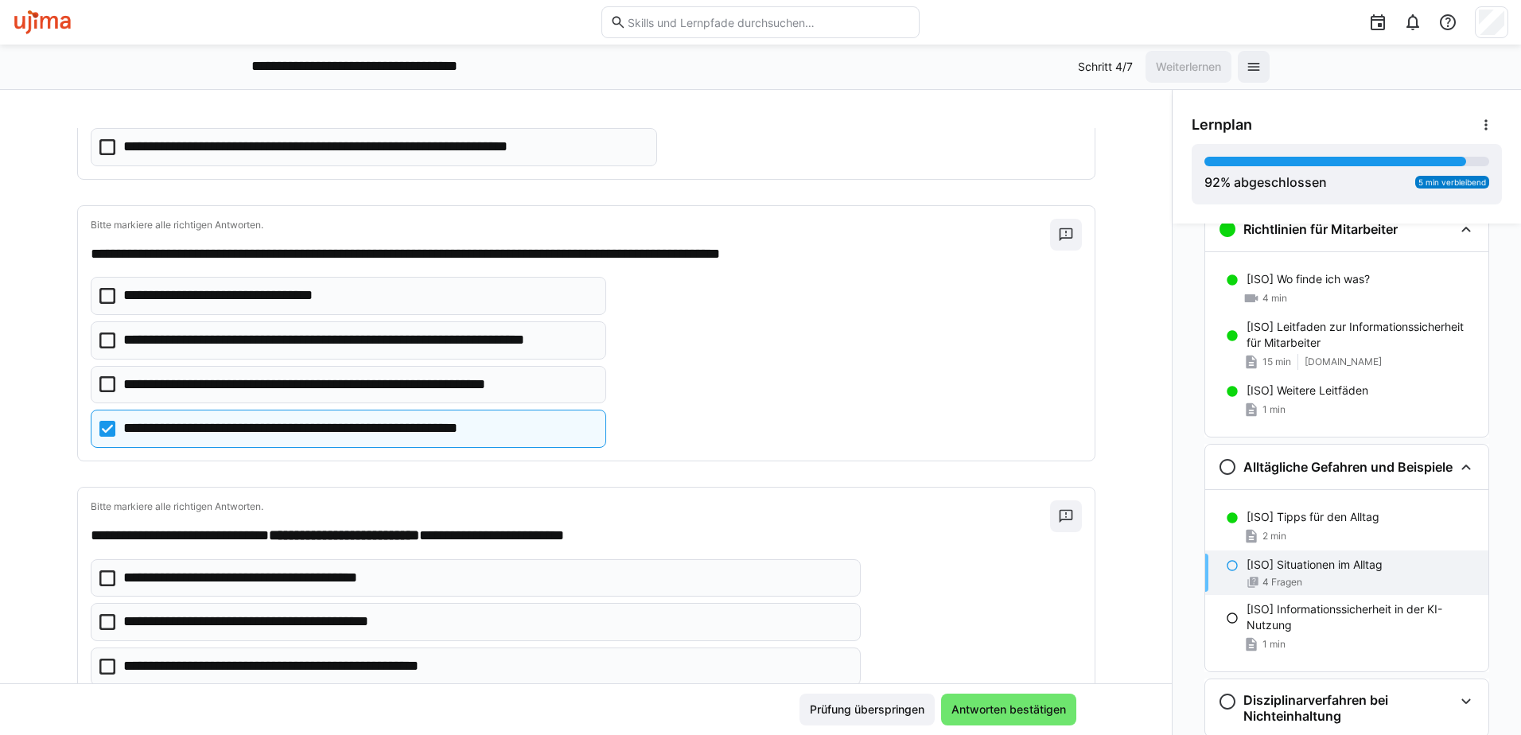
scroll to position [665, 0]
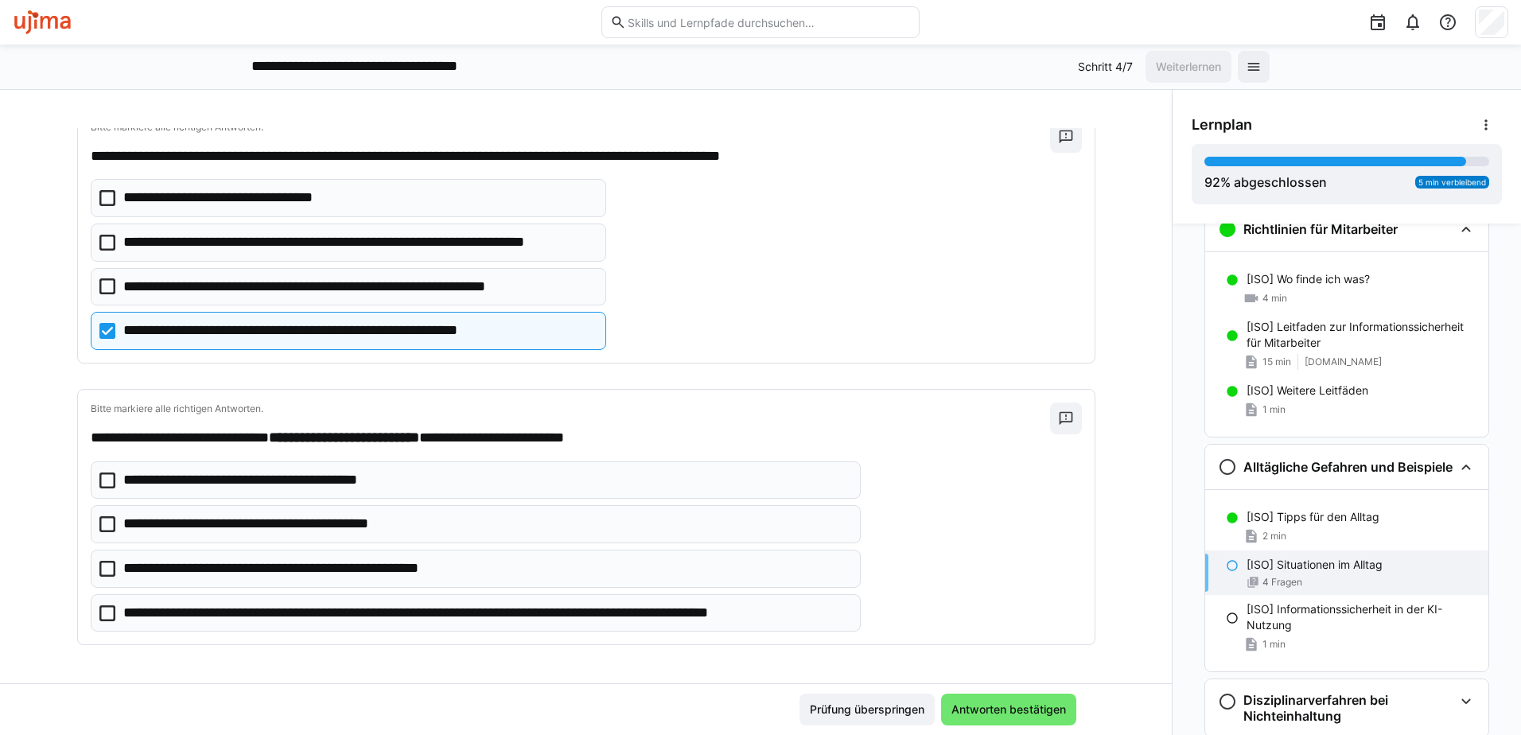
click at [177, 614] on p "**********" at bounding box center [485, 613] width 725 height 21
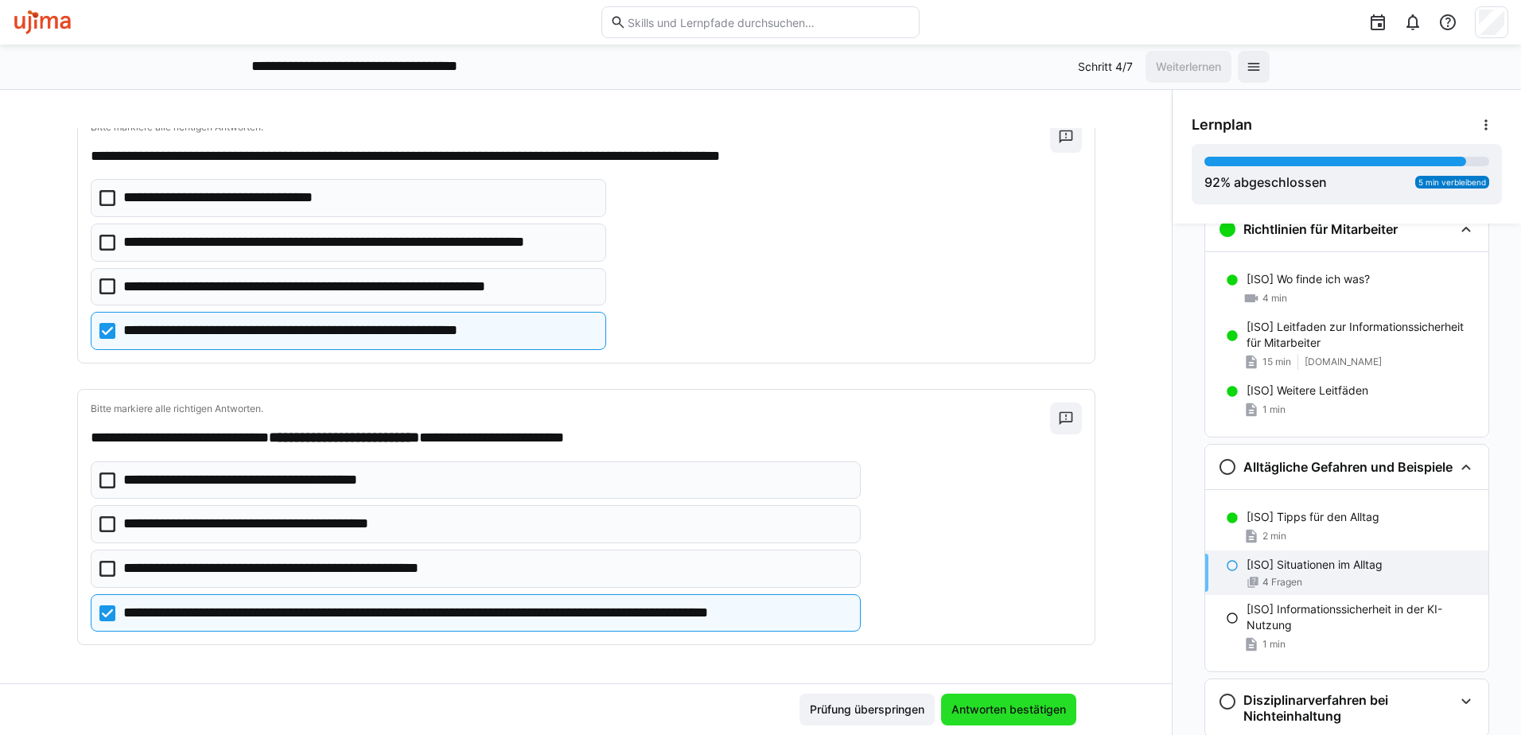
click at [1038, 717] on span "Antworten bestätigen" at bounding box center [1008, 710] width 119 height 16
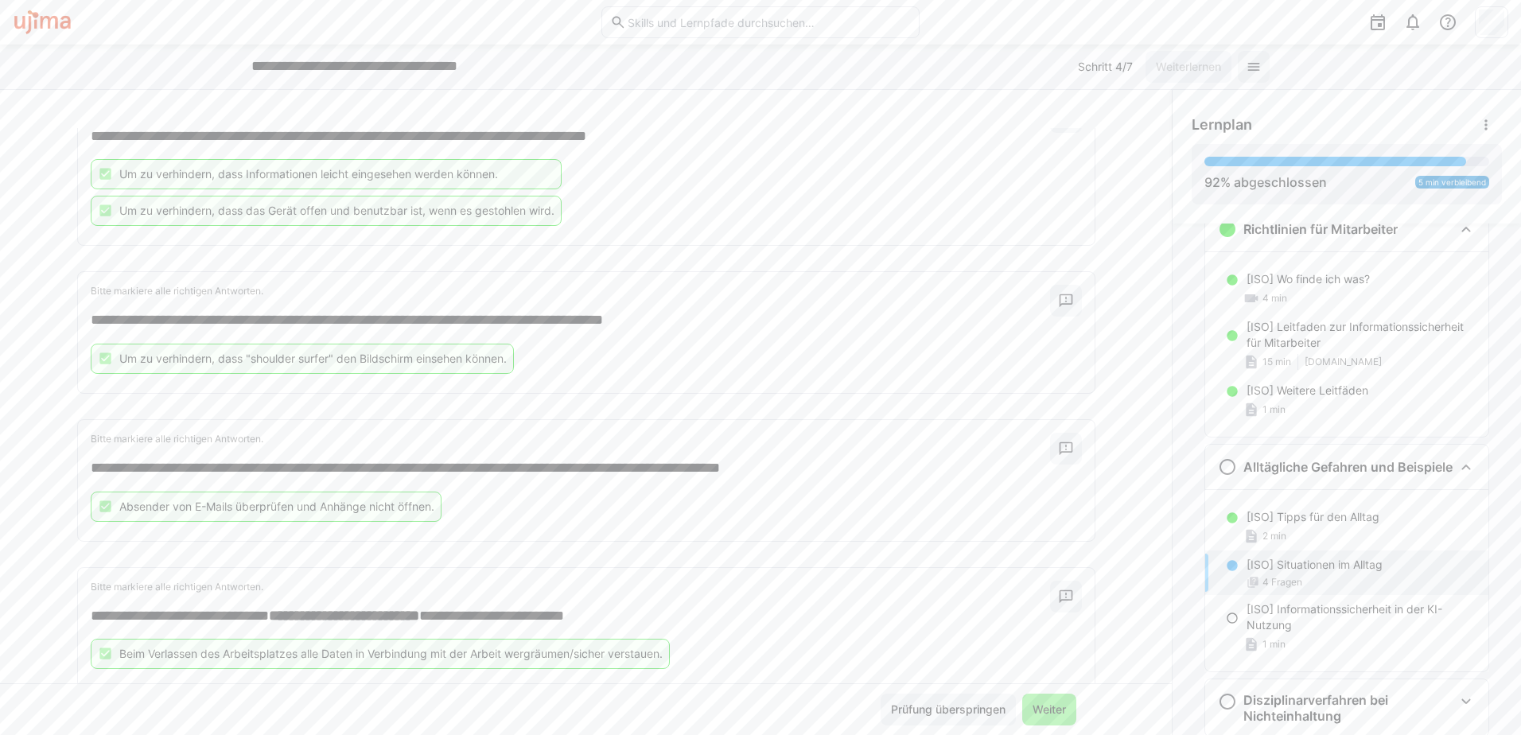
scroll to position [330, 0]
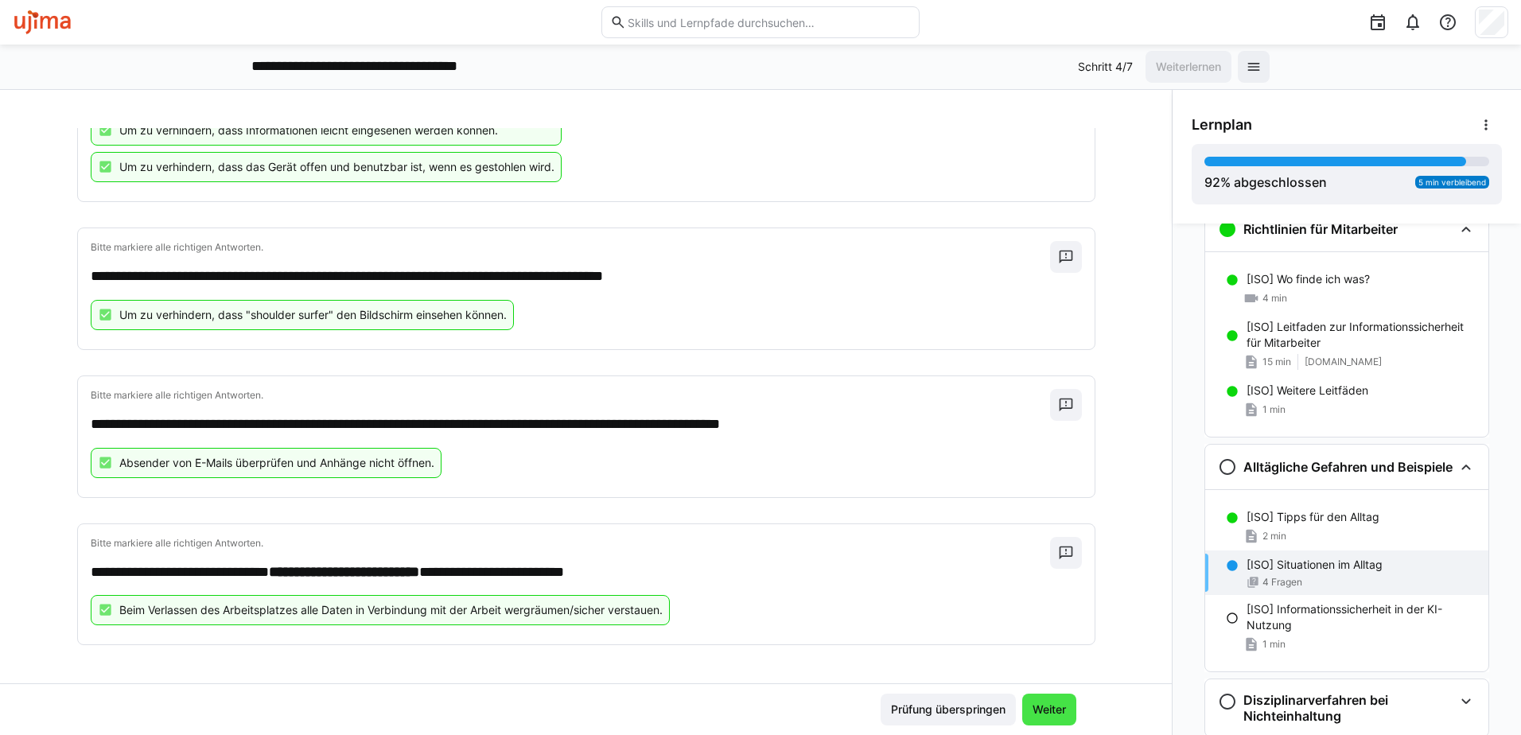
click at [1052, 714] on span "Weiter" at bounding box center [1049, 710] width 38 height 16
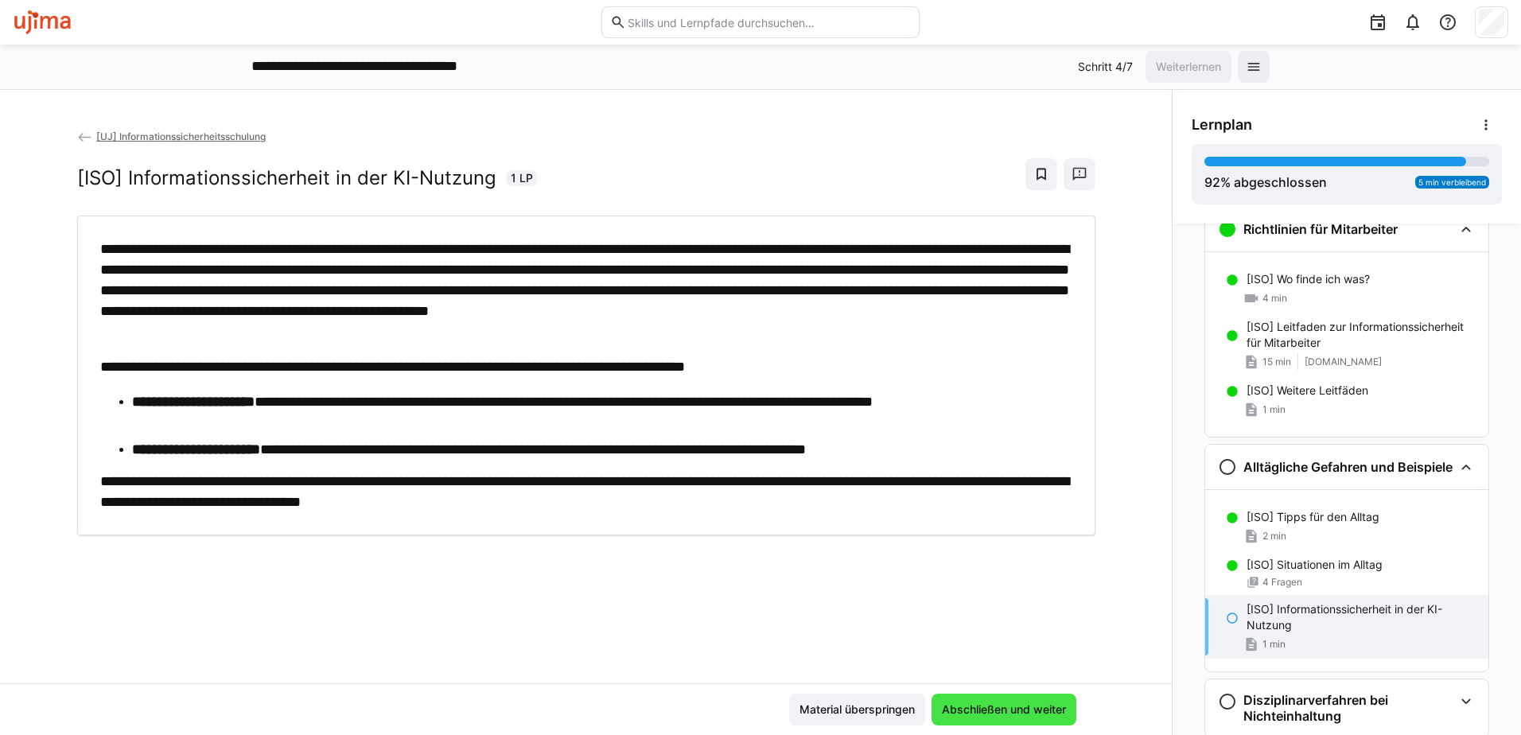
click at [996, 702] on span "Abschließen und weiter" at bounding box center [1003, 710] width 129 height 16
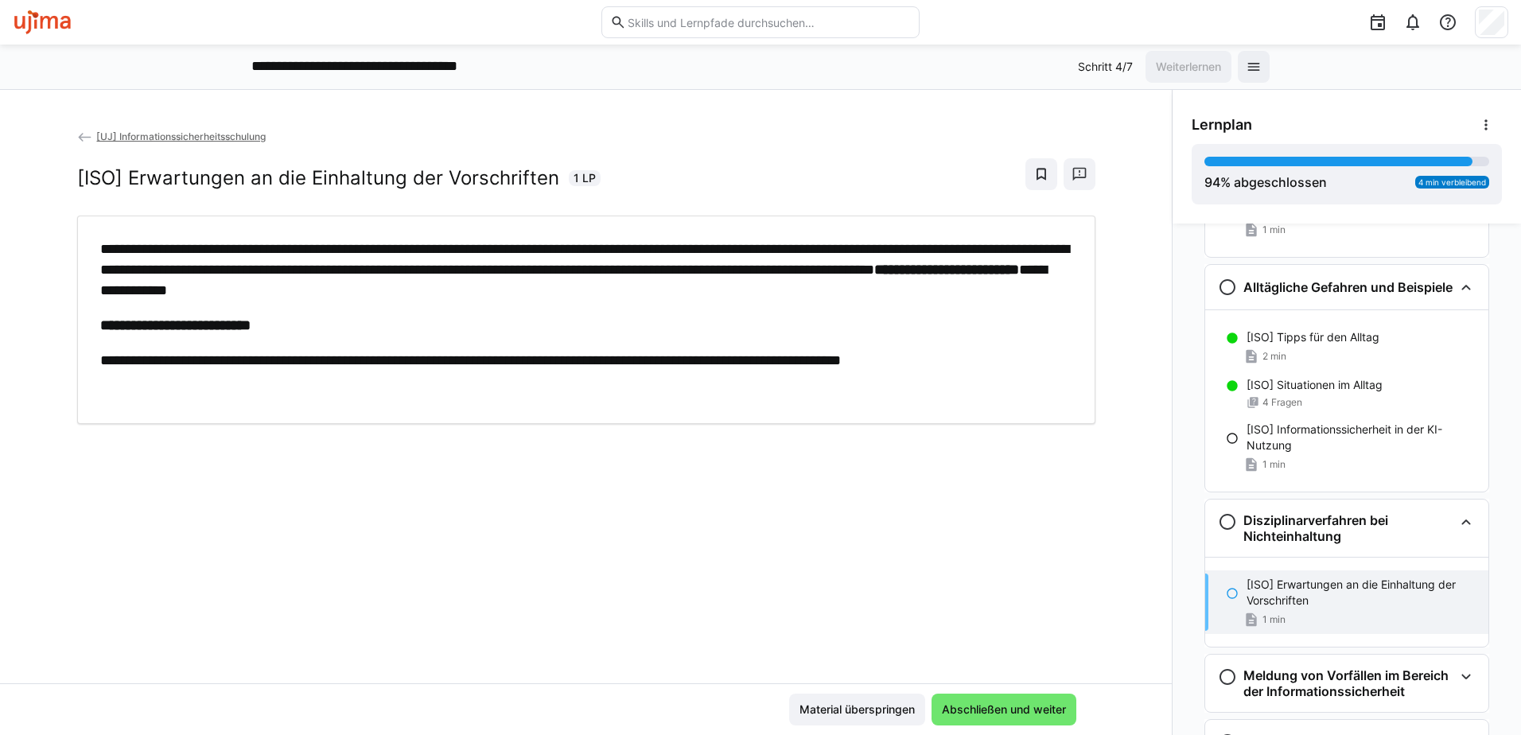
scroll to position [1084, 0]
click at [979, 706] on span "Abschließen und weiter" at bounding box center [1003, 710] width 129 height 16
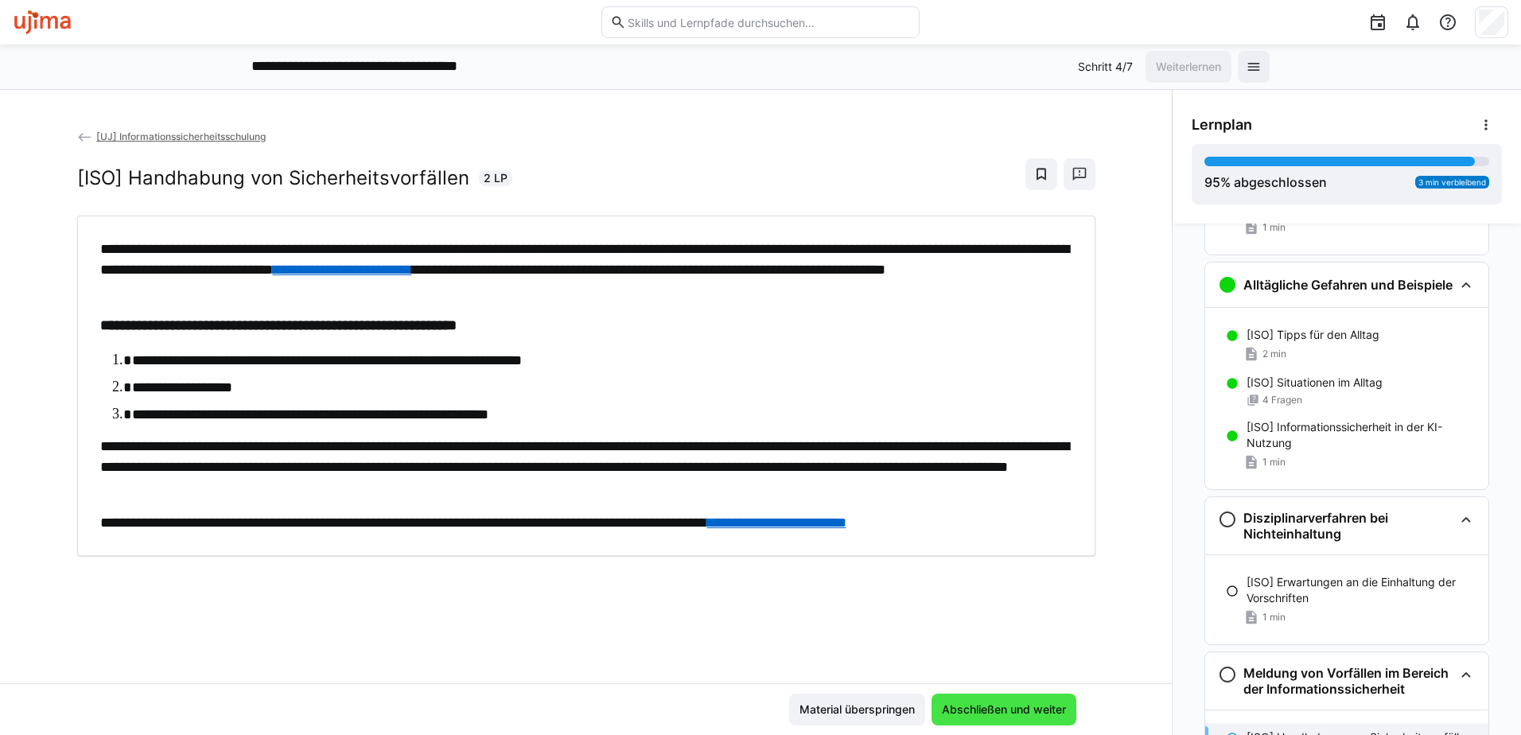
scroll to position [1174, 0]
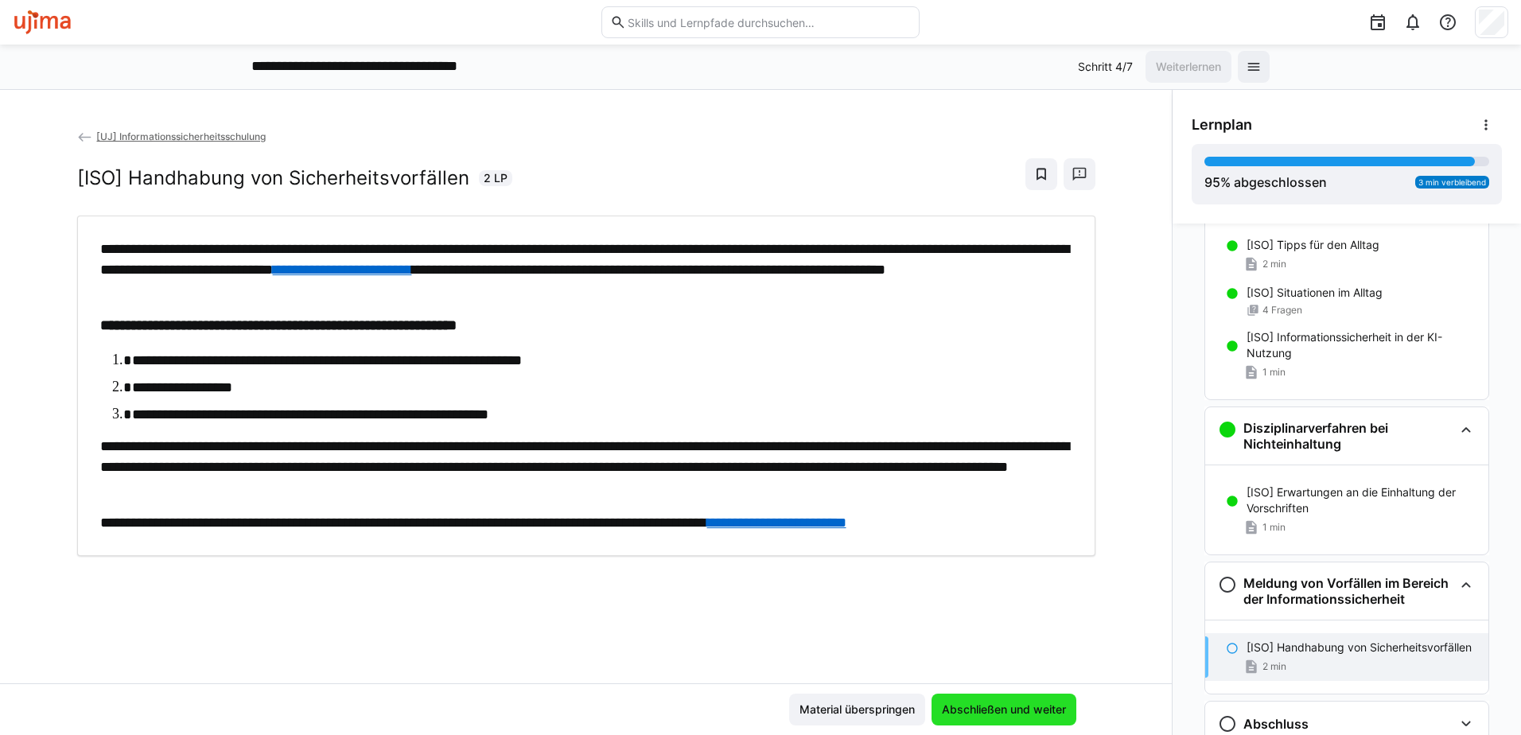
click at [990, 716] on span "Abschließen und weiter" at bounding box center [1003, 710] width 129 height 16
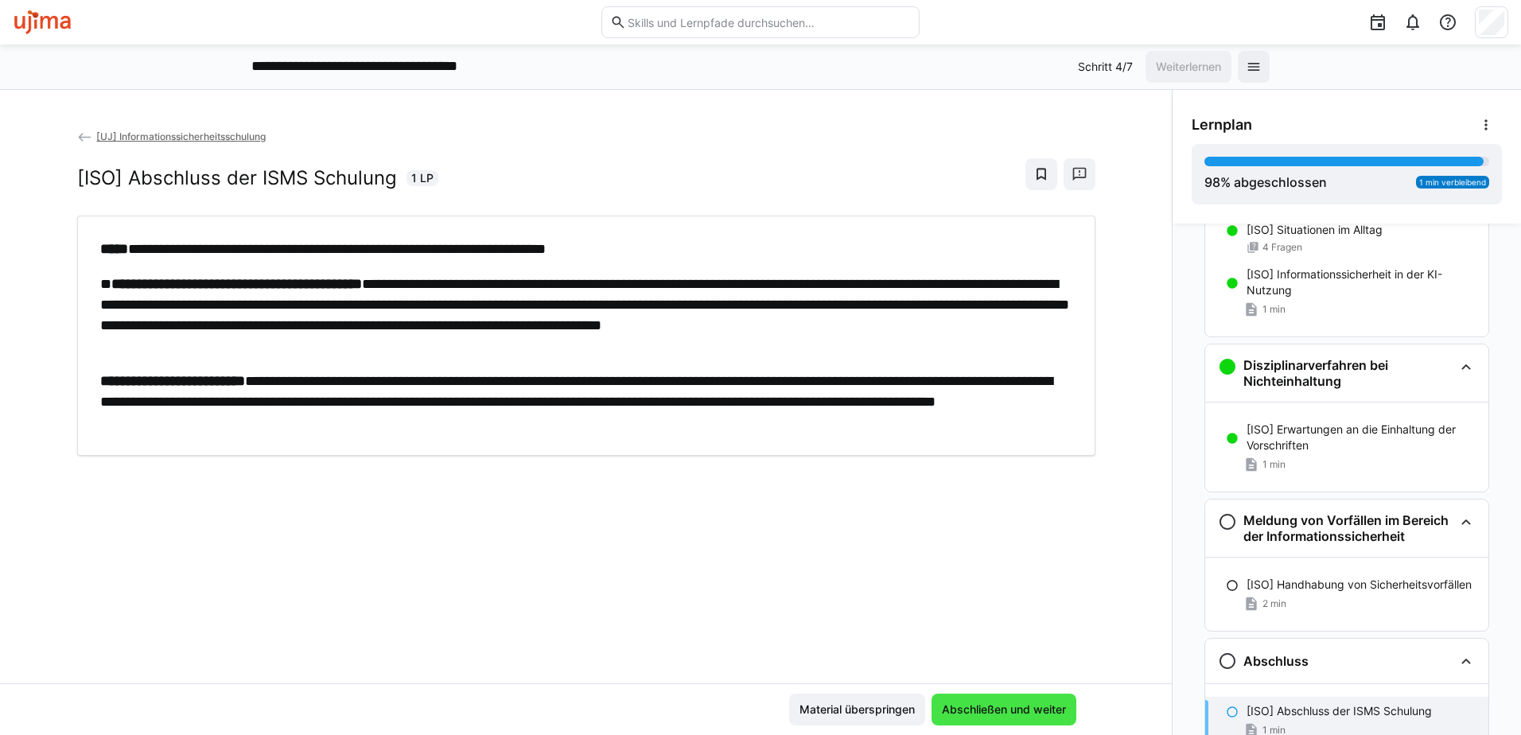
scroll to position [1248, 0]
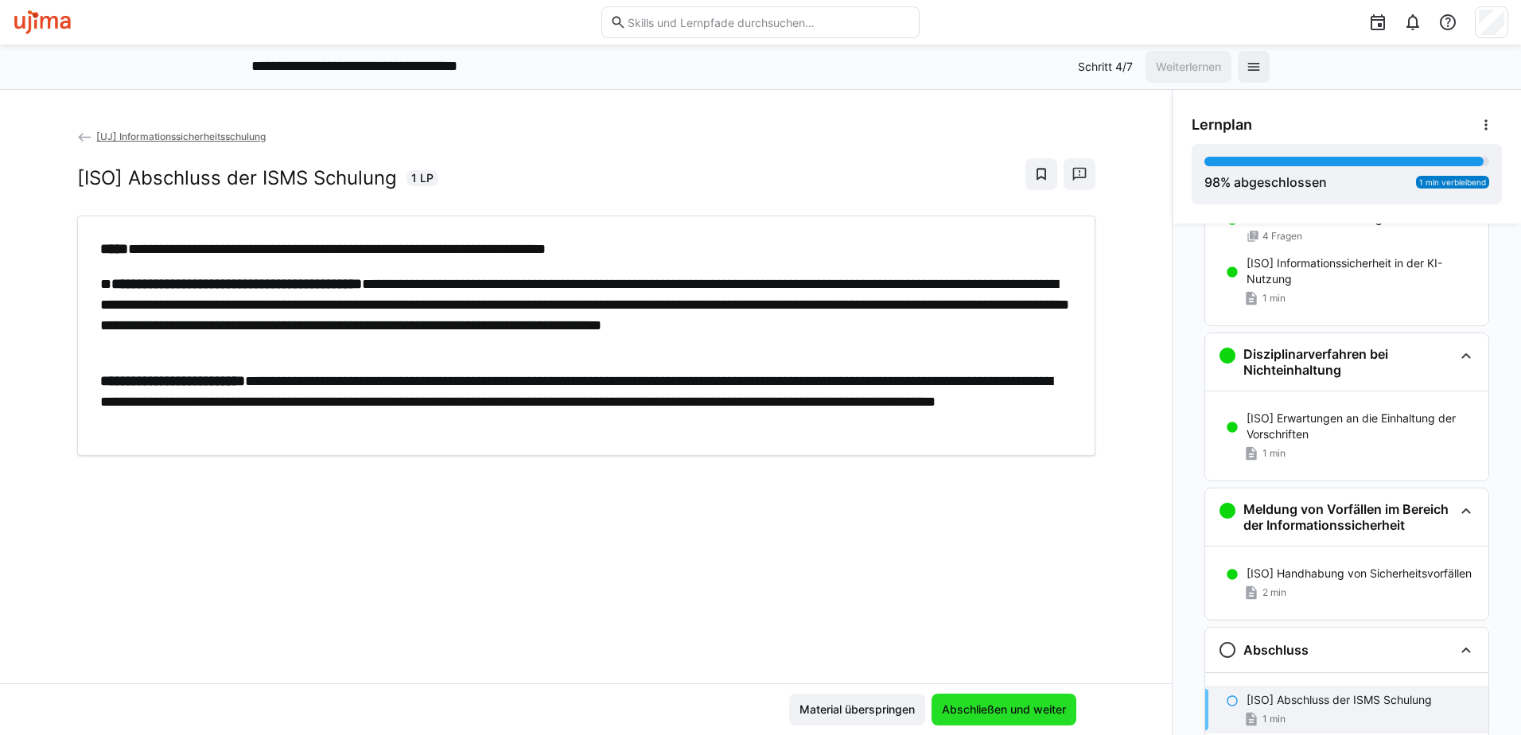
click at [1000, 716] on span "Abschließen und weiter" at bounding box center [1003, 710] width 129 height 16
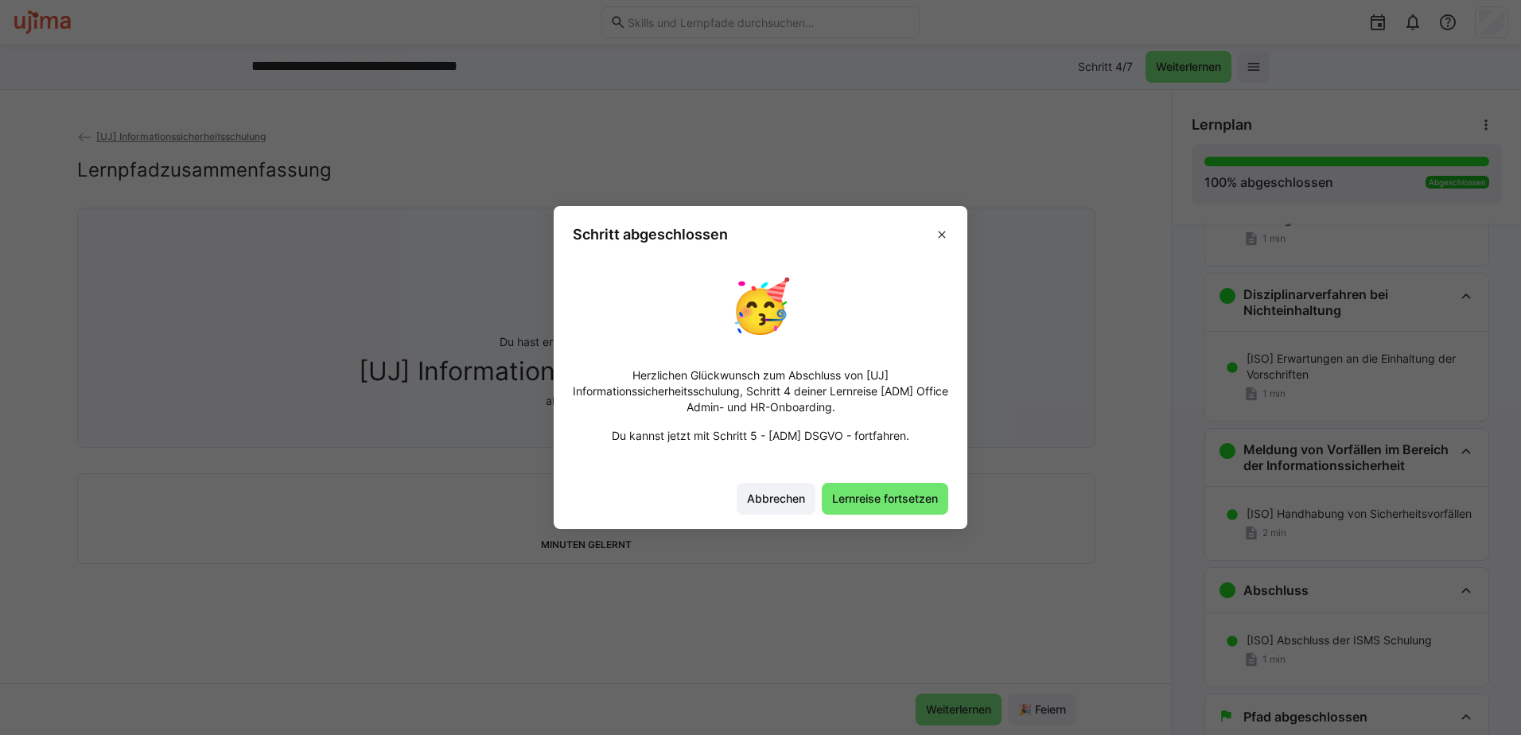
scroll to position [1375, 0]
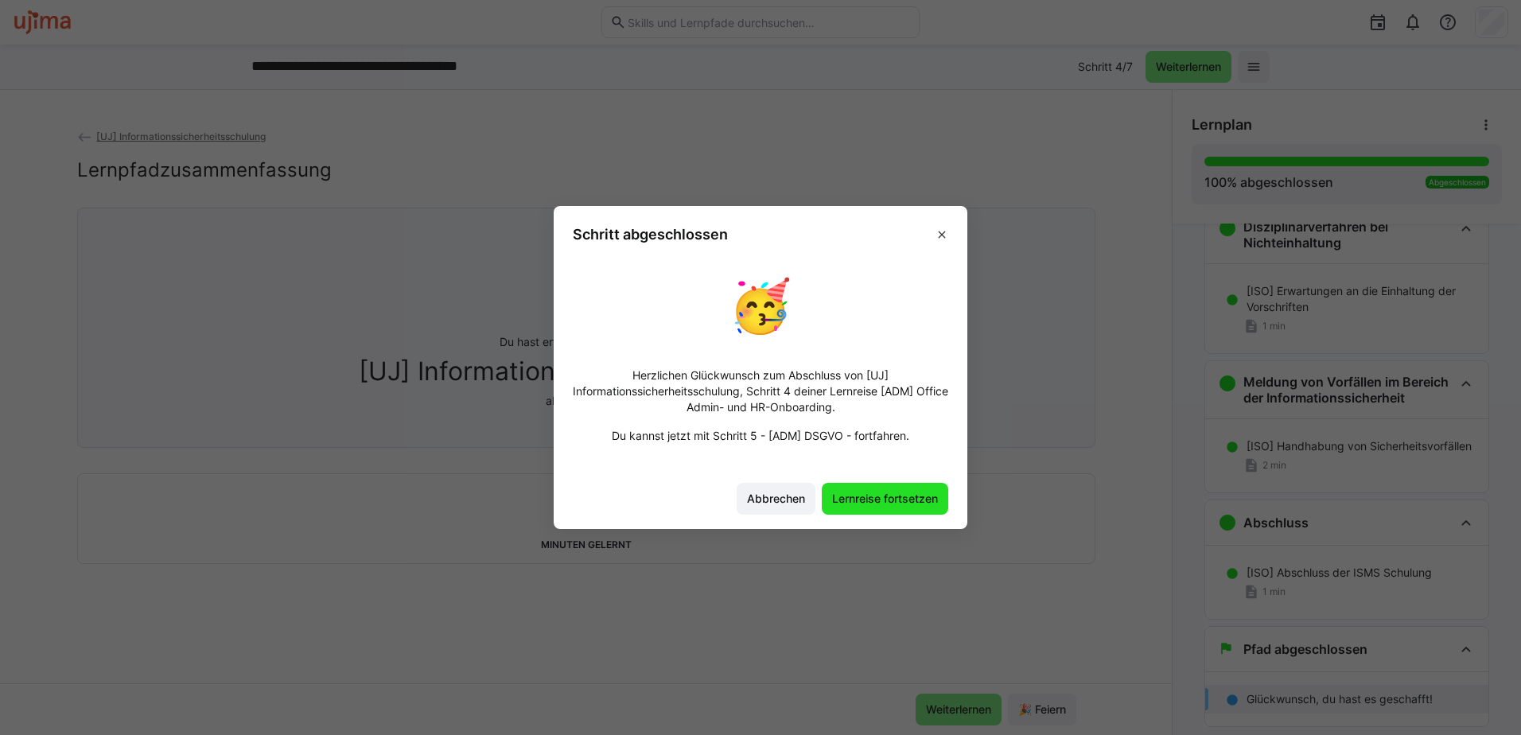
click at [872, 503] on span "Lernreise fortsetzen" at bounding box center [885, 499] width 111 height 16
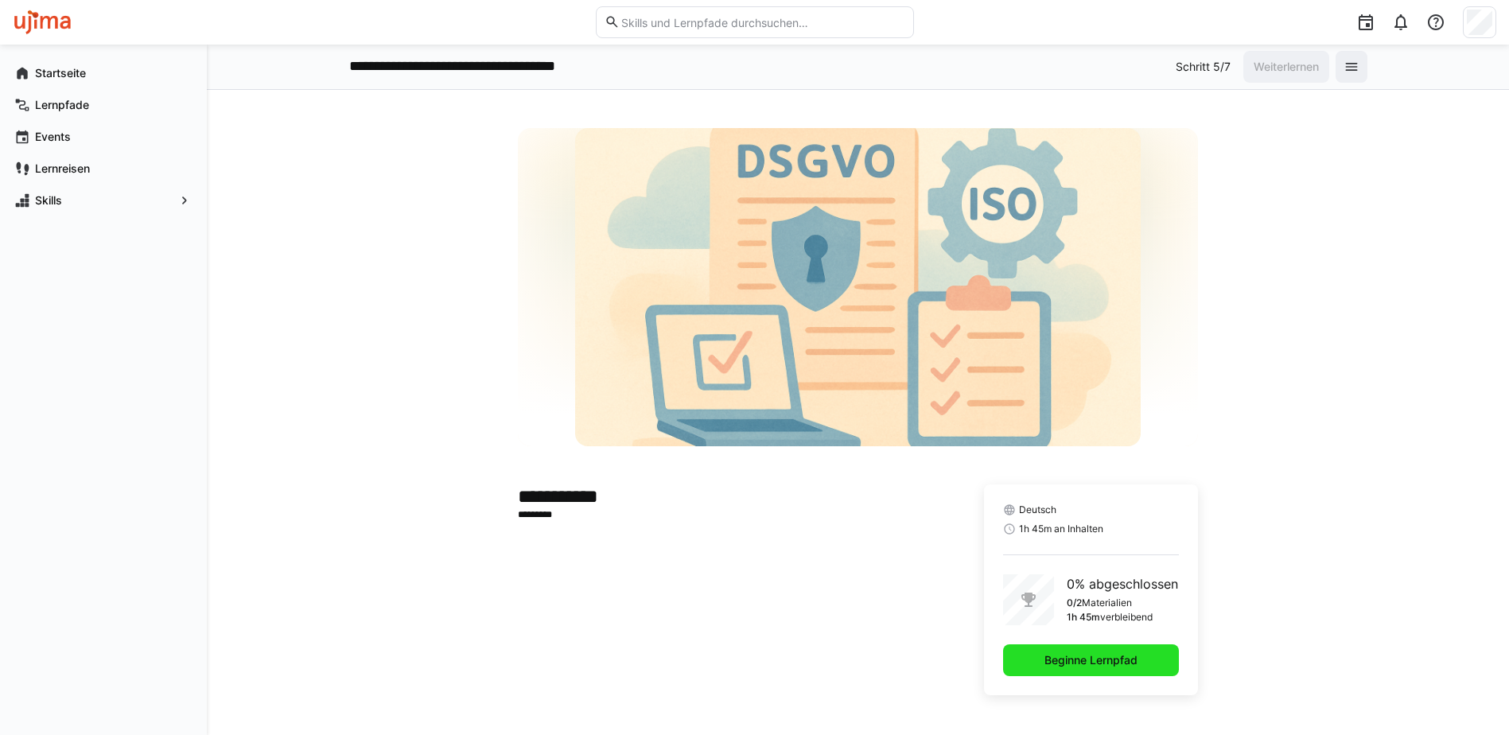
click at [1081, 663] on span "Beginne Lernpfad" at bounding box center [1091, 660] width 98 height 16
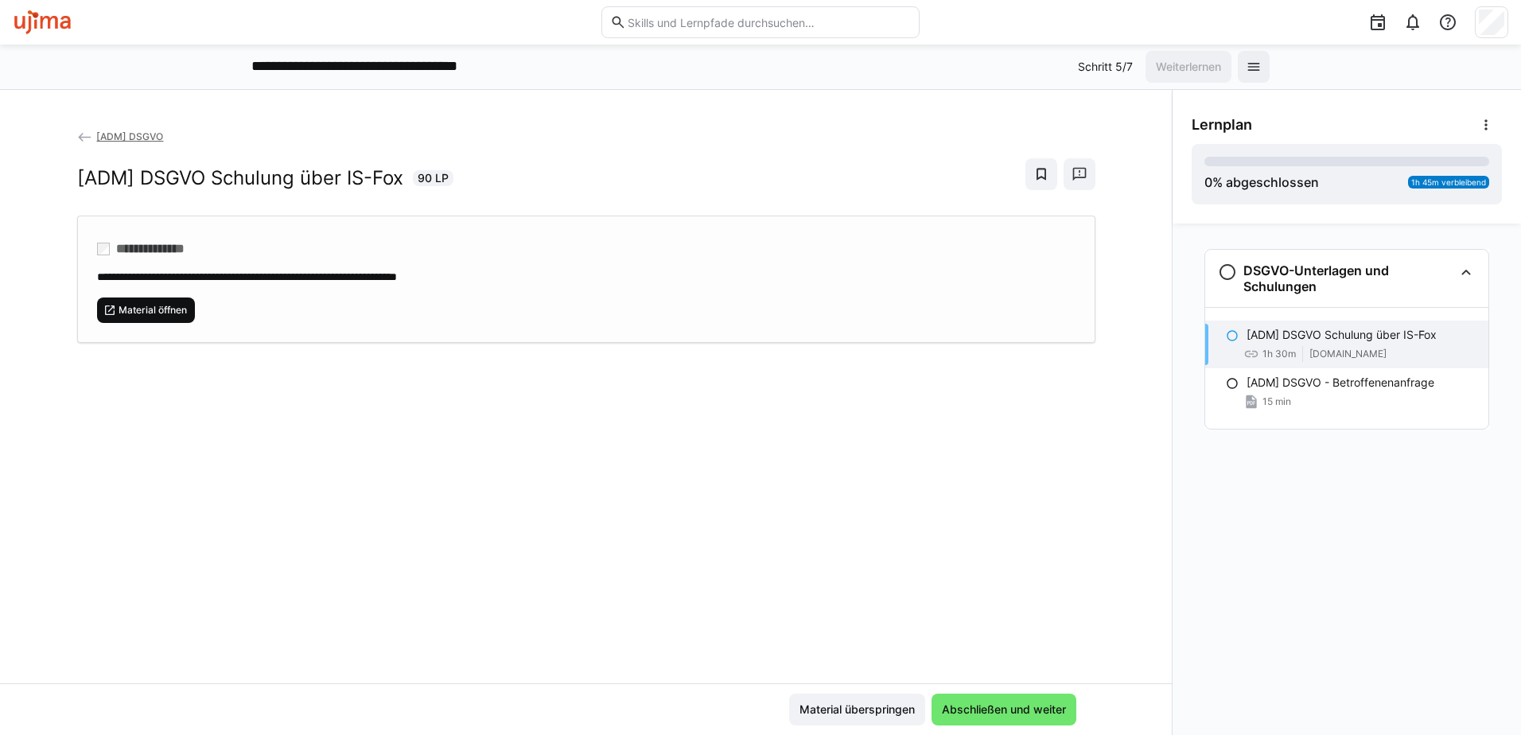
click at [147, 304] on span "Material öffnen" at bounding box center [153, 310] width 72 height 13
click at [1033, 714] on span "Abschließen und weiter" at bounding box center [1003, 710] width 129 height 16
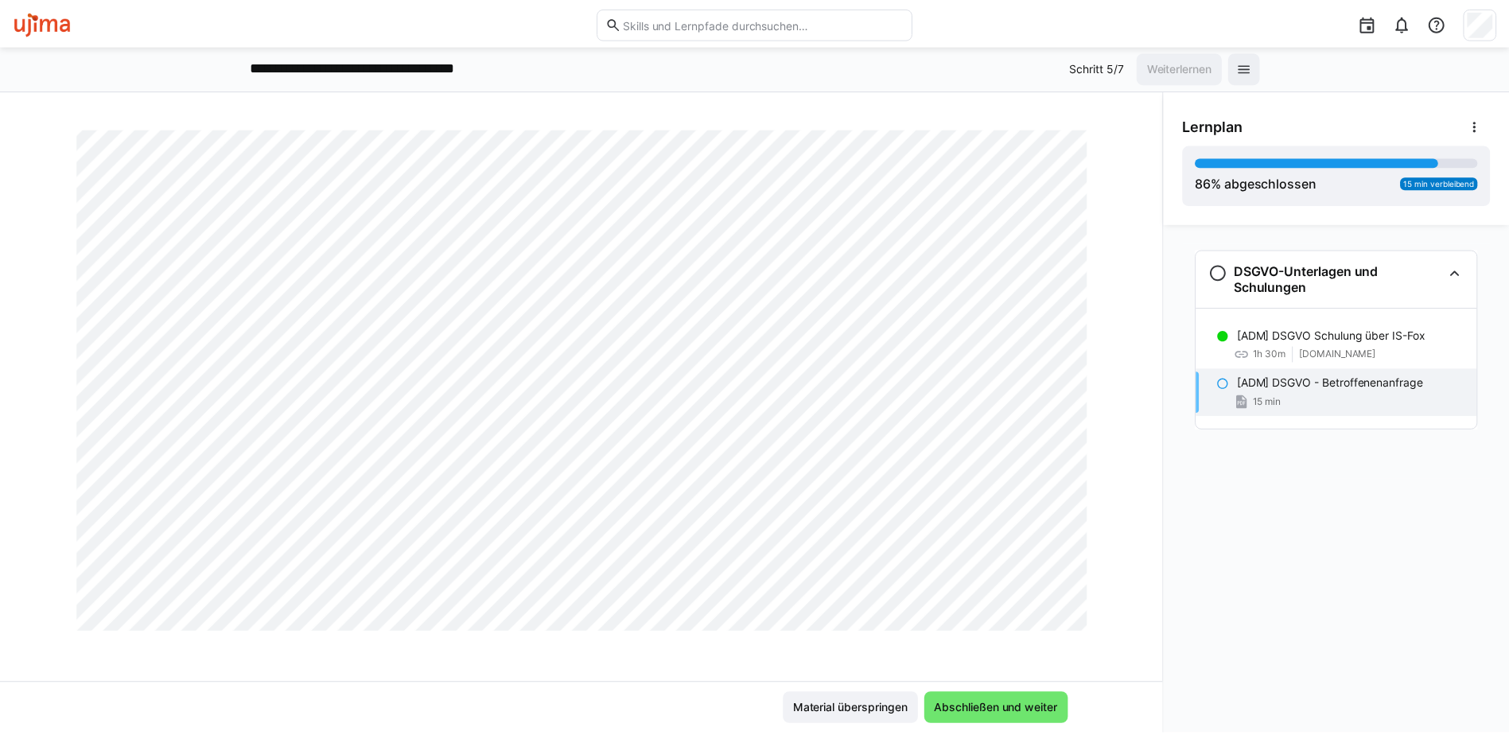
scroll to position [4693, 0]
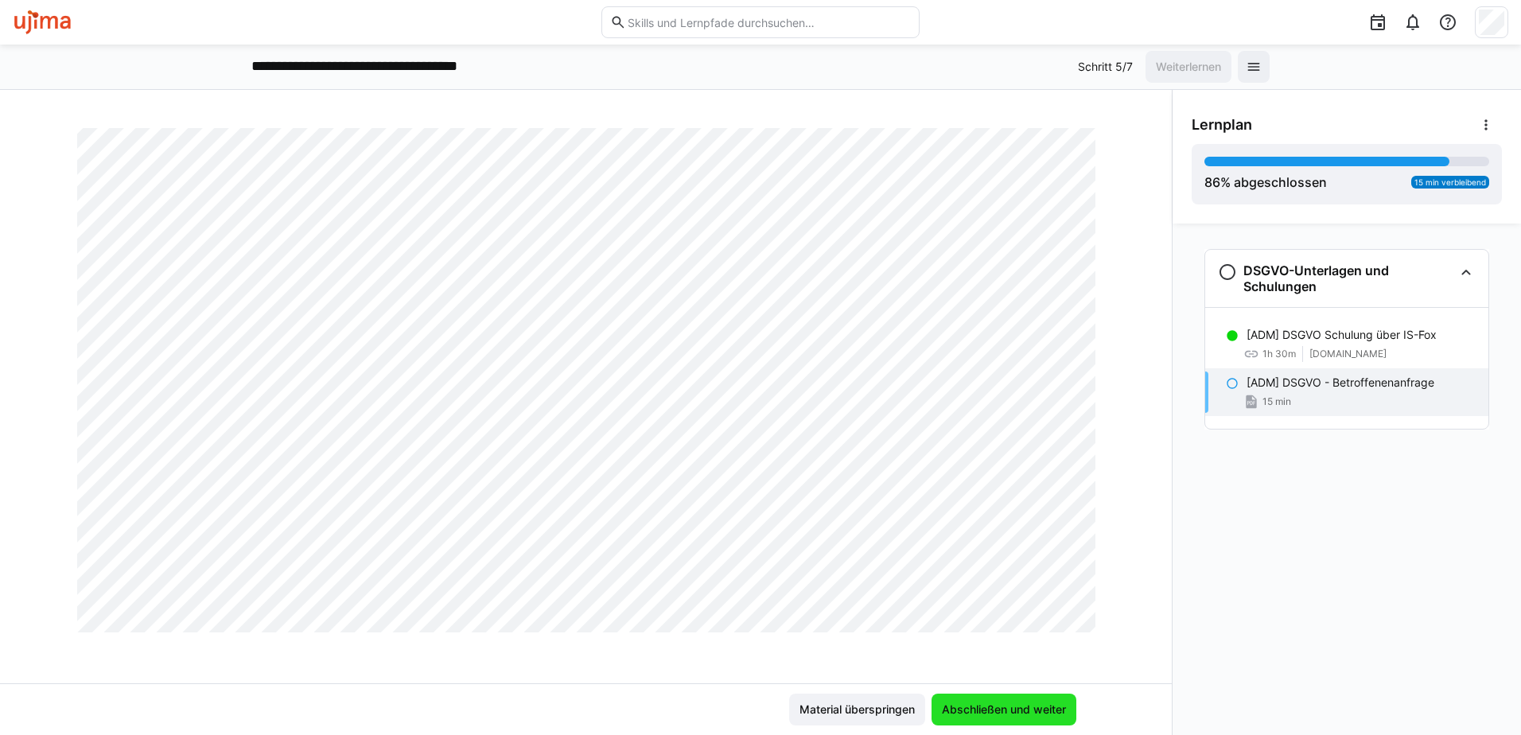
click at [971, 696] on span "Abschließen und weiter" at bounding box center [1003, 710] width 145 height 32
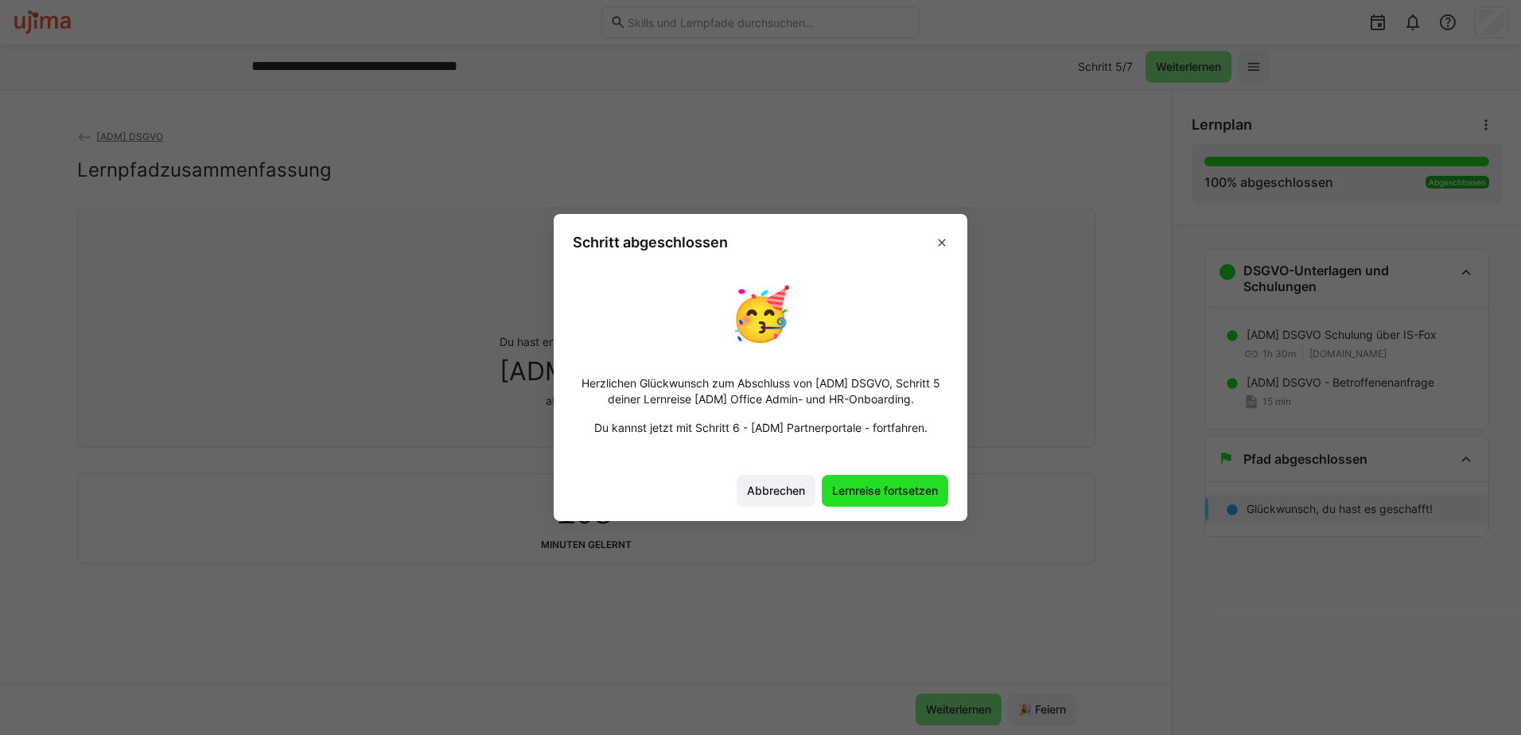
click at [885, 489] on span "Lernreise fortsetzen" at bounding box center [885, 491] width 111 height 16
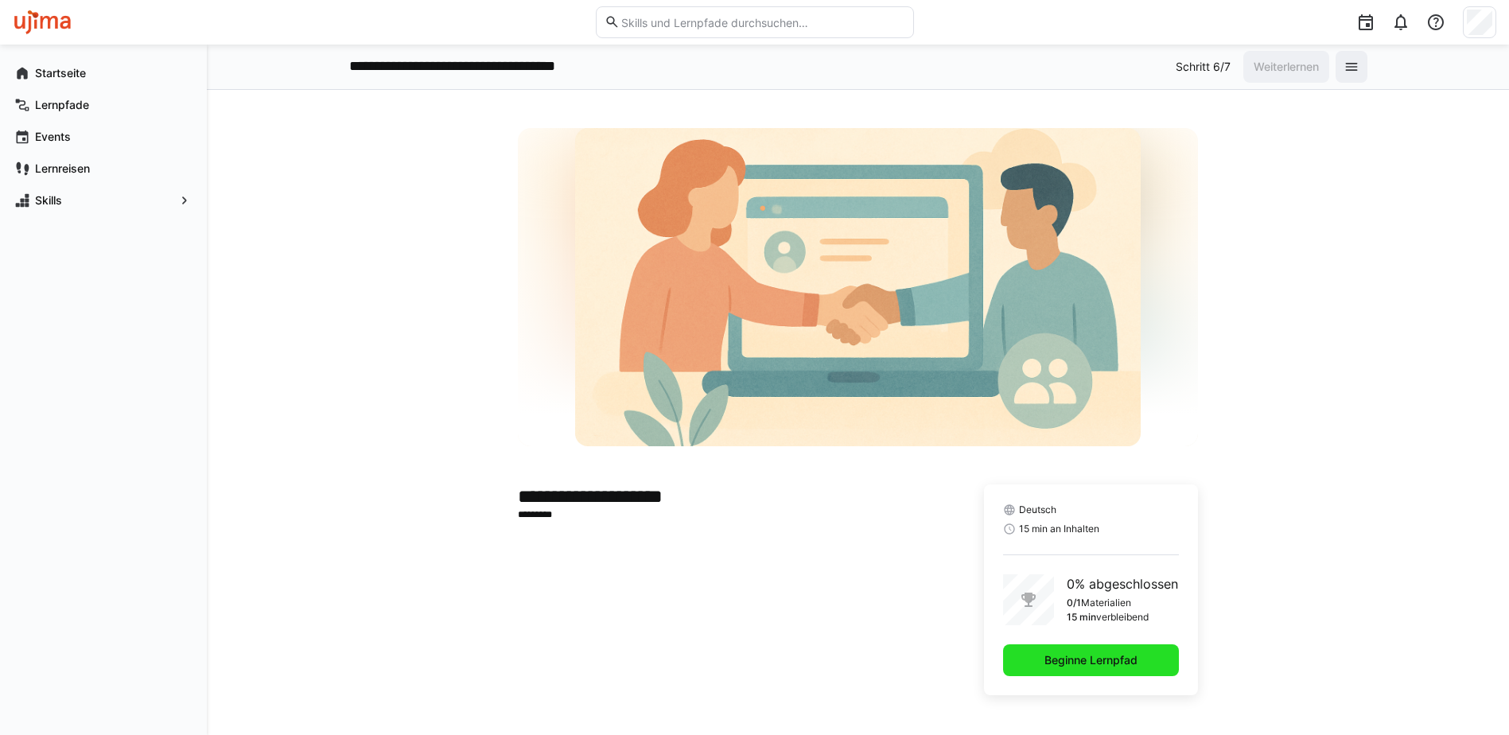
click at [1092, 658] on span "Beginne Lernpfad" at bounding box center [1091, 660] width 98 height 16
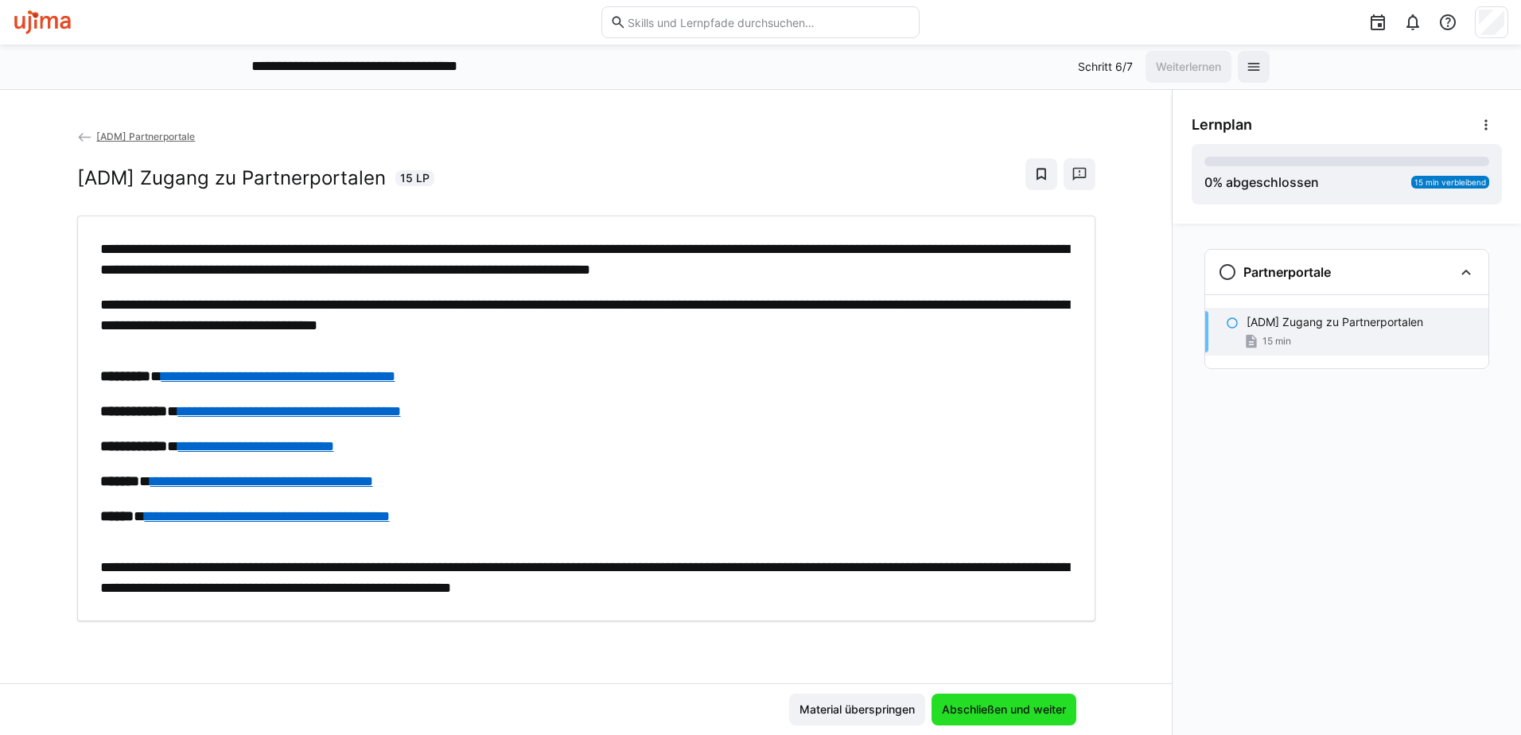
click at [998, 698] on span "Abschließen und weiter" at bounding box center [1003, 710] width 145 height 32
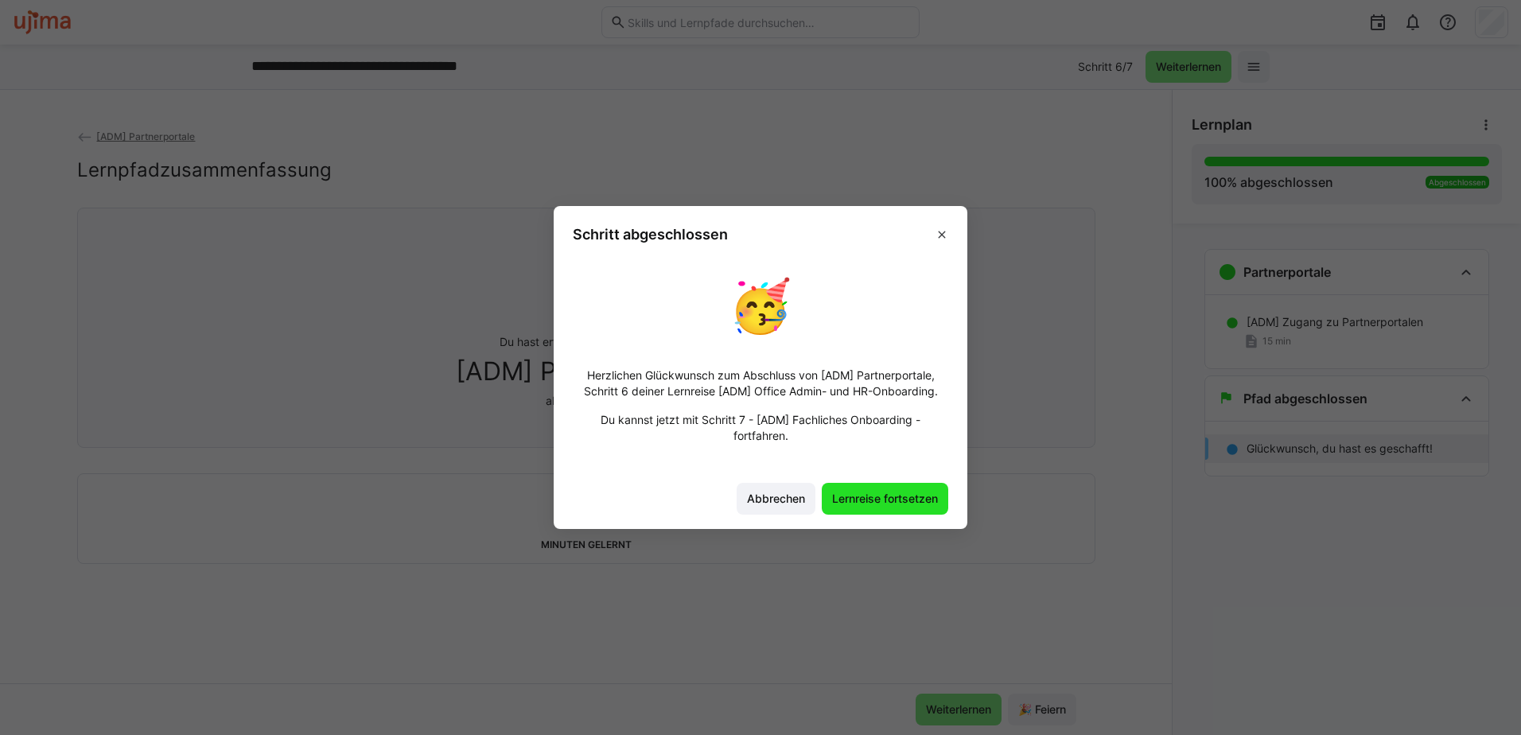
click at [900, 500] on span "Lernreise fortsetzen" at bounding box center [885, 499] width 111 height 16
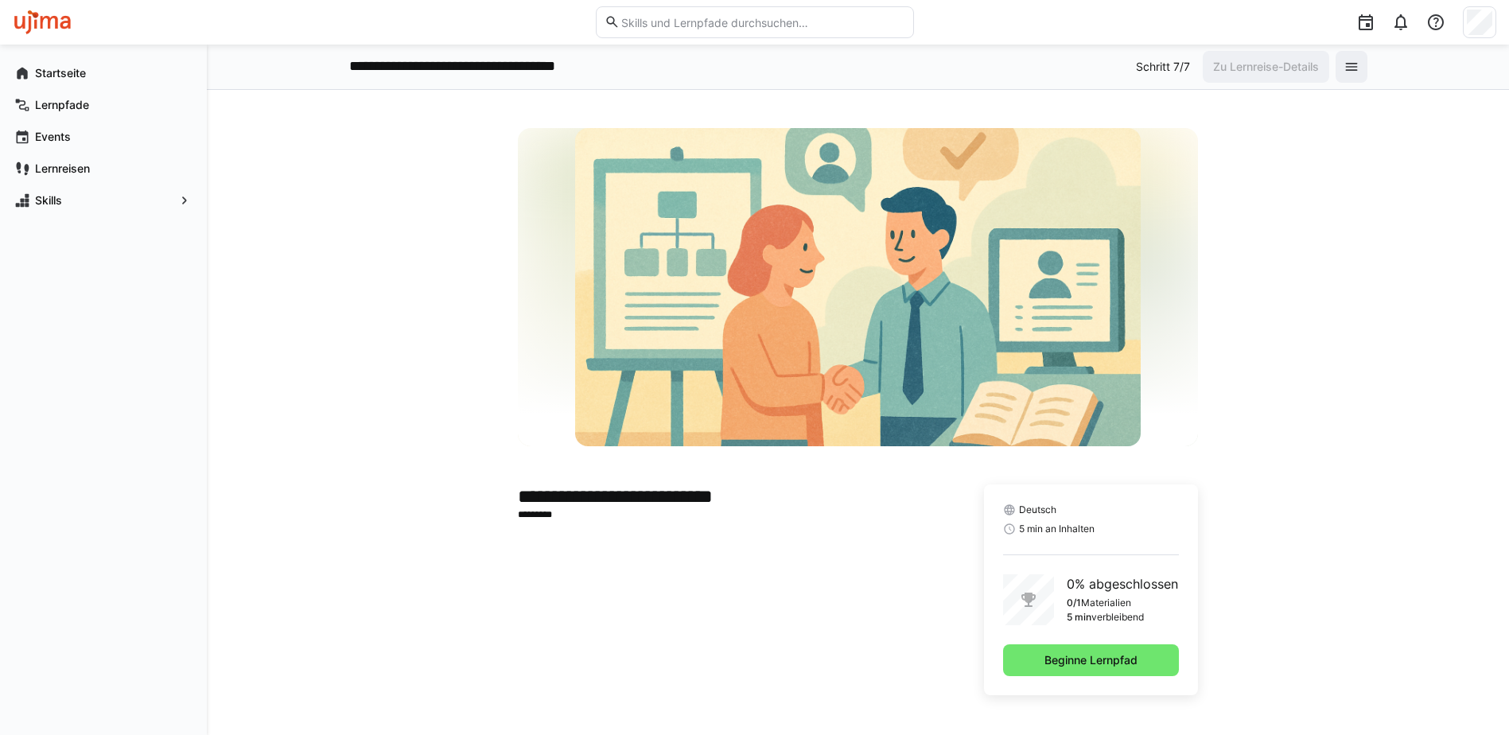
click at [1445, 255] on div "**********" at bounding box center [858, 412] width 1302 height 645
click at [1063, 658] on span "Beginne Lernpfad" at bounding box center [1091, 660] width 98 height 16
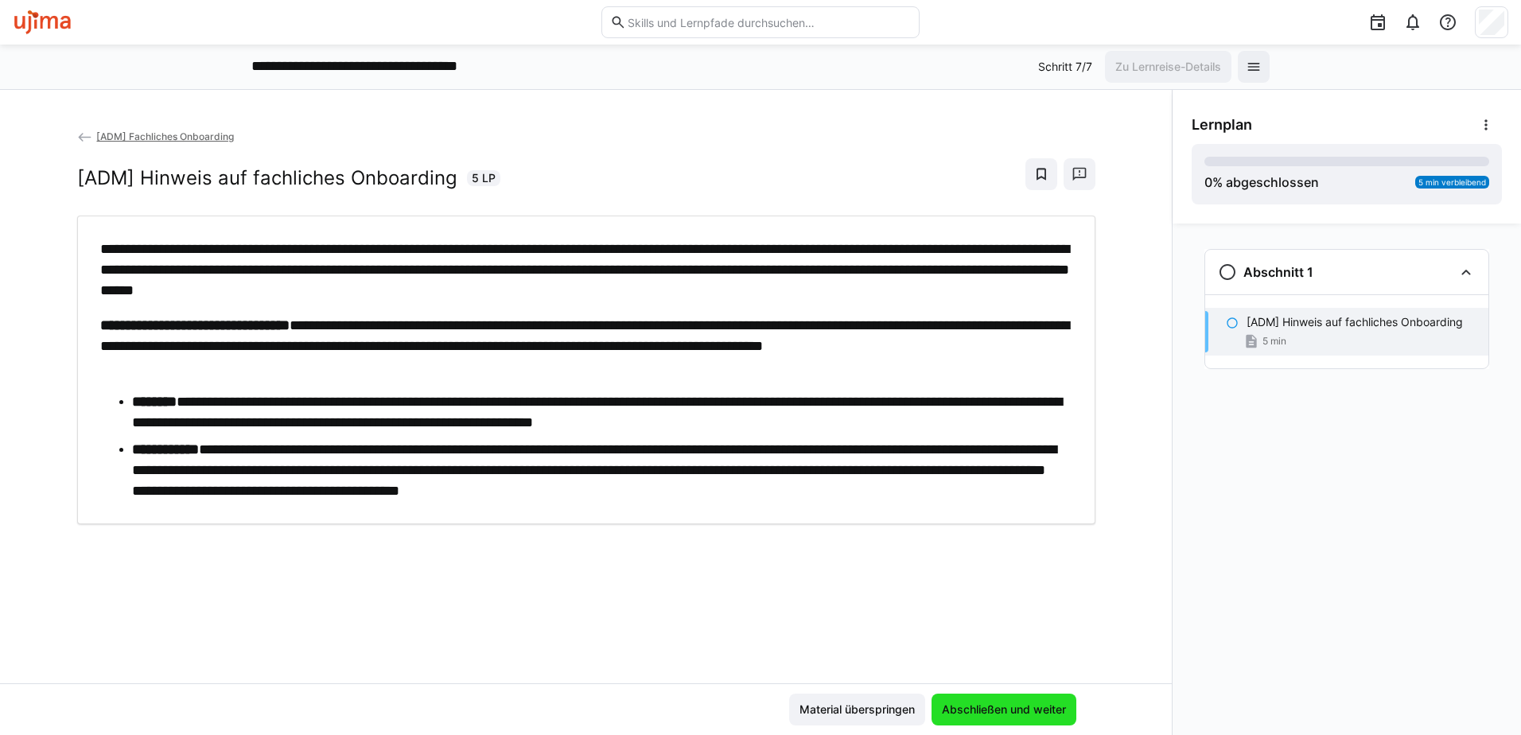
click at [990, 699] on span "Abschließen und weiter" at bounding box center [1003, 710] width 145 height 32
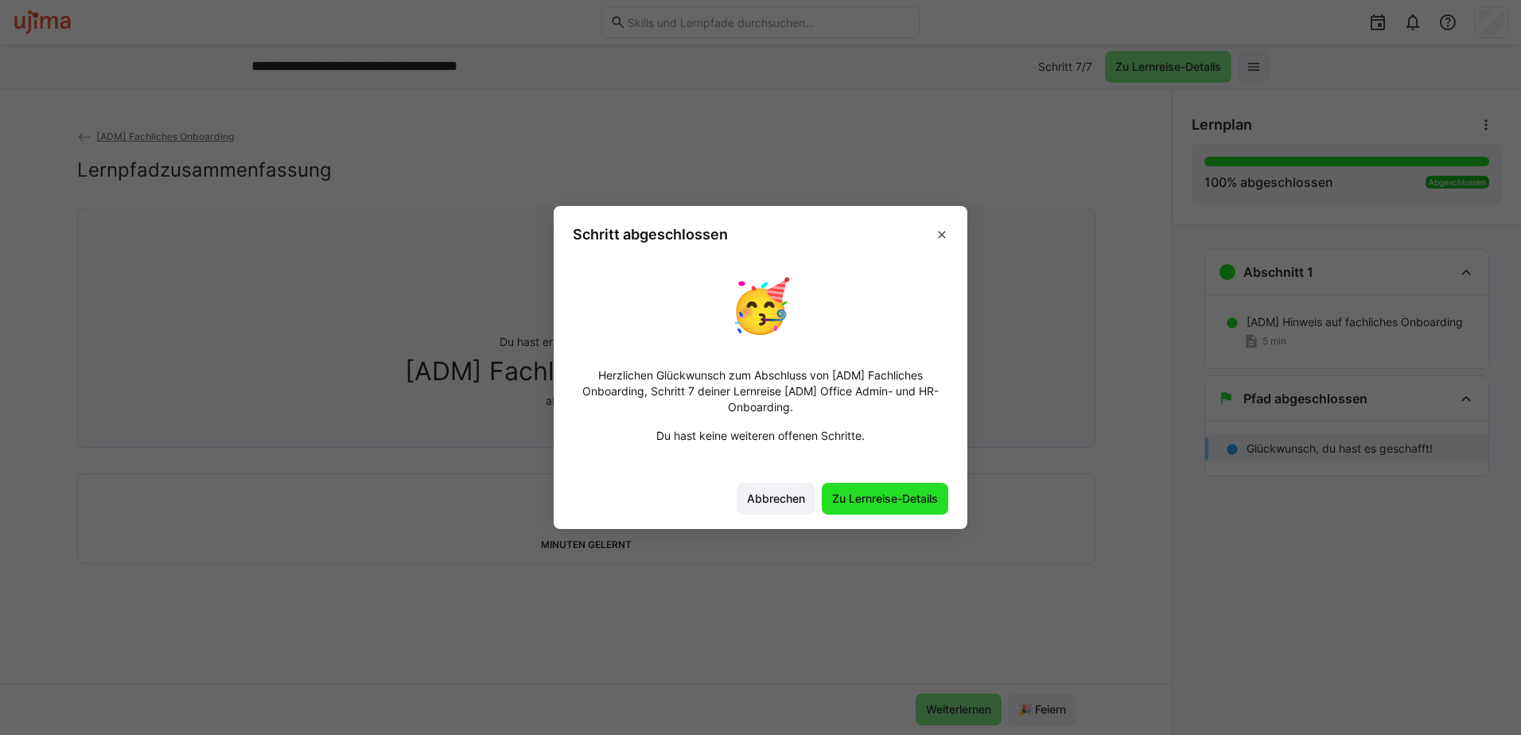
click at [865, 497] on span "Zu Lernreise-Details" at bounding box center [885, 499] width 111 height 16
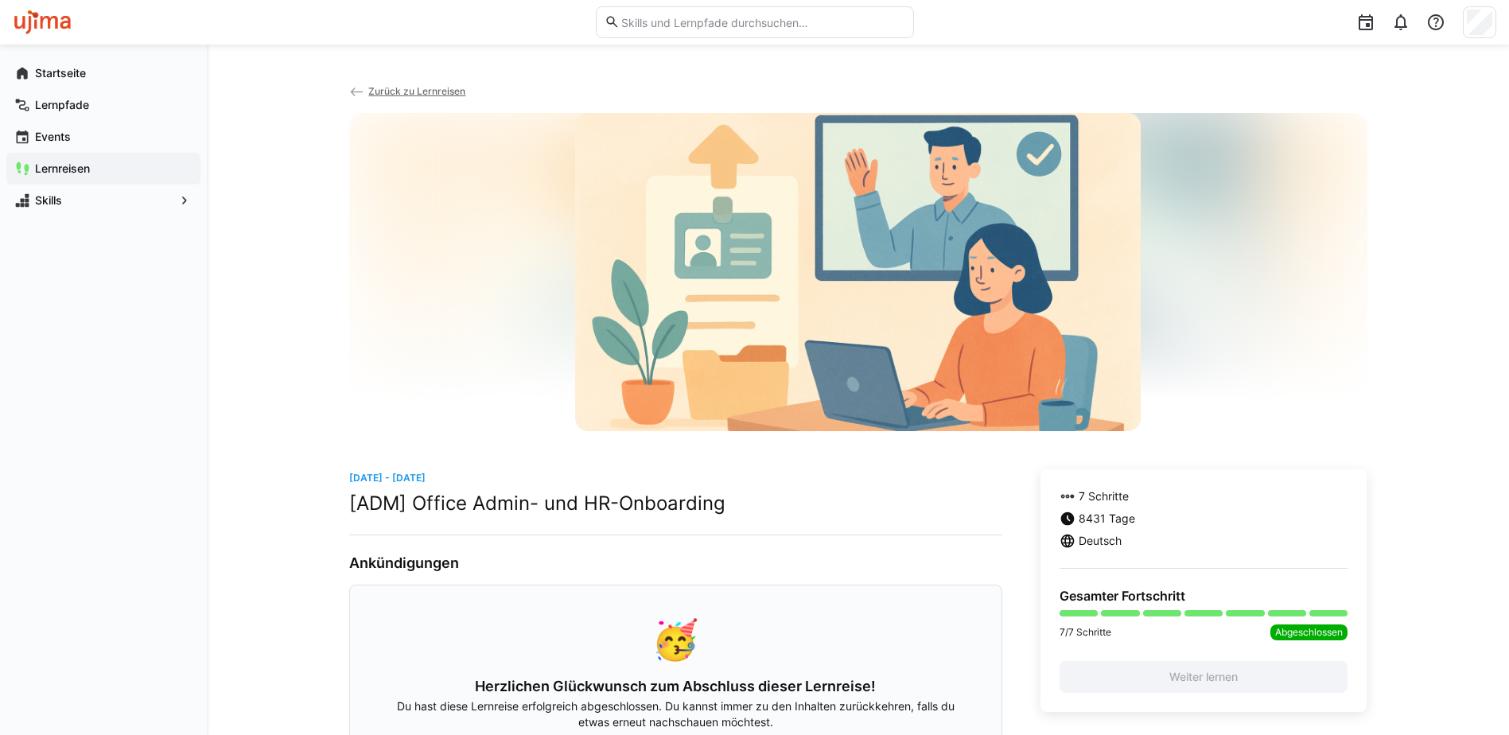
click at [107, 172] on span "Lernreisen" at bounding box center [113, 169] width 160 height 16
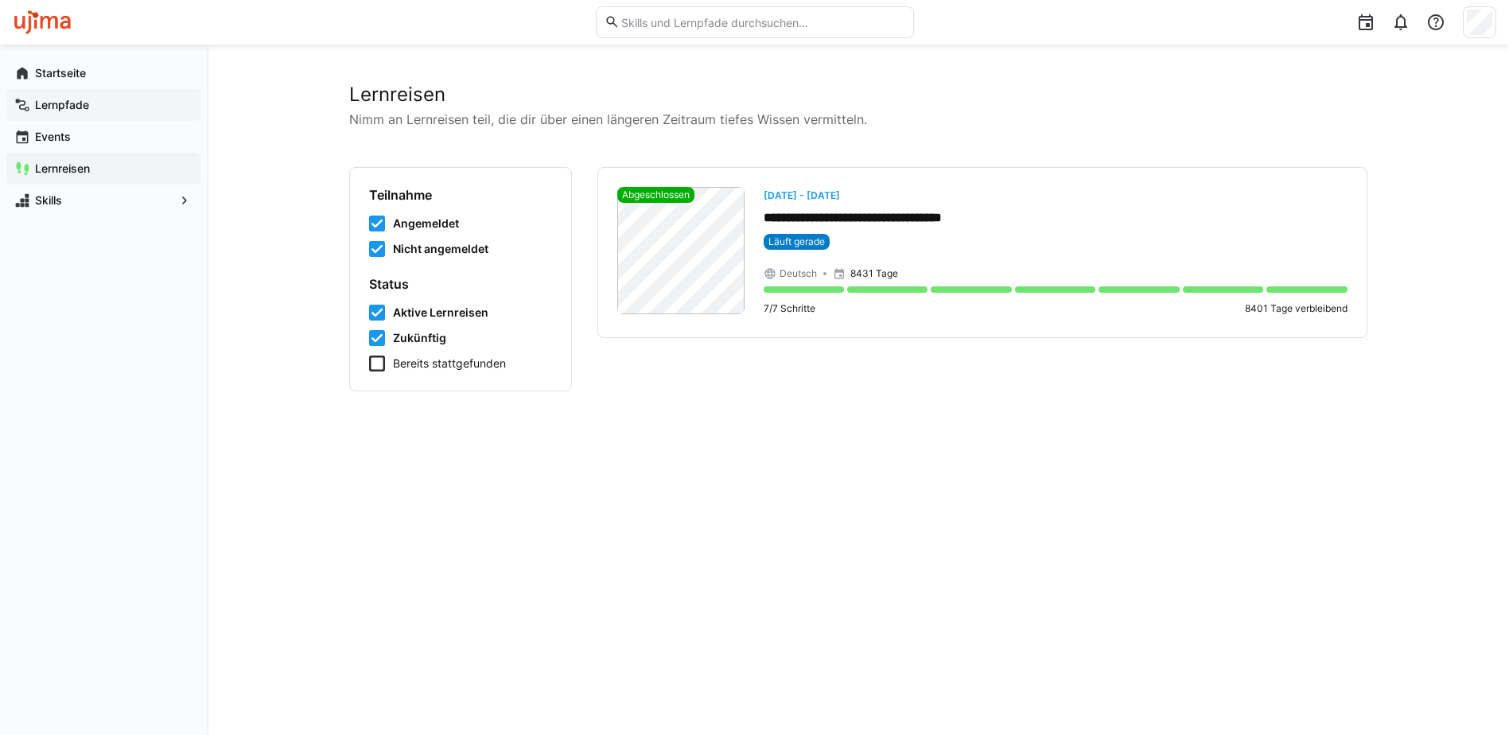
click at [0, 0] on app-navigation-label "Lernpfade" at bounding box center [0, 0] width 0 height 0
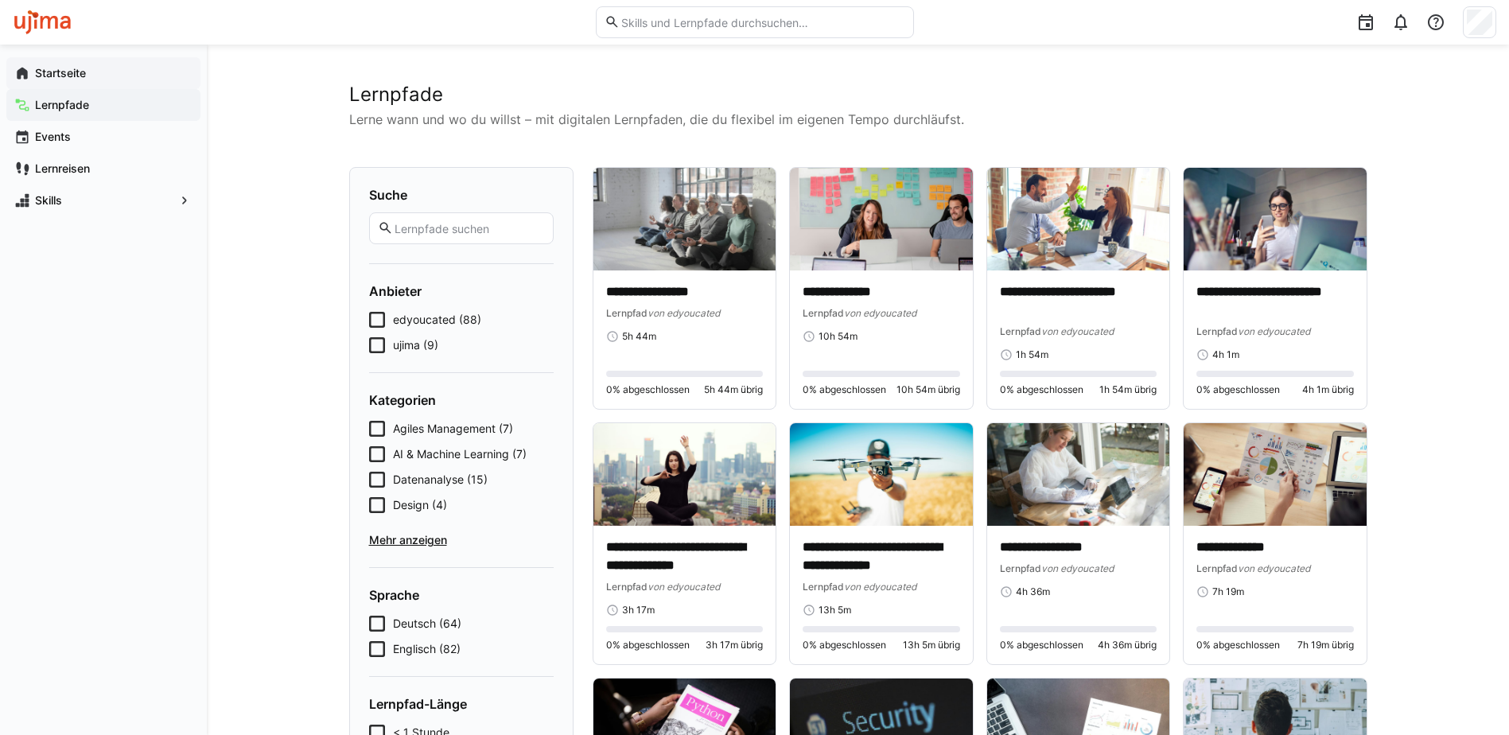
click at [89, 72] on span "Startseite" at bounding box center [113, 73] width 160 height 16
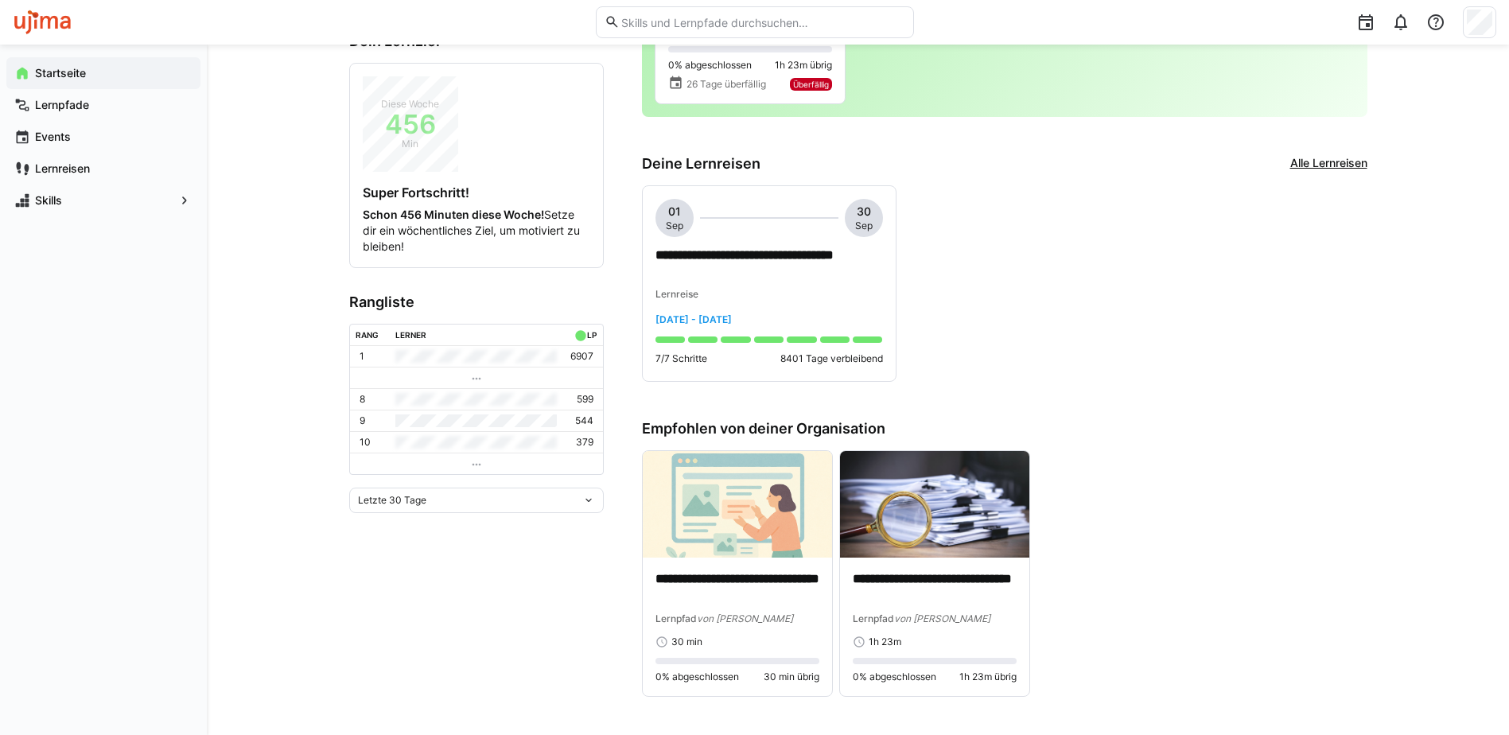
scroll to position [239, 0]
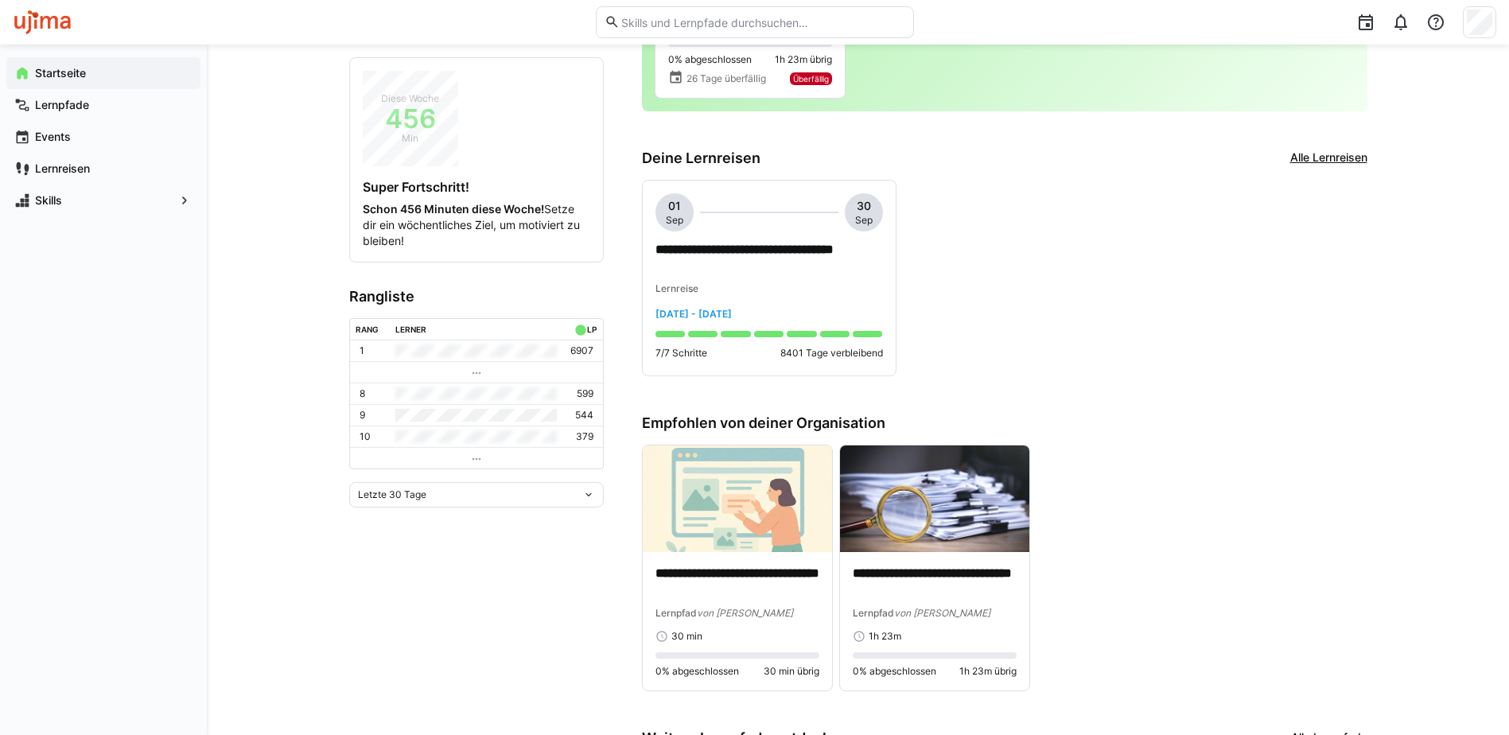
click at [1411, 457] on div "**********" at bounding box center [858, 435] width 1302 height 1258
click at [1260, 487] on div "**********" at bounding box center [1004, 568] width 725 height 247
click at [1156, 266] on div "**********" at bounding box center [1004, 278] width 725 height 197
click at [399, 137] on span "Min" at bounding box center [410, 138] width 95 height 16
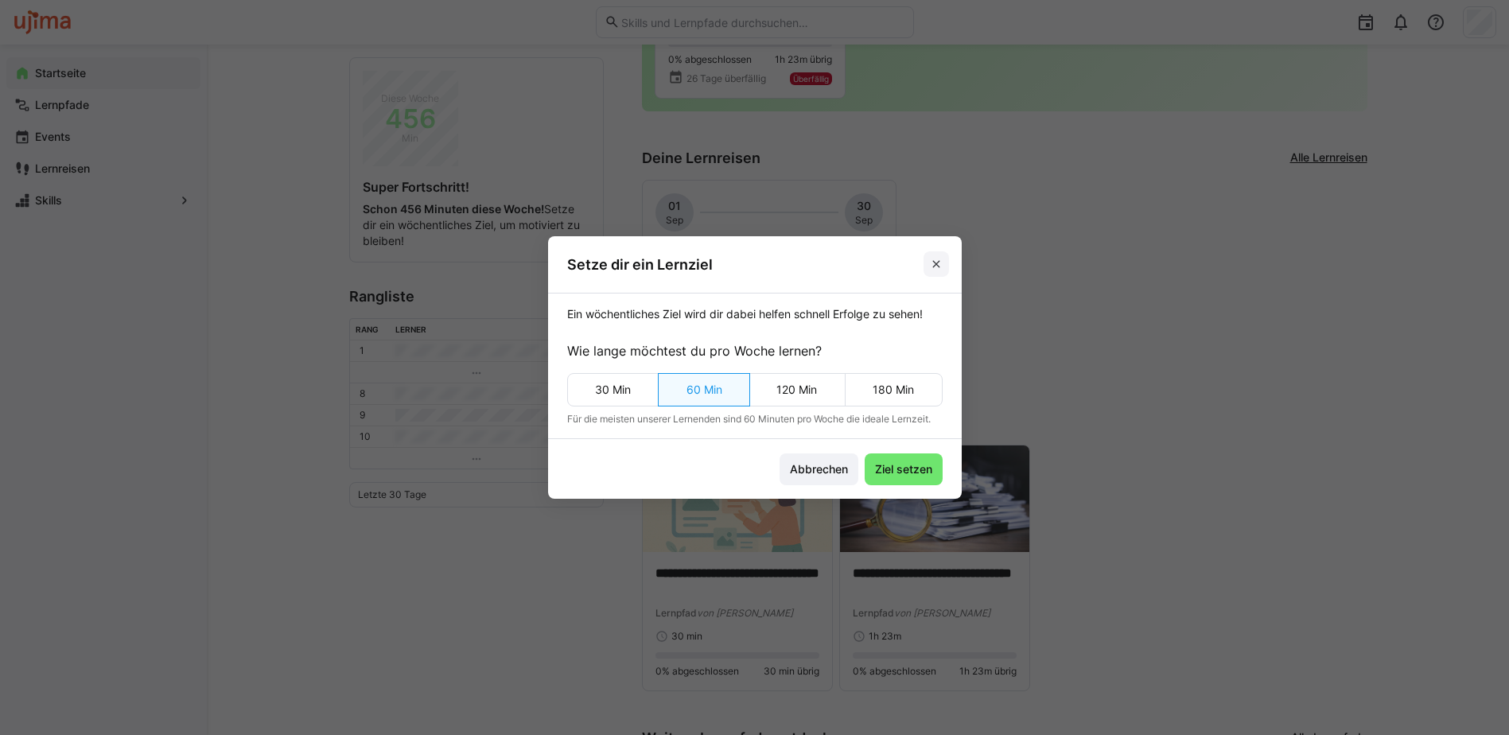
click at [937, 260] on eds-icon at bounding box center [936, 264] width 13 height 13
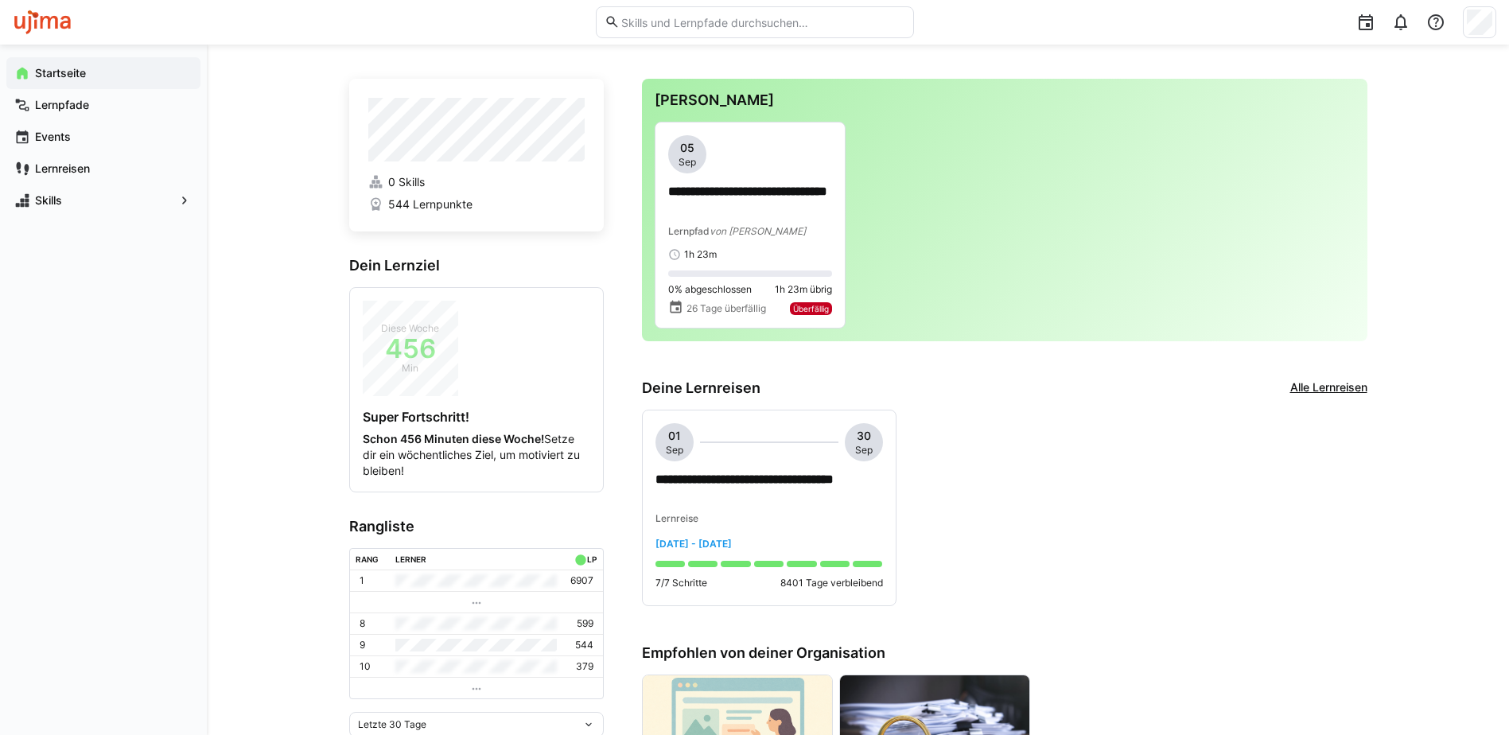
scroll to position [0, 0]
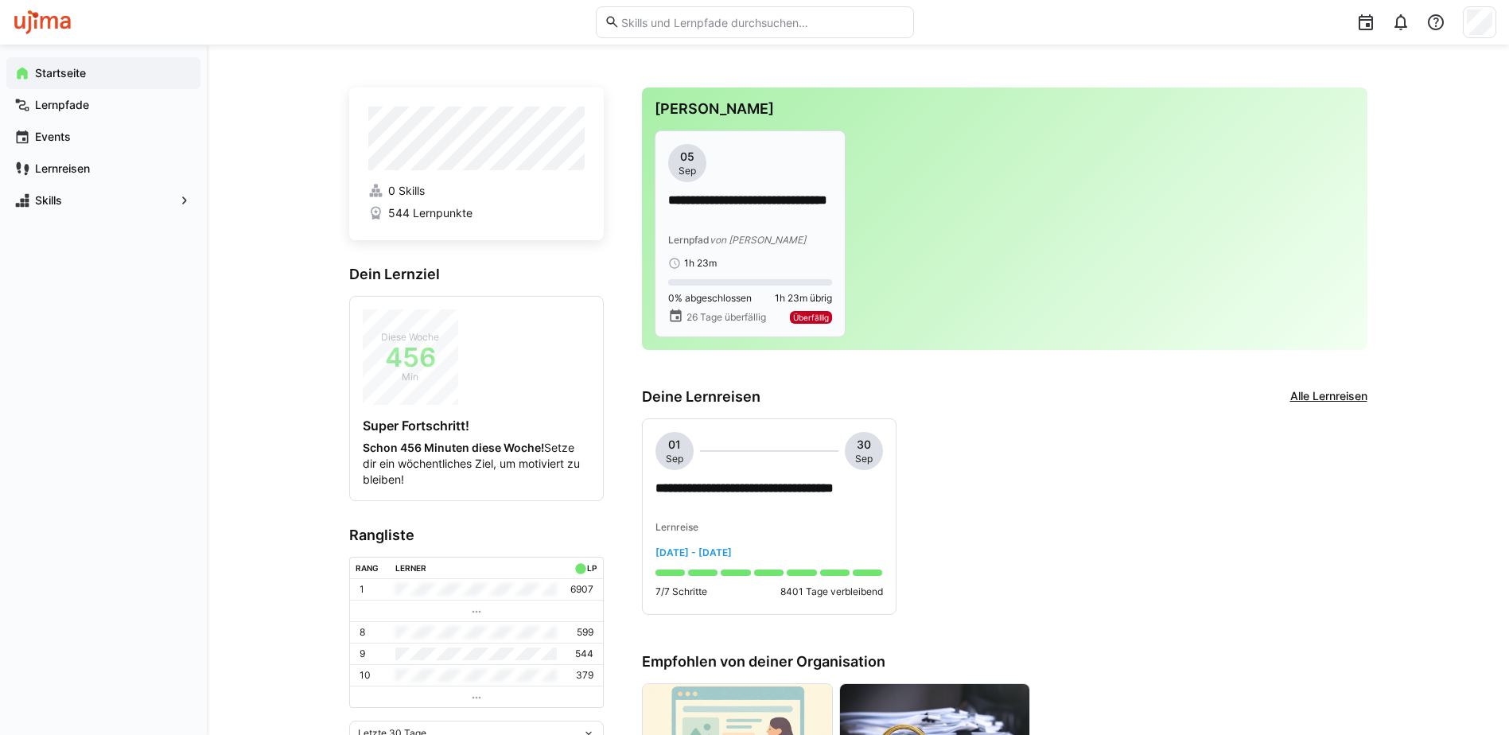
click at [704, 215] on p "**********" at bounding box center [750, 210] width 164 height 37
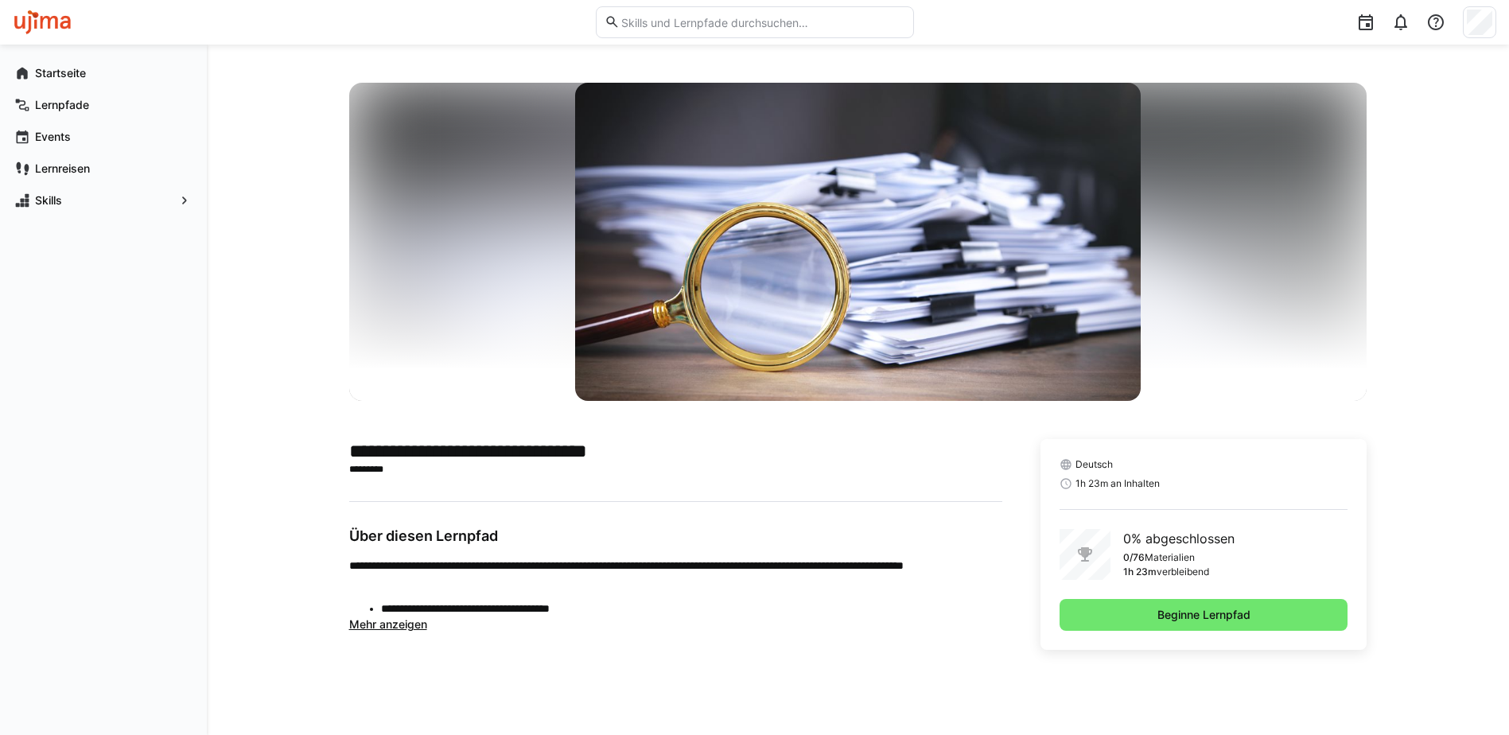
click at [272, 340] on div "**********" at bounding box center [858, 390] width 1302 height 690
click at [97, 77] on span "Startseite" at bounding box center [113, 73] width 160 height 16
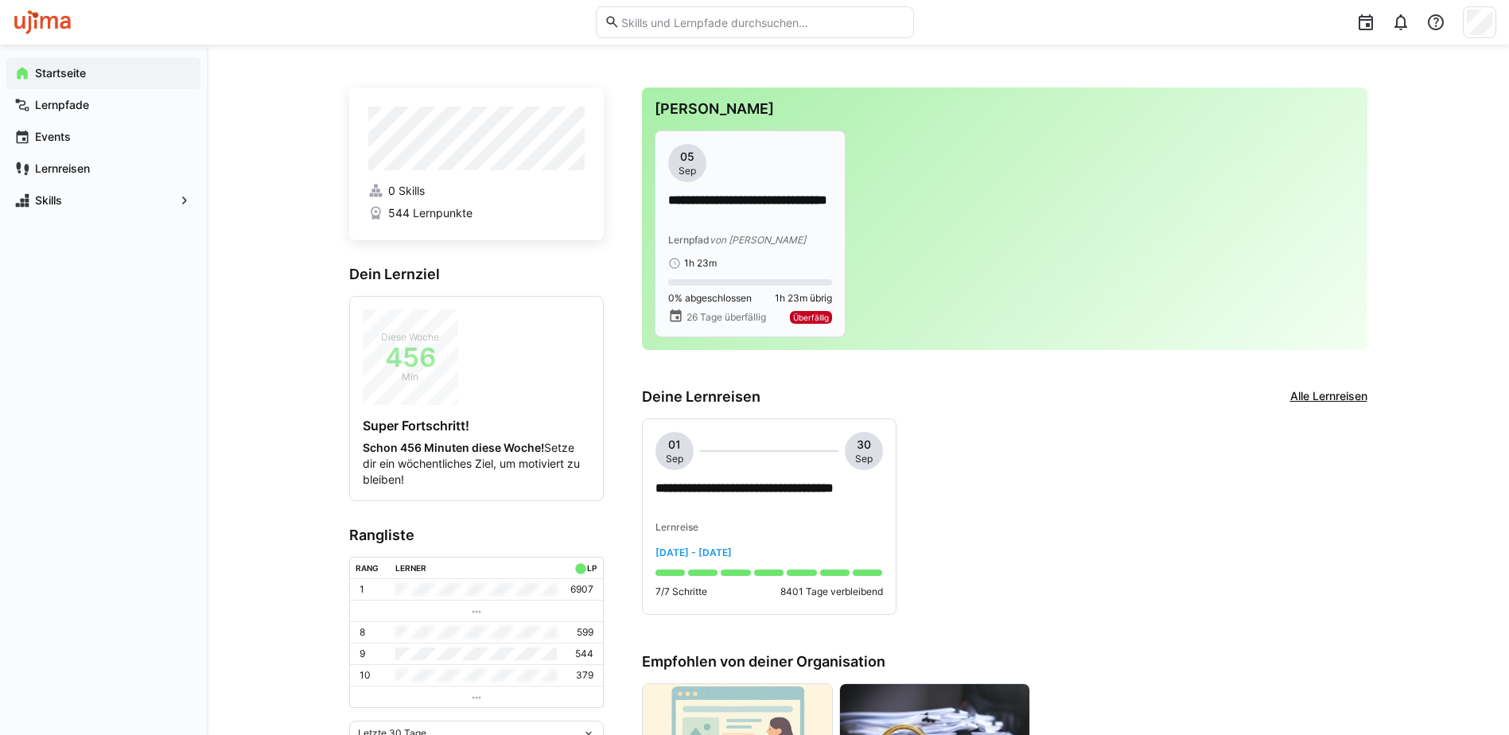
click at [698, 175] on div "05 Sep" at bounding box center [687, 163] width 38 height 38
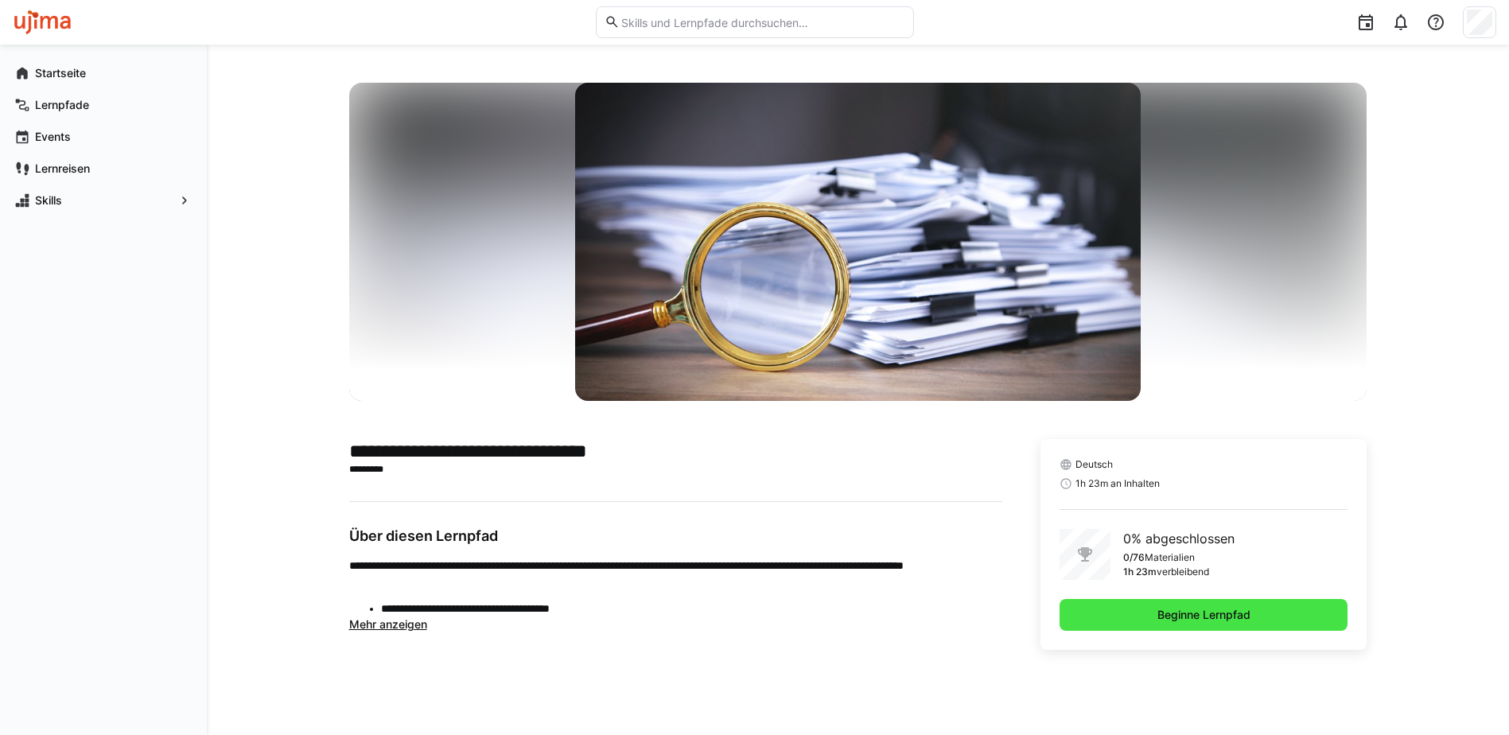
click at [1219, 605] on span "Beginne Lernpfad" at bounding box center [1204, 615] width 289 height 32
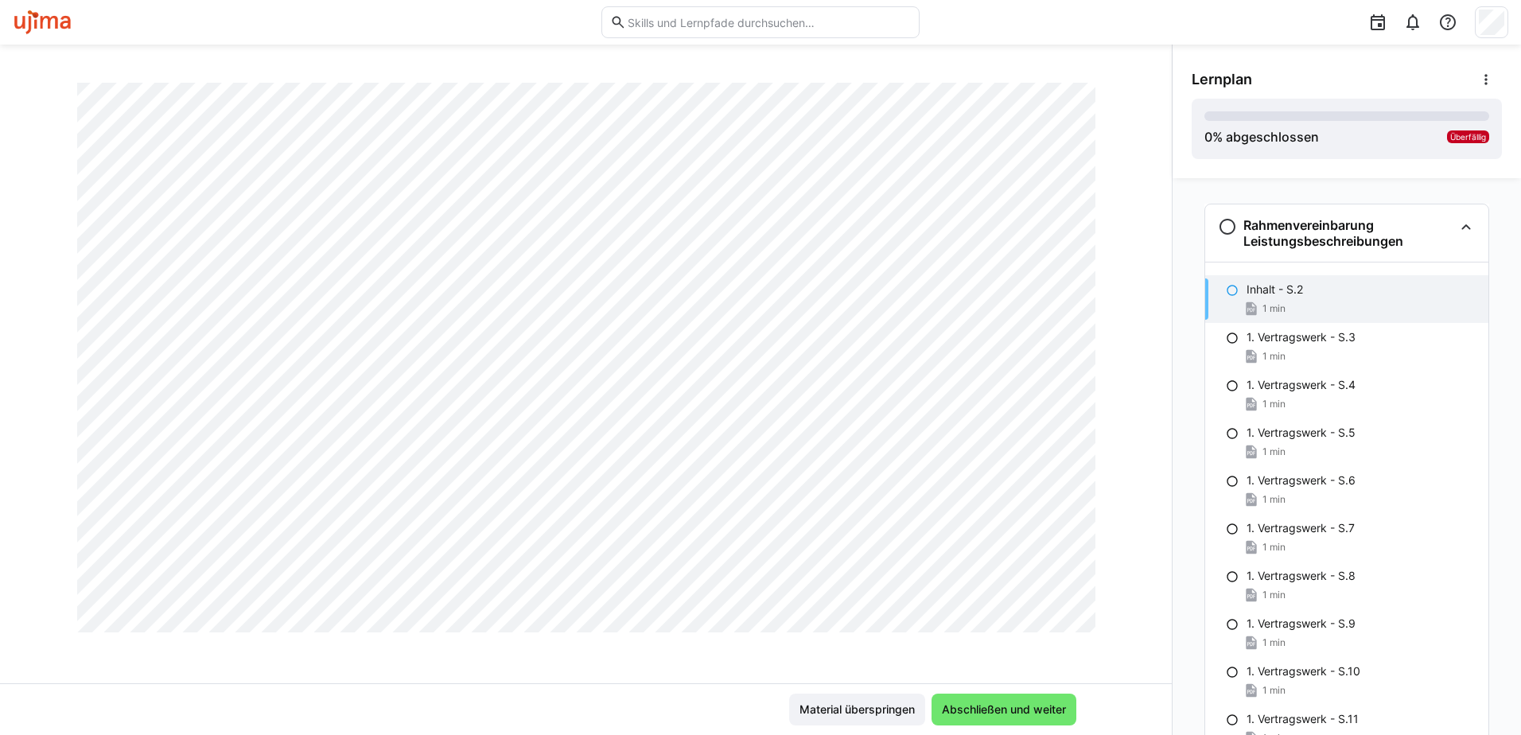
scroll to position [935, 0]
click at [1009, 704] on span "Abschließen und weiter" at bounding box center [1003, 710] width 129 height 16
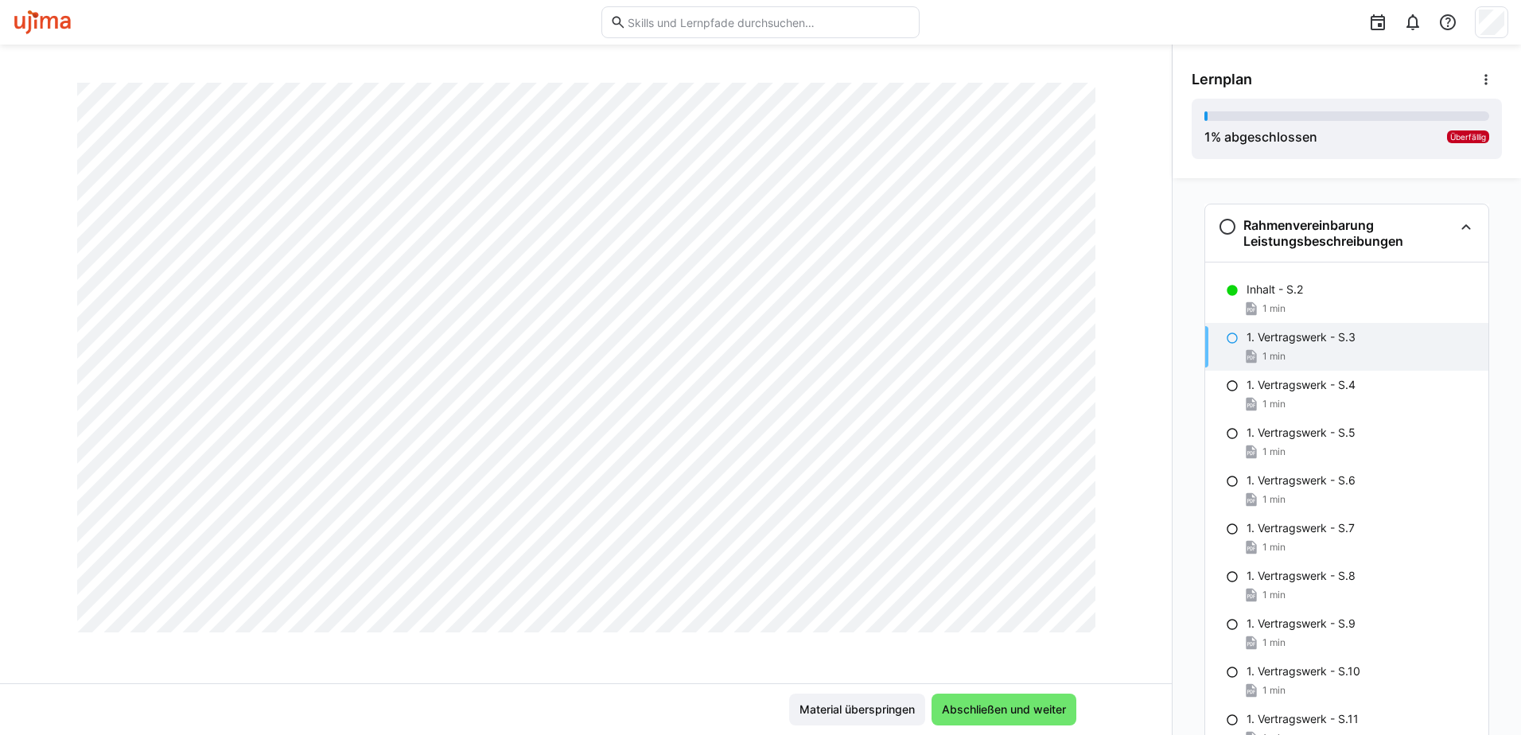
scroll to position [795, 0]
click at [1009, 710] on span "Abschließen und weiter" at bounding box center [1003, 710] width 129 height 16
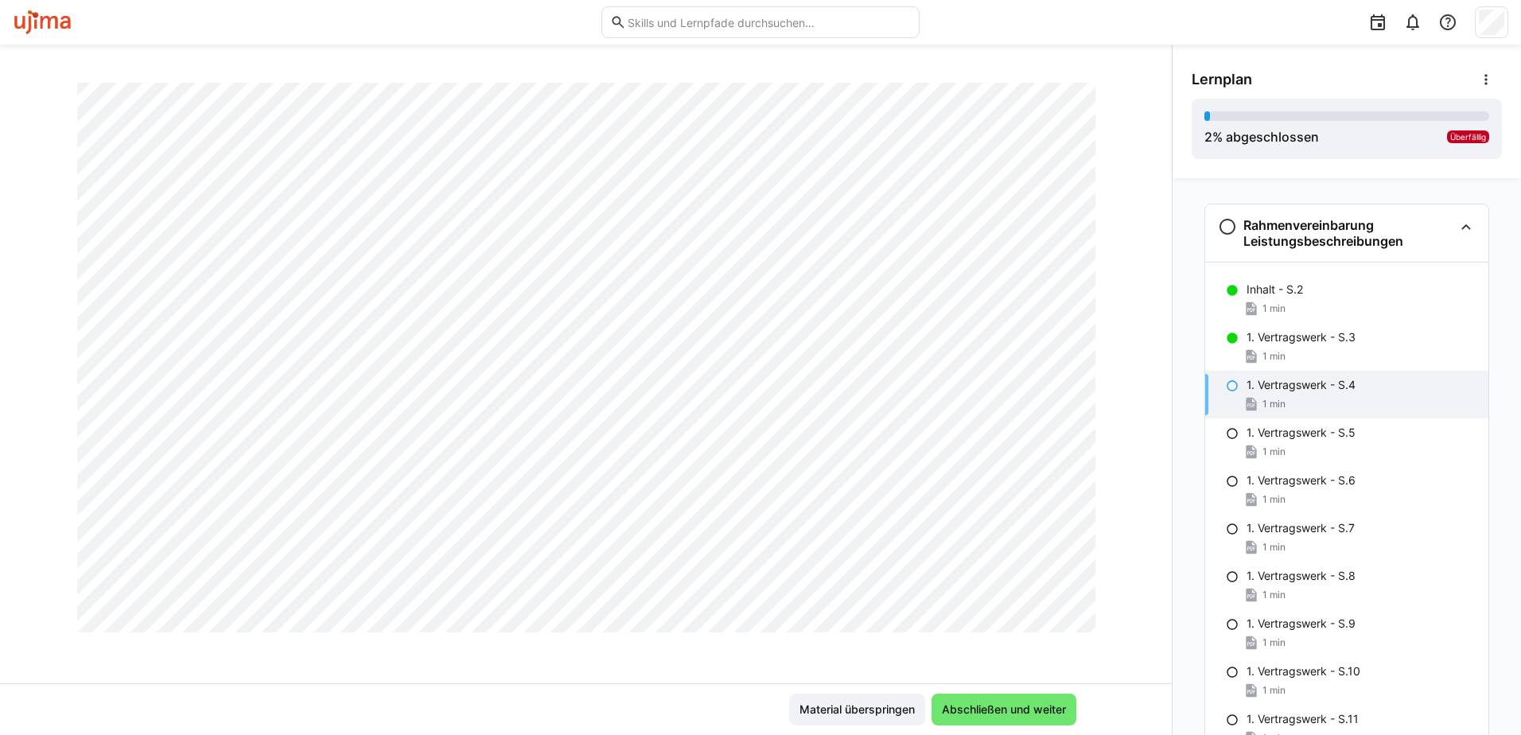
scroll to position [935, 0]
click at [975, 705] on span "Abschließen und weiter" at bounding box center [1003, 710] width 129 height 16
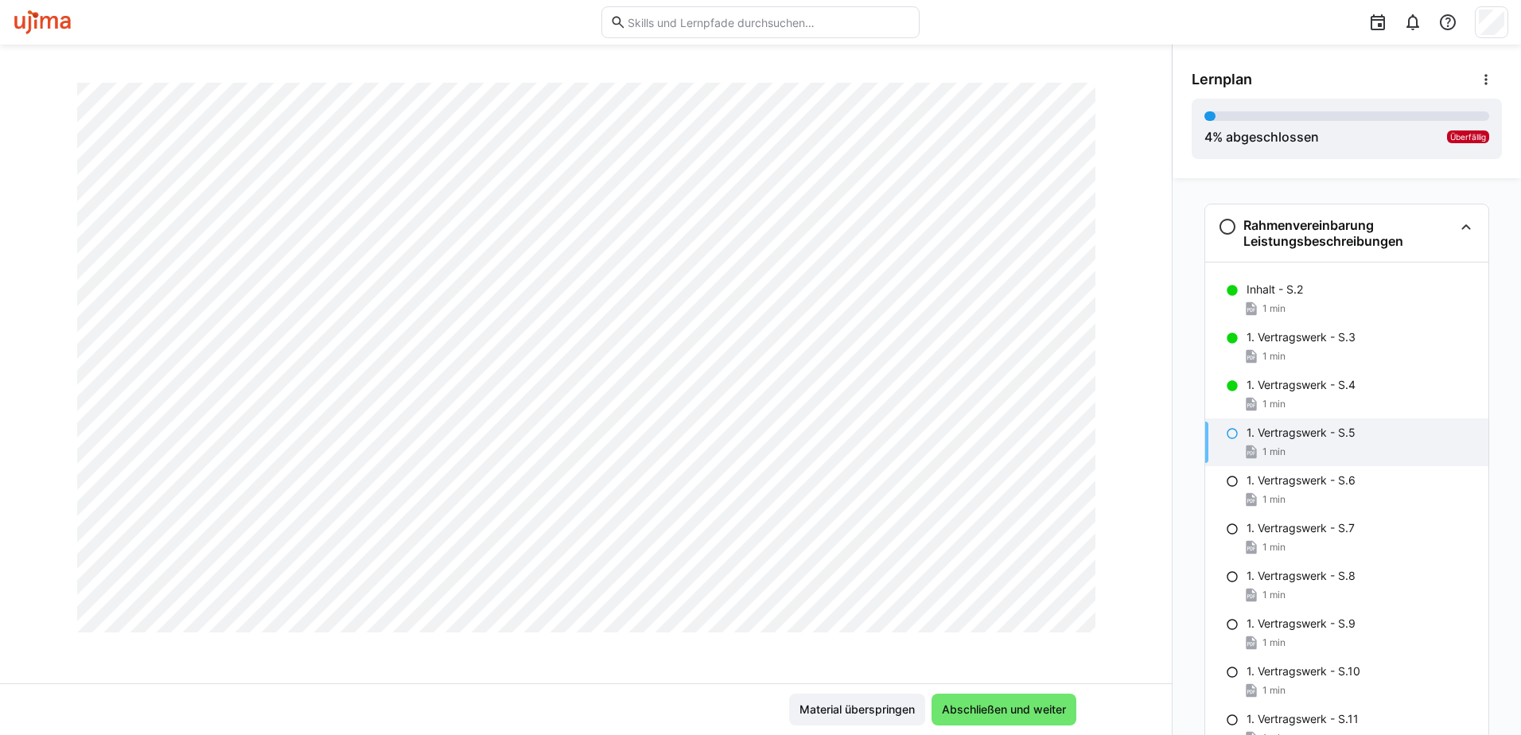
scroll to position [616, 0]
click at [974, 710] on span "Abschließen und weiter" at bounding box center [1003, 710] width 129 height 16
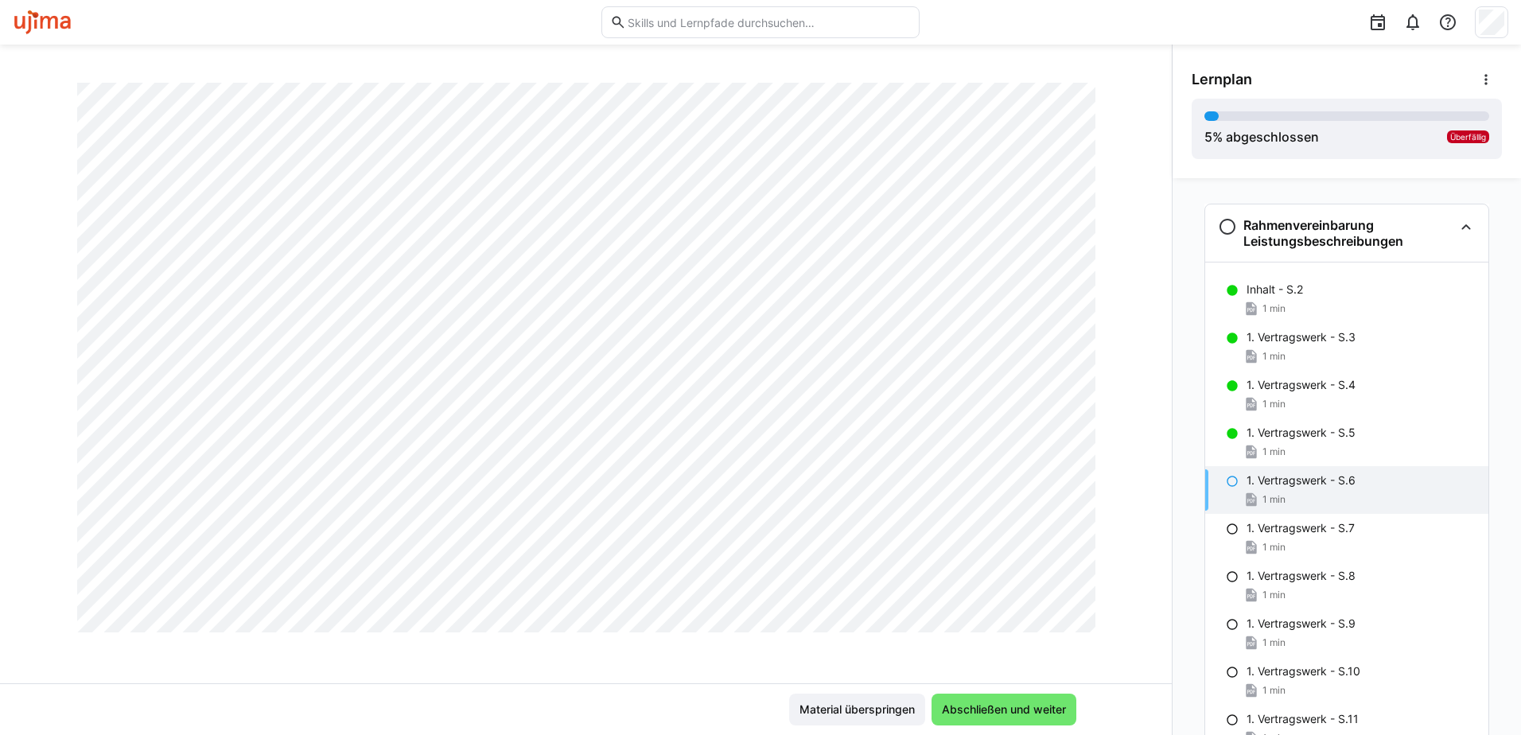
scroll to position [855, 0]
click at [992, 713] on span "Abschließen und weiter" at bounding box center [1003, 710] width 129 height 16
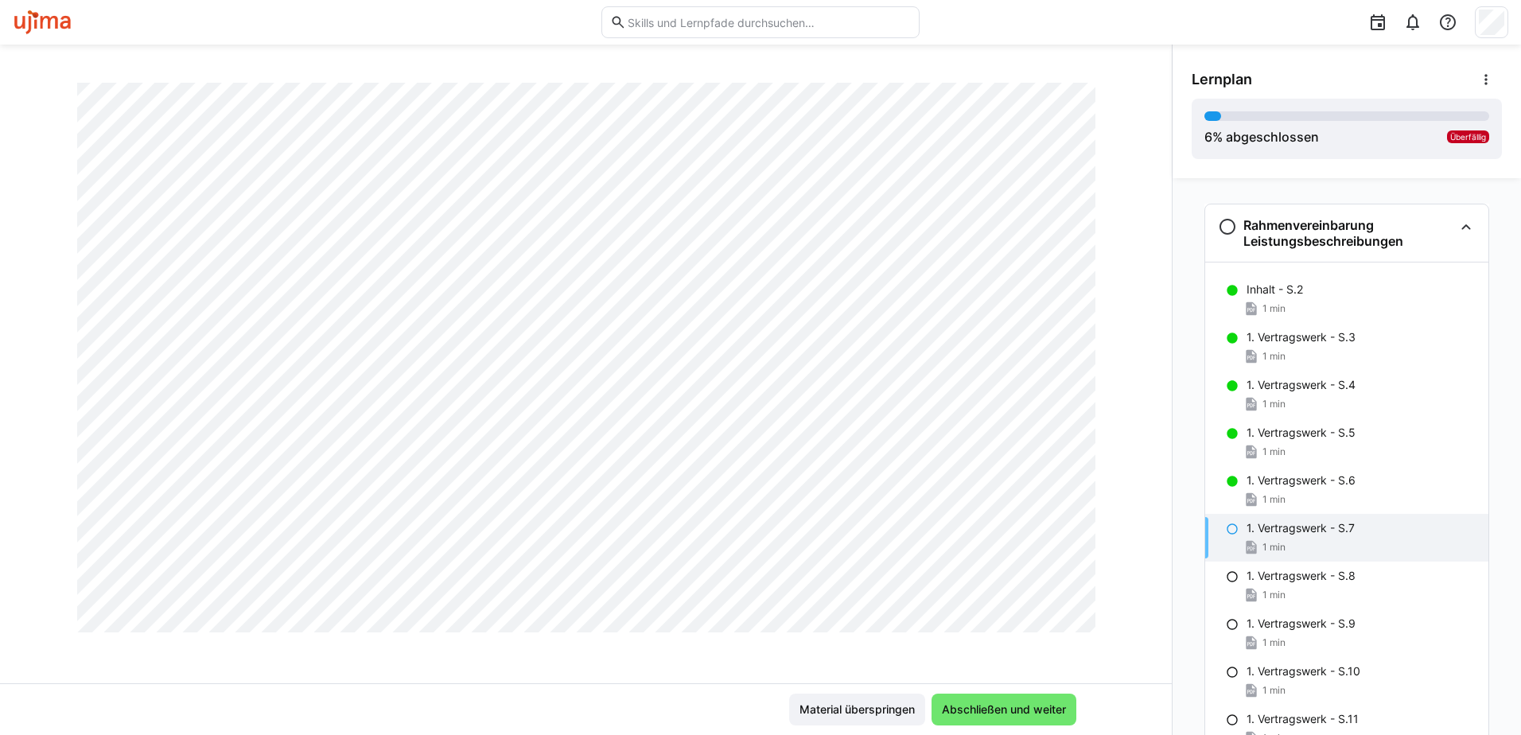
scroll to position [935, 0]
click at [988, 716] on span "Abschließen und weiter" at bounding box center [1003, 710] width 129 height 16
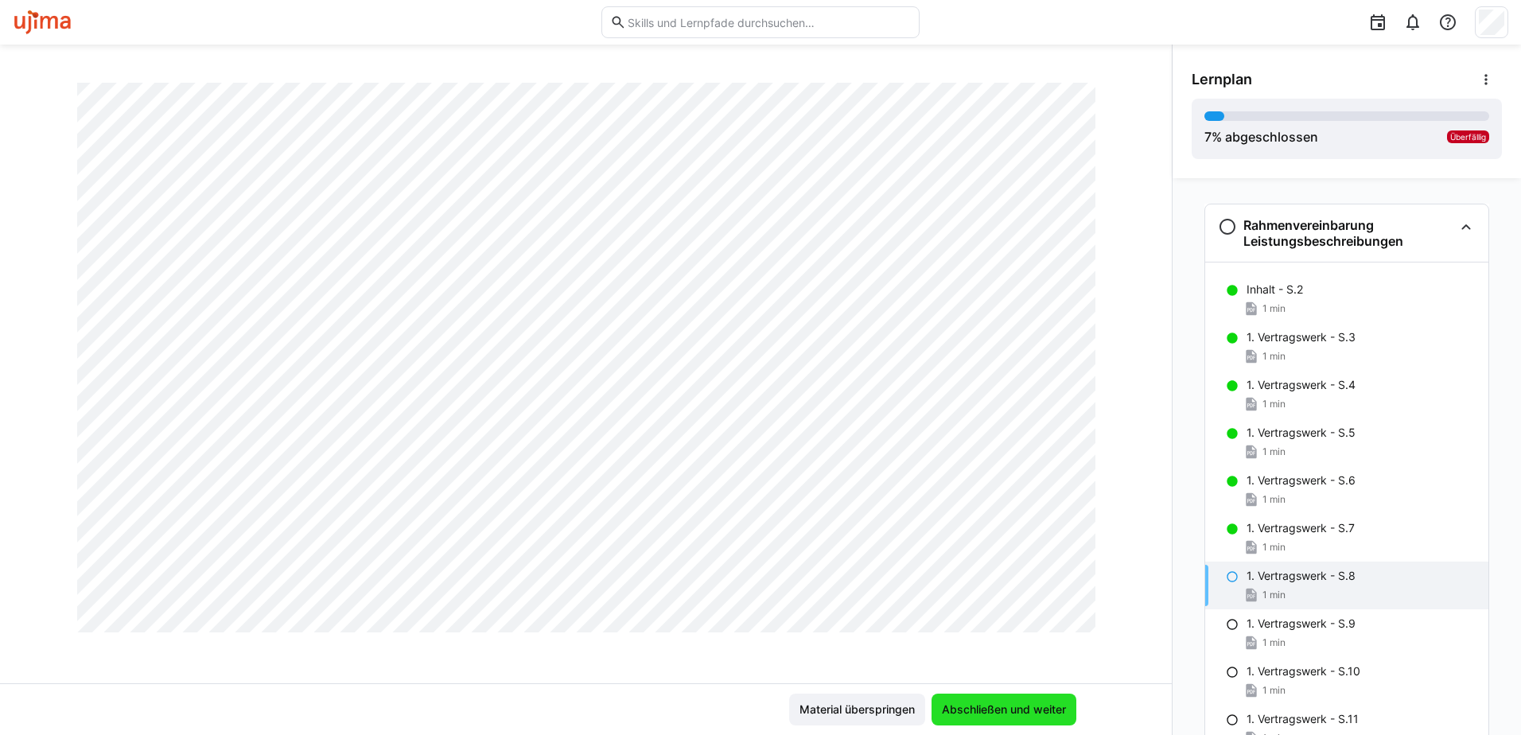
click at [979, 714] on span "Abschließen und weiter" at bounding box center [1003, 710] width 129 height 16
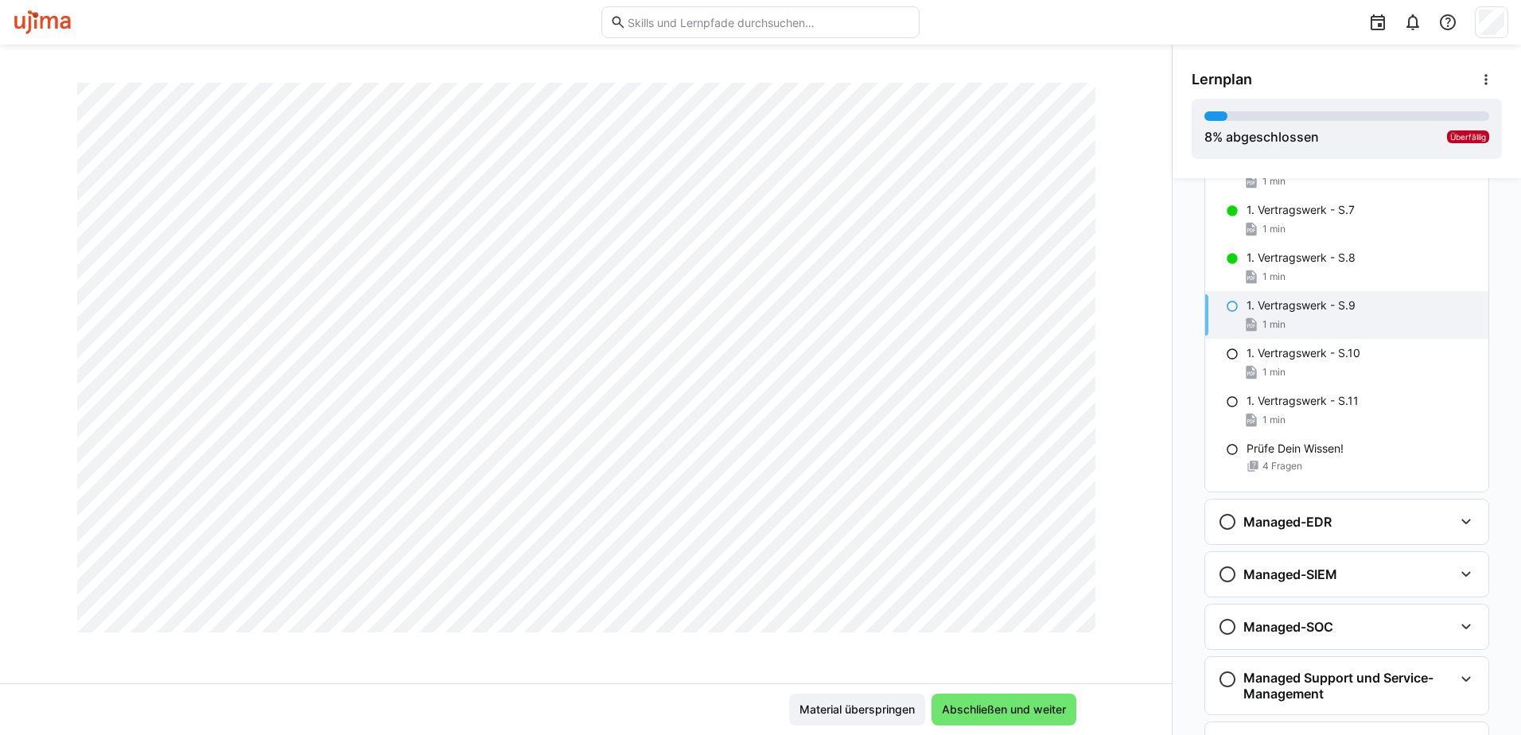
scroll to position [776, 0]
